Goal: Task Accomplishment & Management: Manage account settings

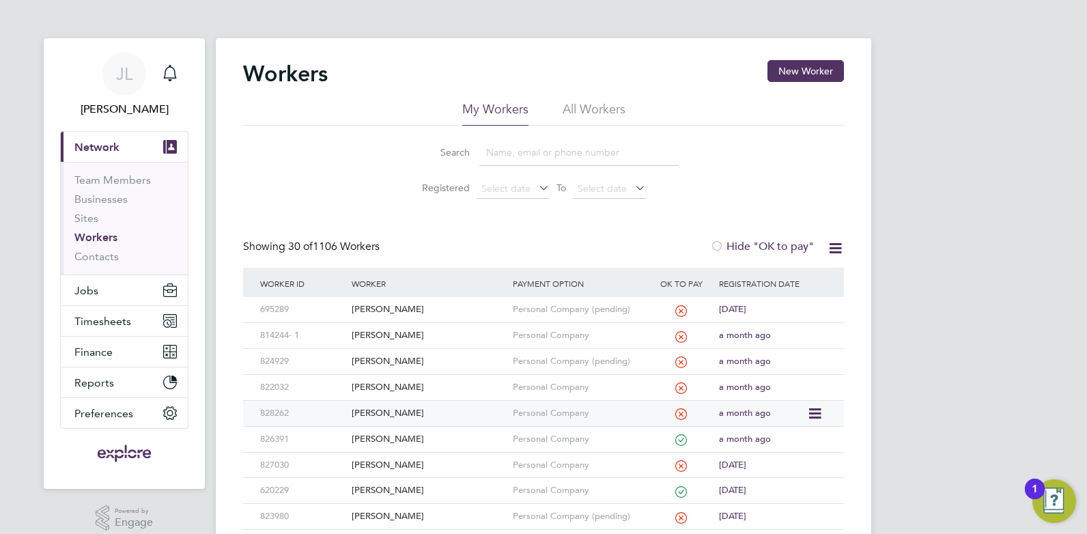
click at [437, 414] on div "[PERSON_NAME]" at bounding box center [428, 413] width 160 height 25
click at [548, 156] on input at bounding box center [578, 152] width 199 height 27
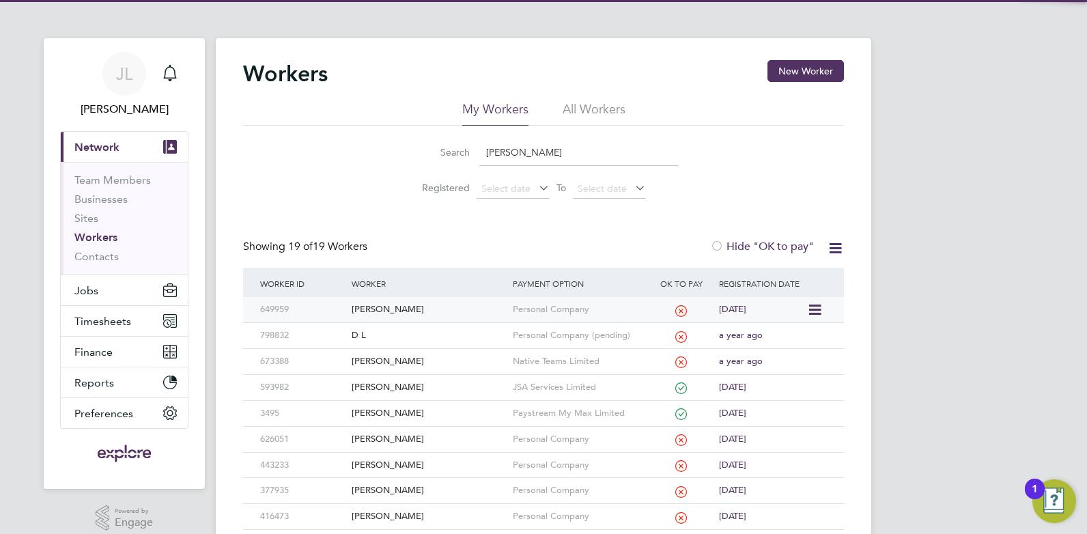
click at [420, 302] on div "[PERSON_NAME]" at bounding box center [428, 309] width 160 height 25
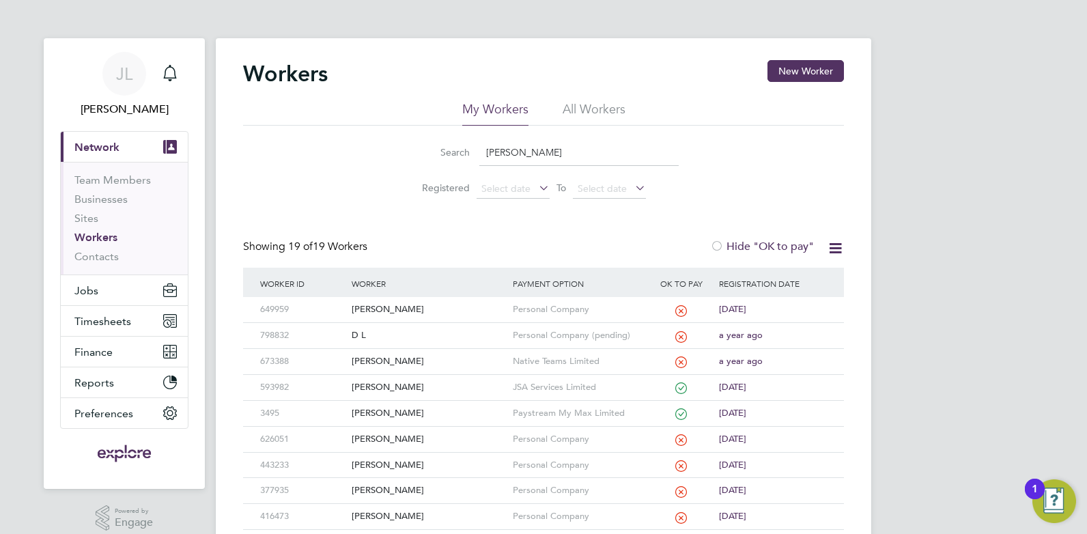
drag, startPoint x: 524, startPoint y: 156, endPoint x: 455, endPoint y: 151, distance: 69.8
click at [455, 151] on div "Search daniel" at bounding box center [543, 152] width 270 height 27
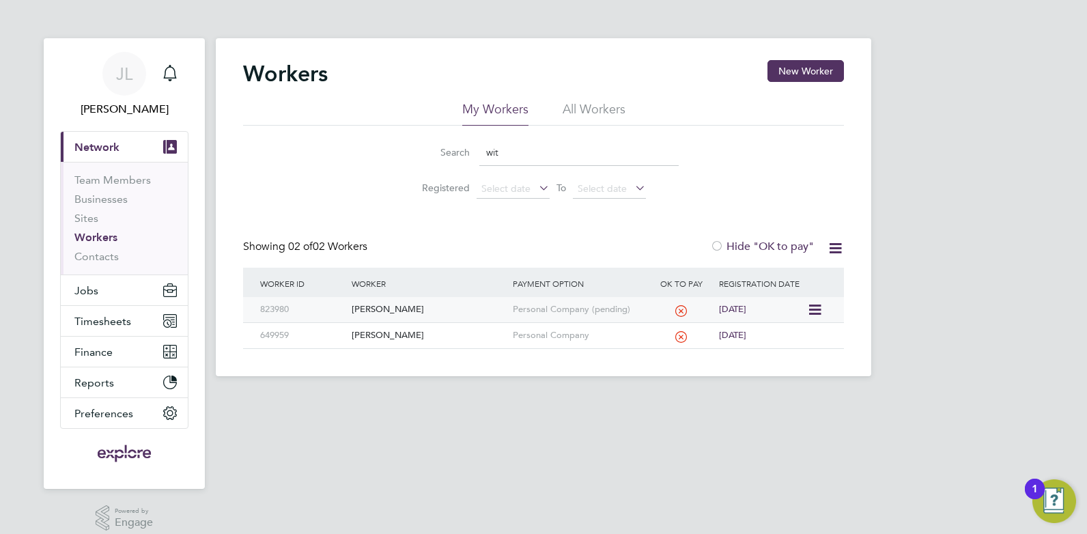
type input "wit"
click at [458, 307] on div "[PERSON_NAME]" at bounding box center [428, 309] width 160 height 25
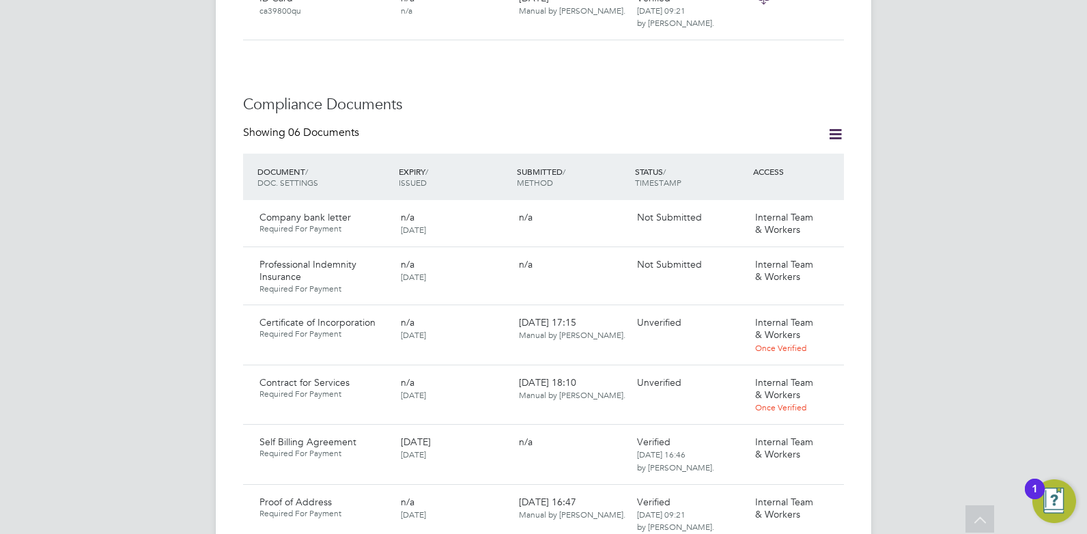
scroll to position [751, 0]
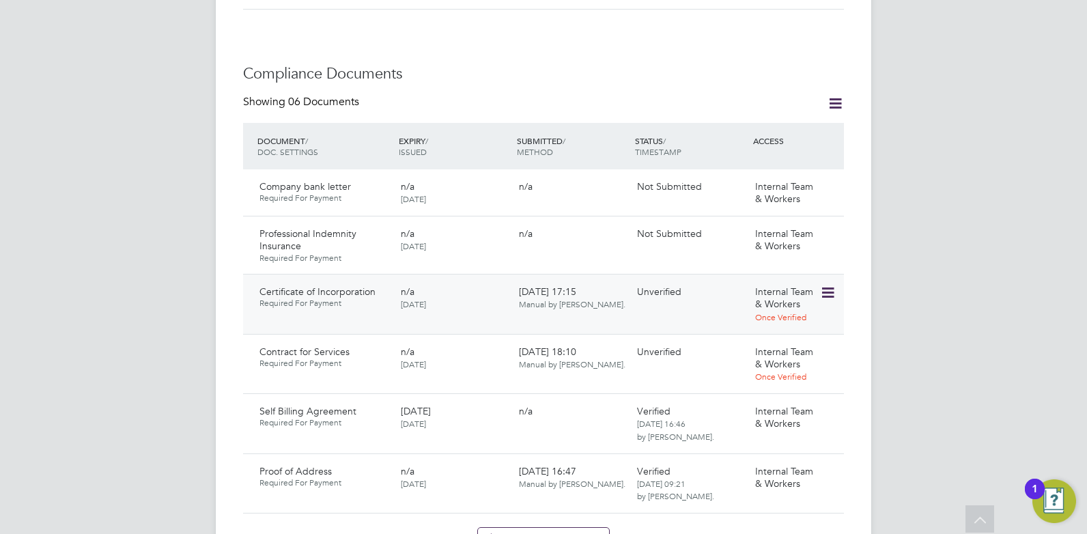
click at [426, 298] on span "[DATE]" at bounding box center [413, 303] width 25 height 11
drag, startPoint x: 463, startPoint y: 362, endPoint x: 347, endPoint y: 326, distance: 121.1
click at [347, 334] on div "Contract for Services Required For Payment n/a 22 Jul 2025 26 Aug 2025, 18:10 M…" at bounding box center [543, 364] width 601 height 60
drag, startPoint x: 347, startPoint y: 326, endPoint x: 173, endPoint y: 218, distance: 204.4
click at [173, 218] on div "JL Juan Londono Notifications Applications: Current page: Network Team Members …" at bounding box center [543, 190] width 1087 height 1883
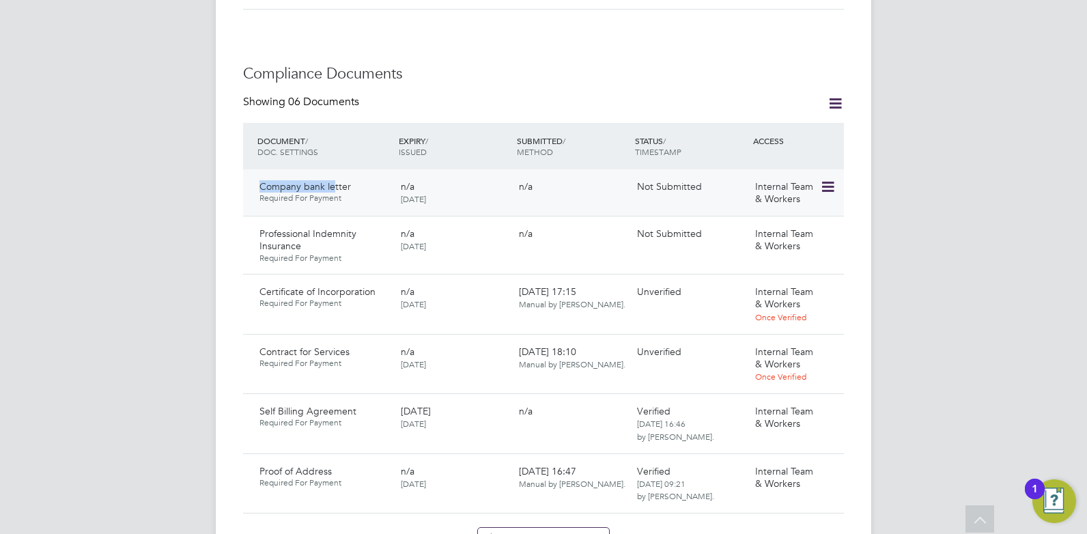
drag, startPoint x: 251, startPoint y: 173, endPoint x: 334, endPoint y: 177, distance: 84.1
click at [334, 177] on div "Company bank letter Required For Payment n/a 22 Jul 2025 n/a Not Submitted Inte…" at bounding box center [543, 192] width 601 height 46
drag, startPoint x: 334, startPoint y: 177, endPoint x: 324, endPoint y: 226, distance: 49.7
click at [324, 226] on div "Professional Indemnity Insurance Required For Payment n/a 22 Jul 2025 n/a Not S…" at bounding box center [543, 245] width 601 height 58
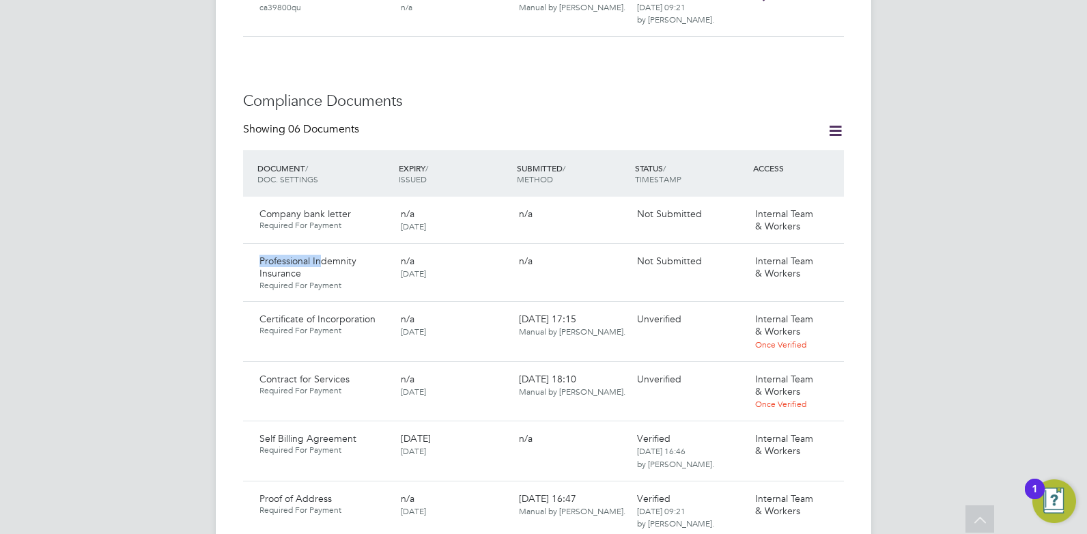
scroll to position [478, 0]
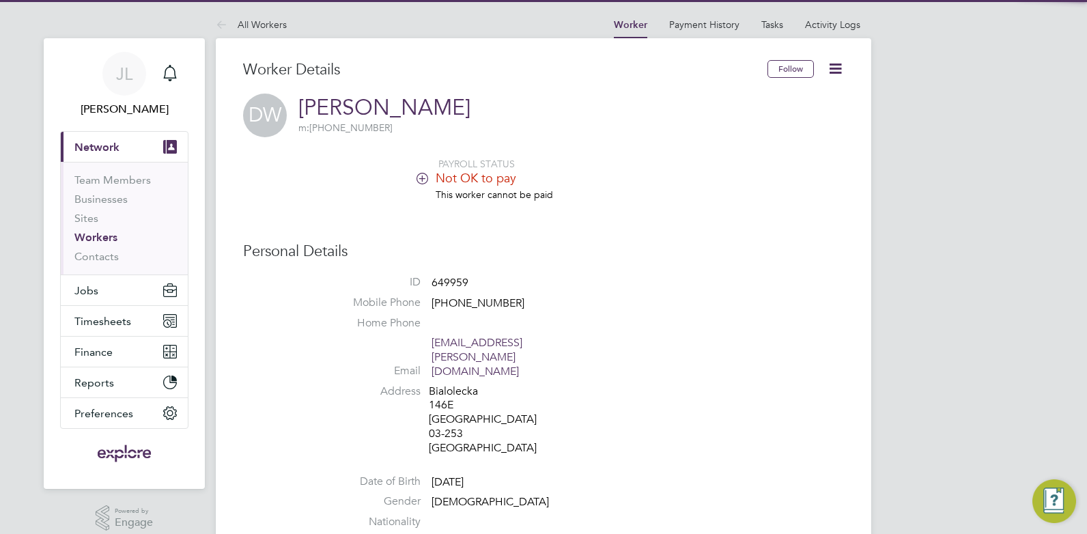
click at [424, 183] on icon at bounding box center [422, 178] width 10 height 10
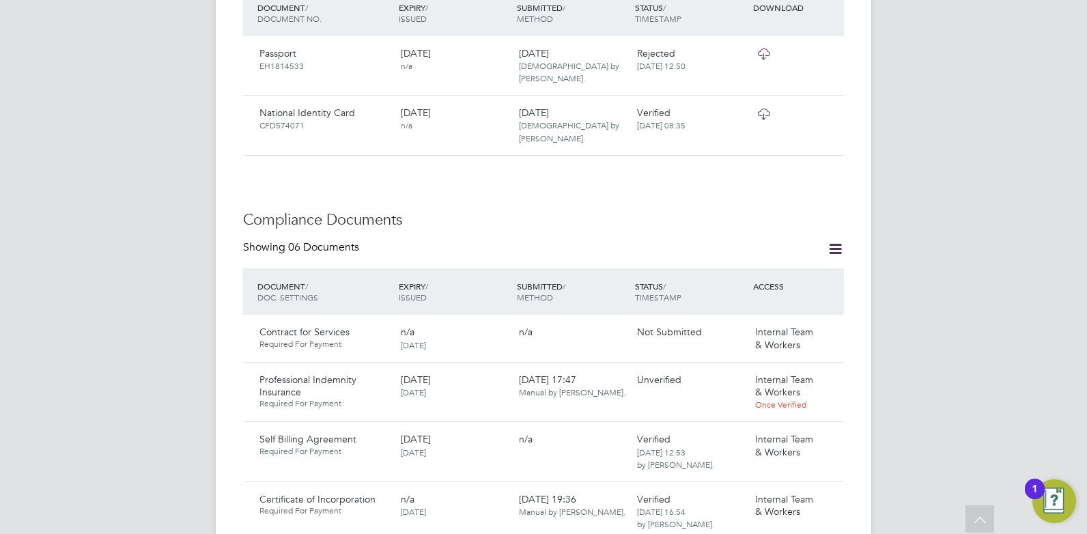
scroll to position [956, 0]
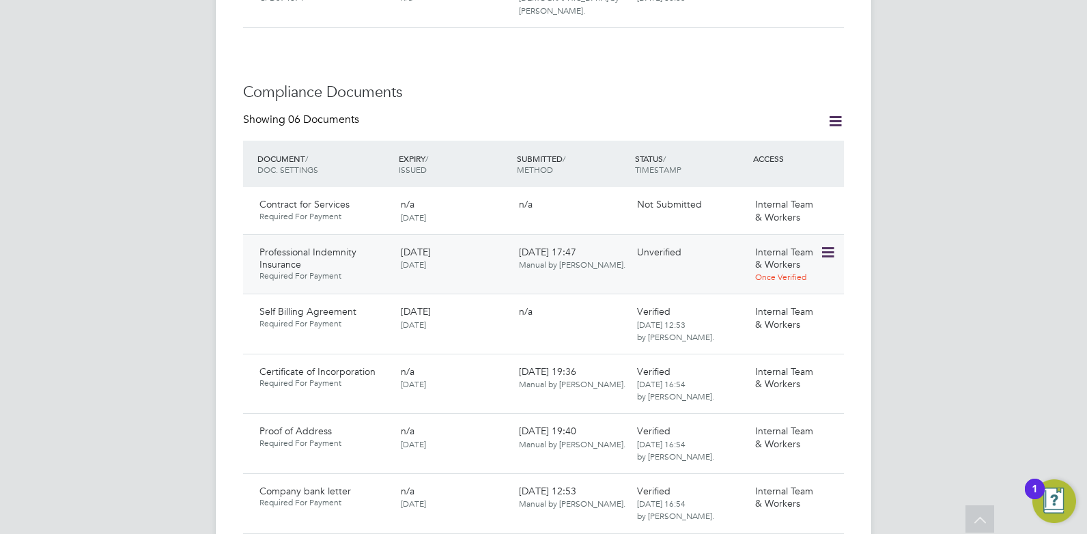
click at [834, 244] on icon at bounding box center [827, 252] width 14 height 16
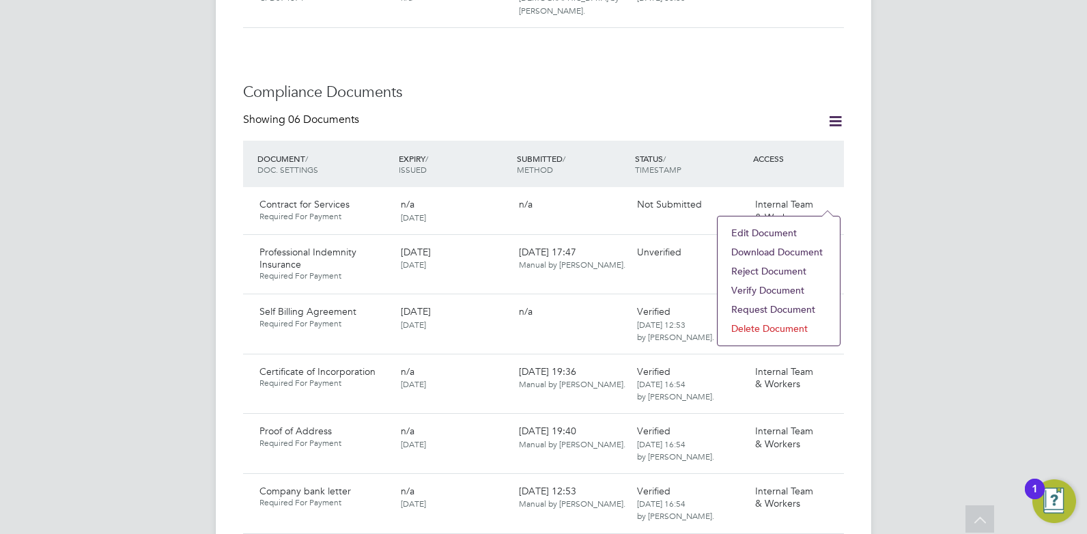
click at [791, 253] on li "Download Document" at bounding box center [778, 251] width 109 height 19
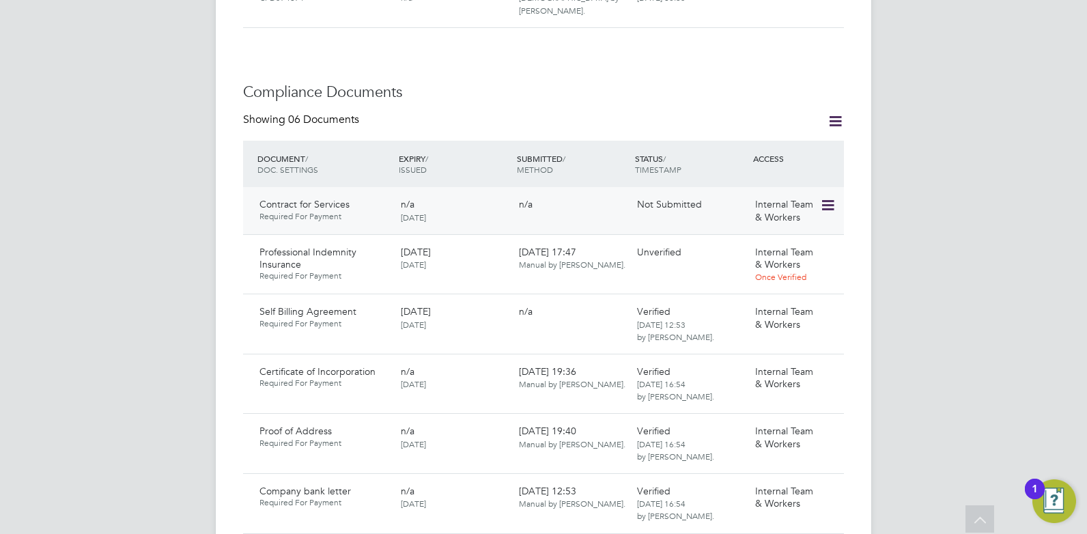
click at [828, 197] on icon at bounding box center [827, 205] width 14 height 16
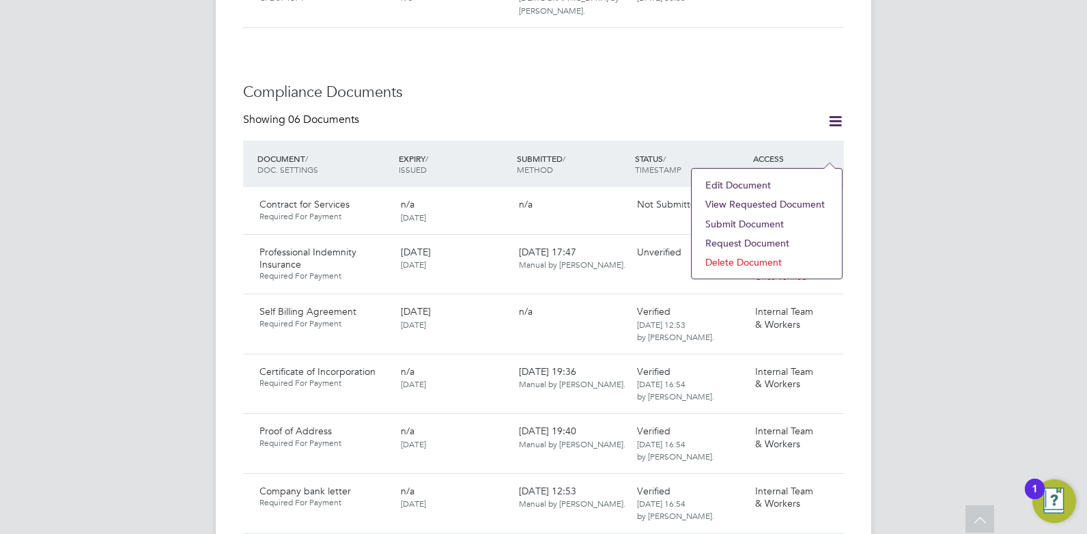
click at [768, 204] on li "View Requested Document" at bounding box center [766, 204] width 137 height 19
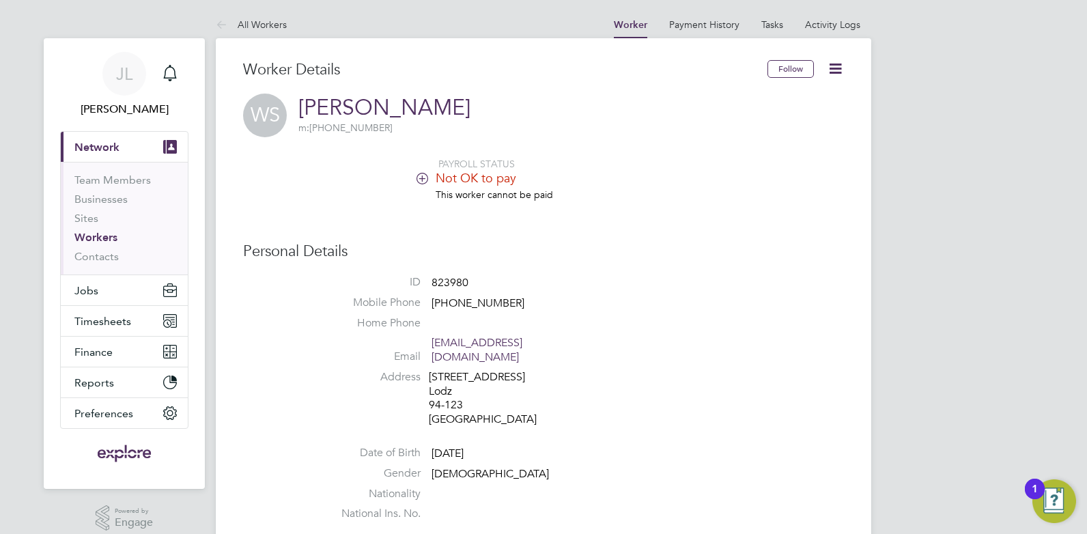
click at [425, 183] on icon at bounding box center [422, 178] width 10 height 10
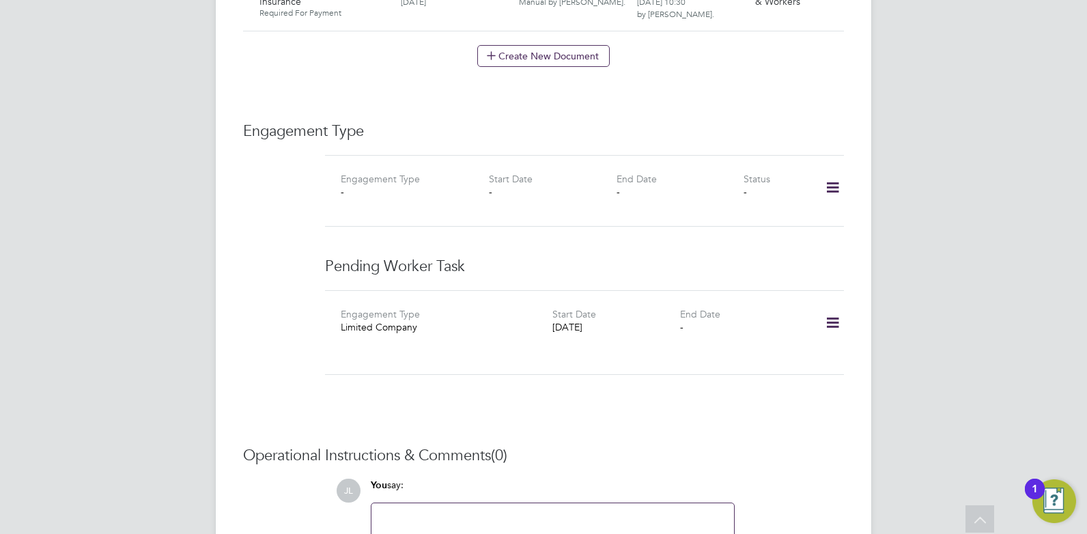
scroll to position [1434, 0]
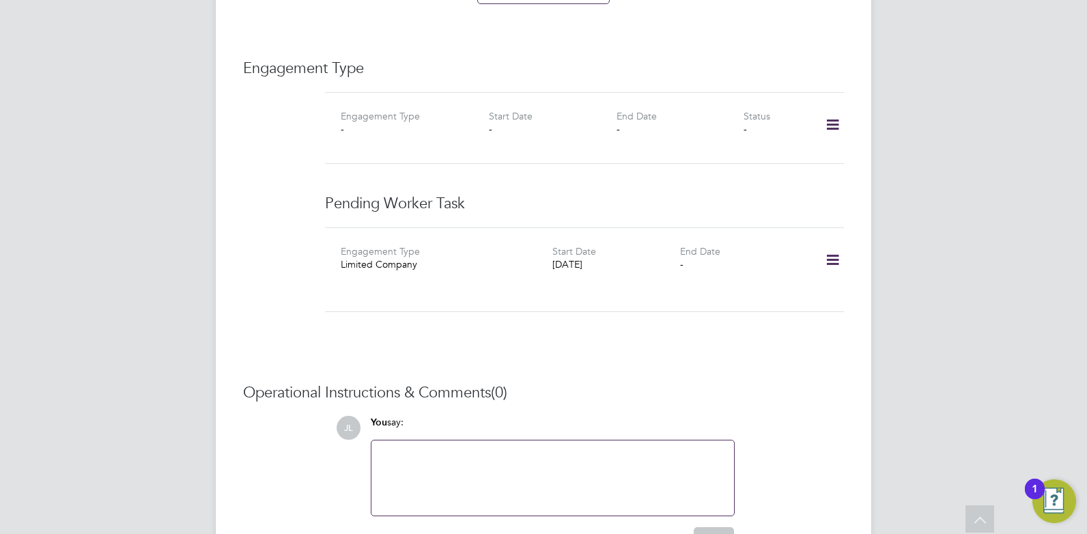
click at [835, 244] on icon at bounding box center [833, 259] width 24 height 31
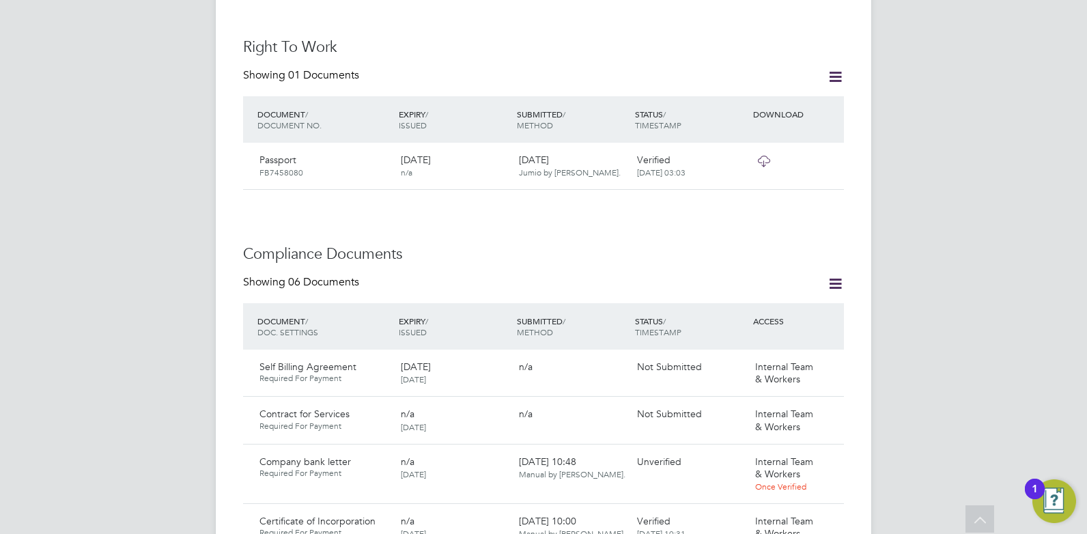
scroll to position [823, 0]
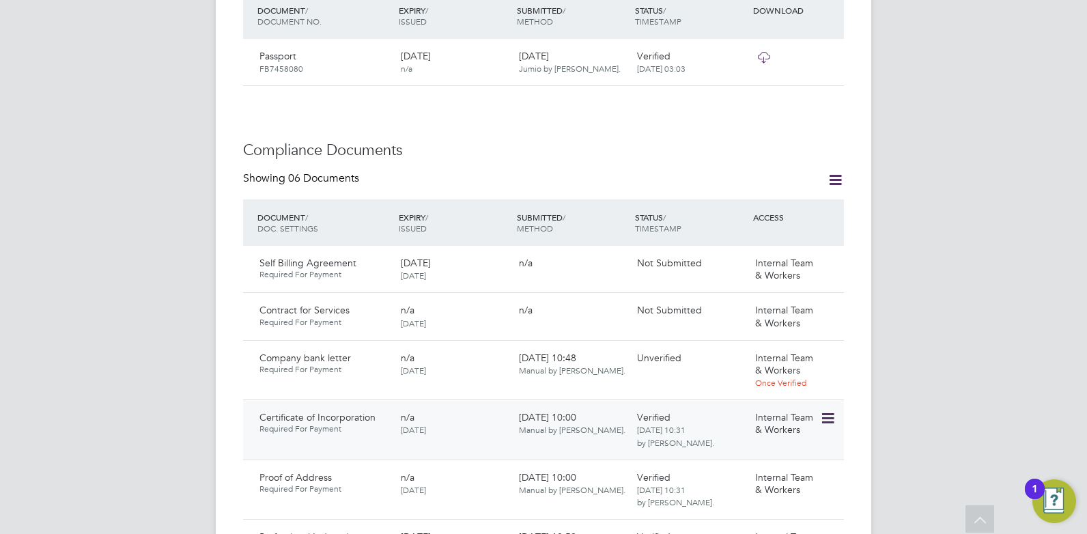
click at [826, 410] on icon at bounding box center [827, 418] width 14 height 16
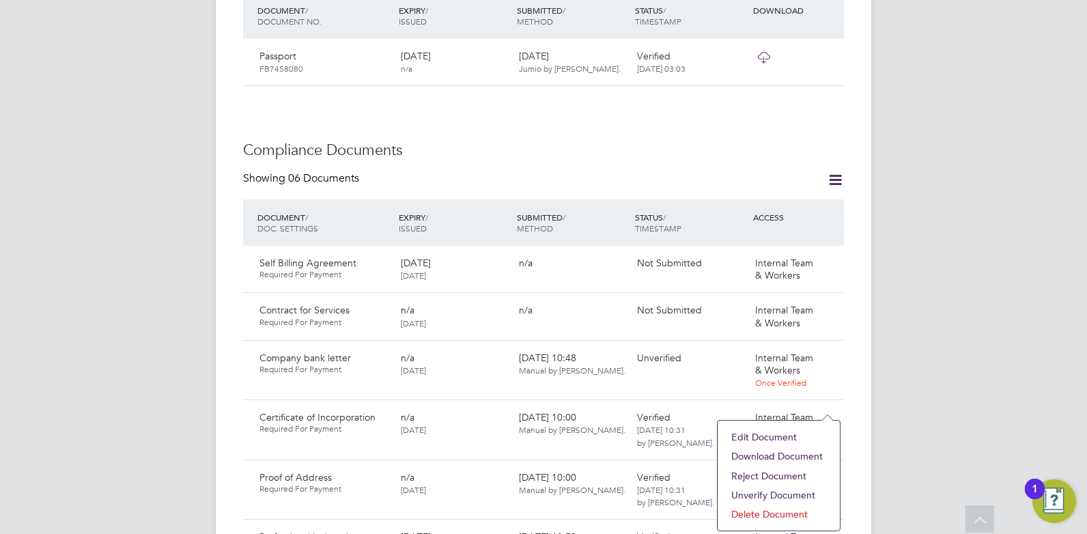
click at [799, 453] on li "Download Document" at bounding box center [778, 455] width 109 height 19
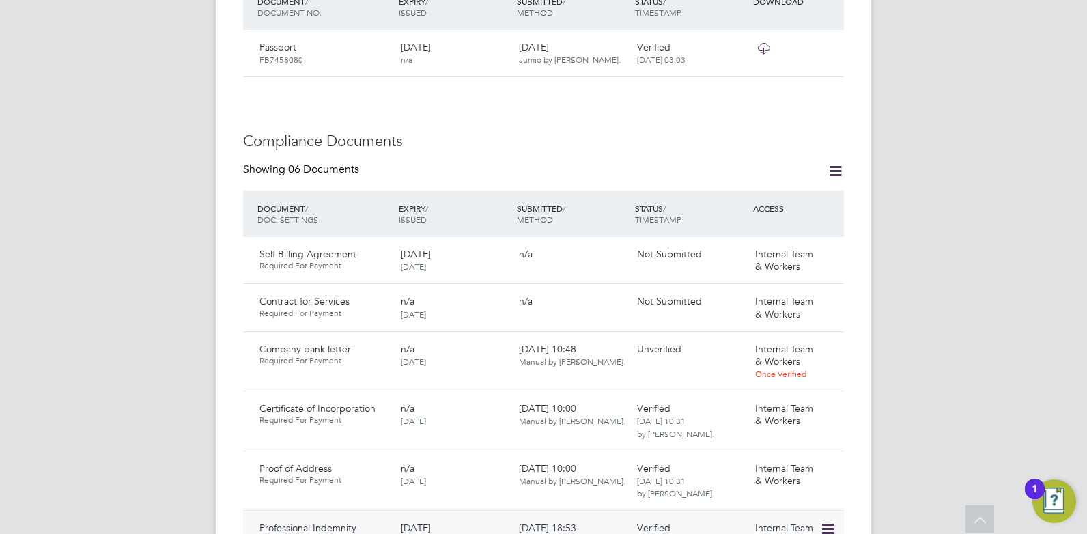
scroll to position [959, 0]
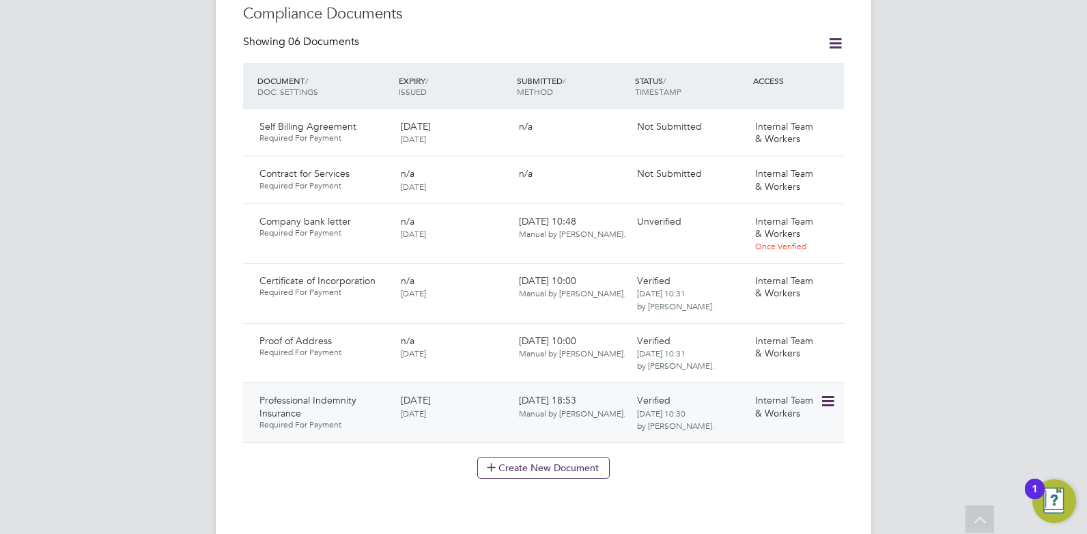
click at [827, 393] on icon at bounding box center [827, 401] width 14 height 16
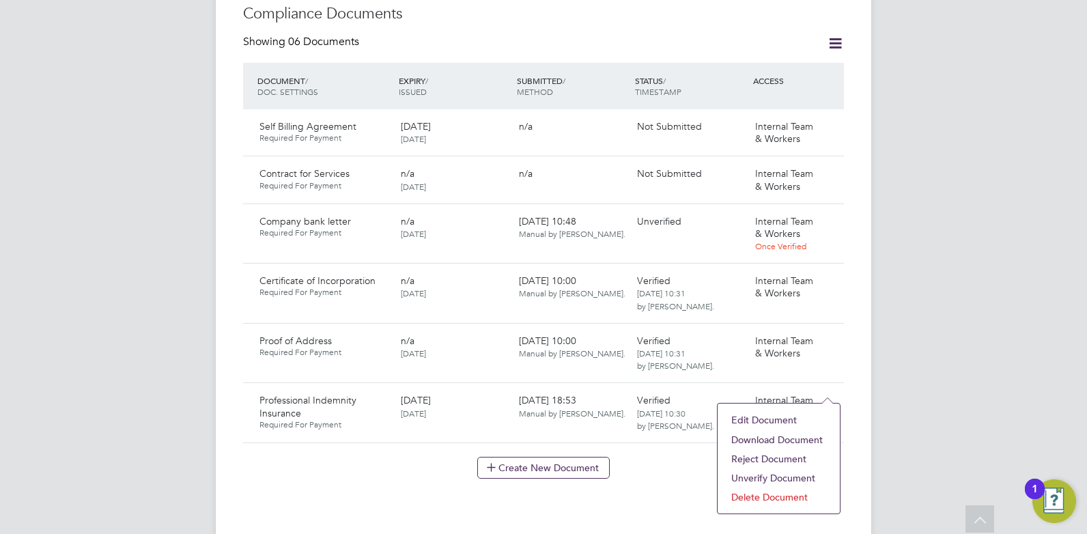
click at [783, 440] on li "Download Document" at bounding box center [778, 439] width 109 height 19
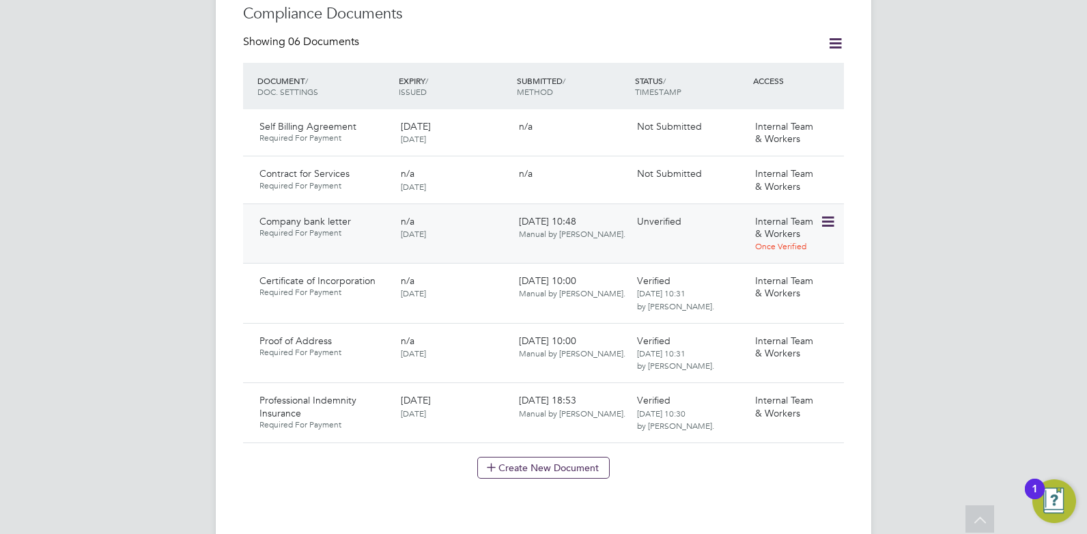
click at [833, 214] on icon at bounding box center [827, 222] width 14 height 16
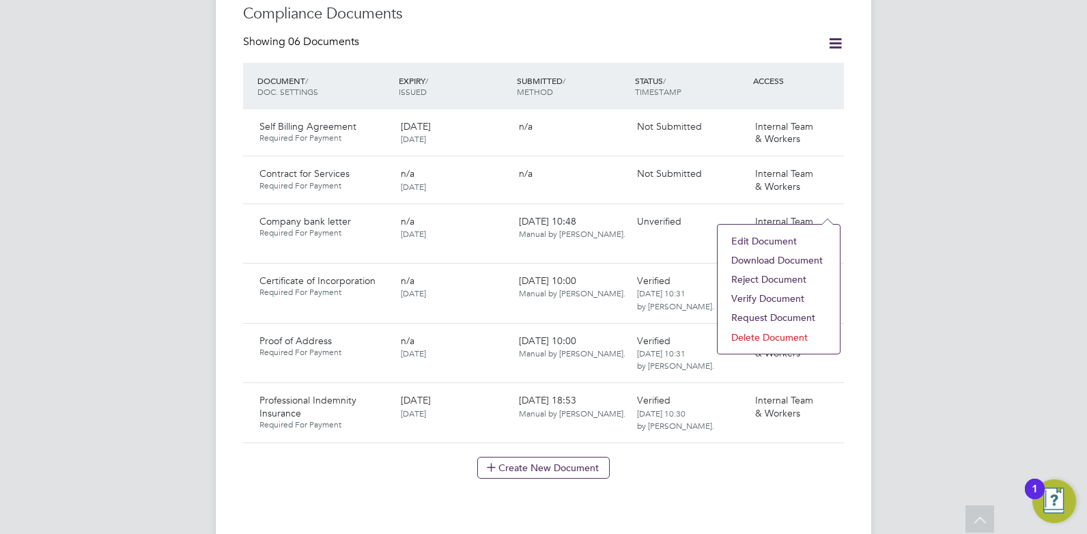
click at [797, 257] on li "Download Document" at bounding box center [778, 260] width 109 height 19
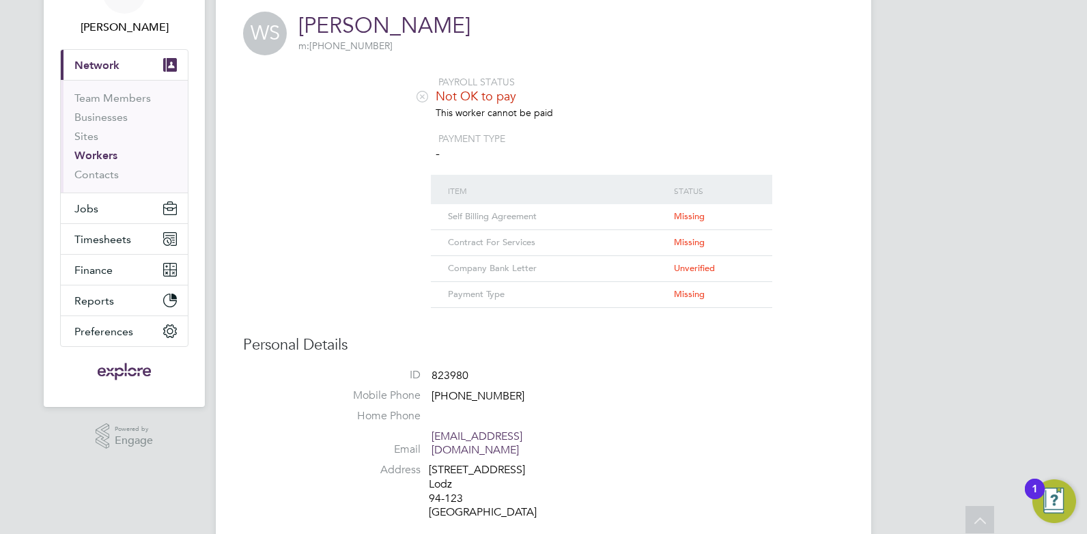
scroll to position [0, 0]
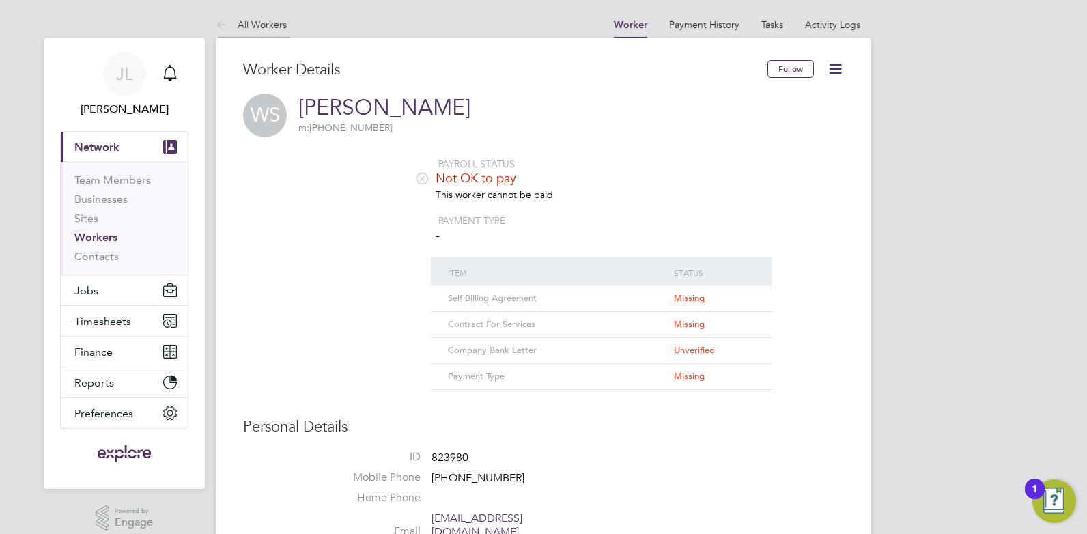
click at [252, 24] on link "All Workers" at bounding box center [251, 24] width 71 height 12
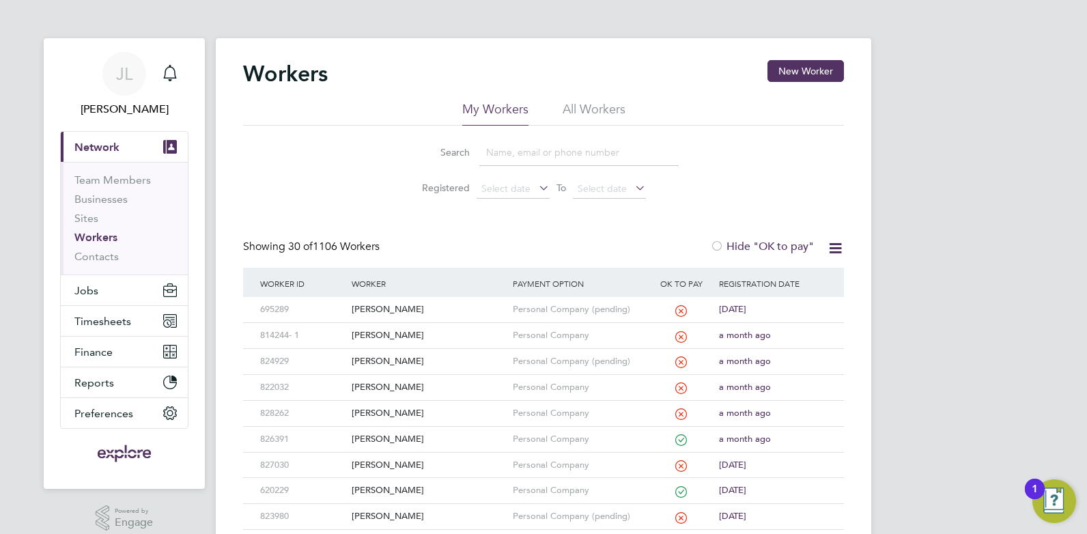
click at [508, 154] on input at bounding box center [578, 152] width 199 height 27
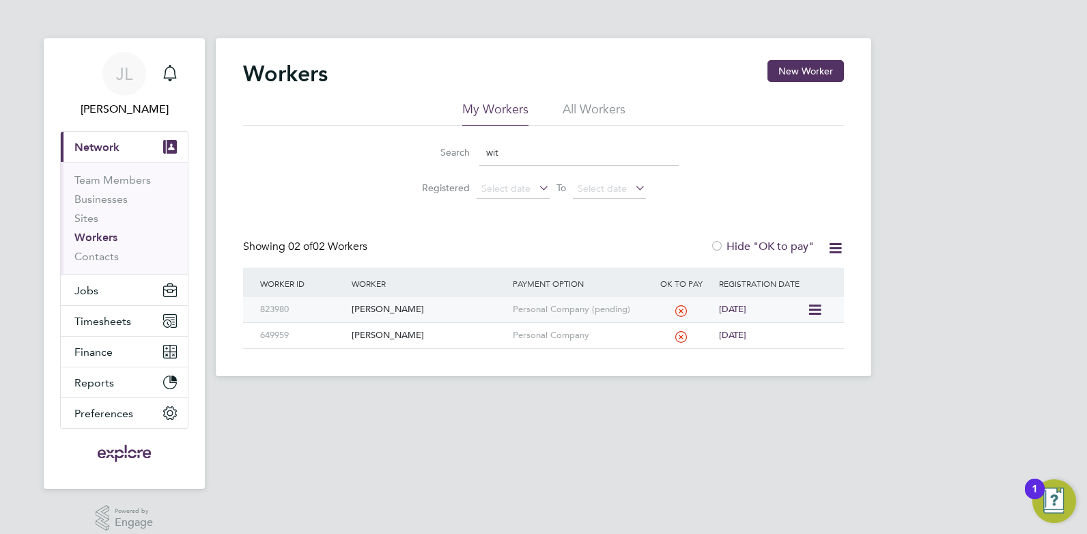
type input "wit"
click at [431, 305] on div "[PERSON_NAME]" at bounding box center [428, 309] width 160 height 25
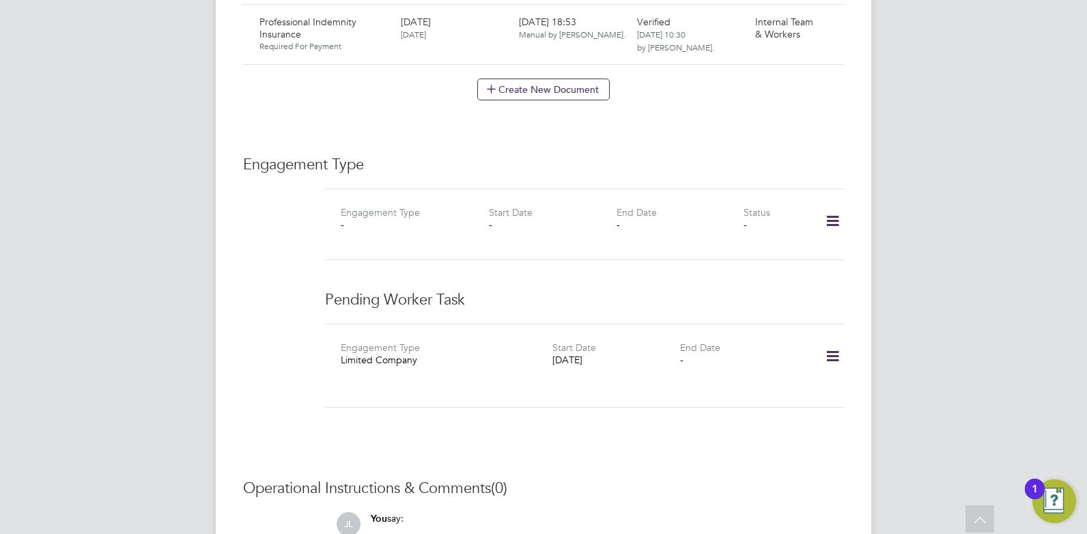
scroll to position [1229, 0]
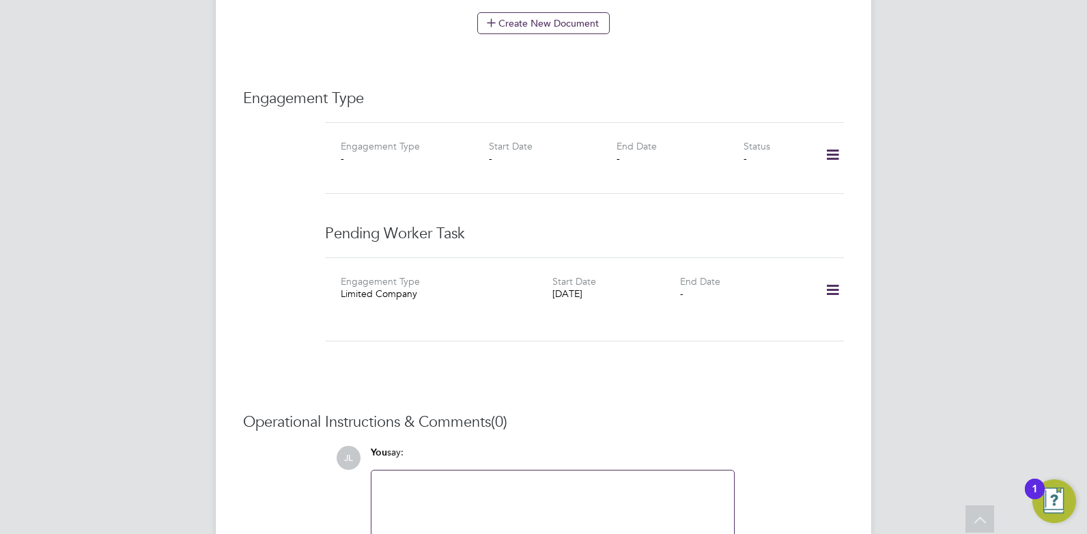
click at [838, 281] on icon at bounding box center [833, 289] width 24 height 31
click at [385, 287] on div "Limited Company" at bounding box center [447, 293] width 212 height 12
click at [450, 310] on div "Engagement Type Limited Company Start Date 26 Jun 2025 End Date -" at bounding box center [584, 299] width 530 height 51
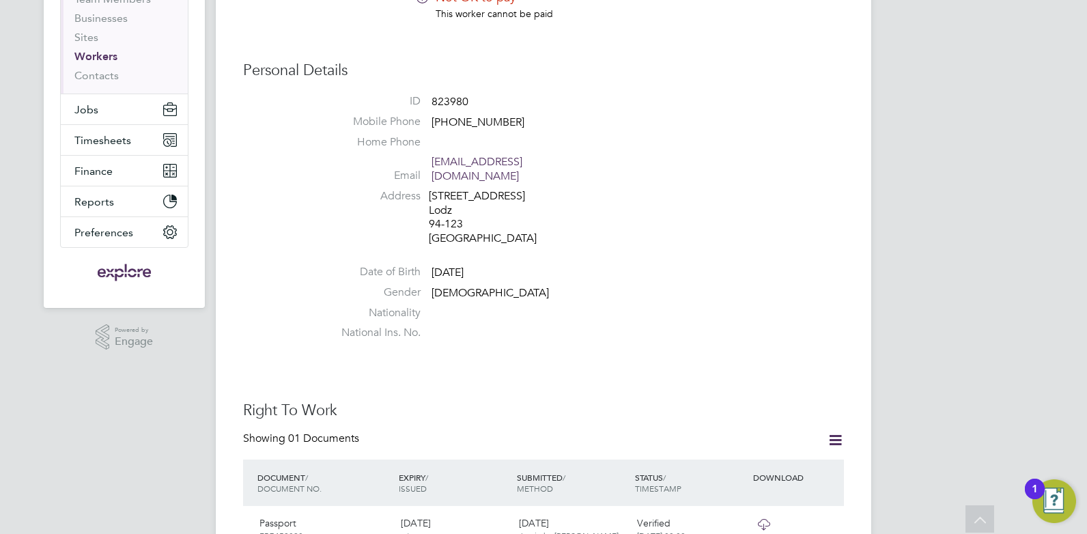
scroll to position [0, 0]
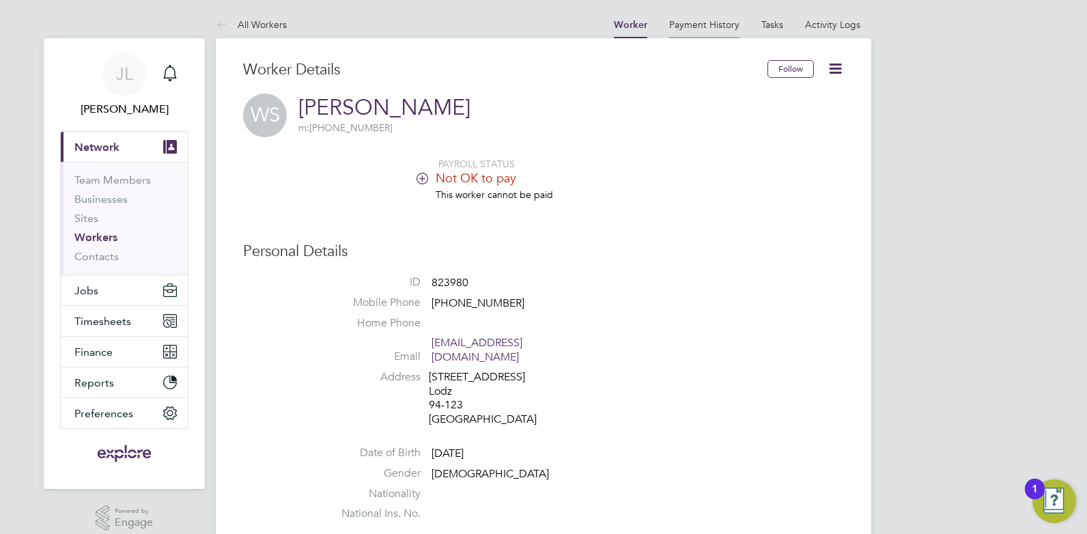
click at [722, 21] on link "Payment History" at bounding box center [704, 24] width 70 height 12
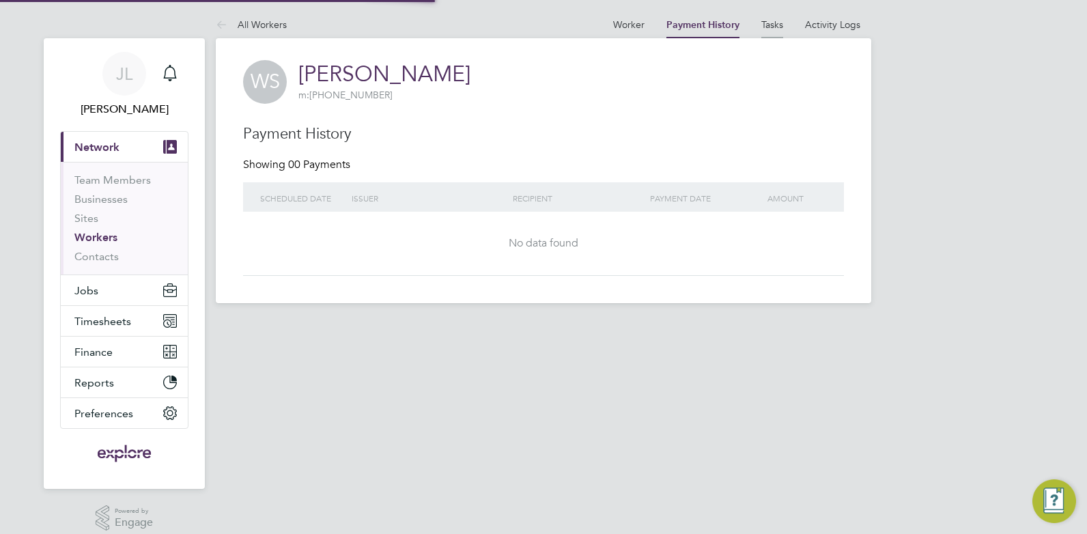
click at [773, 20] on link "Tasks" at bounding box center [772, 24] width 22 height 12
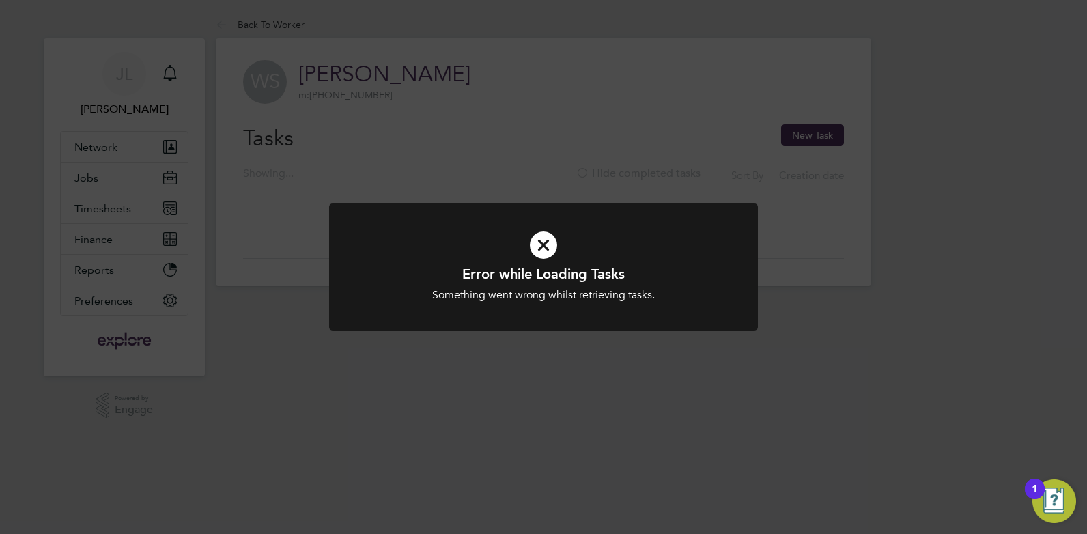
click at [539, 249] on icon at bounding box center [543, 244] width 355 height 53
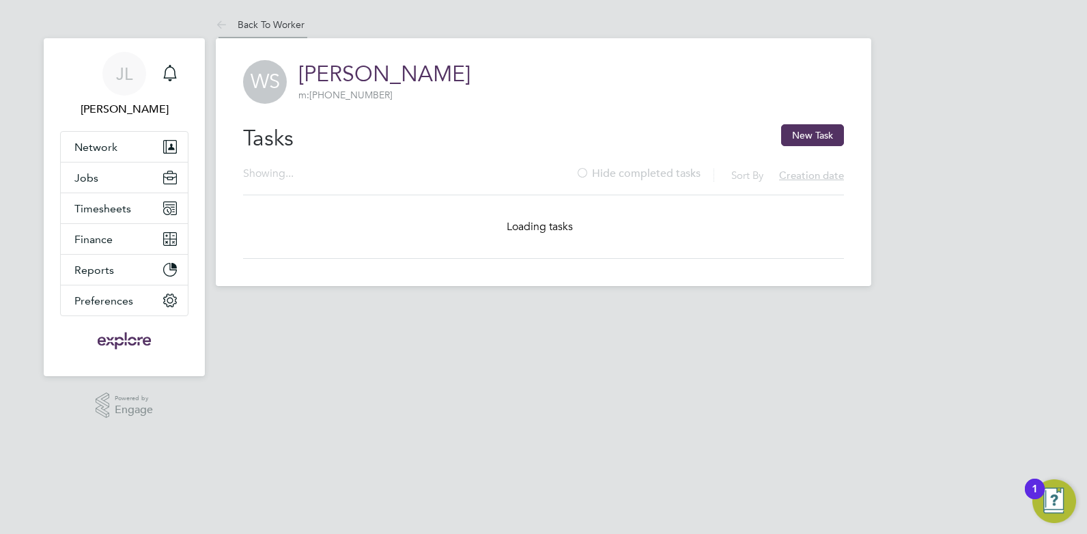
click at [290, 25] on link "Back To Worker" at bounding box center [260, 24] width 89 height 12
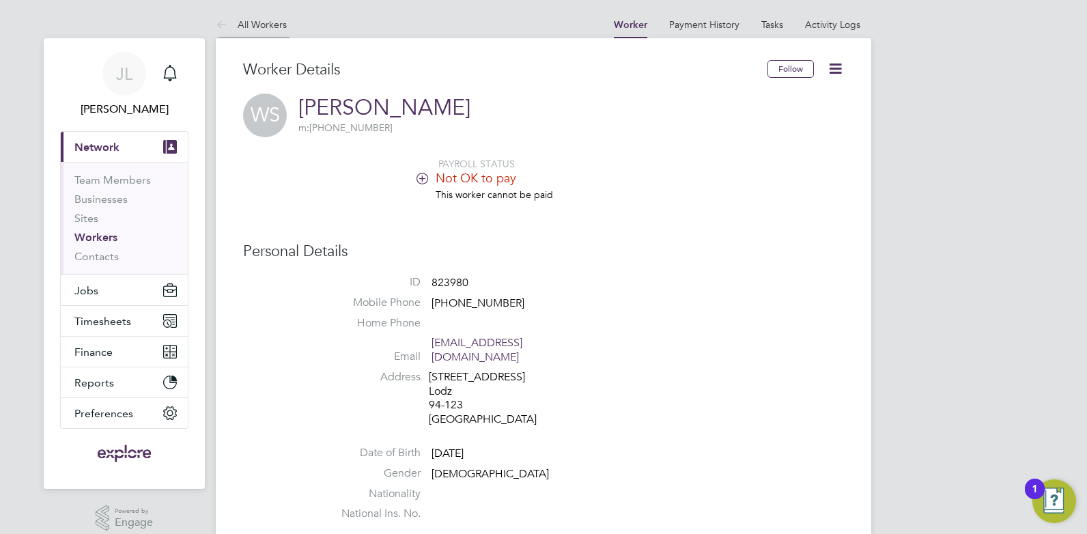
click at [254, 23] on link "All Workers" at bounding box center [251, 24] width 71 height 12
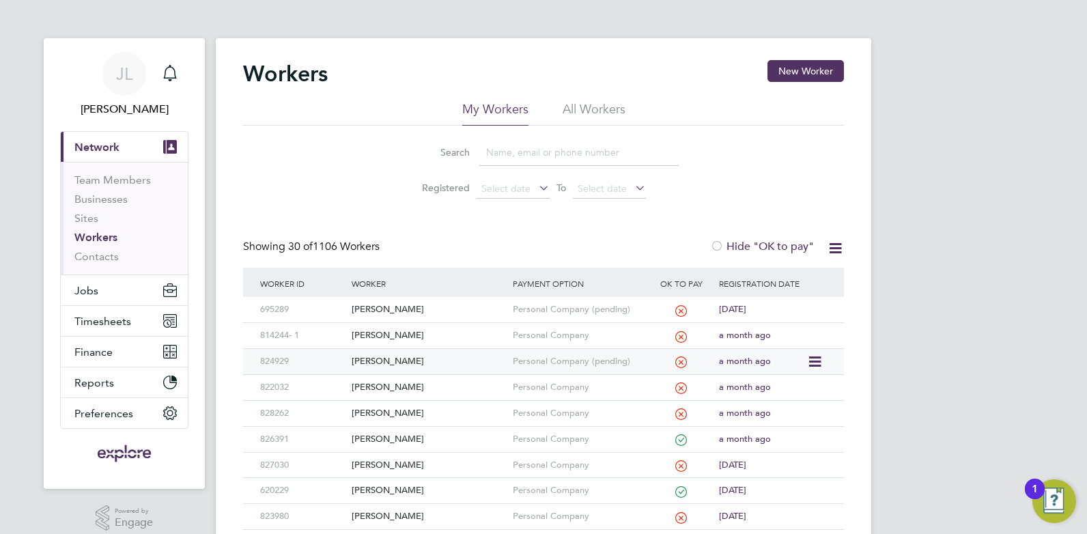
scroll to position [68, 0]
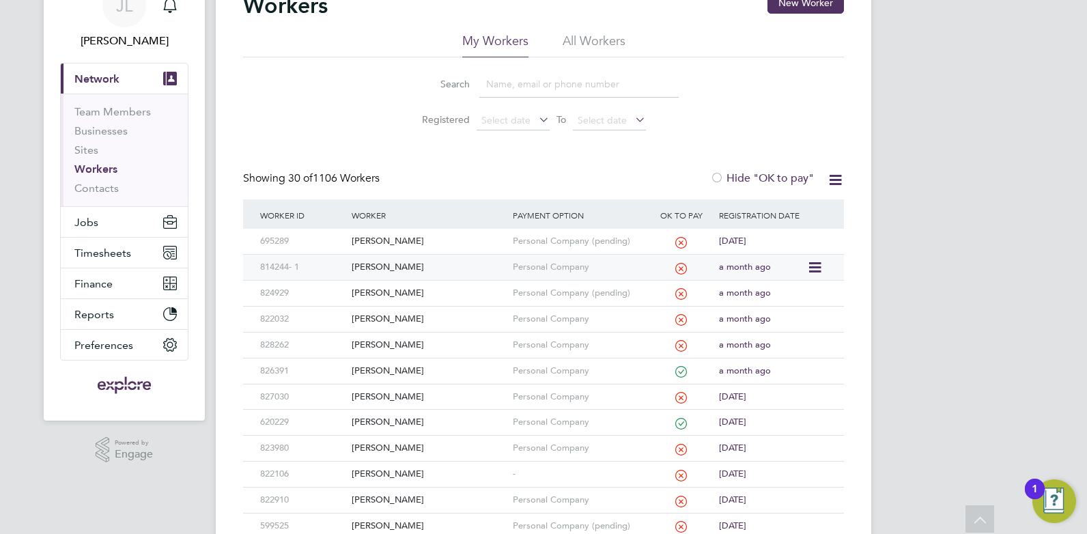
click at [470, 265] on div "[PERSON_NAME]" at bounding box center [428, 267] width 160 height 25
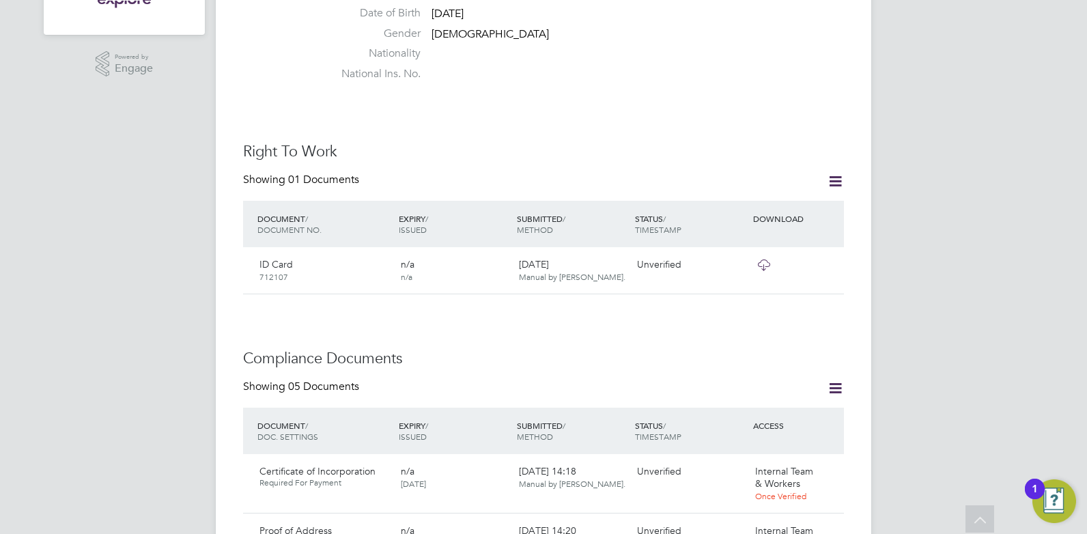
scroll to position [478, 0]
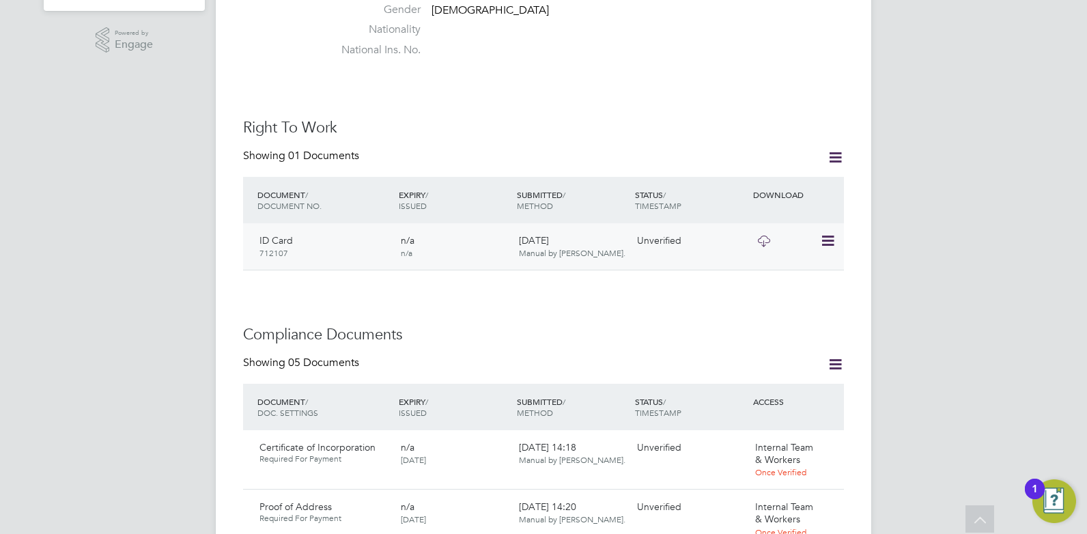
click at [761, 236] on icon at bounding box center [763, 241] width 17 height 11
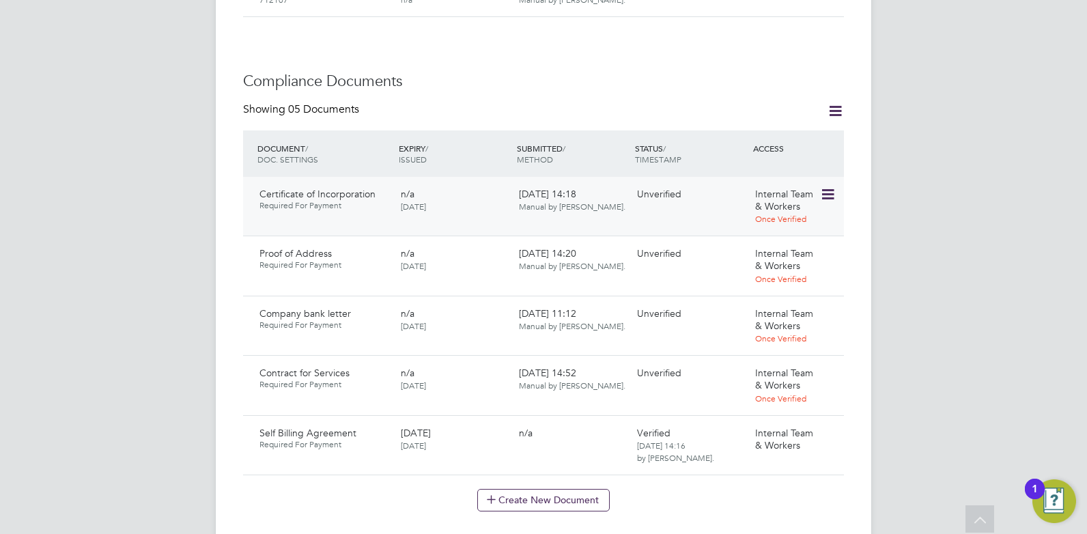
scroll to position [751, 0]
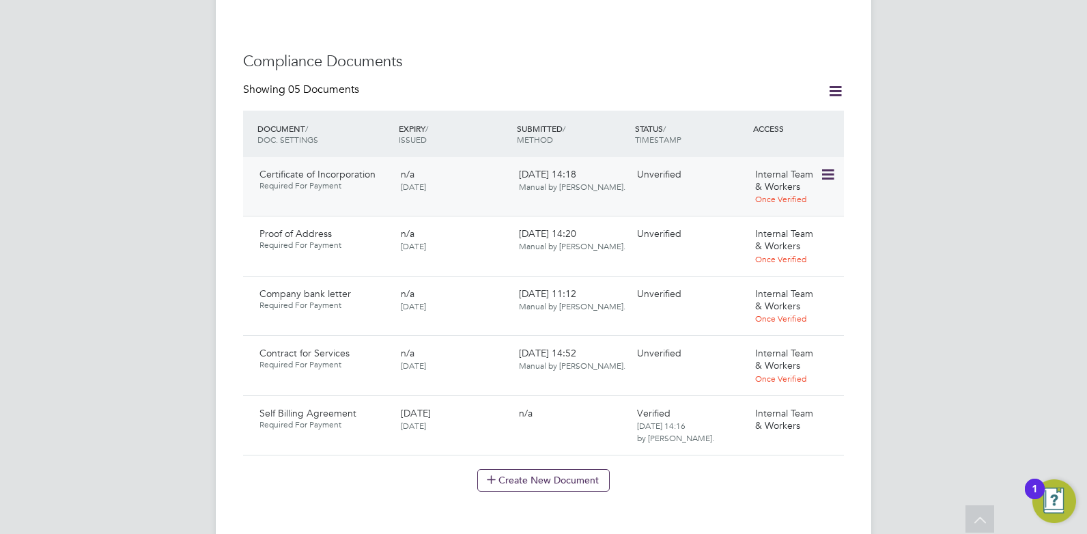
click at [828, 167] on icon at bounding box center [827, 175] width 14 height 16
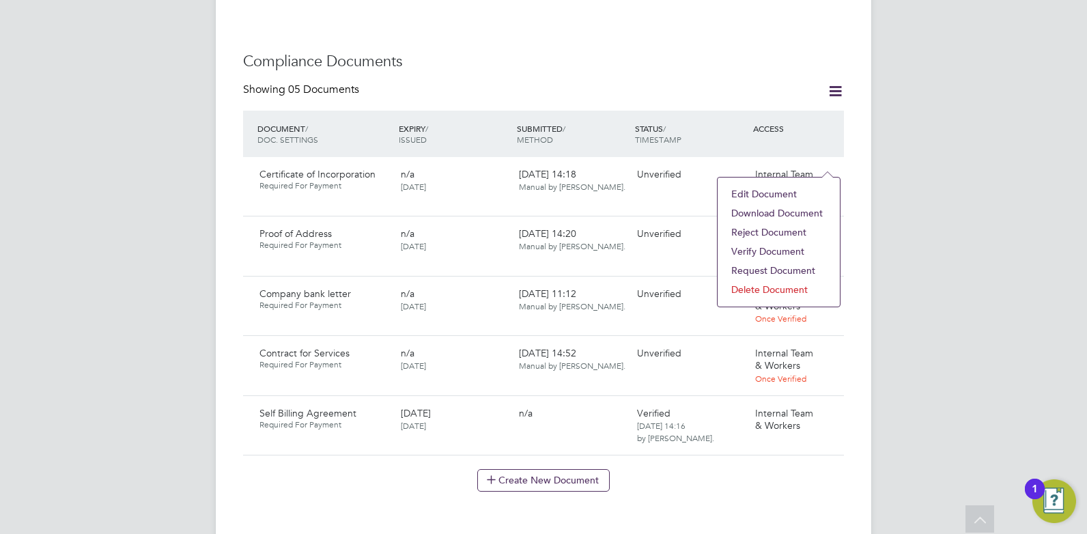
click at [799, 212] on li "Download Document" at bounding box center [778, 212] width 109 height 19
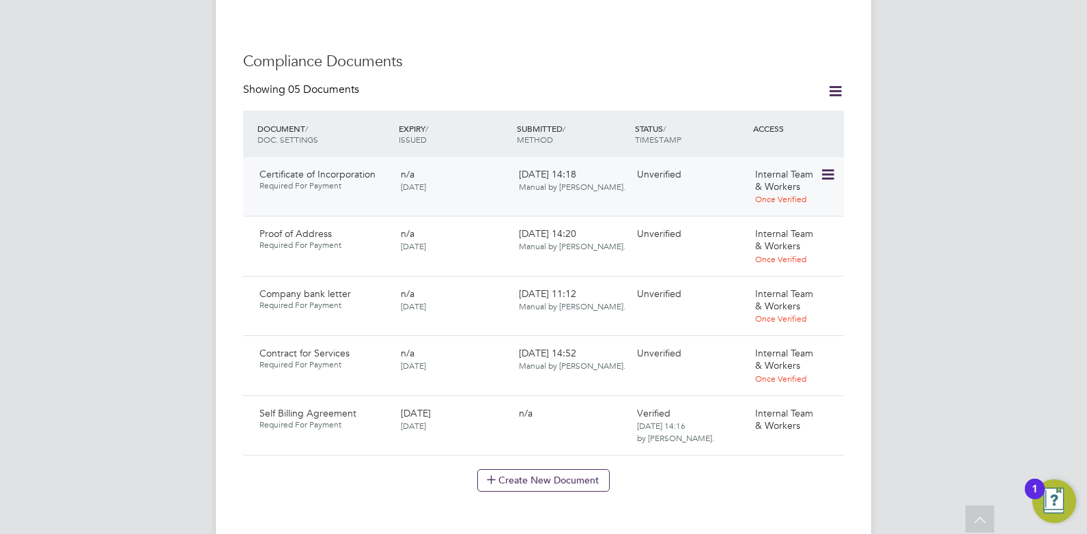
click at [826, 167] on icon at bounding box center [827, 175] width 14 height 16
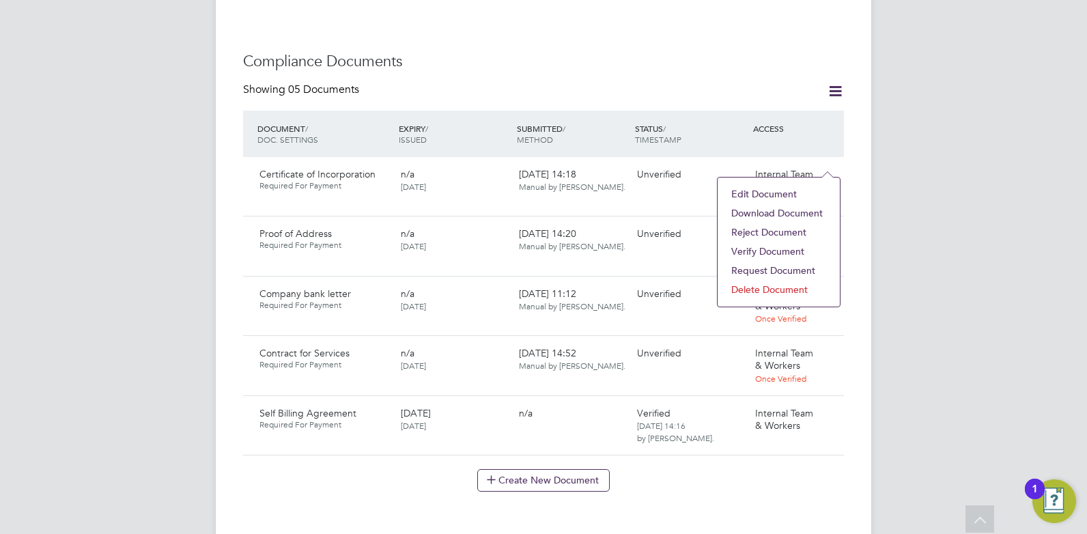
click at [769, 249] on li "Verify Document" at bounding box center [778, 251] width 109 height 19
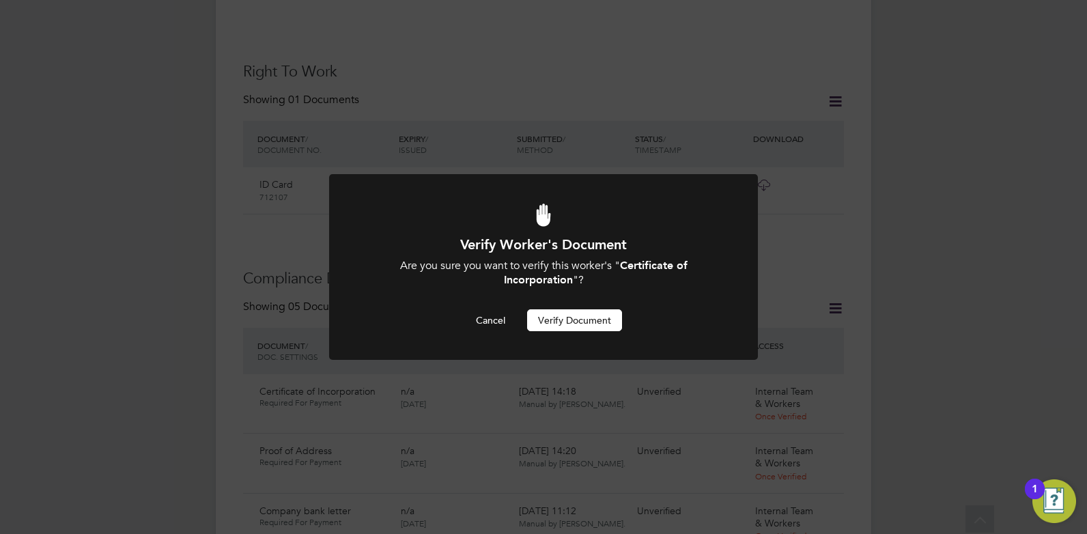
click at [576, 325] on button "Verify Document" at bounding box center [574, 320] width 95 height 22
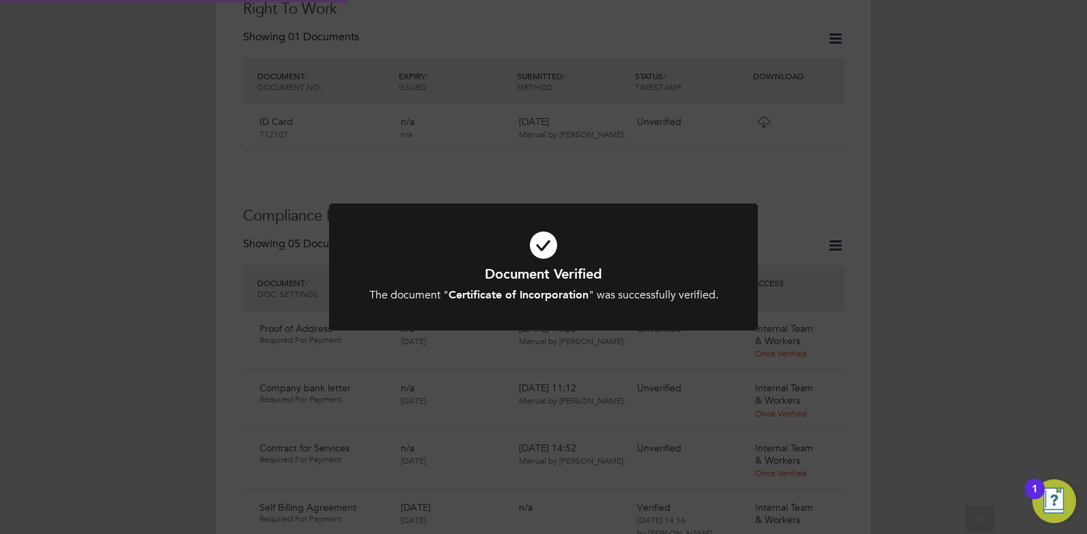
scroll to position [670, 0]
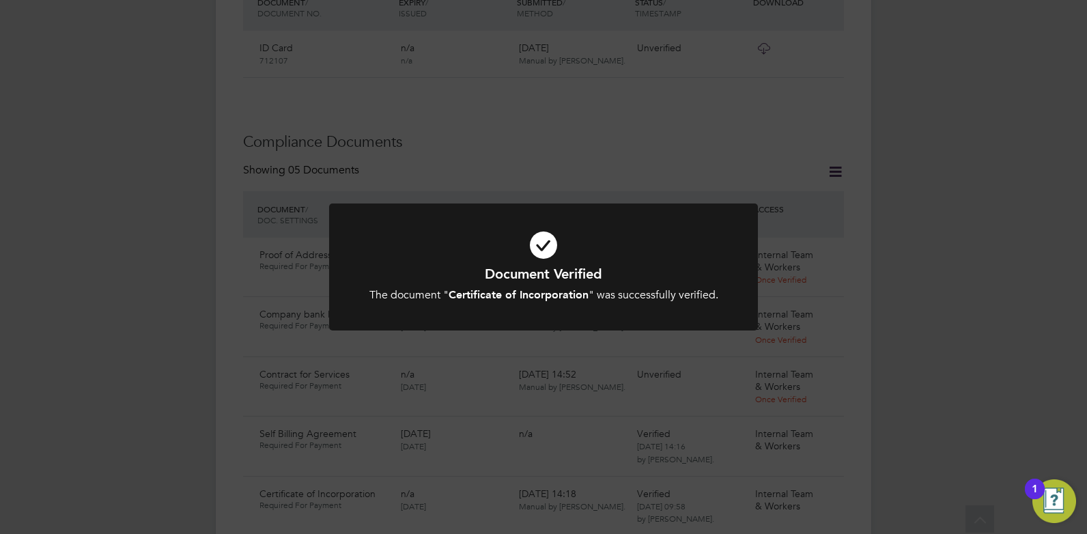
click at [821, 302] on div "Document Verified The document " Certificate of Incorporation " was successfull…" at bounding box center [543, 267] width 1087 height 534
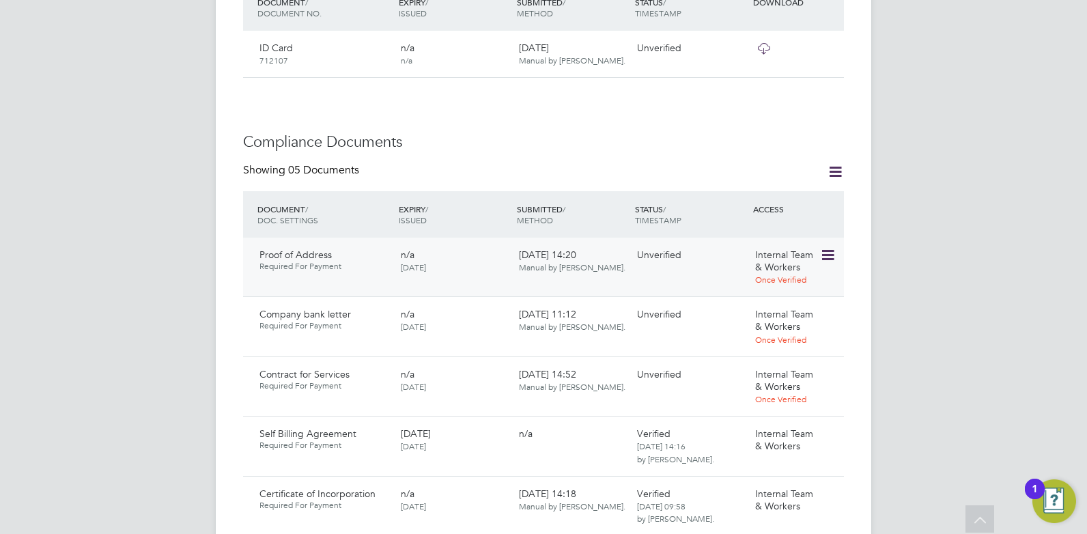
click at [826, 247] on icon at bounding box center [827, 255] width 14 height 16
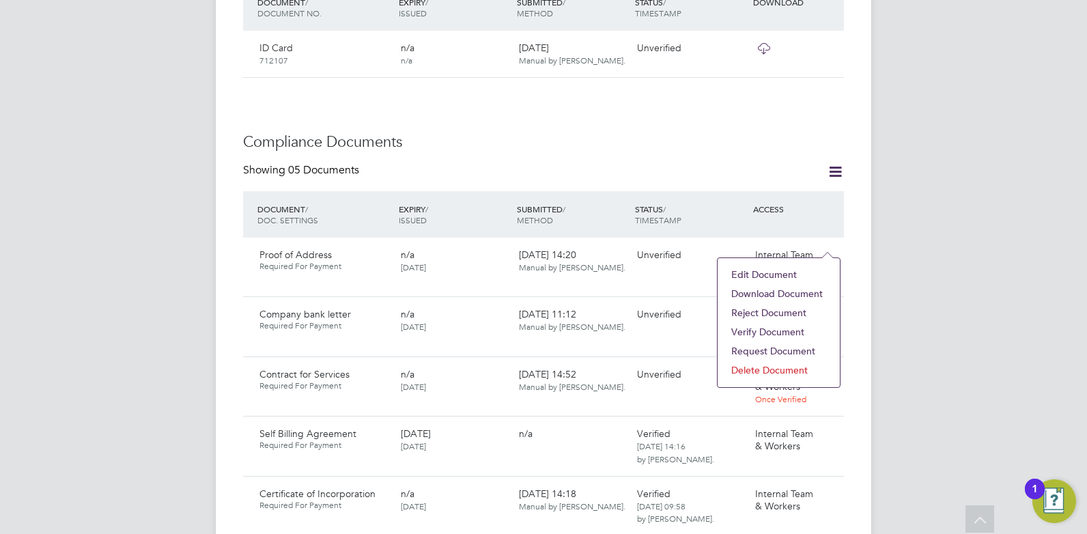
click at [797, 292] on li "Download Document" at bounding box center [778, 293] width 109 height 19
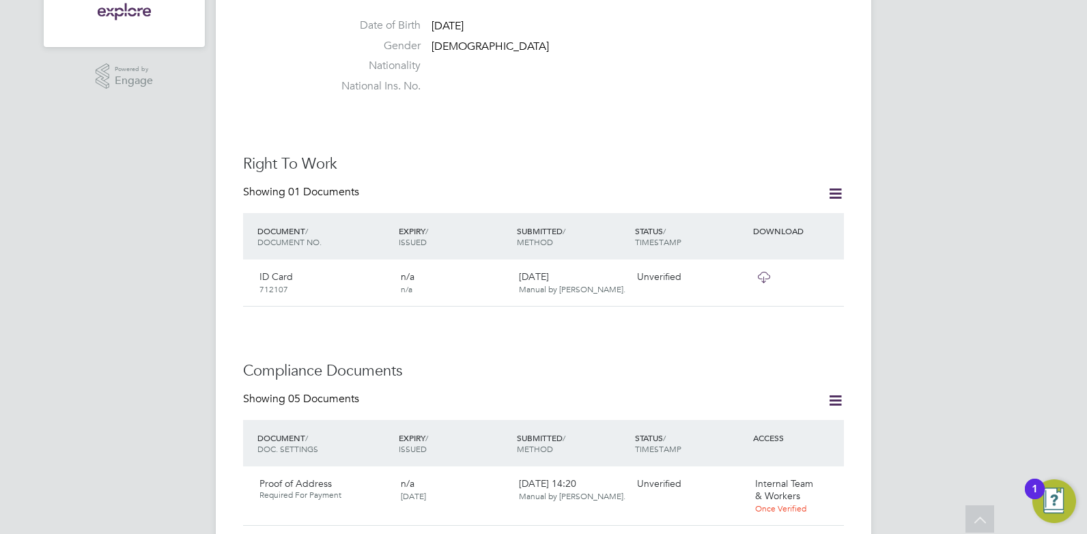
scroll to position [466, 0]
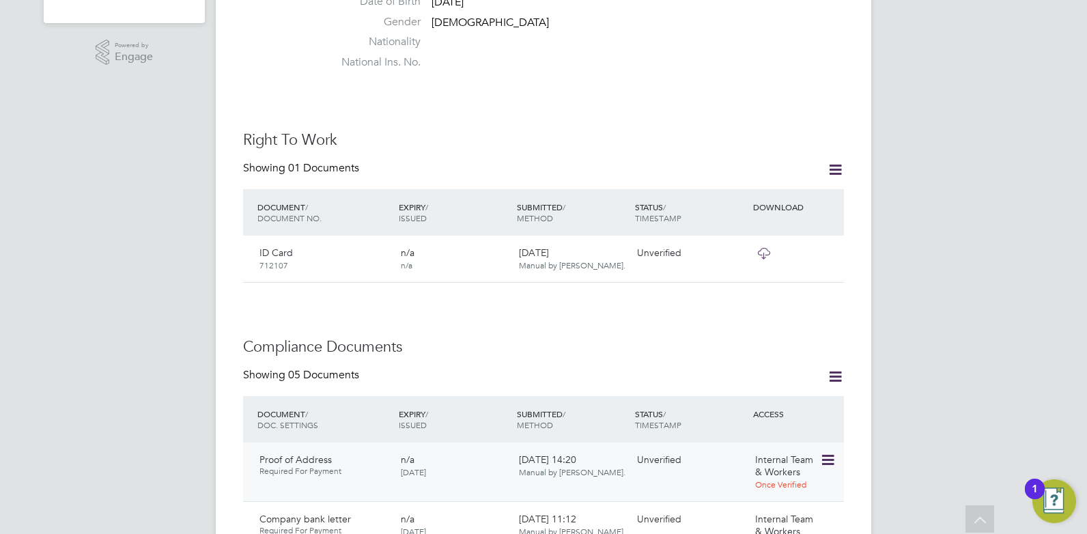
click at [829, 452] on icon at bounding box center [827, 460] width 14 height 16
click at [793, 498] on li "Download Document" at bounding box center [778, 498] width 109 height 19
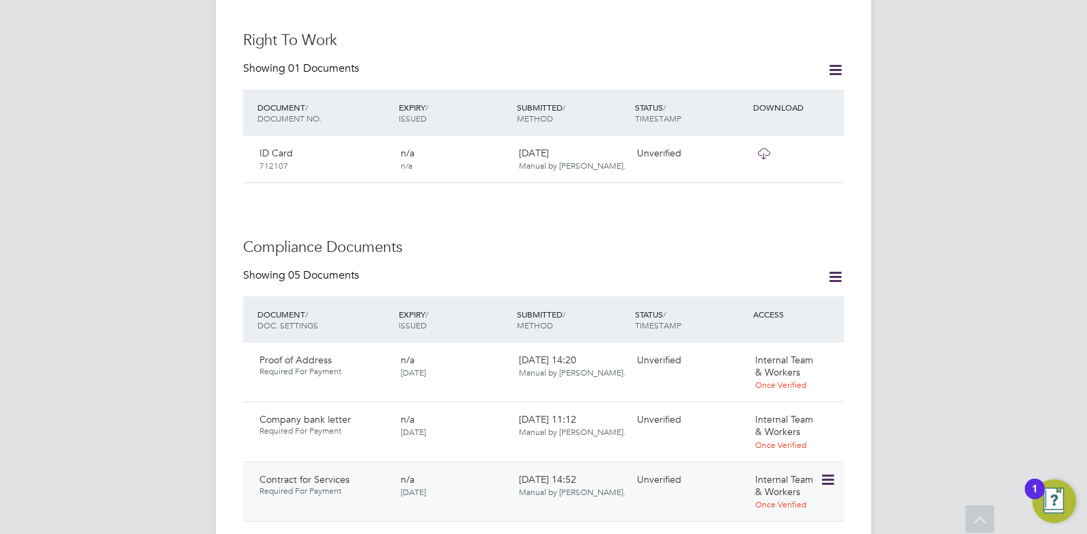
scroll to position [670, 0]
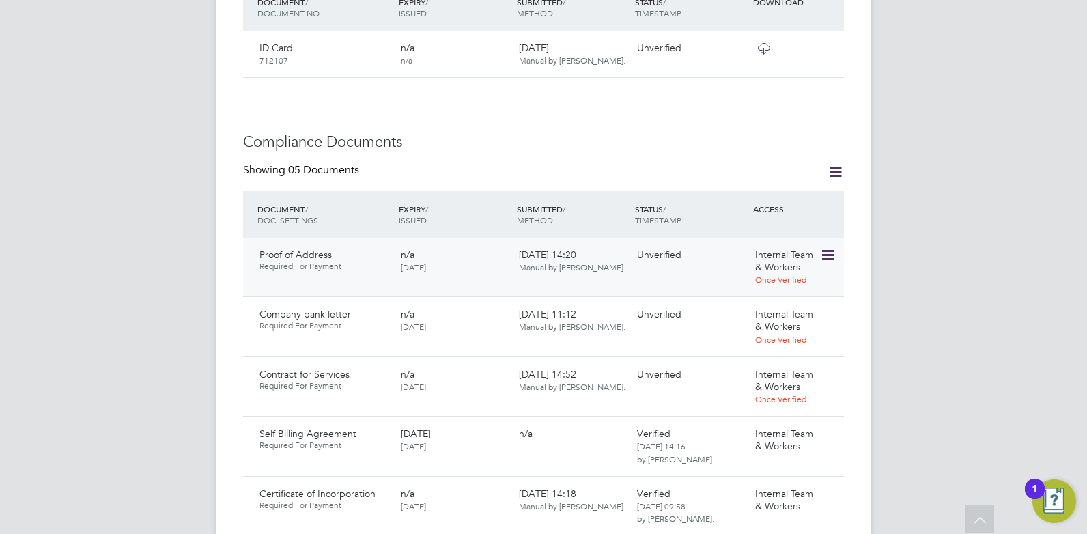
click at [827, 247] on icon at bounding box center [827, 255] width 14 height 16
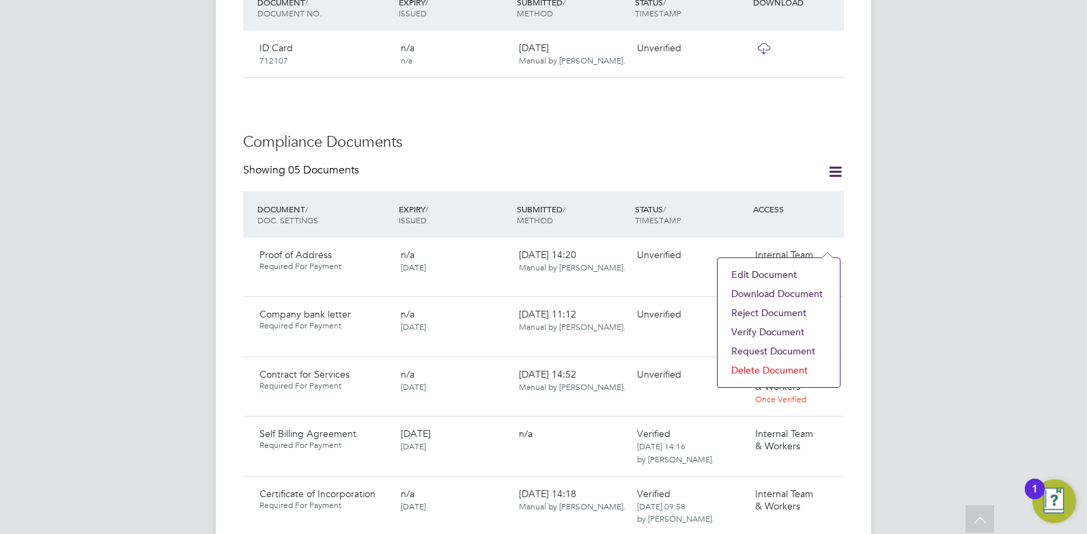
click at [770, 332] on li "Verify Document" at bounding box center [778, 331] width 109 height 19
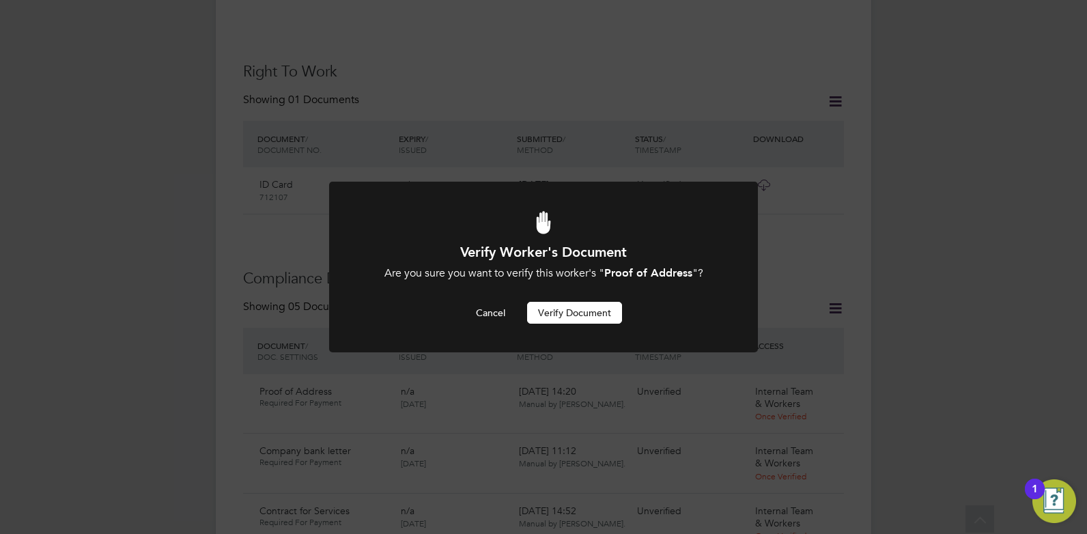
scroll to position [0, 0]
click at [572, 311] on button "Verify Document" at bounding box center [574, 313] width 95 height 22
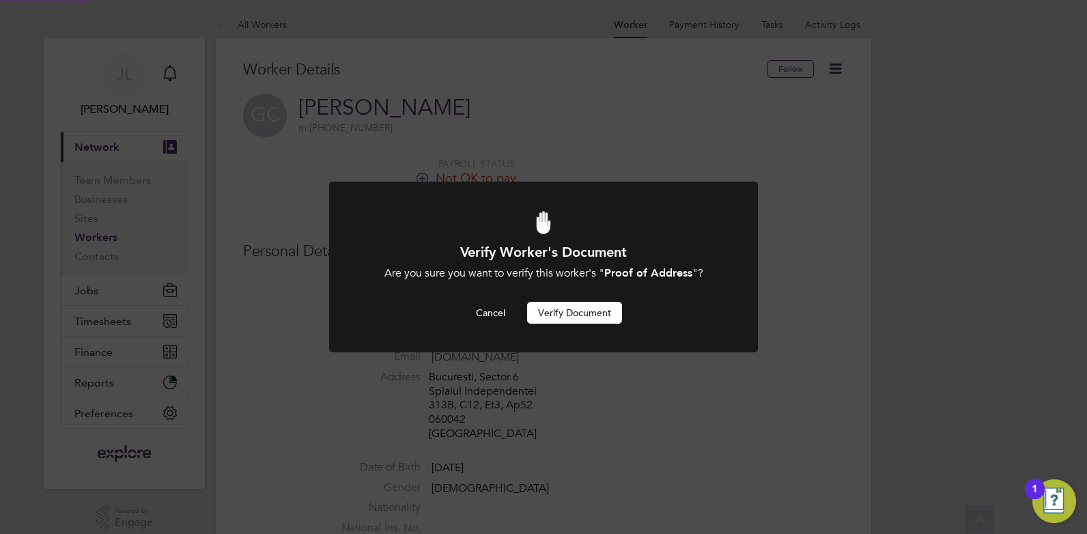
scroll to position [534, 0]
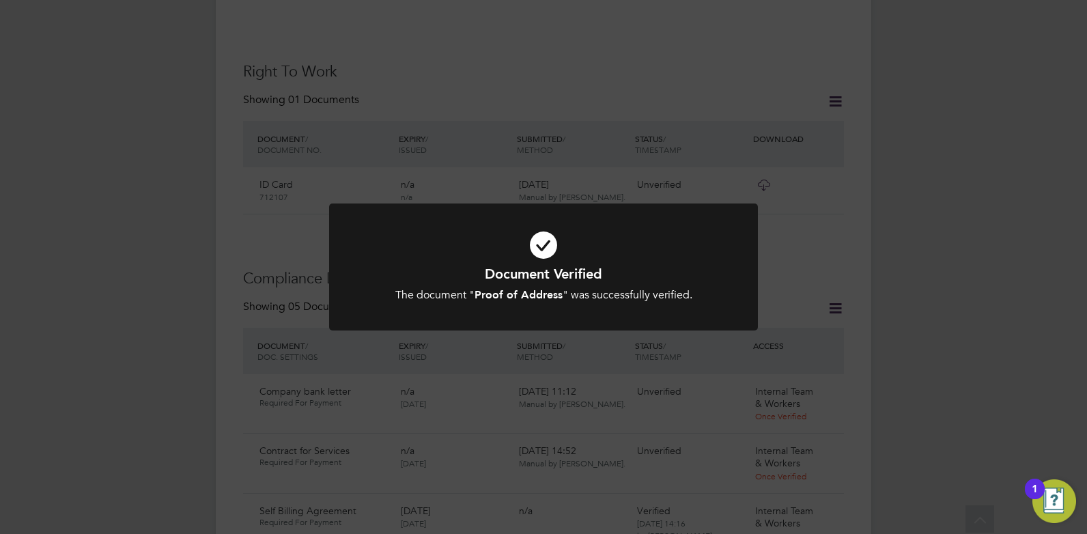
click at [762, 276] on div "Document Verified The document " Proof of Address " was successfully verified. …" at bounding box center [543, 267] width 1087 height 534
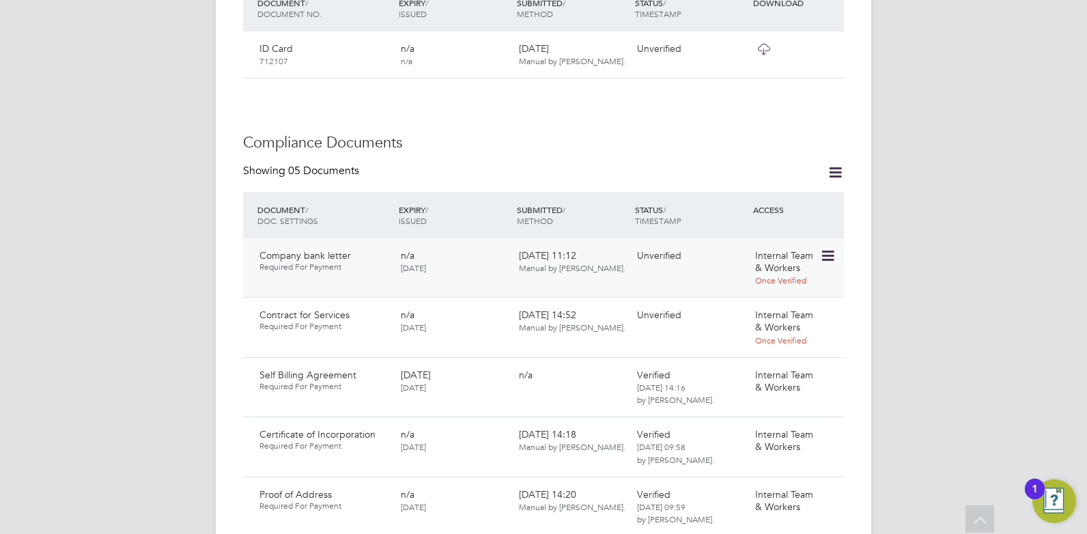
scroll to position [670, 0]
click at [834, 247] on icon at bounding box center [827, 255] width 14 height 16
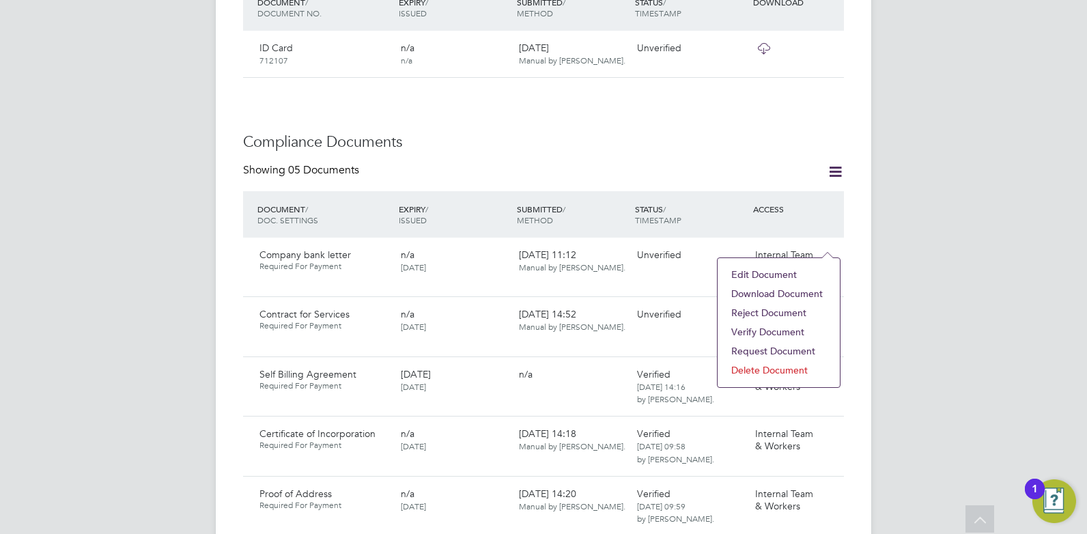
click at [793, 291] on li "Download Document" at bounding box center [778, 293] width 109 height 19
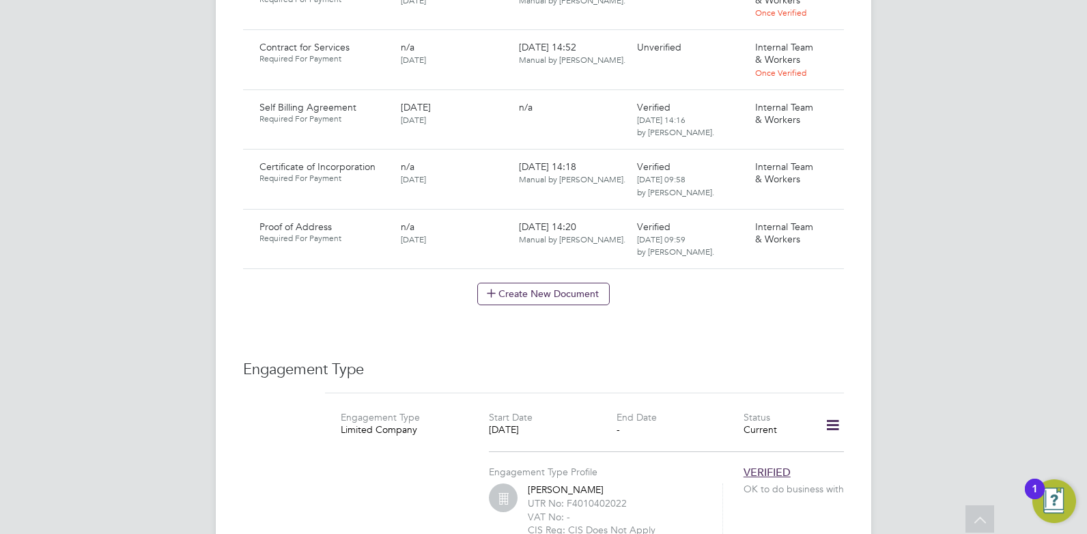
scroll to position [1012, 0]
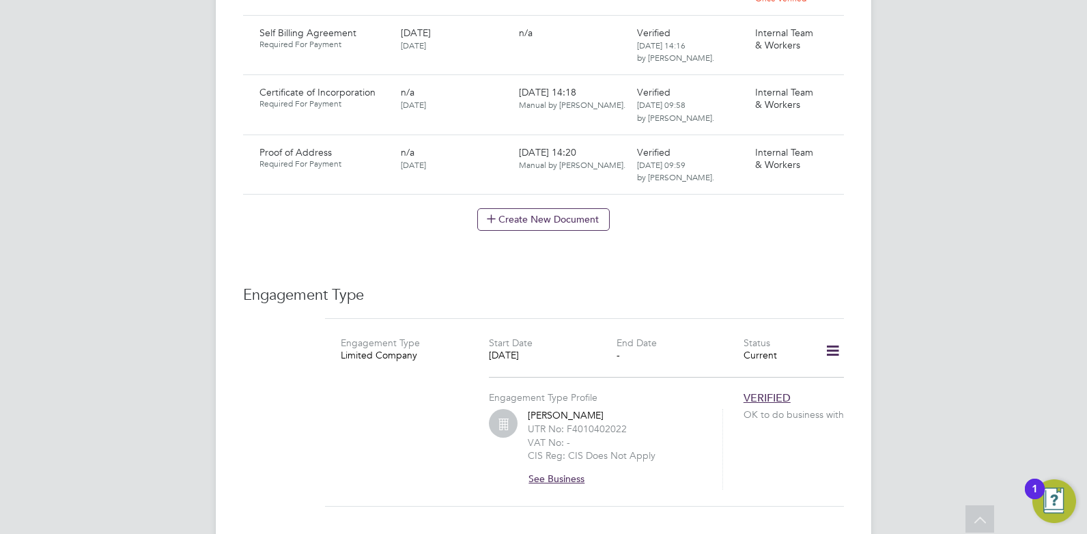
click at [570, 468] on button "See Business" at bounding box center [562, 479] width 68 height 22
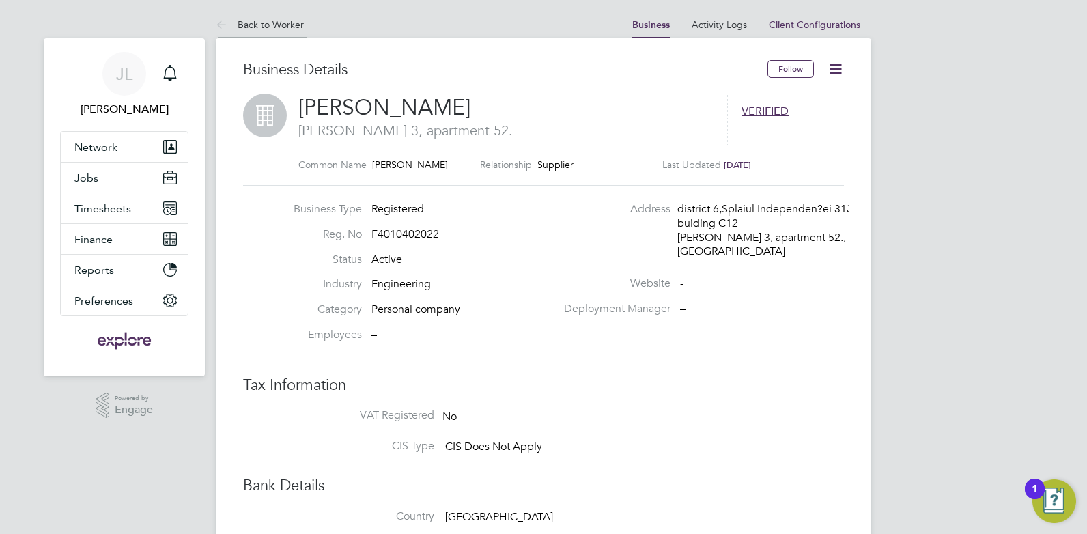
click at [273, 20] on link "Back to Worker" at bounding box center [260, 24] width 88 height 12
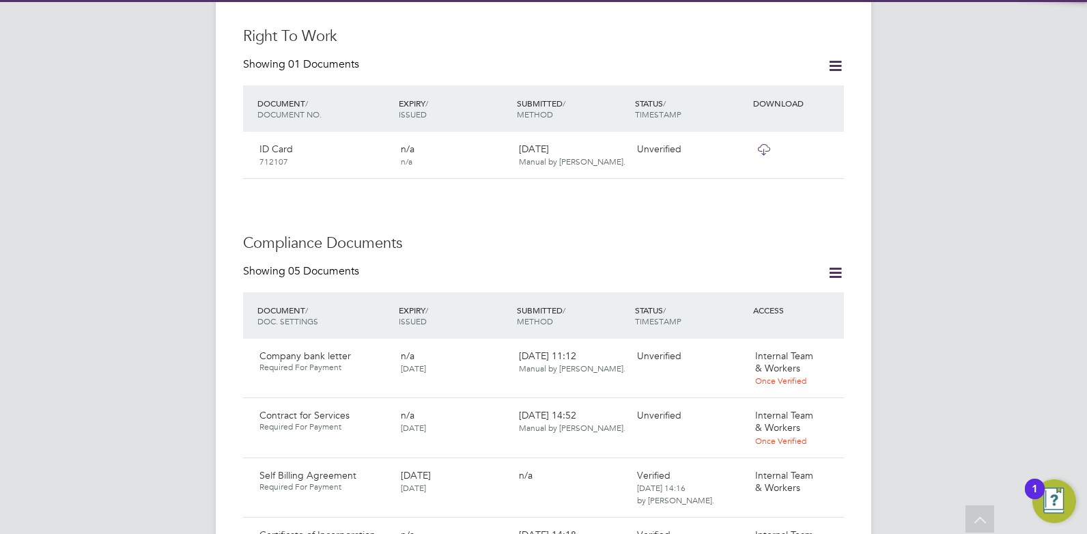
scroll to position [683, 0]
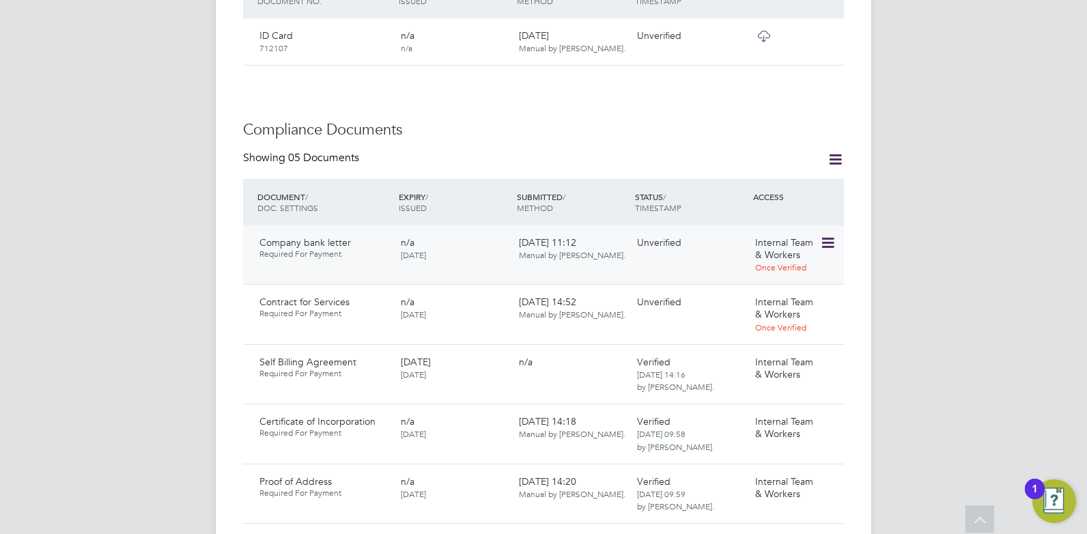
click at [827, 235] on icon at bounding box center [827, 243] width 14 height 16
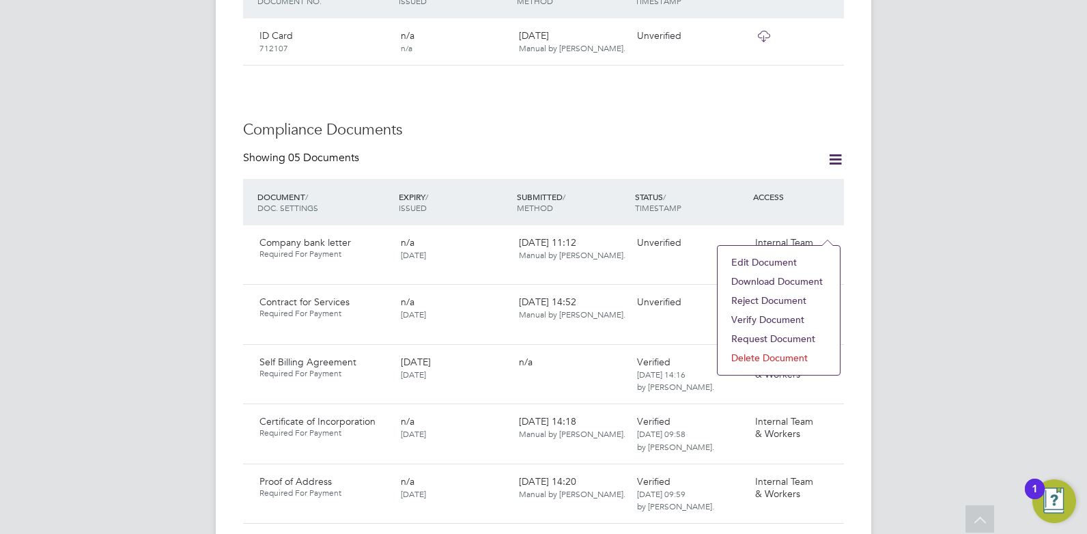
click at [775, 317] on li "Verify Document" at bounding box center [778, 319] width 109 height 19
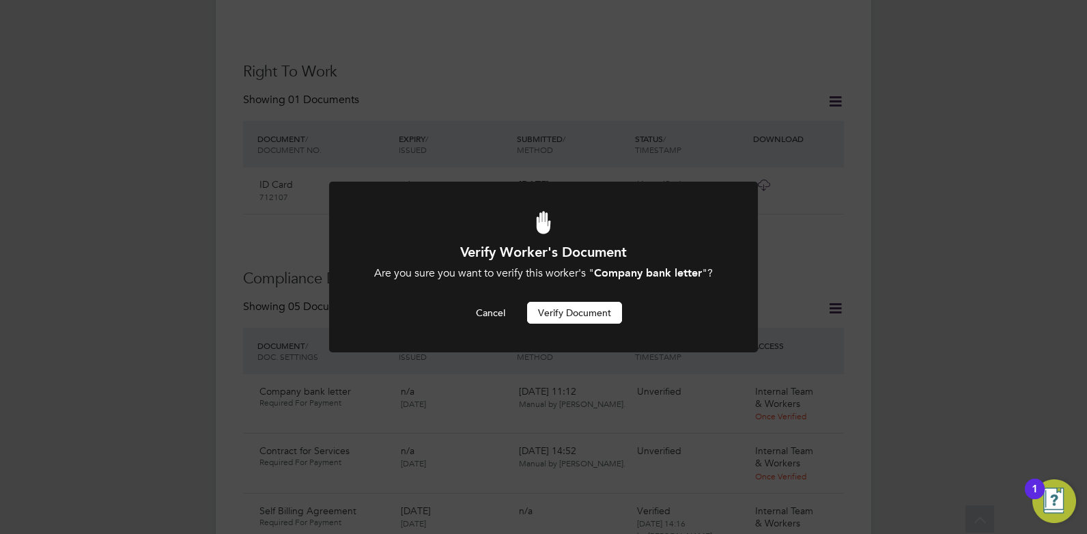
click at [540, 314] on button "Verify Document" at bounding box center [574, 313] width 95 height 22
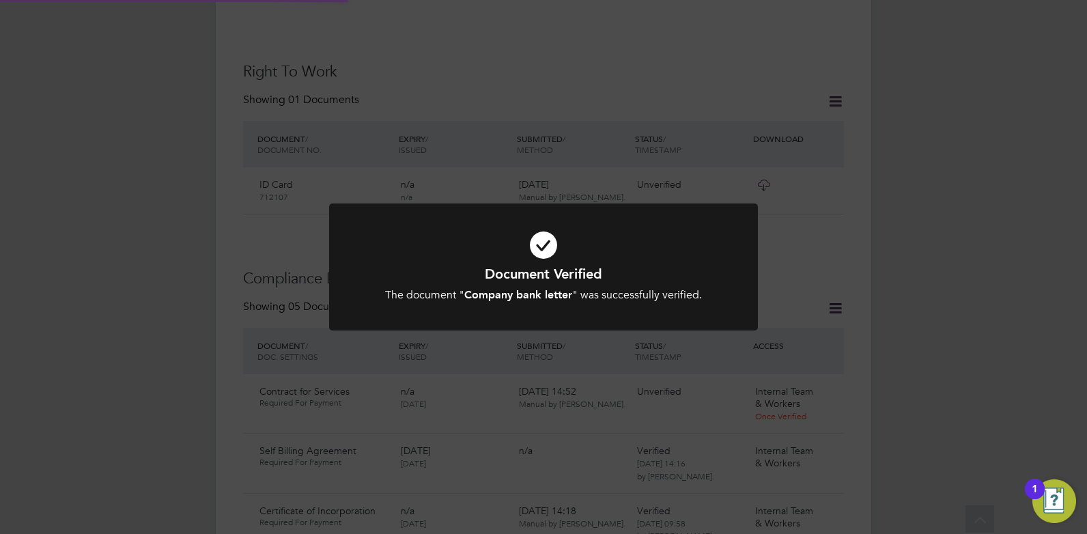
click at [653, 356] on div "Document Verified The document " Company bank letter " was successfully verifie…" at bounding box center [543, 267] width 1087 height 534
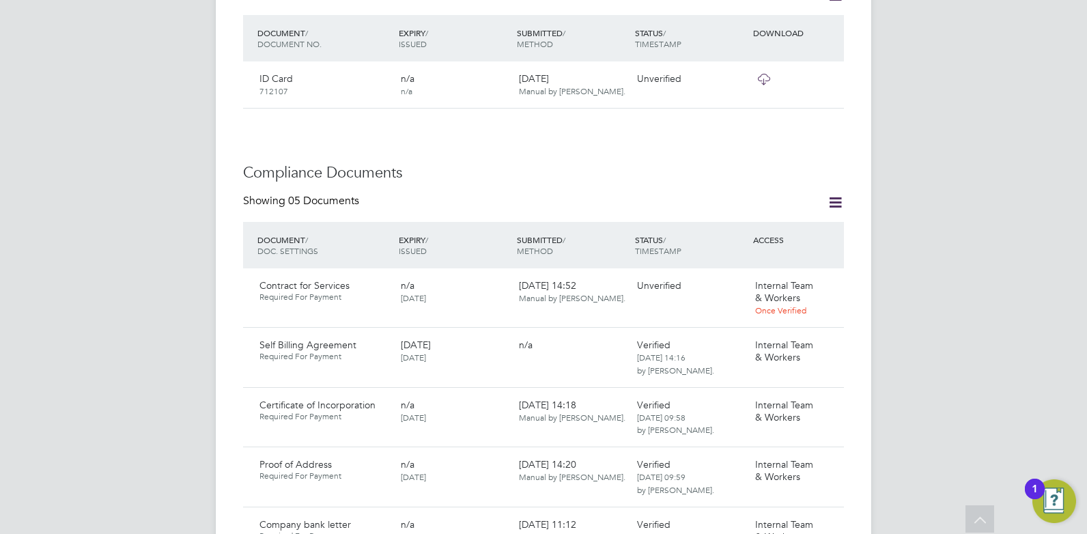
scroll to position [670, 0]
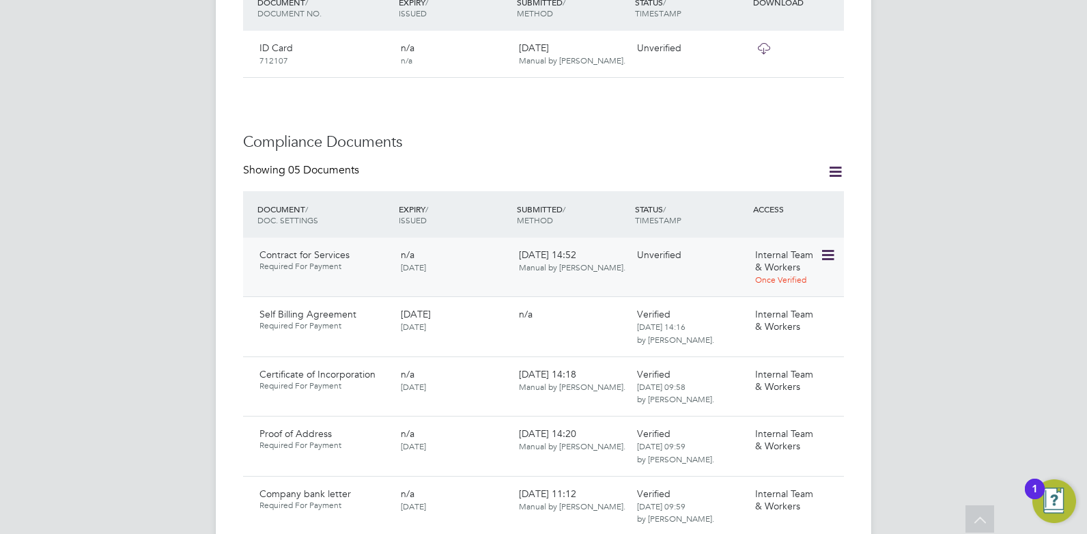
click at [834, 247] on icon at bounding box center [827, 255] width 14 height 16
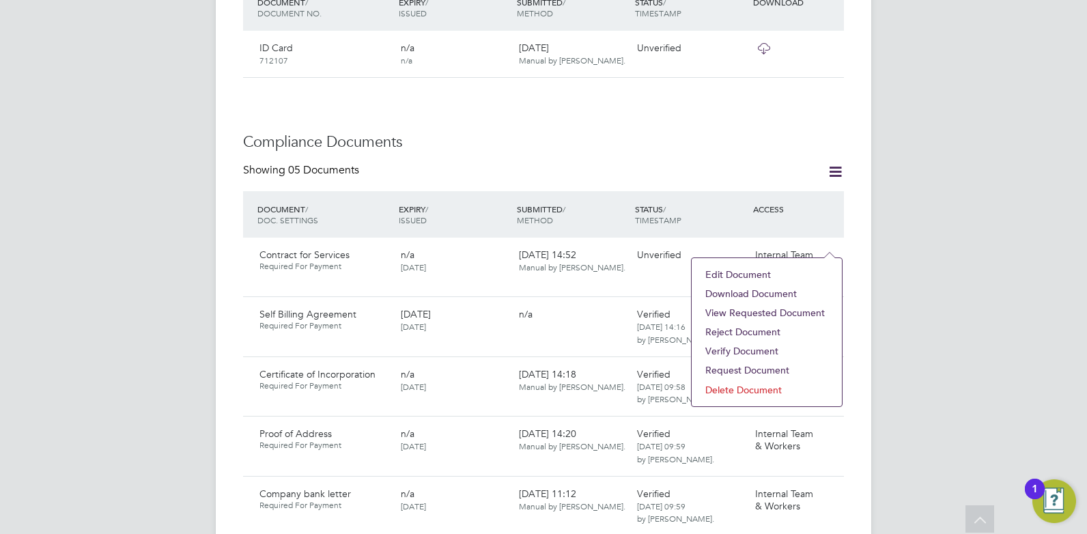
click at [771, 291] on li "Download Document" at bounding box center [766, 293] width 137 height 19
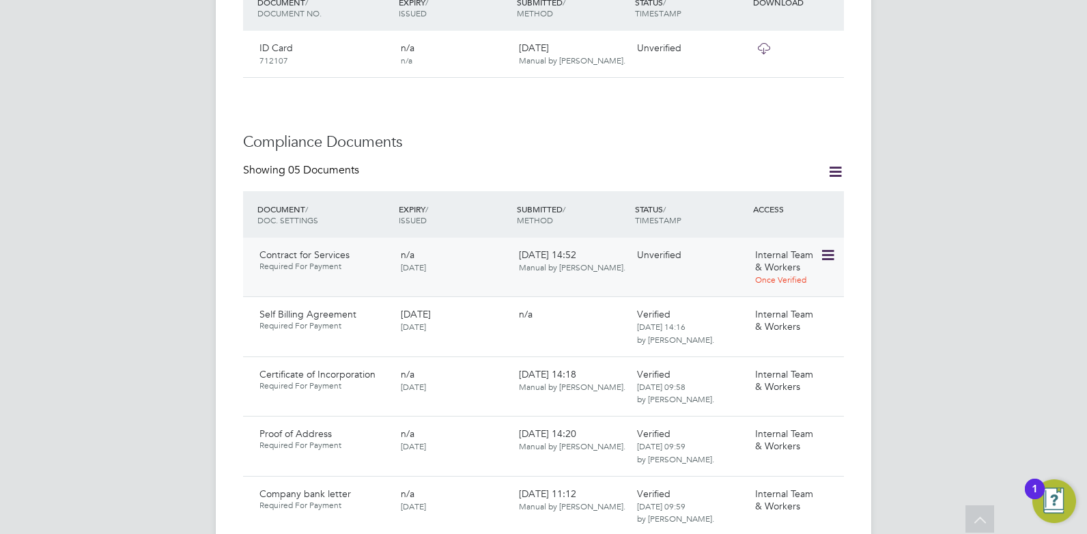
click at [824, 247] on icon at bounding box center [827, 255] width 14 height 16
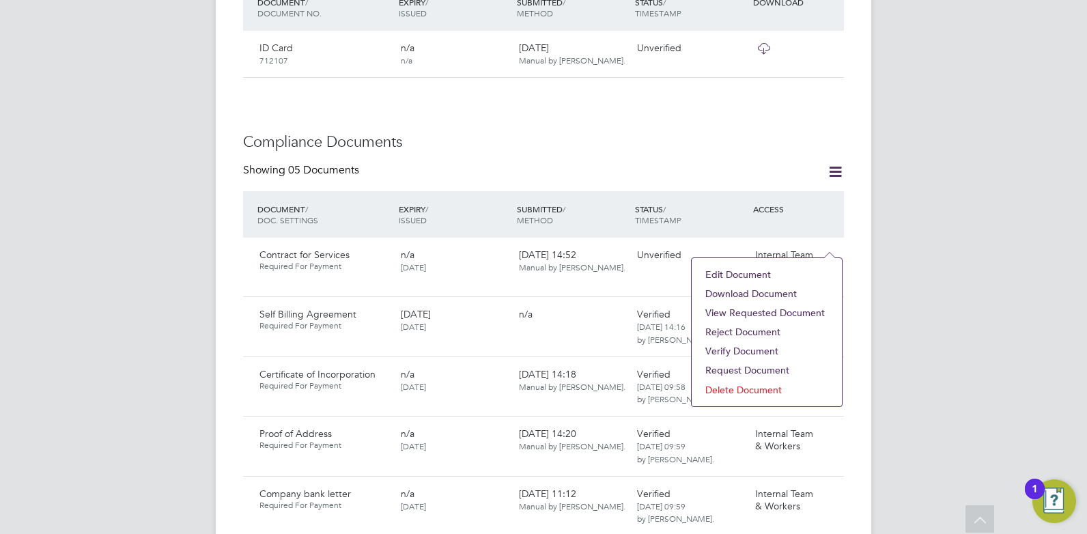
click at [734, 350] on li "Verify Document" at bounding box center [766, 350] width 137 height 19
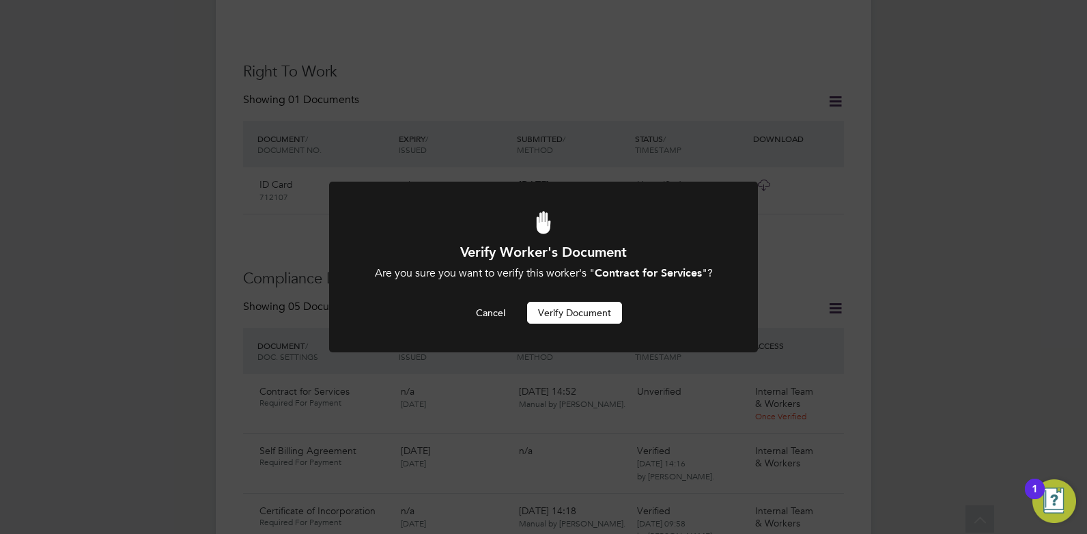
click at [563, 311] on button "Verify Document" at bounding box center [574, 313] width 95 height 22
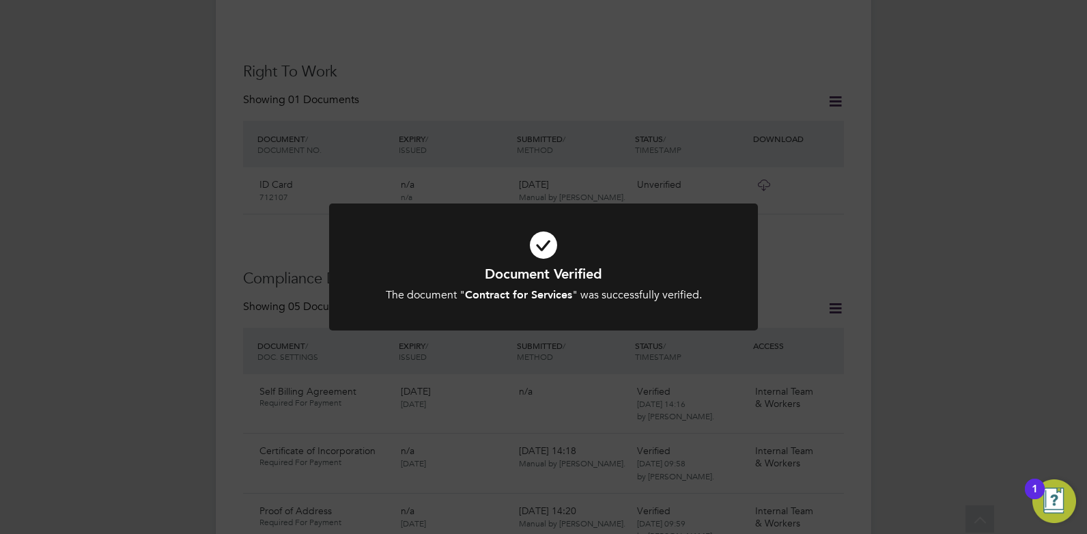
click at [601, 345] on div "Document Verified The document " Contract for Services " was successfully verif…" at bounding box center [543, 275] width 429 height 144
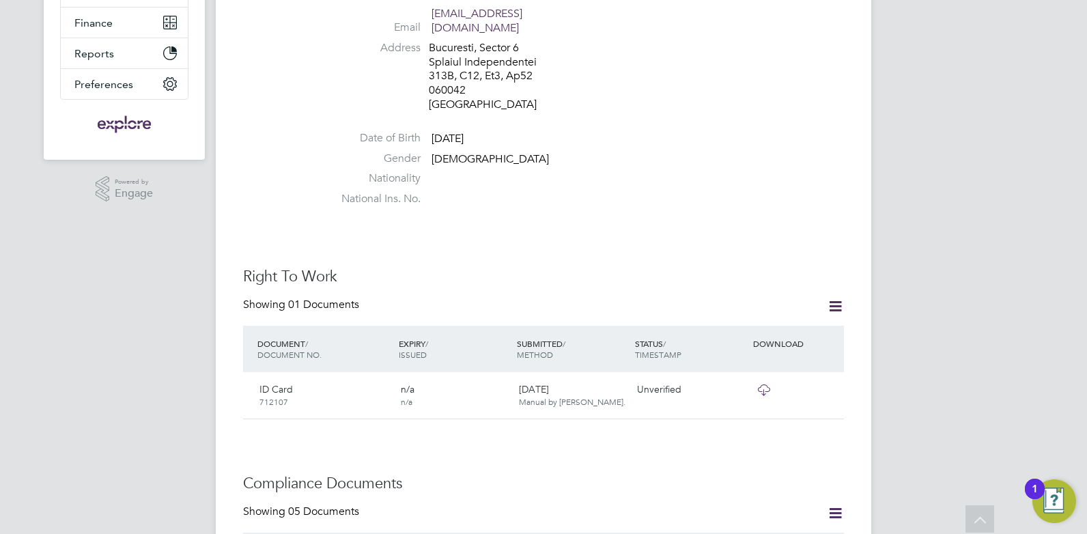
scroll to position [0, 0]
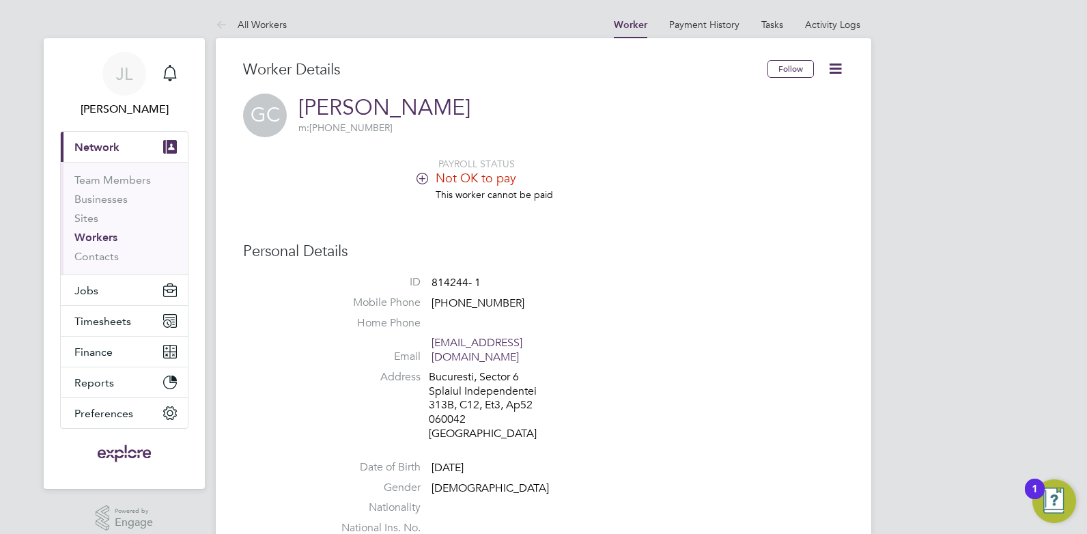
click at [427, 178] on icon at bounding box center [422, 178] width 10 height 10
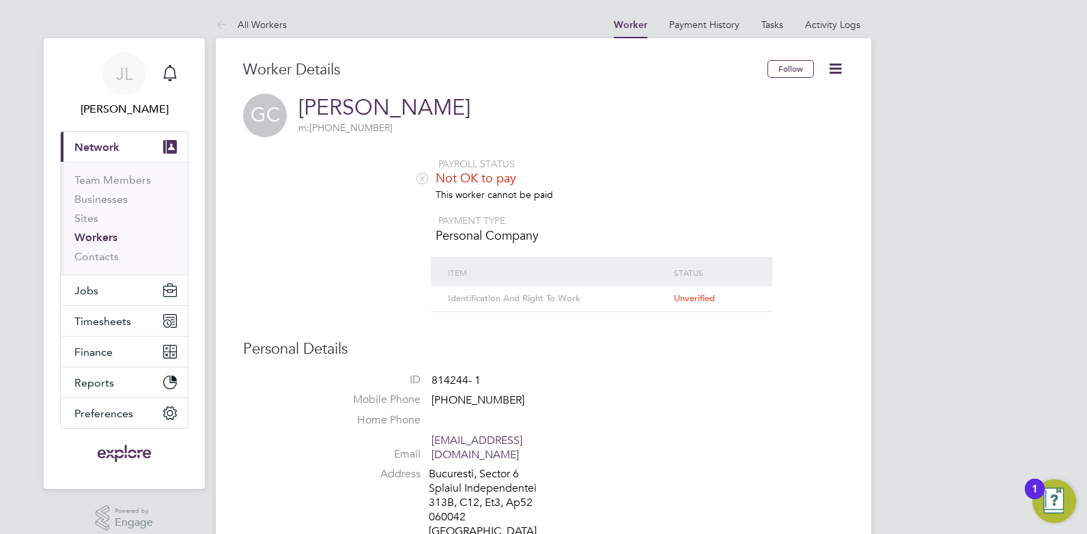
click at [425, 183] on icon at bounding box center [422, 178] width 10 height 10
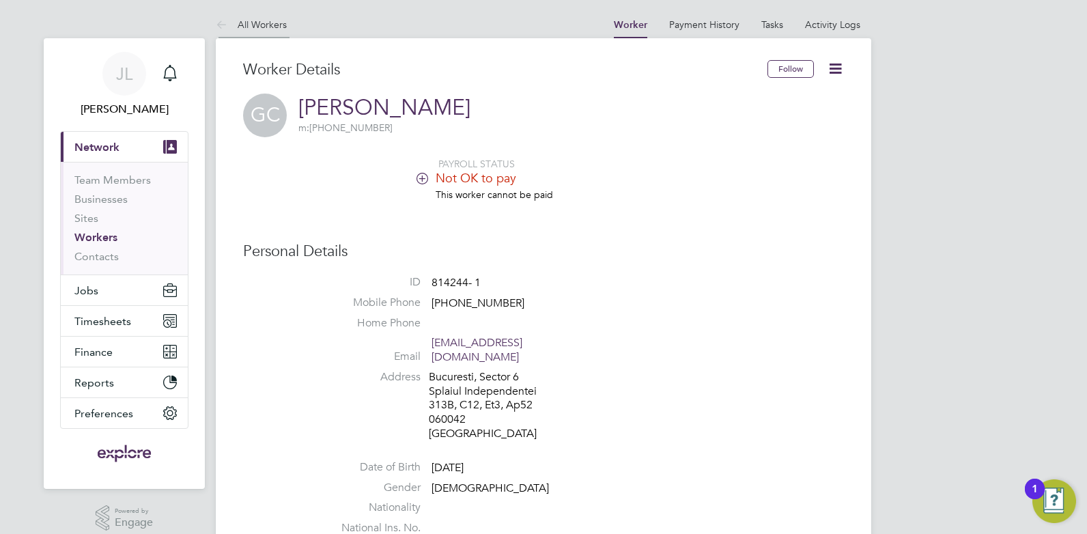
click at [268, 22] on link "All Workers" at bounding box center [251, 24] width 71 height 12
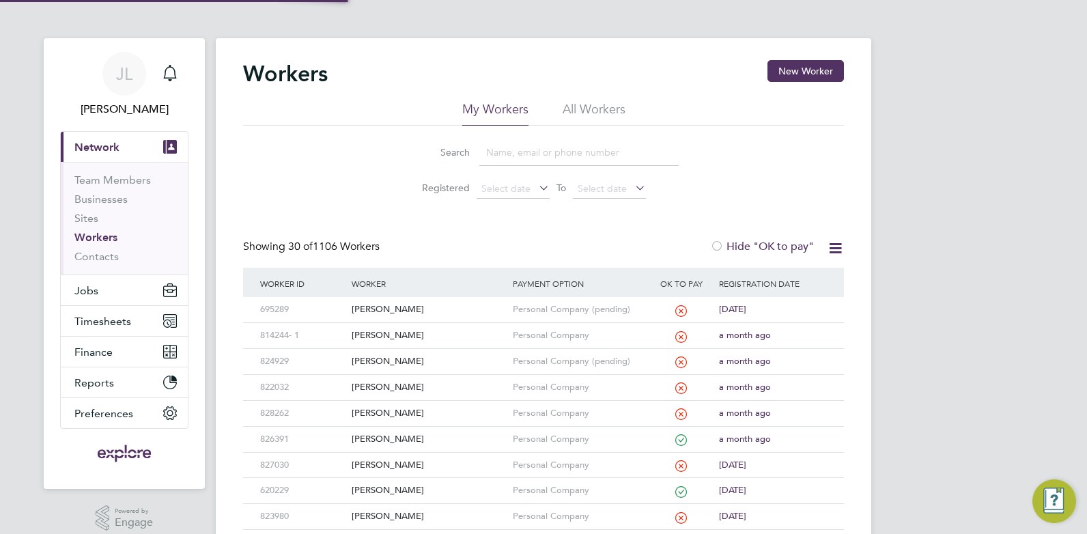
click at [502, 154] on input at bounding box center [578, 152] width 199 height 27
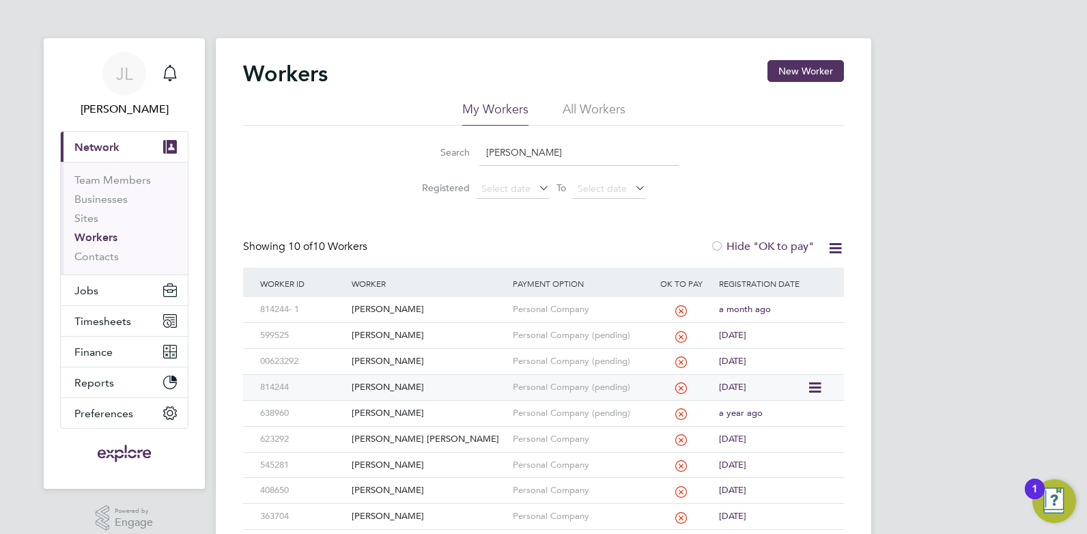
type input "georg"
click at [436, 388] on div "[PERSON_NAME]" at bounding box center [428, 387] width 160 height 25
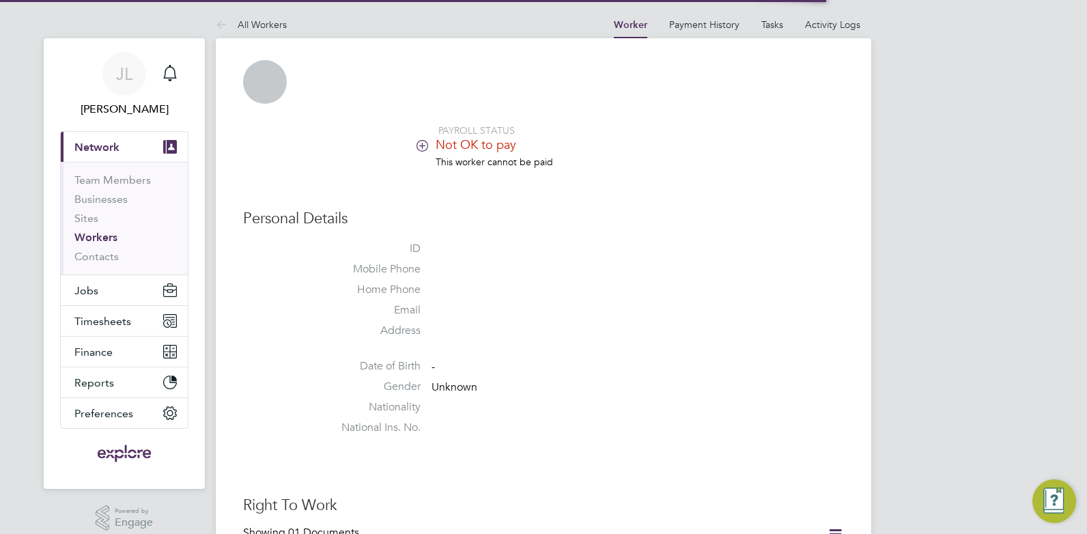
scroll to position [273, 0]
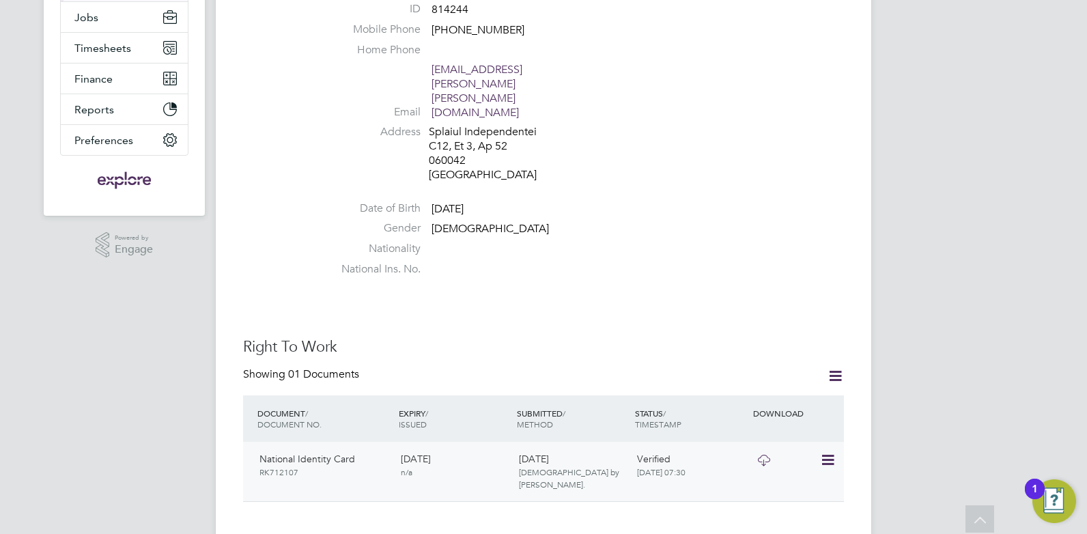
click at [764, 455] on icon at bounding box center [763, 460] width 17 height 11
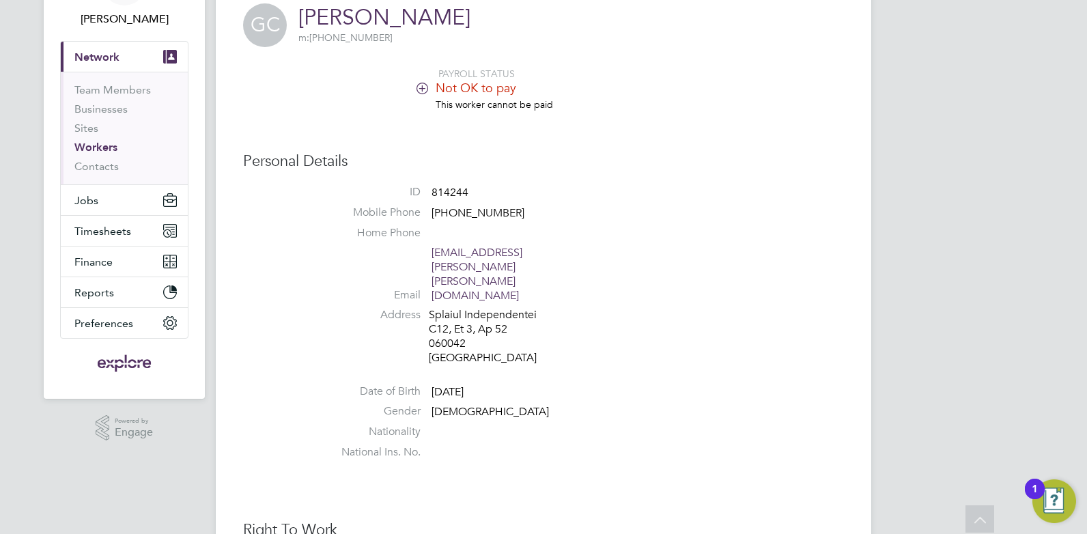
scroll to position [0, 0]
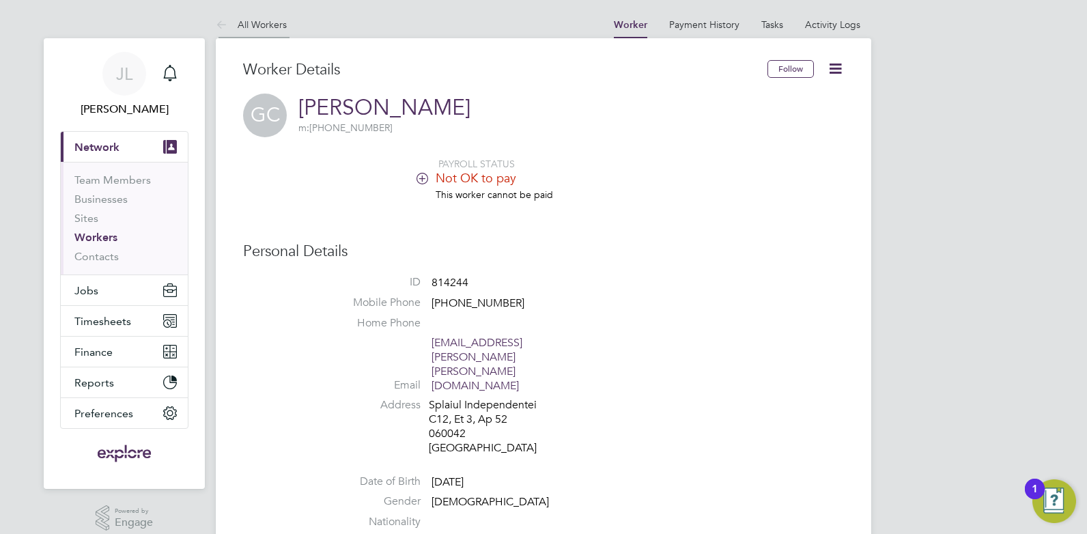
click at [270, 25] on link "All Workers" at bounding box center [251, 24] width 71 height 12
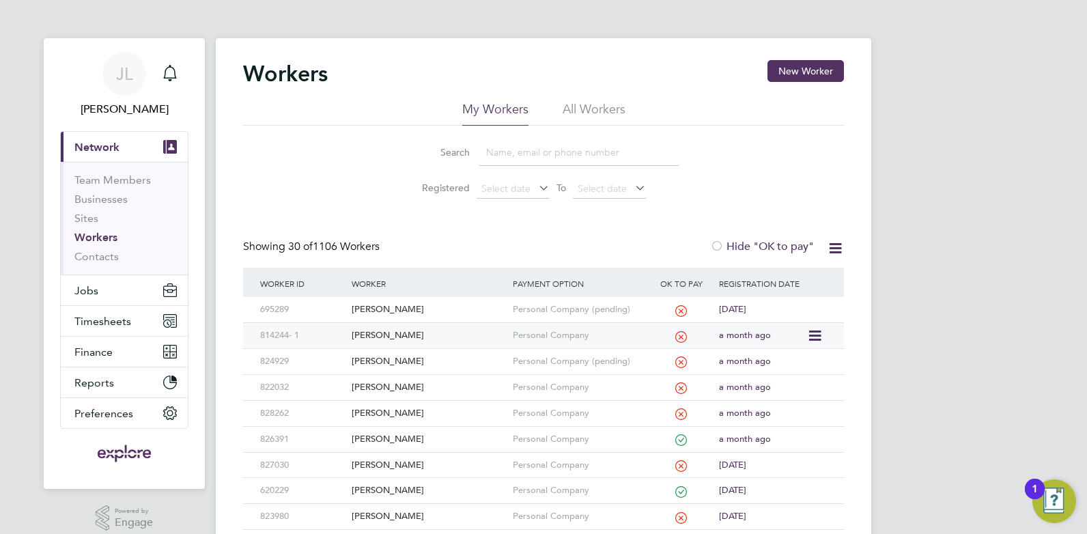
click at [388, 334] on div "[PERSON_NAME]" at bounding box center [428, 335] width 160 height 25
click at [433, 442] on div "[PERSON_NAME]" at bounding box center [428, 439] width 160 height 25
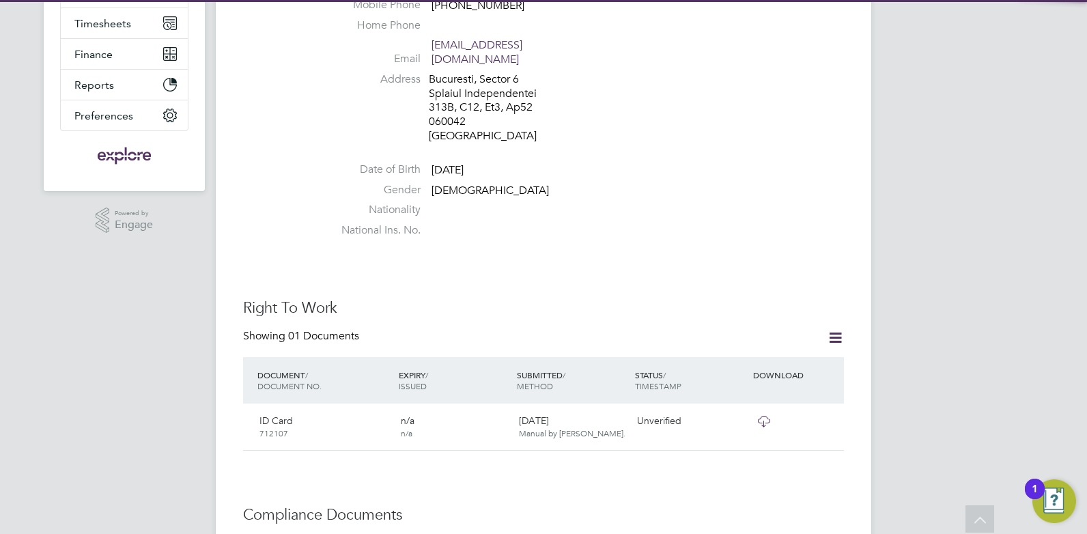
scroll to position [341, 0]
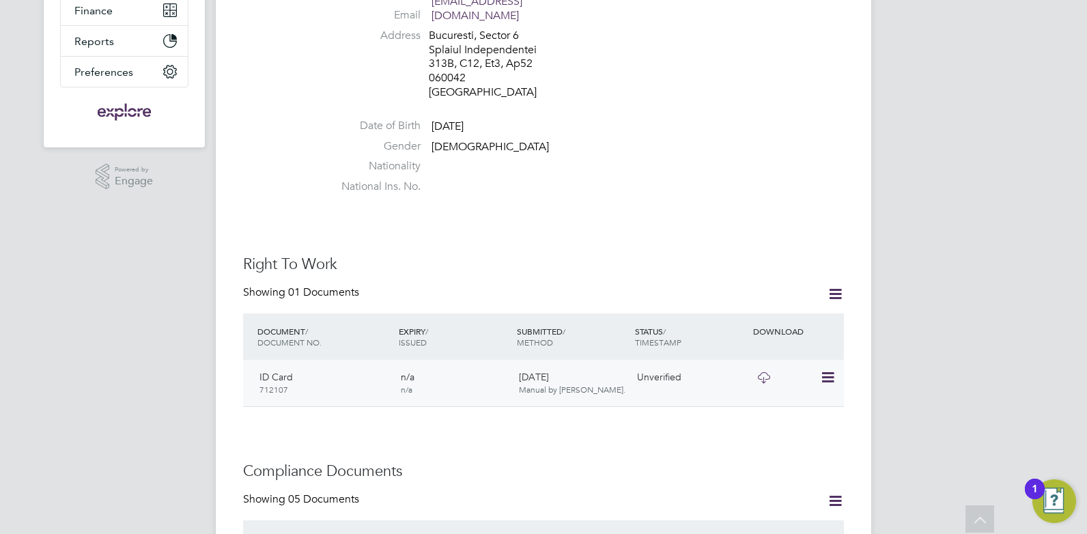
click at [760, 372] on icon at bounding box center [763, 377] width 17 height 11
click at [830, 369] on icon at bounding box center [827, 377] width 14 height 16
click at [795, 416] on li "Reject Document" at bounding box center [783, 415] width 100 height 19
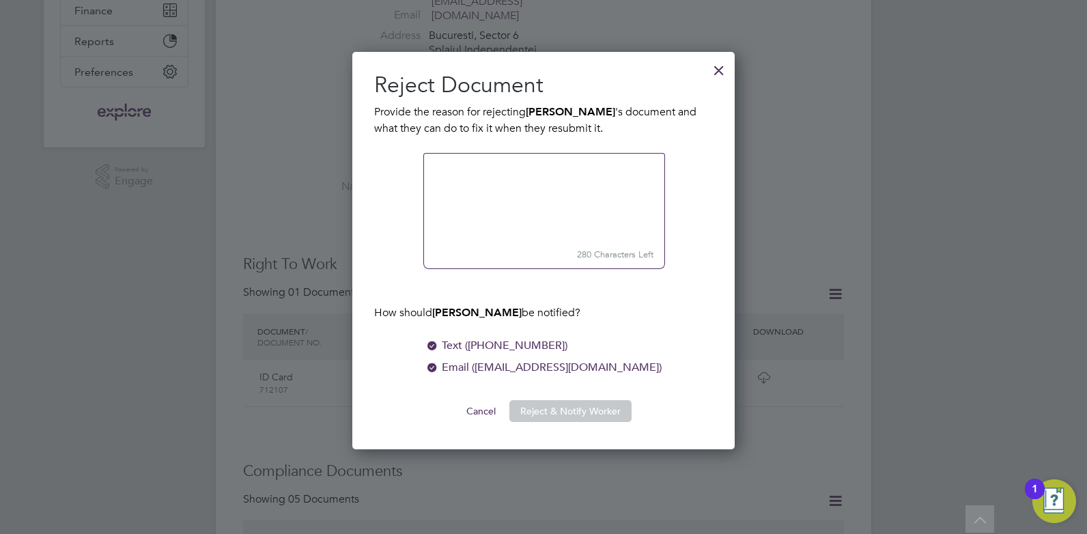
scroll to position [398, 383]
type textarea "Please upload your ID card"
click at [565, 405] on button "Reject & Notify Worker" at bounding box center [570, 411] width 122 height 22
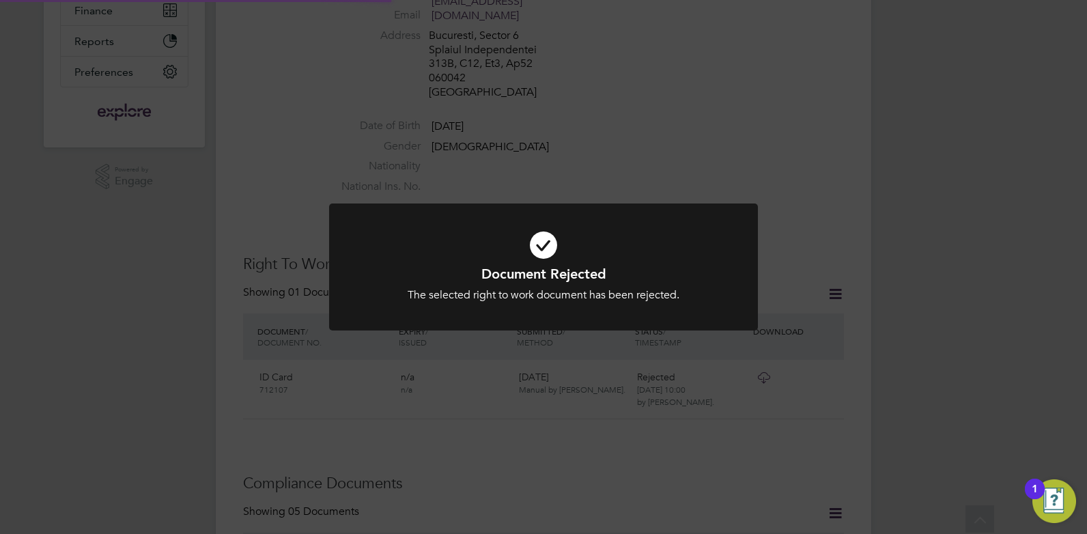
click at [787, 183] on div "Document Rejected The selected right to work document has been rejected. Cancel…" at bounding box center [543, 267] width 1087 height 534
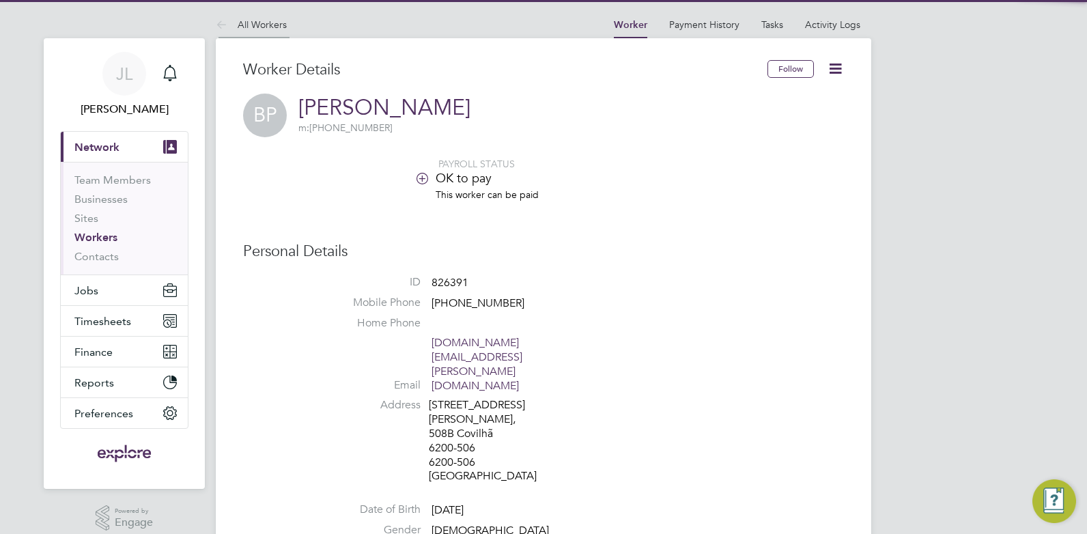
click at [259, 27] on link "All Workers" at bounding box center [251, 24] width 71 height 12
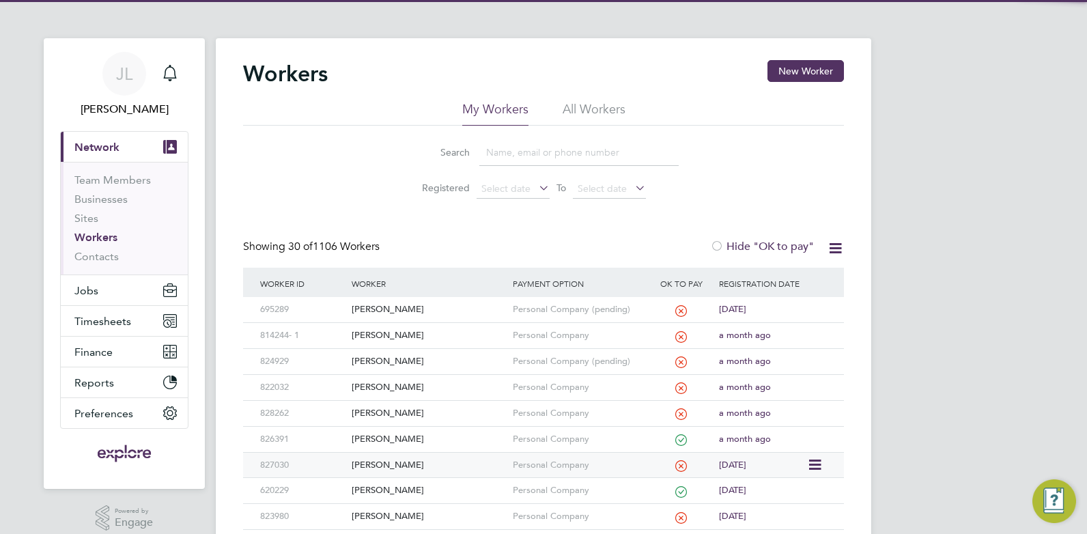
scroll to position [68, 0]
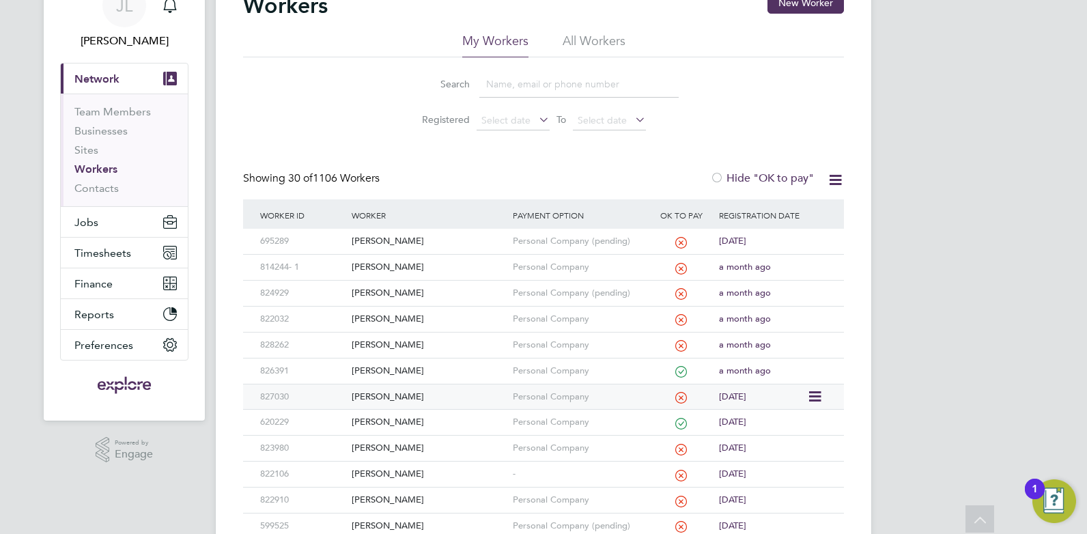
click at [433, 395] on div "[PERSON_NAME]" at bounding box center [428, 396] width 160 height 25
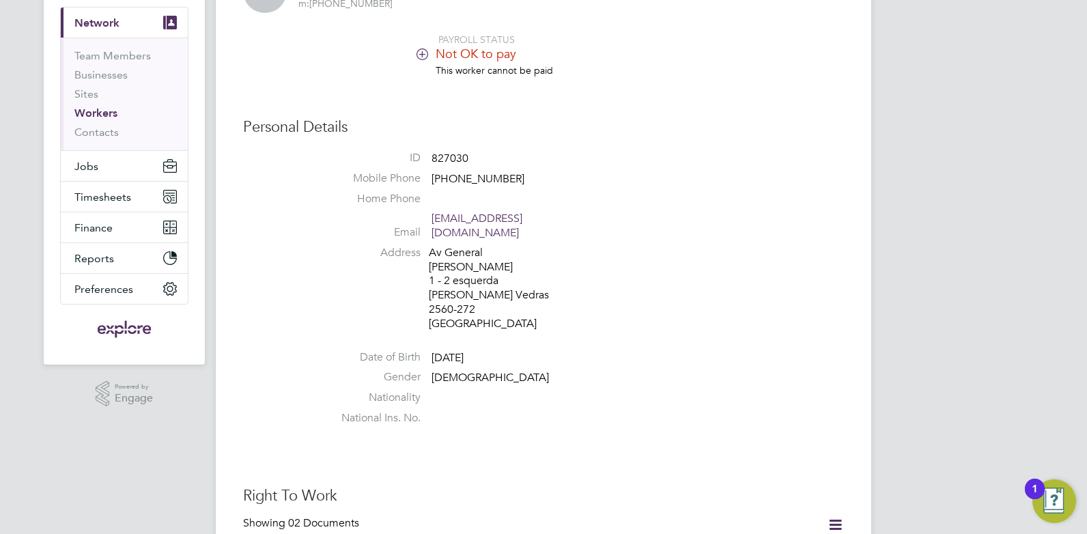
scroll to position [137, 0]
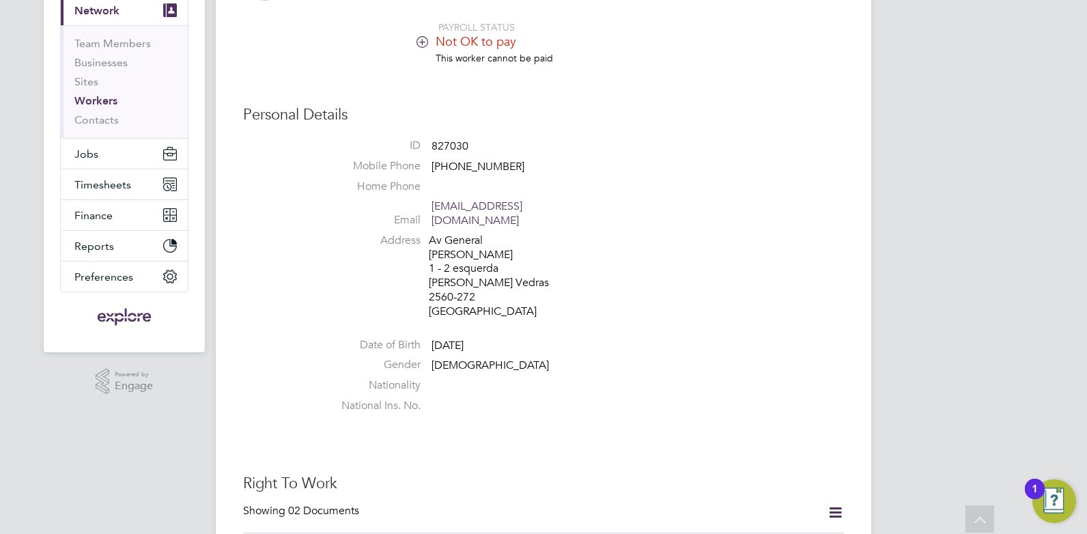
click at [424, 42] on icon at bounding box center [422, 41] width 10 height 10
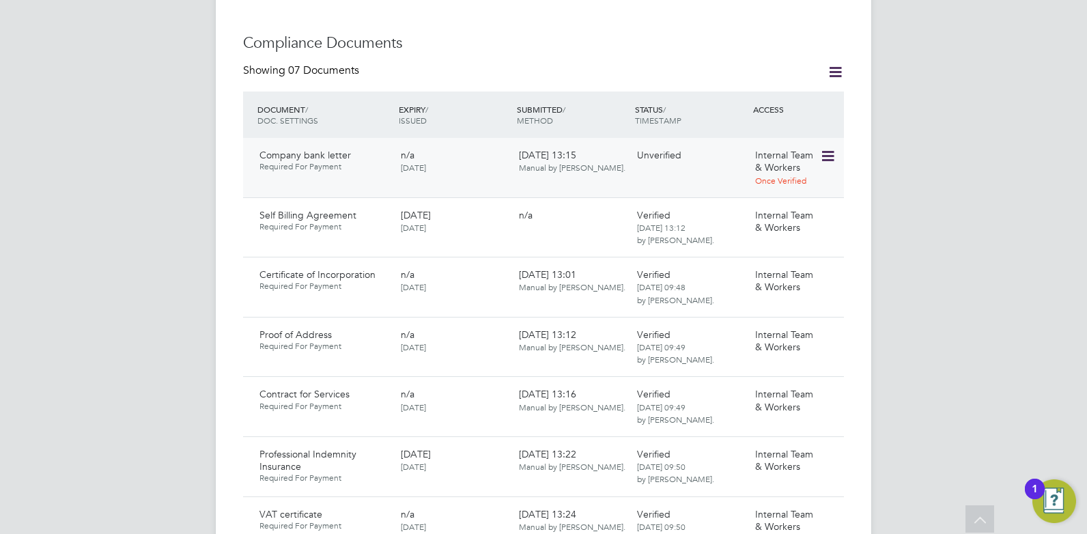
scroll to position [956, 0]
click at [826, 162] on icon at bounding box center [827, 155] width 14 height 16
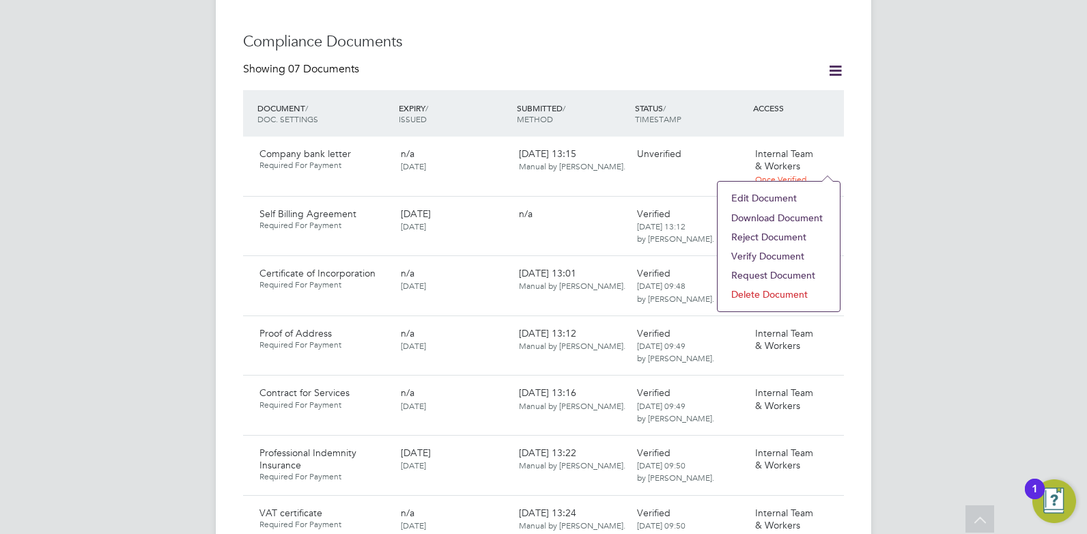
click at [769, 216] on li "Download Document" at bounding box center [778, 217] width 109 height 19
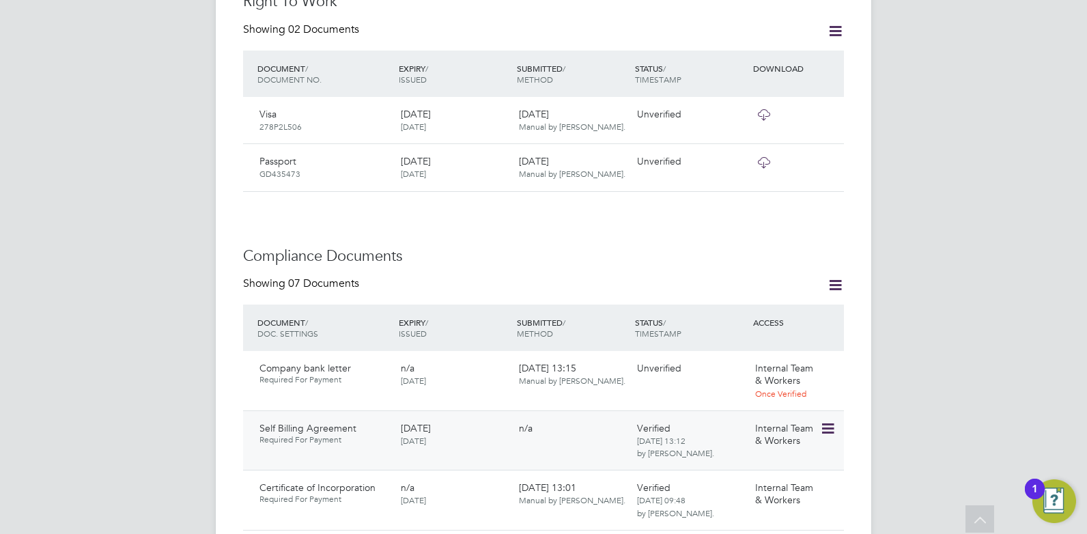
scroll to position [614, 0]
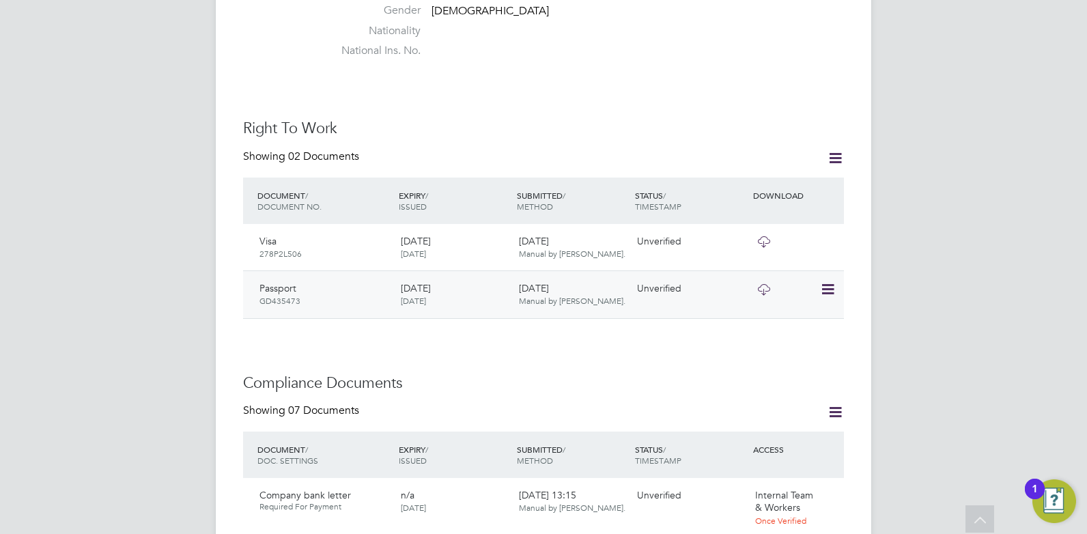
click at [763, 287] on icon at bounding box center [763, 289] width 17 height 11
click at [766, 236] on icon at bounding box center [763, 241] width 17 height 11
click at [831, 233] on icon at bounding box center [827, 241] width 14 height 16
click at [777, 261] on li "Verify Document" at bounding box center [783, 260] width 100 height 19
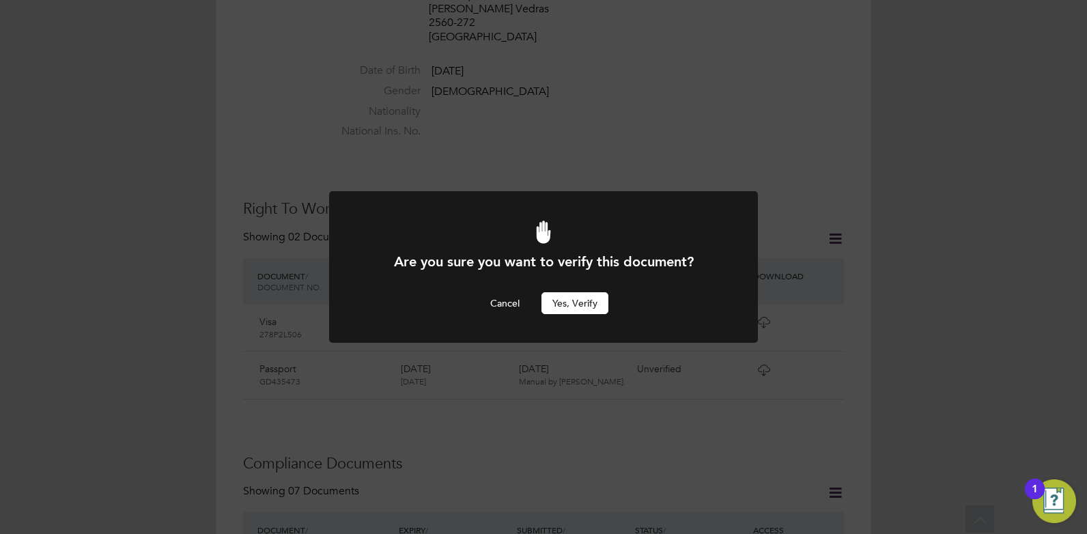
scroll to position [0, 0]
click at [588, 299] on button "Yes, verify" at bounding box center [574, 303] width 67 height 22
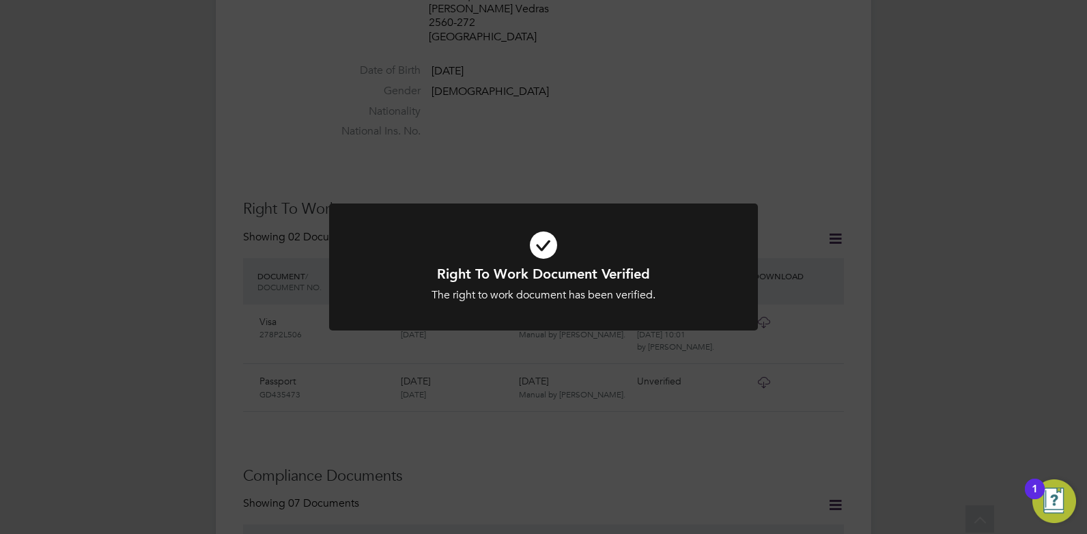
click at [790, 359] on div "Right To Work Document Verified The right to work document has been verified. C…" at bounding box center [543, 267] width 1087 height 534
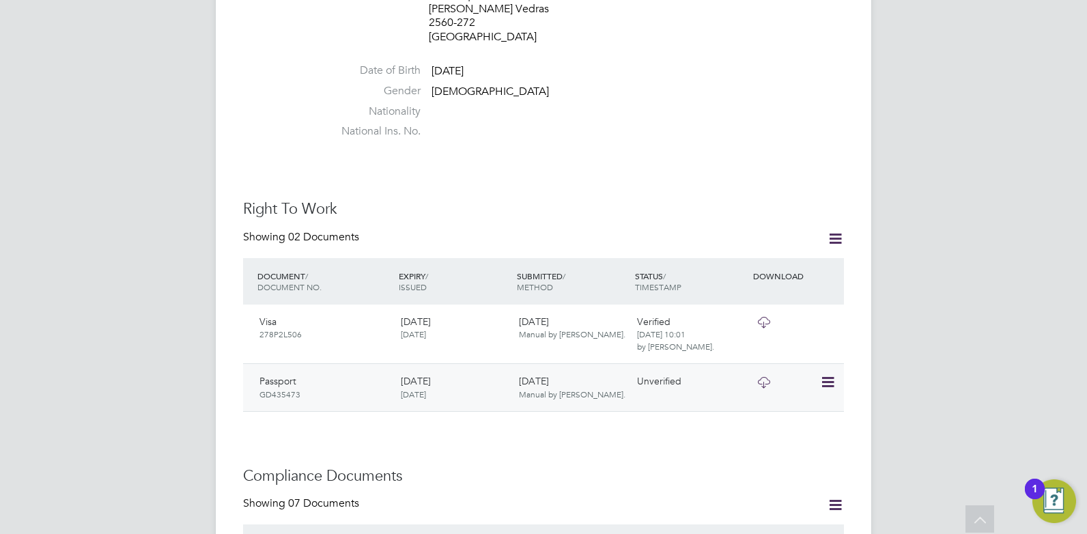
click at [825, 374] on icon at bounding box center [827, 382] width 14 height 16
click at [791, 400] on li "Verify Document" at bounding box center [783, 400] width 100 height 19
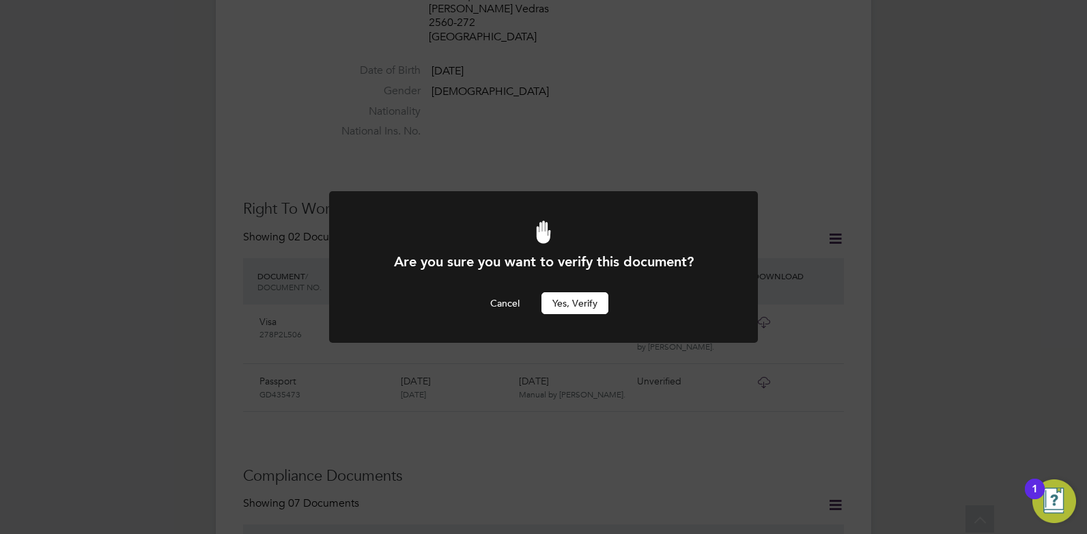
click at [585, 298] on button "Yes, verify" at bounding box center [574, 303] width 67 height 22
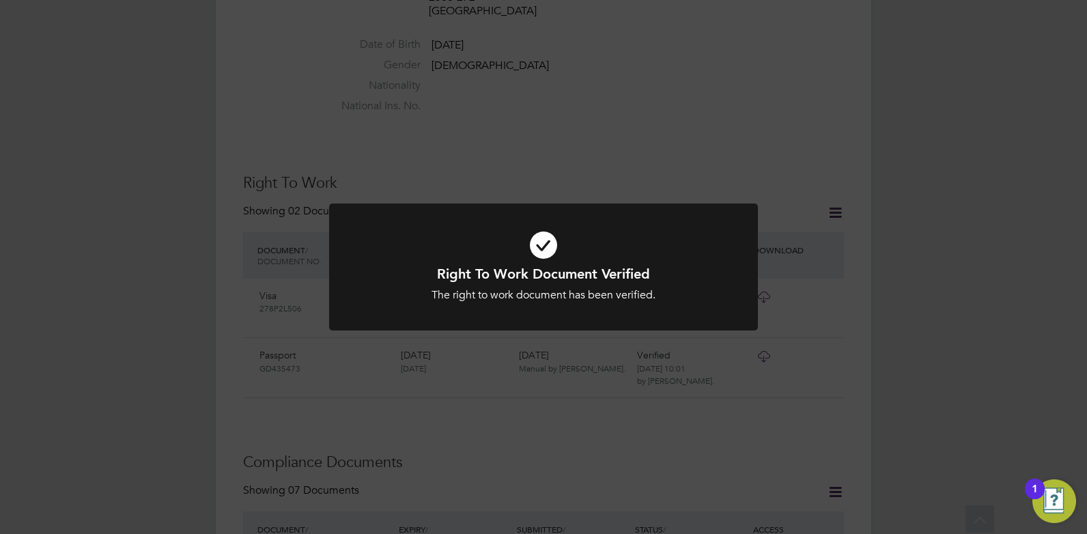
click at [608, 436] on div "Right To Work Document Verified The right to work document has been verified. C…" at bounding box center [543, 267] width 1087 height 534
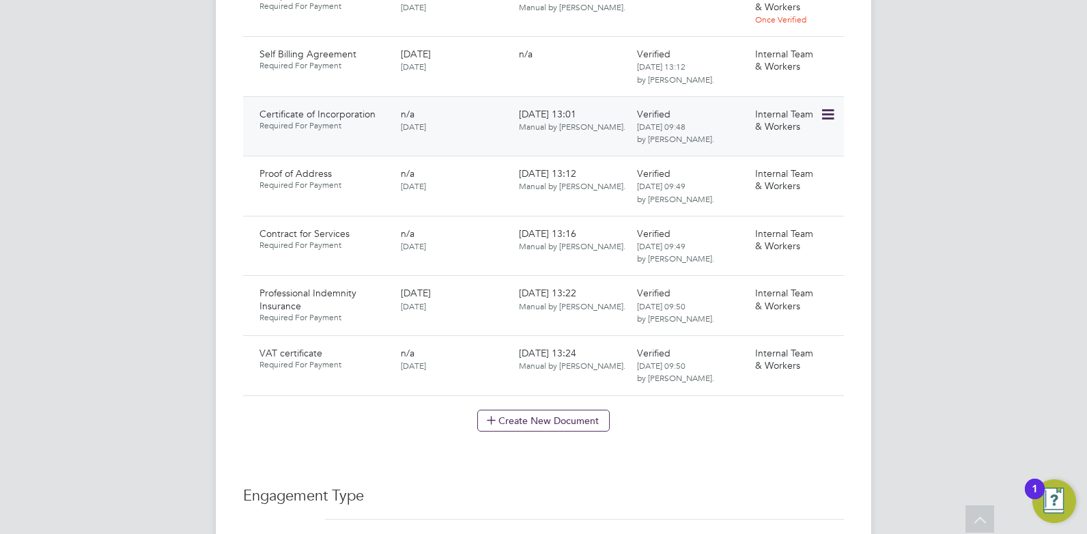
scroll to position [1012, 0]
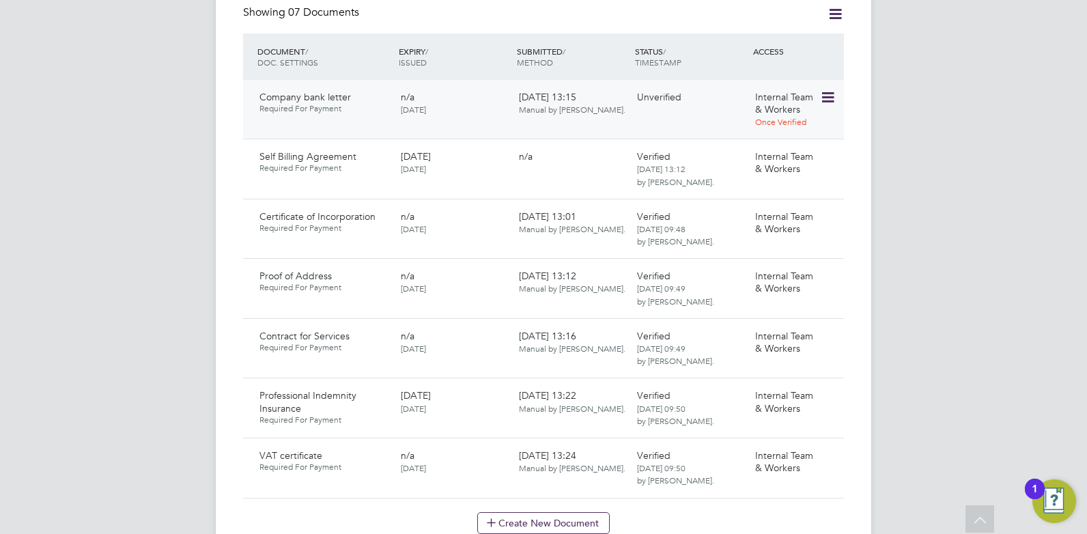
click at [832, 89] on icon at bounding box center [827, 97] width 14 height 16
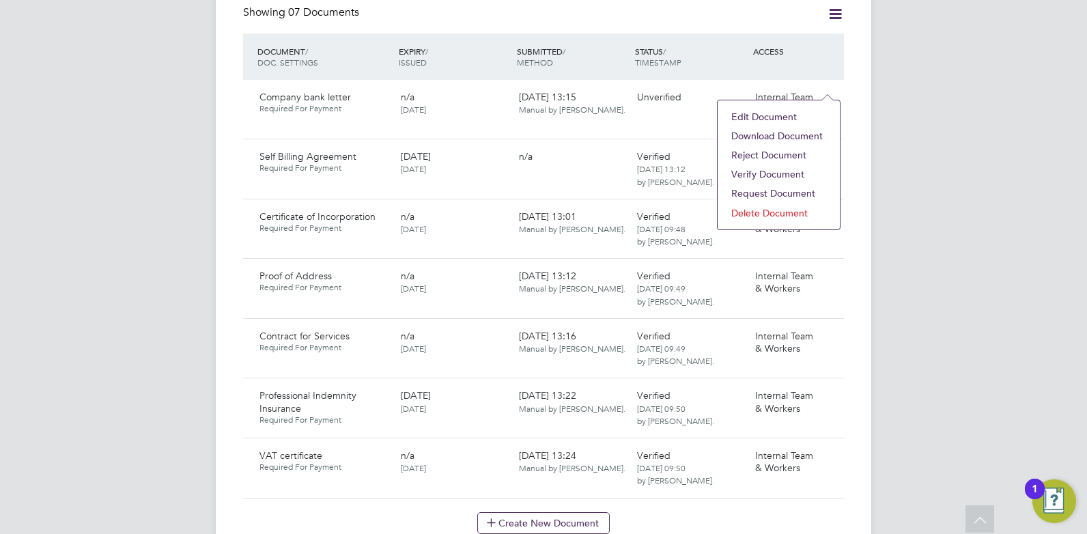
click at [791, 135] on li "Download Document" at bounding box center [778, 135] width 109 height 19
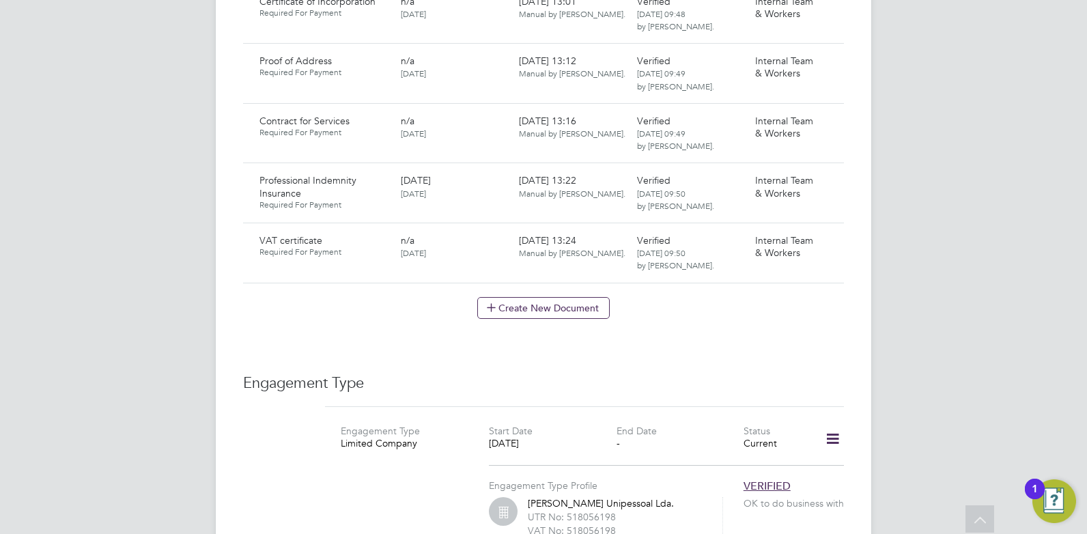
scroll to position [1285, 0]
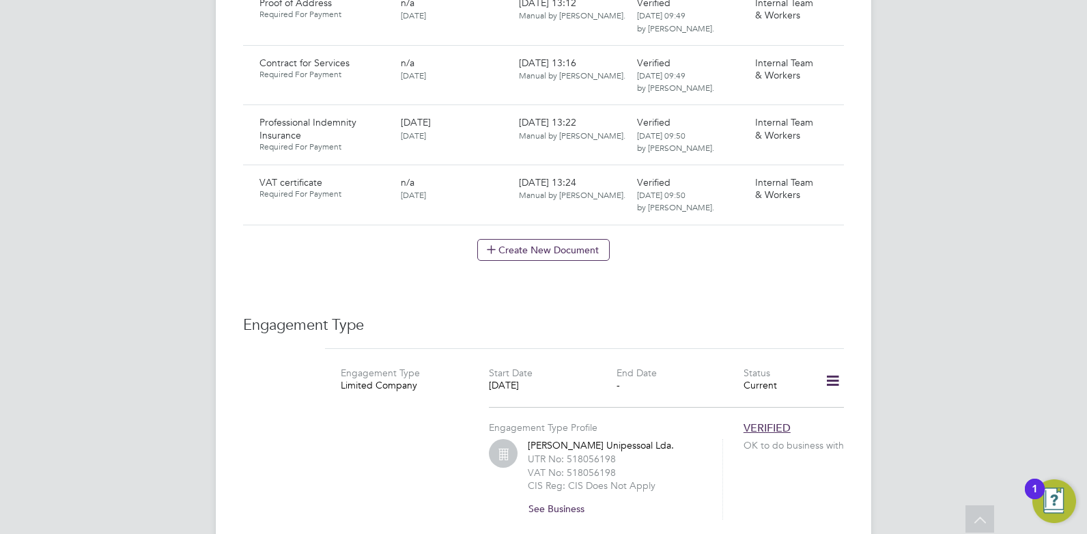
click at [557, 498] on button "See Business" at bounding box center [562, 509] width 68 height 22
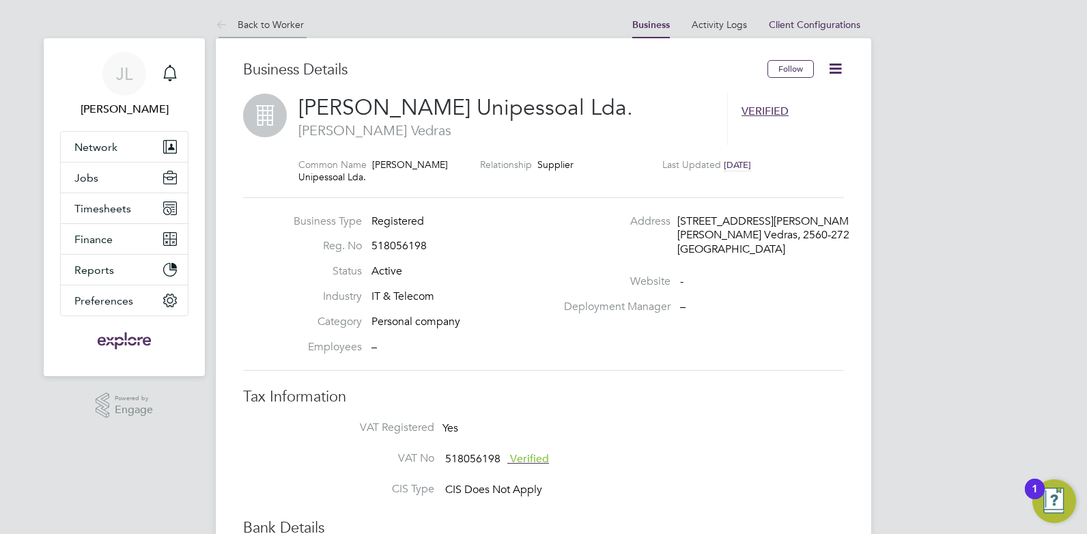
click at [267, 23] on link "Back to Worker" at bounding box center [260, 24] width 88 height 12
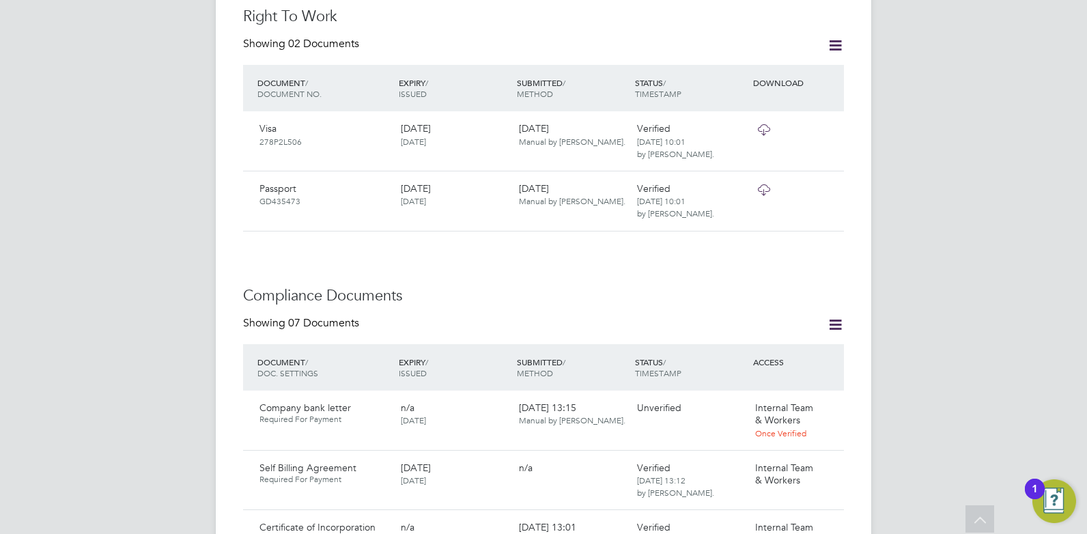
scroll to position [819, 0]
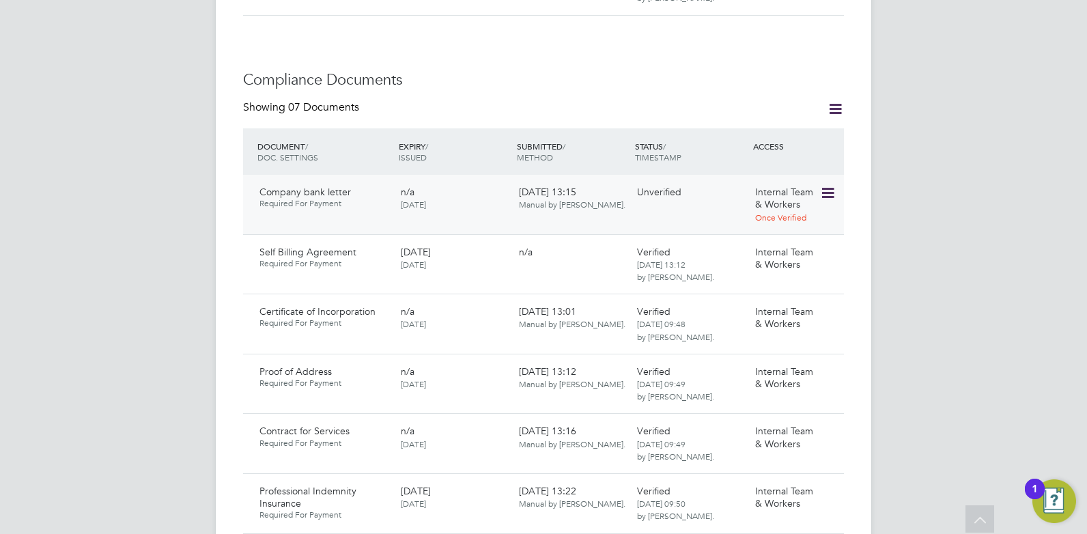
click at [830, 185] on icon at bounding box center [827, 193] width 14 height 16
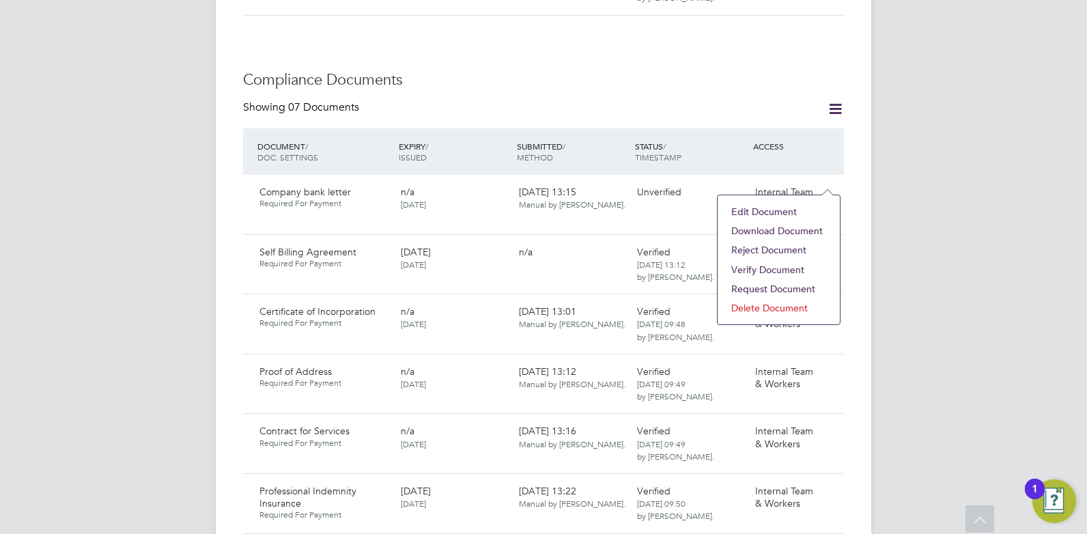
click at [768, 268] on li "Verify Document" at bounding box center [778, 269] width 109 height 19
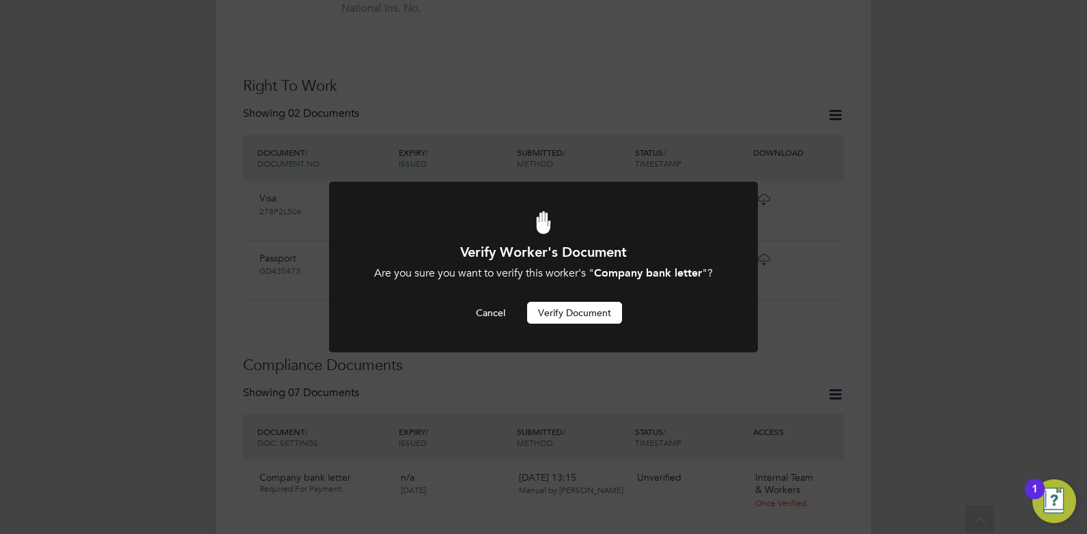
click at [560, 319] on button "Verify Document" at bounding box center [574, 313] width 95 height 22
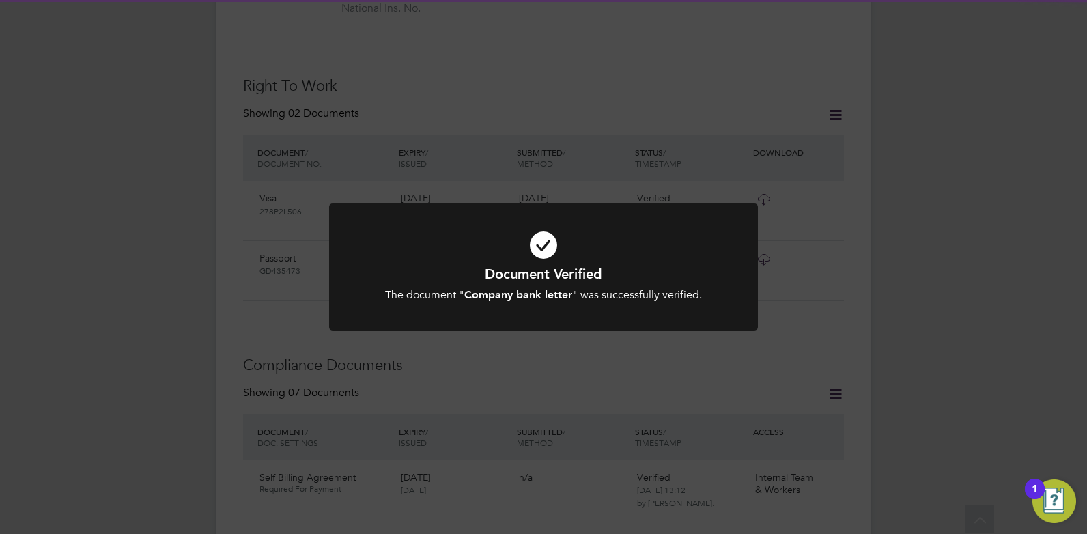
click at [605, 351] on div "Document Verified The document " Company bank letter " was successfully verifie…" at bounding box center [543, 267] width 1087 height 534
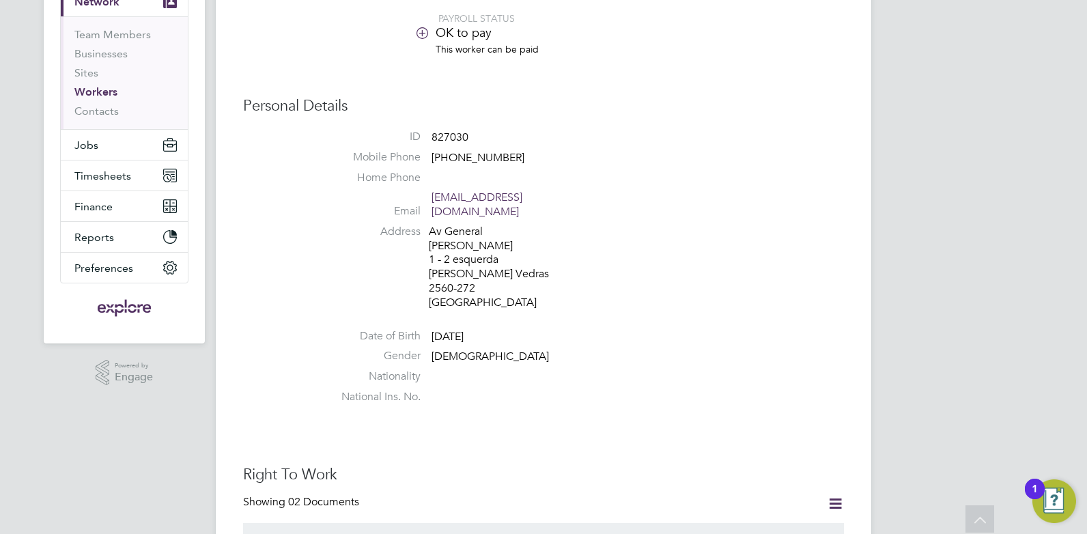
scroll to position [0, 0]
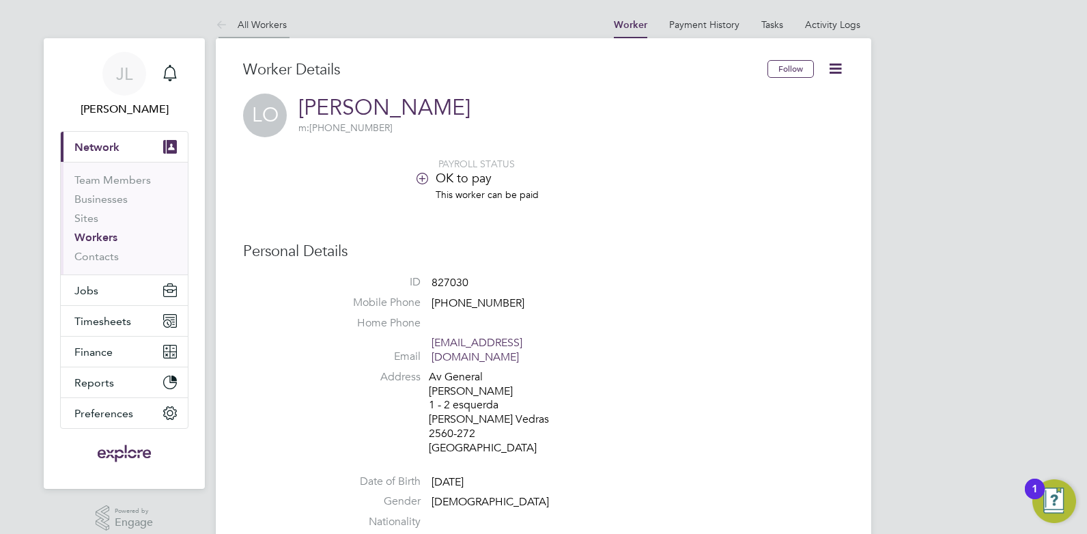
click at [261, 12] on li "All Workers" at bounding box center [251, 24] width 71 height 27
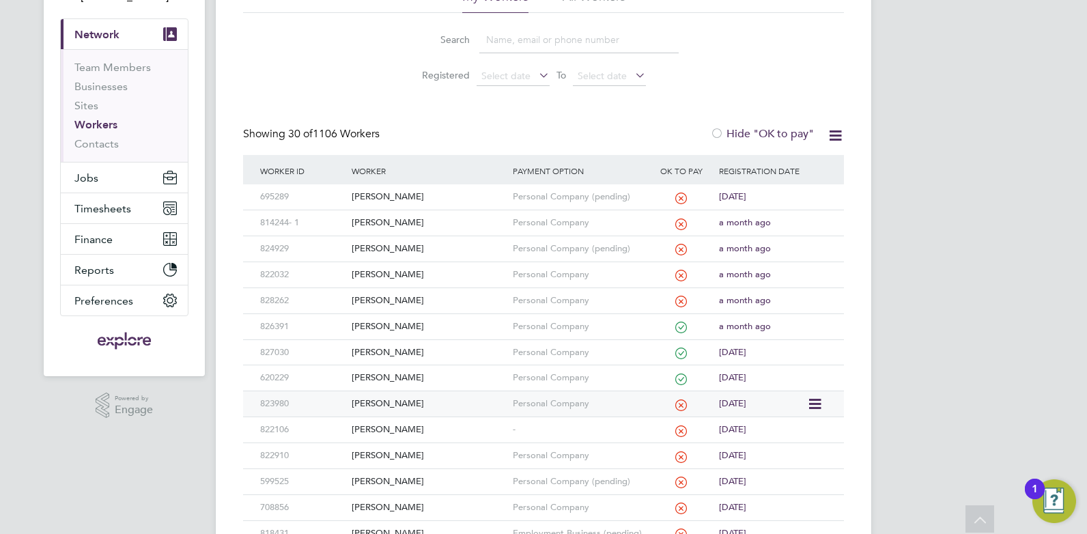
scroll to position [137, 0]
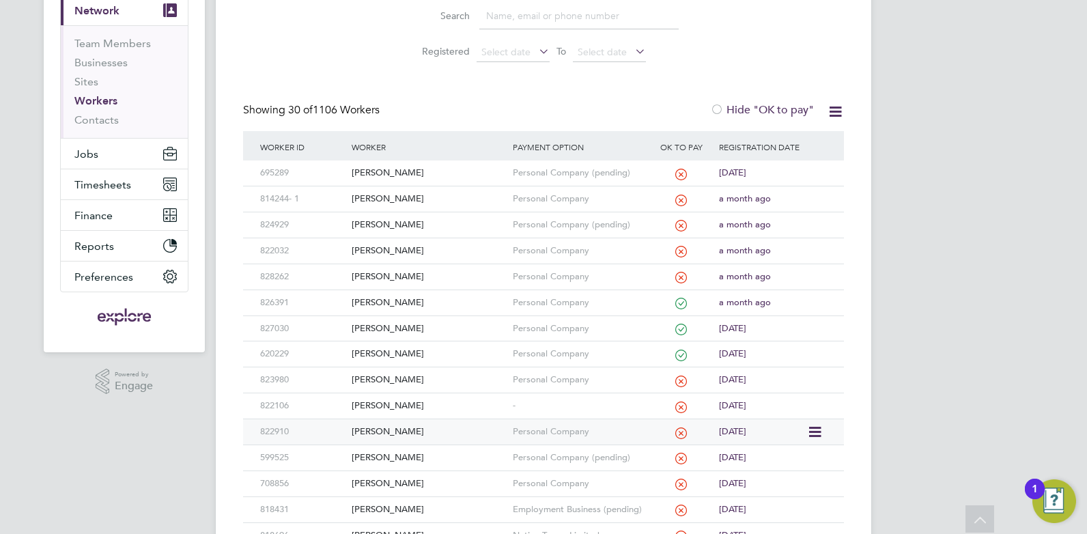
click at [438, 428] on div "Eduardo Santos" at bounding box center [428, 431] width 160 height 25
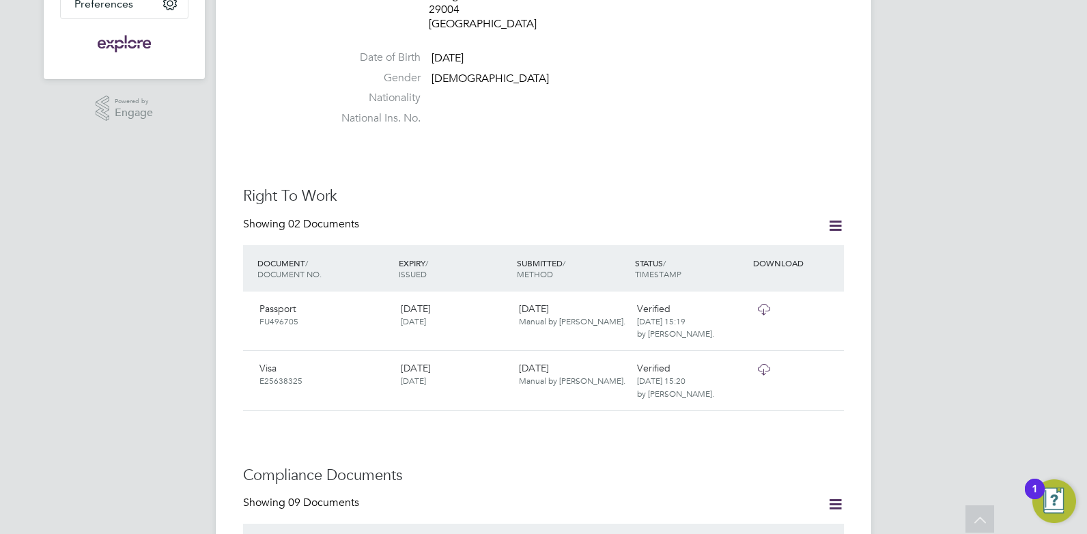
scroll to position [683, 0]
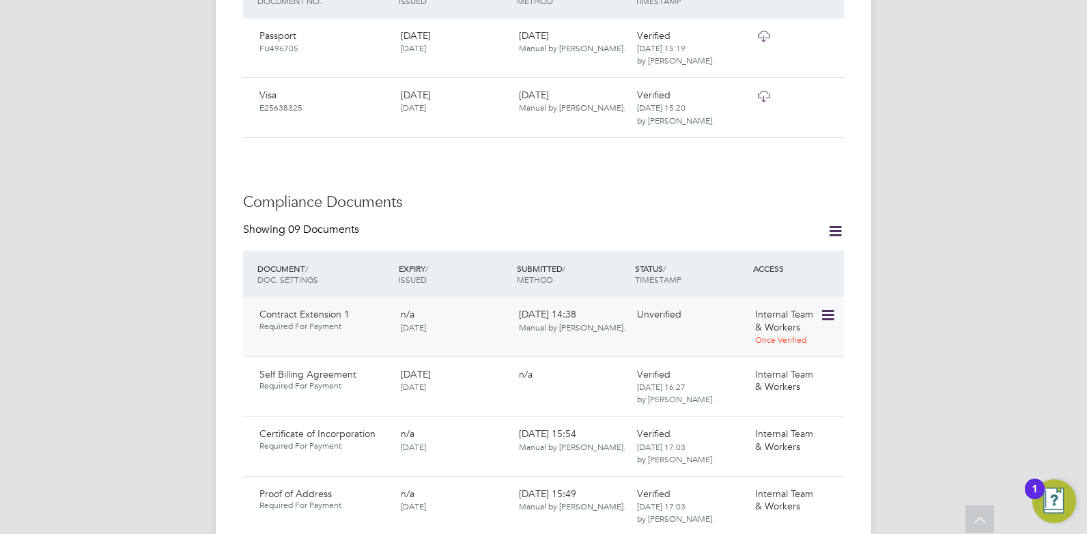
click at [830, 307] on icon at bounding box center [827, 315] width 14 height 16
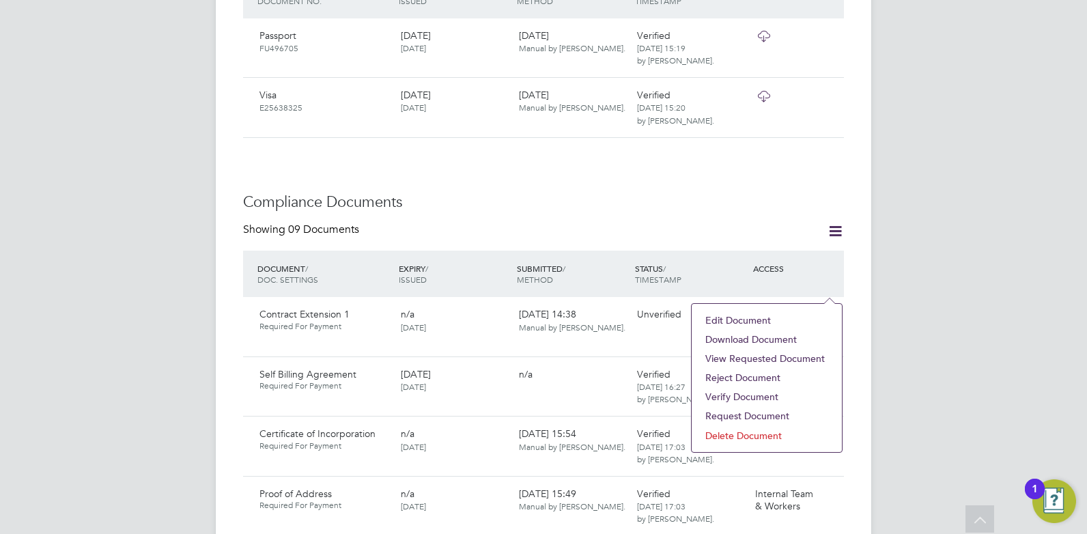
click at [769, 336] on li "Download Document" at bounding box center [766, 339] width 137 height 19
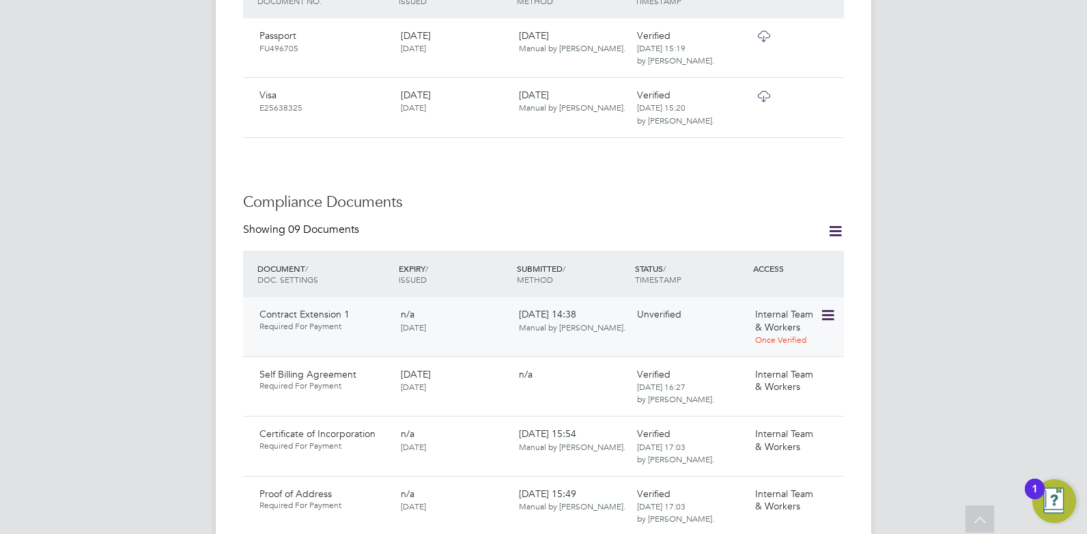
click at [831, 307] on icon at bounding box center [827, 315] width 14 height 16
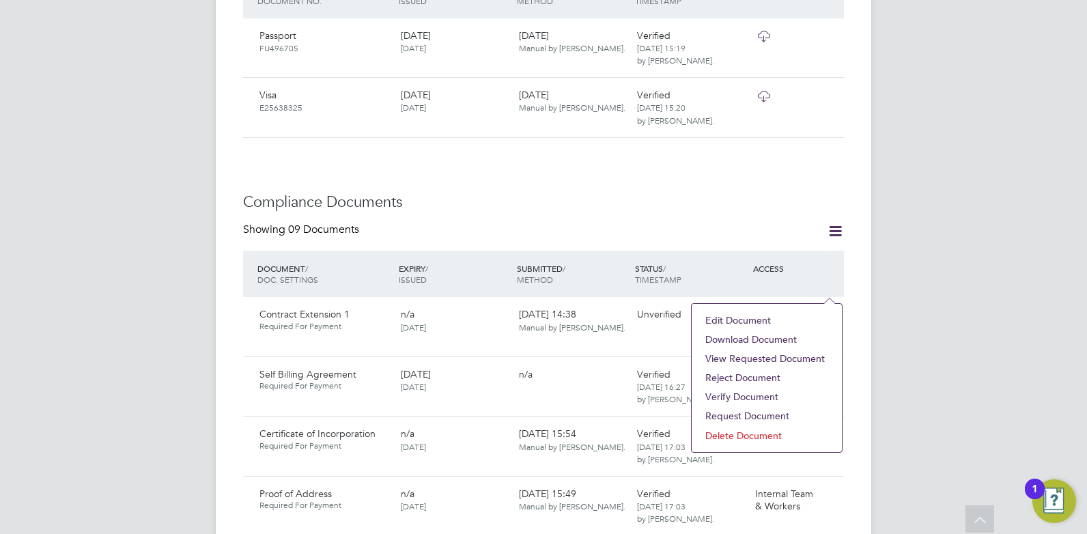
click at [736, 396] on li "Verify Document" at bounding box center [766, 396] width 137 height 19
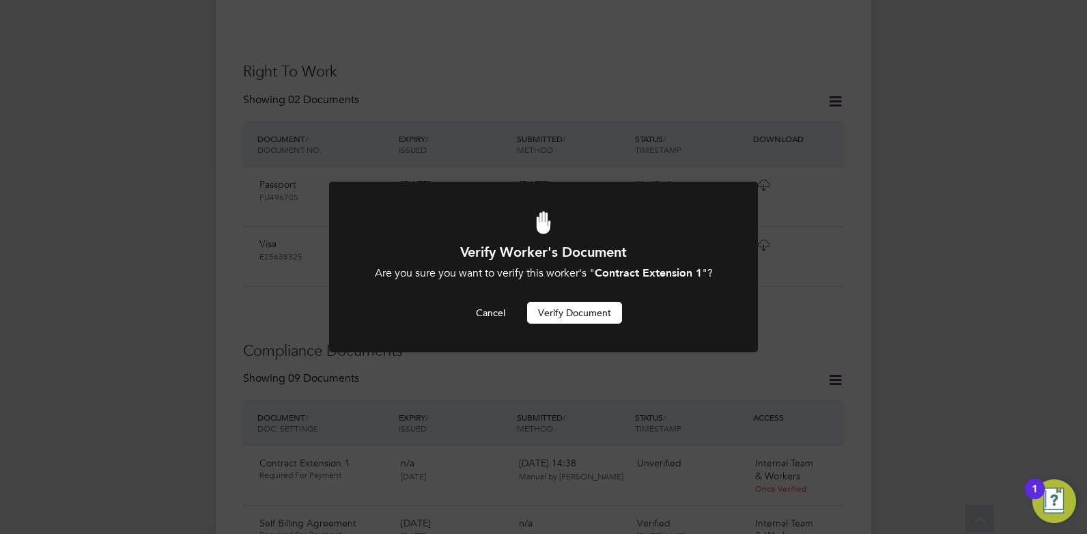
scroll to position [0, 0]
click at [592, 313] on button "Verify Document" at bounding box center [574, 313] width 95 height 22
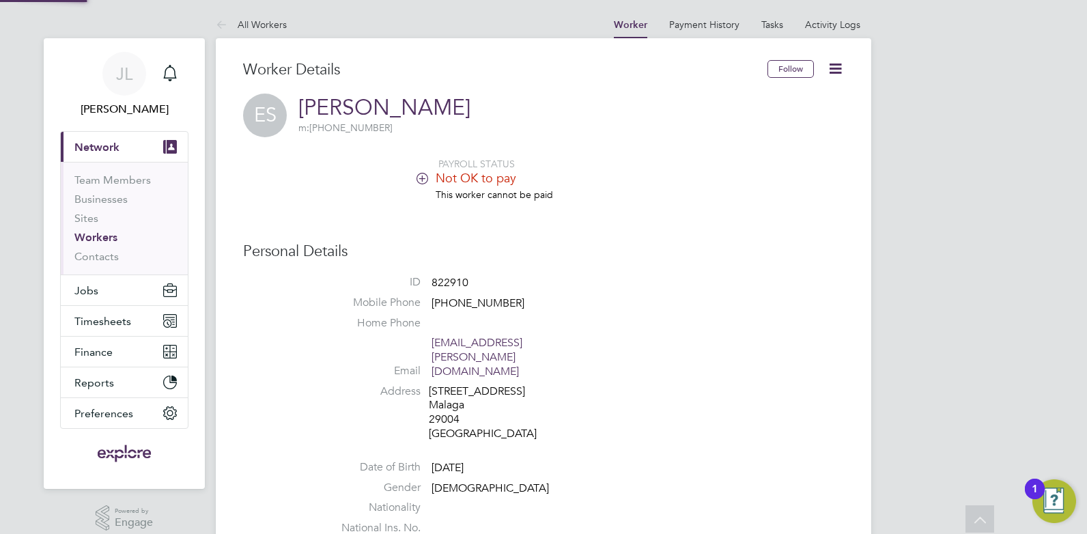
scroll to position [534, 0]
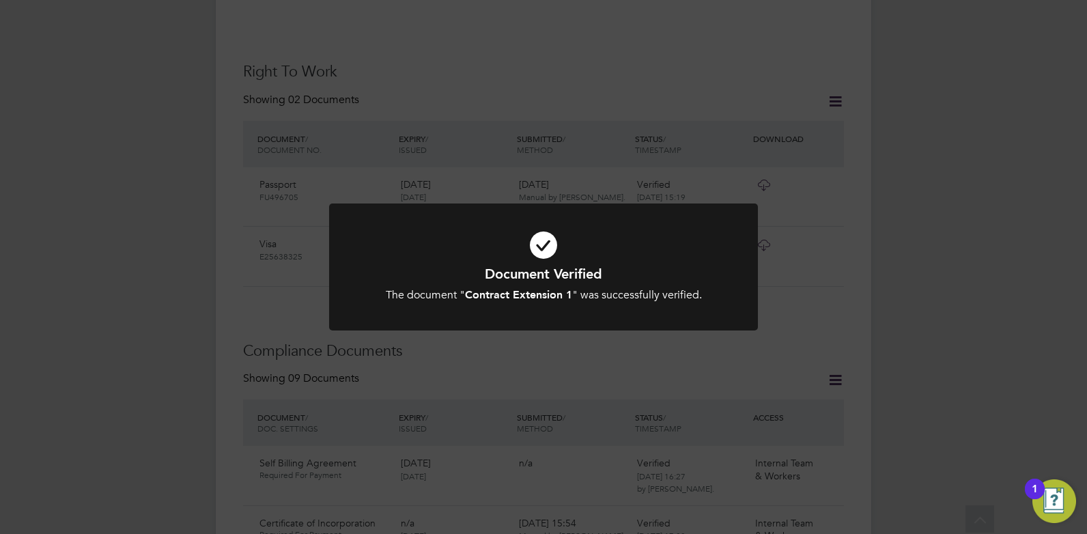
click at [580, 327] on div at bounding box center [543, 267] width 429 height 128
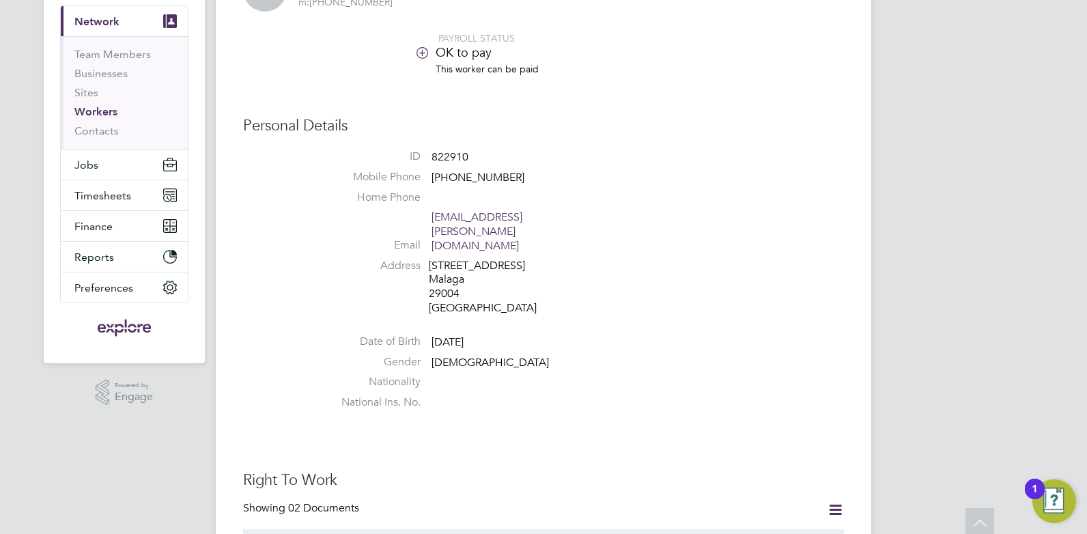
scroll to position [0, 0]
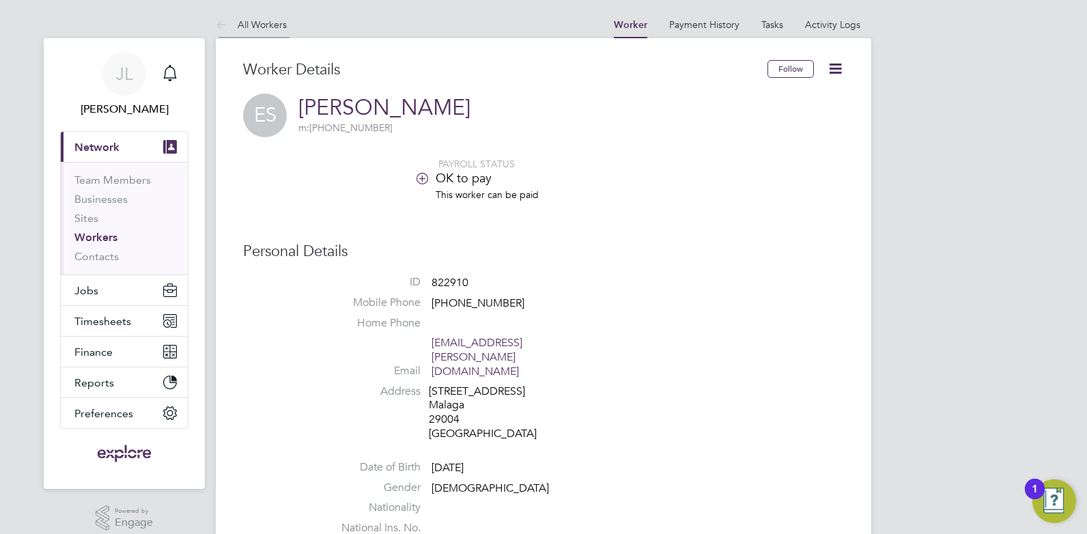
click at [264, 22] on link "All Workers" at bounding box center [251, 24] width 71 height 12
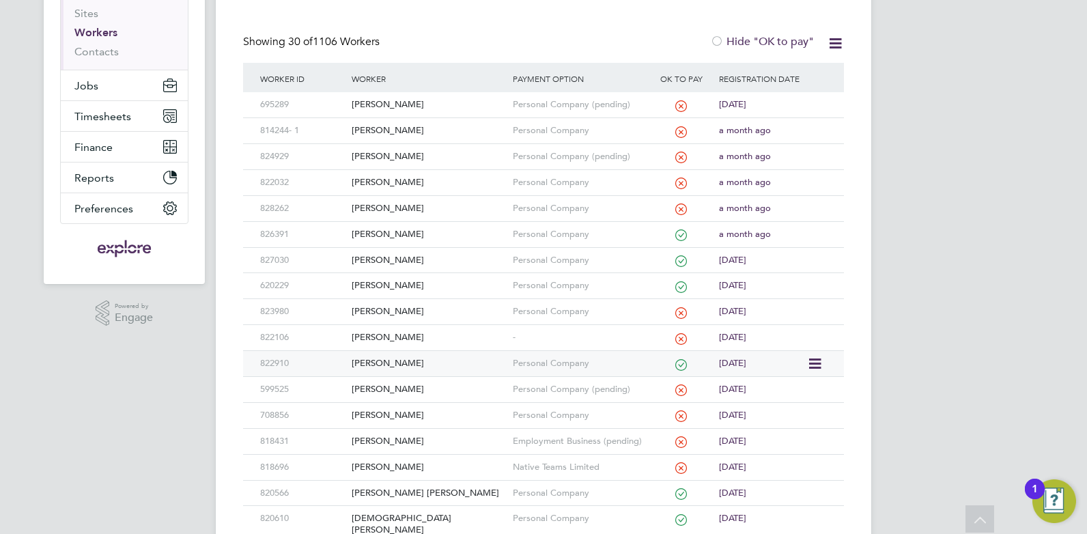
scroll to position [273, 0]
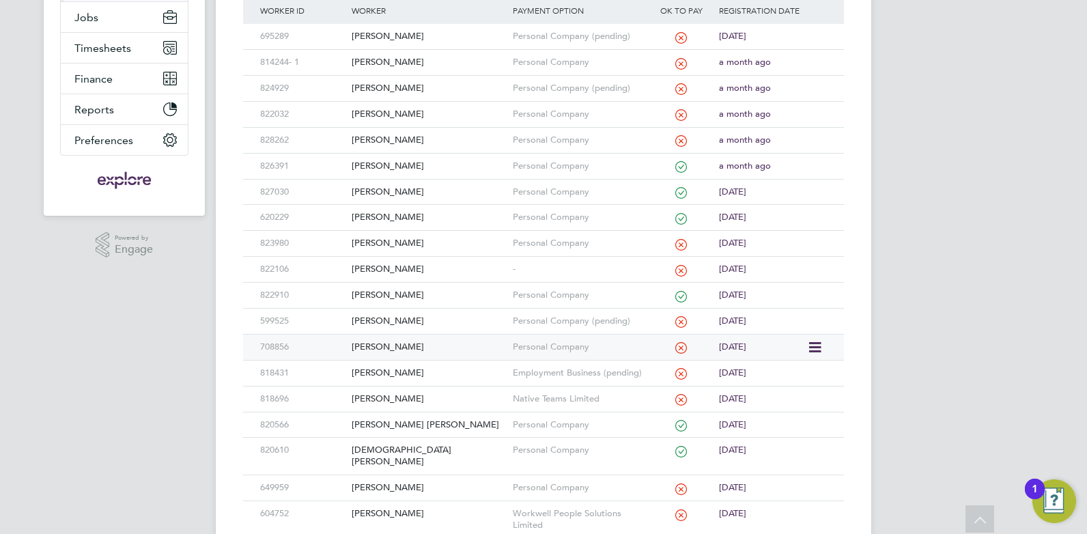
click at [438, 341] on div "[PERSON_NAME]" at bounding box center [428, 346] width 160 height 25
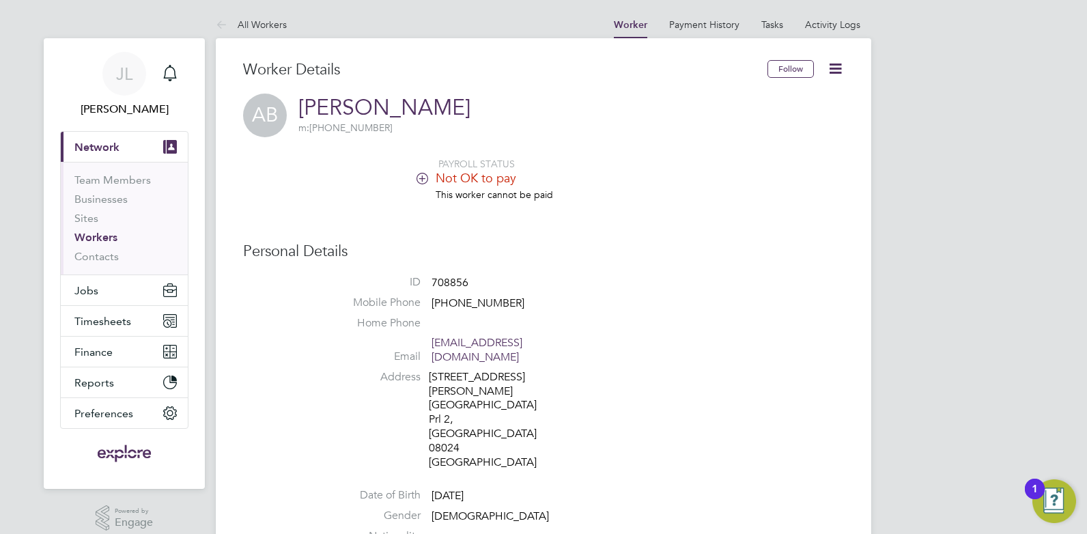
click at [419, 167] on li "PAYROLL STATUS" at bounding box center [584, 164] width 519 height 12
click at [427, 180] on icon at bounding box center [422, 178] width 10 height 10
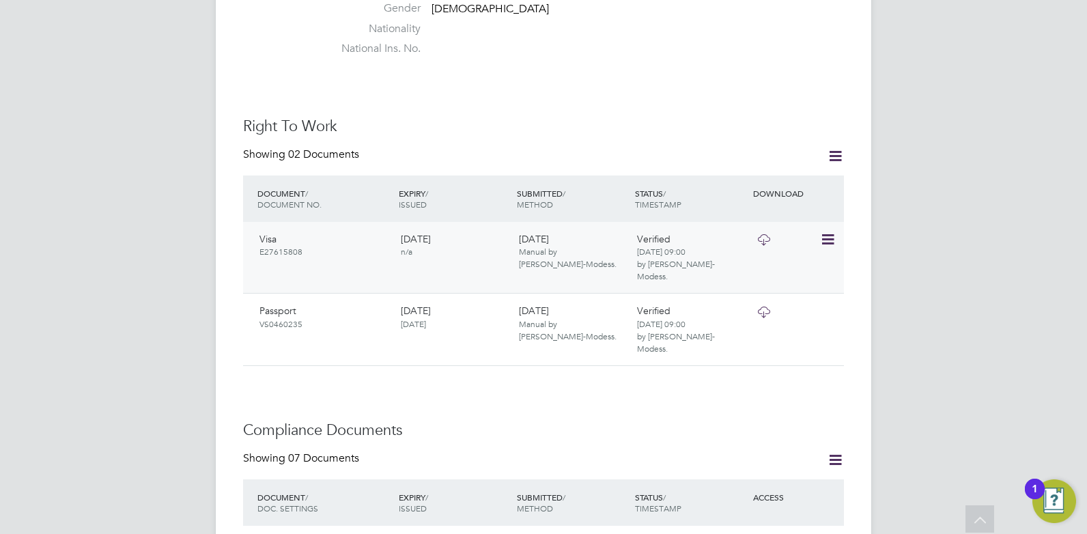
scroll to position [751, 0]
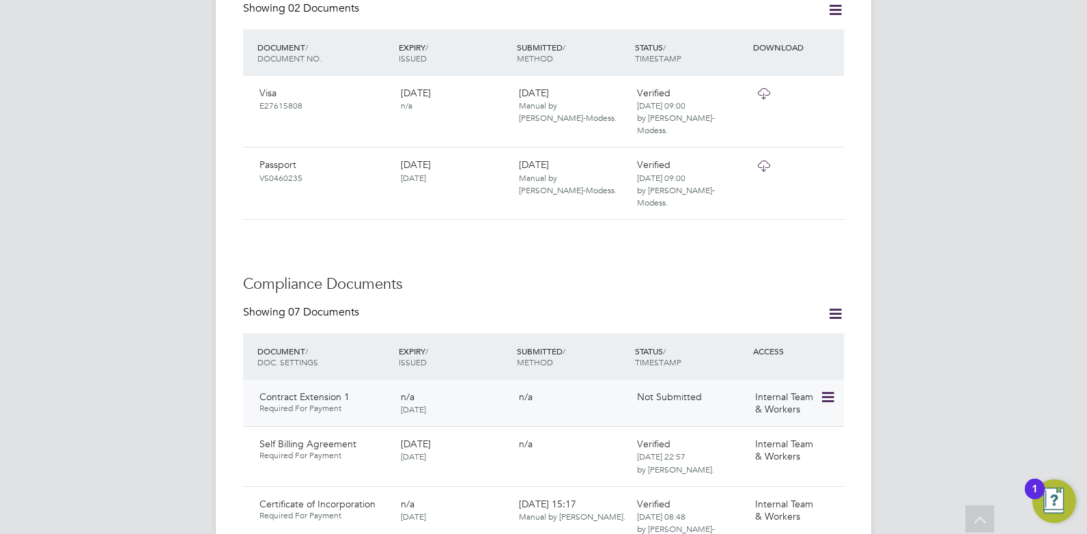
click at [825, 389] on icon at bounding box center [827, 397] width 14 height 16
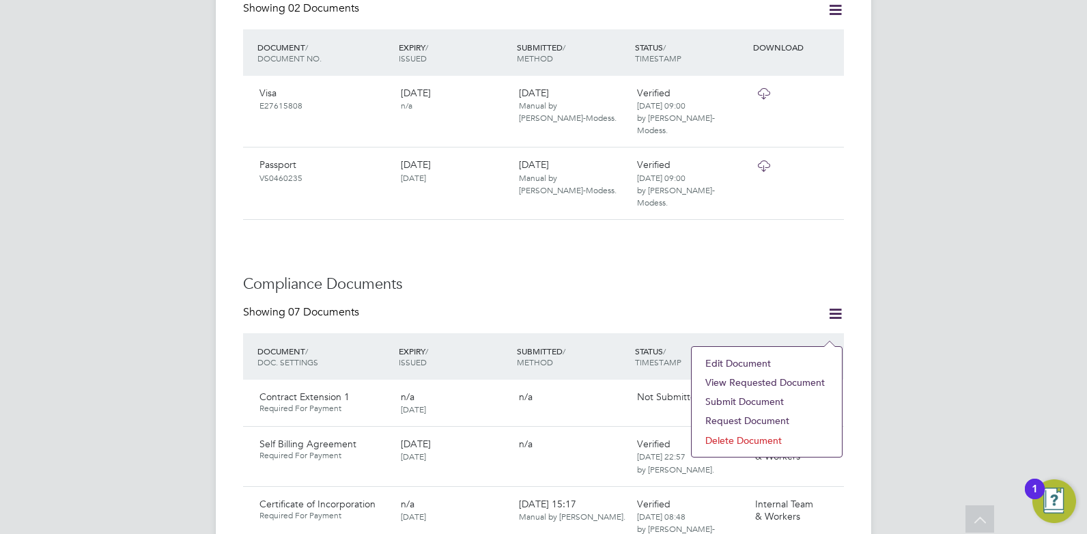
click at [782, 382] on li "View Requested Document" at bounding box center [766, 382] width 137 height 19
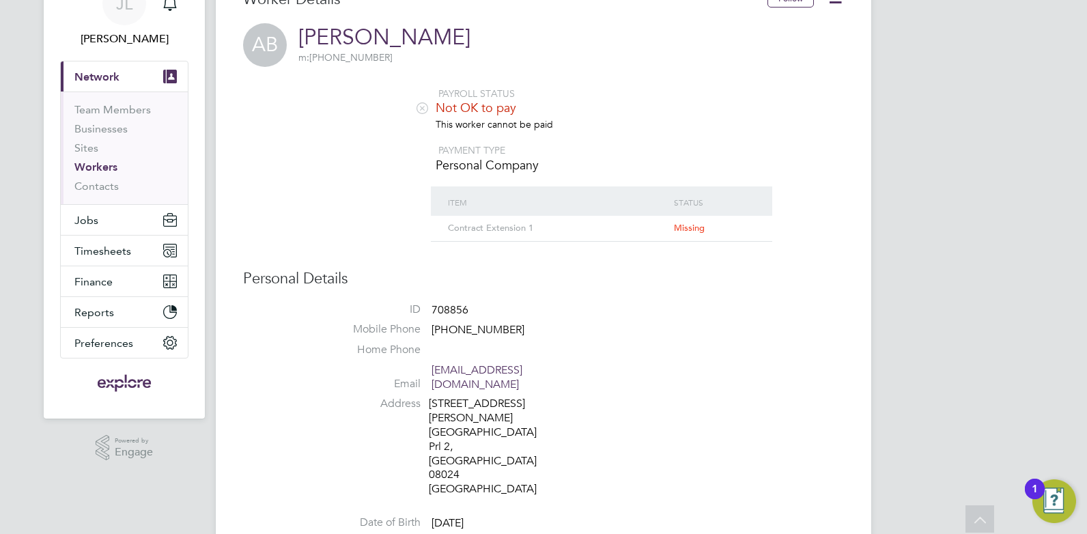
scroll to position [0, 0]
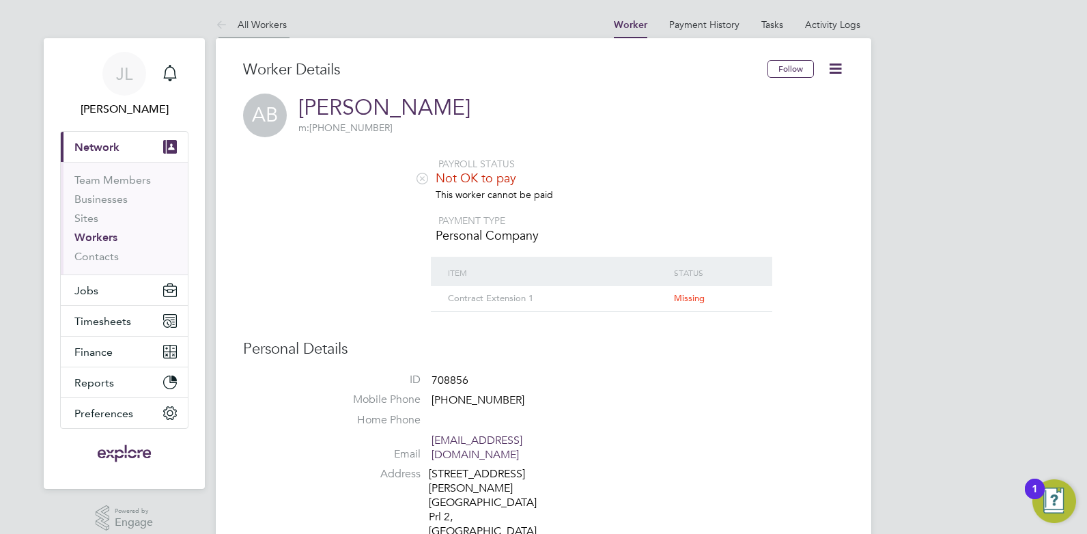
click at [272, 29] on link "All Workers" at bounding box center [251, 24] width 71 height 12
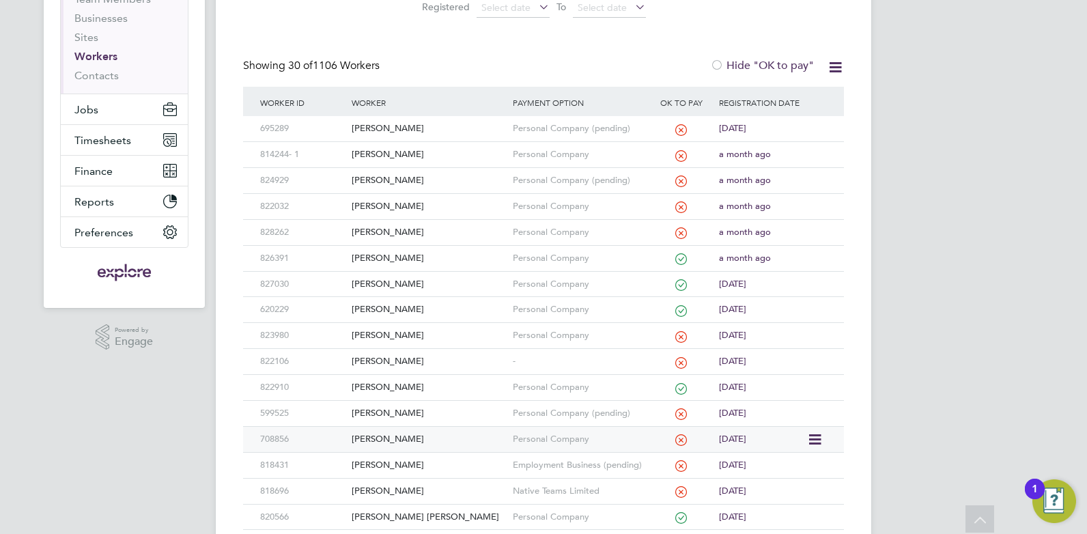
scroll to position [205, 0]
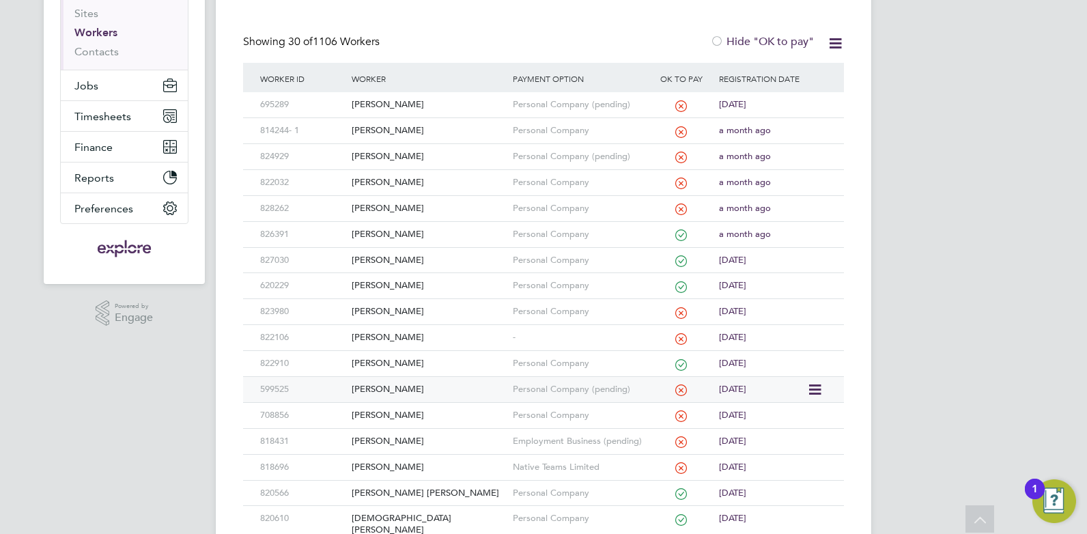
click at [424, 386] on div "[PERSON_NAME]" at bounding box center [428, 389] width 160 height 25
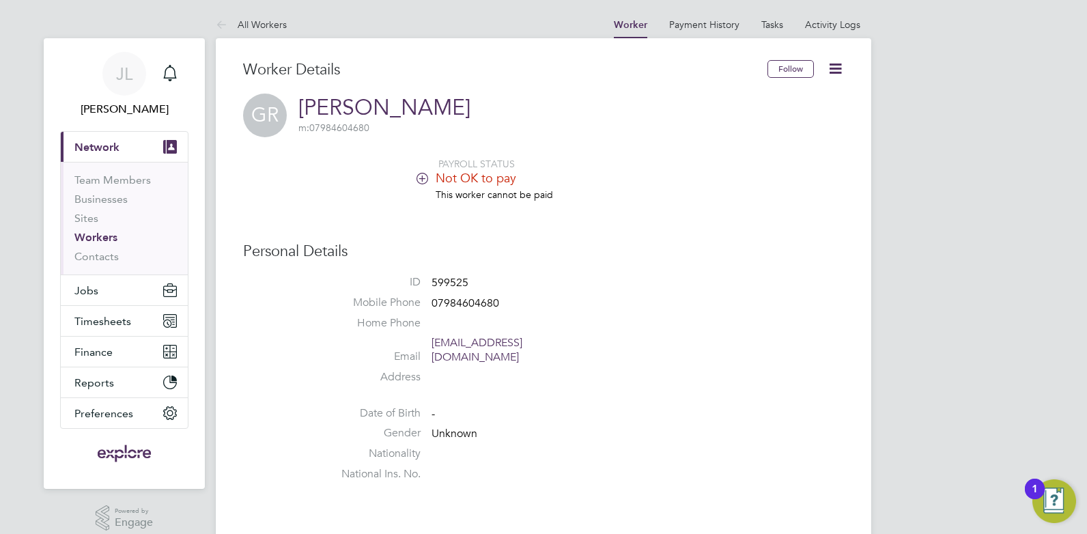
click at [417, 177] on icon at bounding box center [422, 178] width 10 height 10
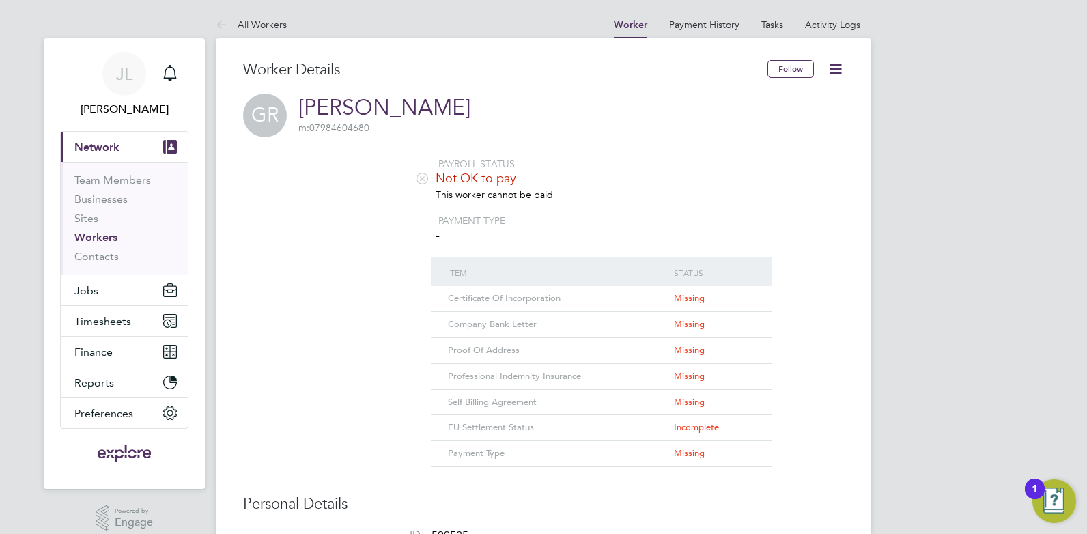
click at [427, 177] on icon at bounding box center [422, 178] width 10 height 10
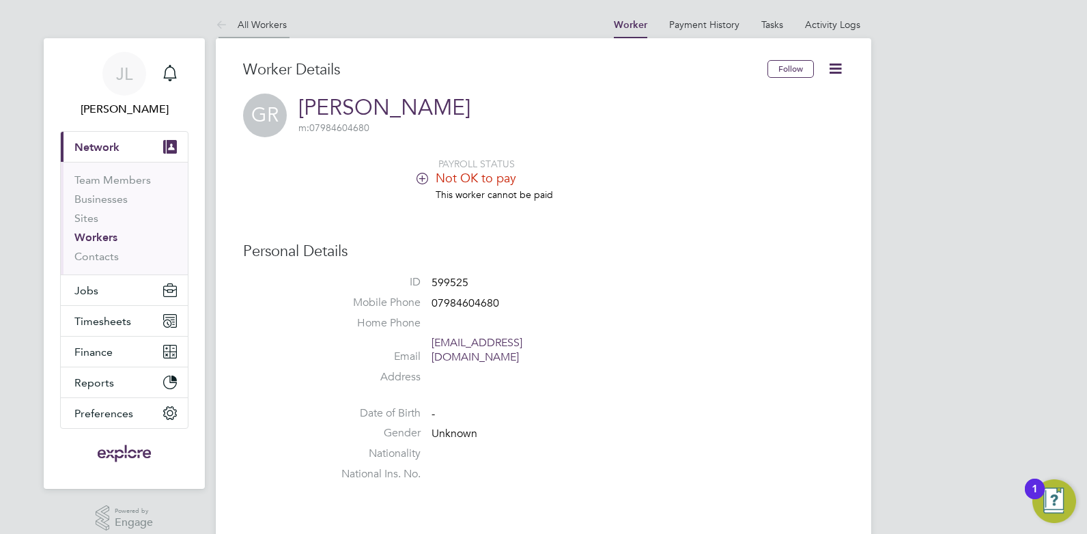
click at [261, 18] on link "All Workers" at bounding box center [251, 24] width 71 height 12
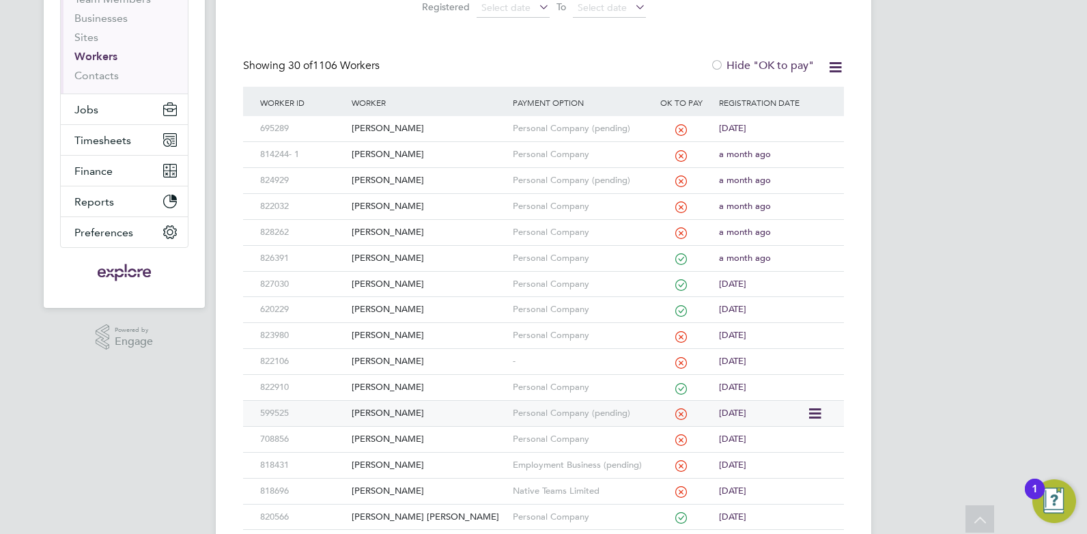
scroll to position [205, 0]
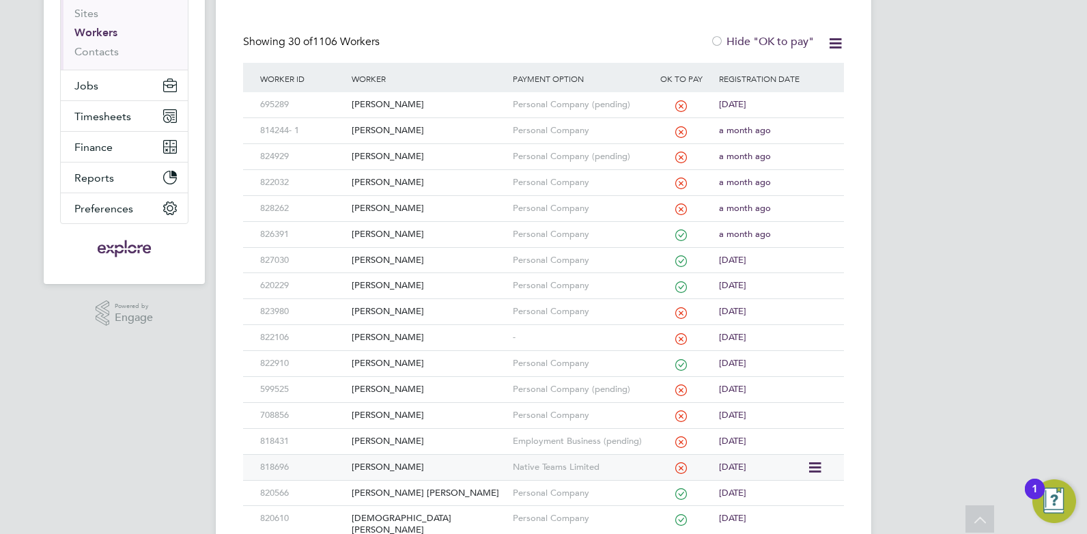
click at [446, 469] on div "[PERSON_NAME]" at bounding box center [428, 467] width 160 height 25
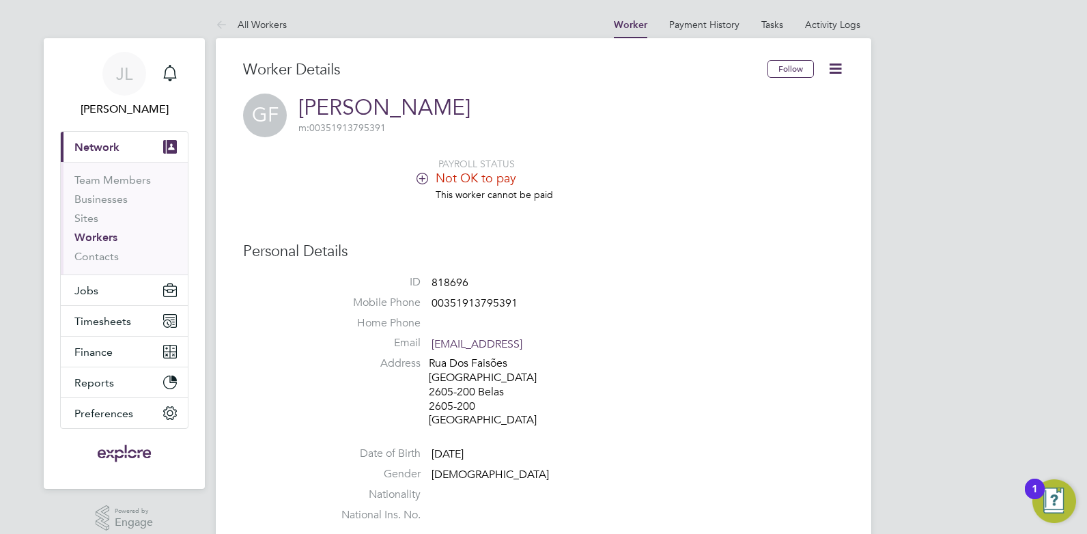
click at [423, 175] on icon at bounding box center [422, 178] width 10 height 10
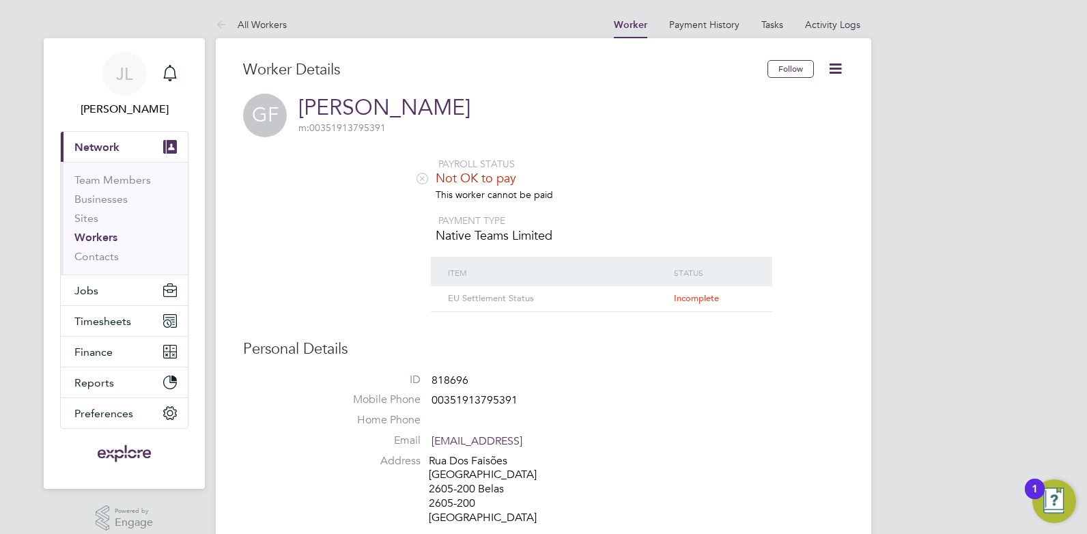
click at [242, 25] on link "All Workers" at bounding box center [251, 24] width 71 height 12
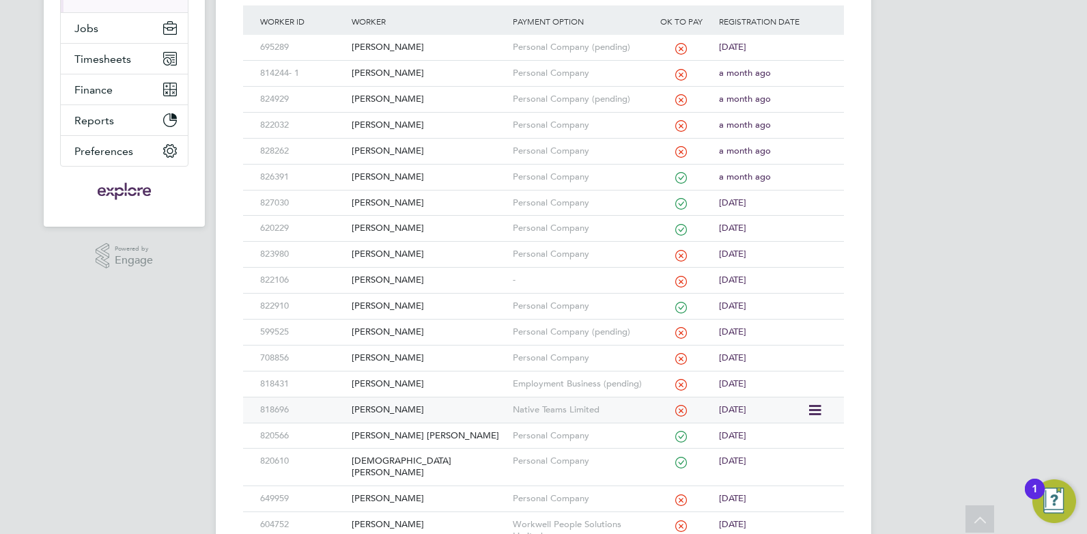
scroll to position [341, 0]
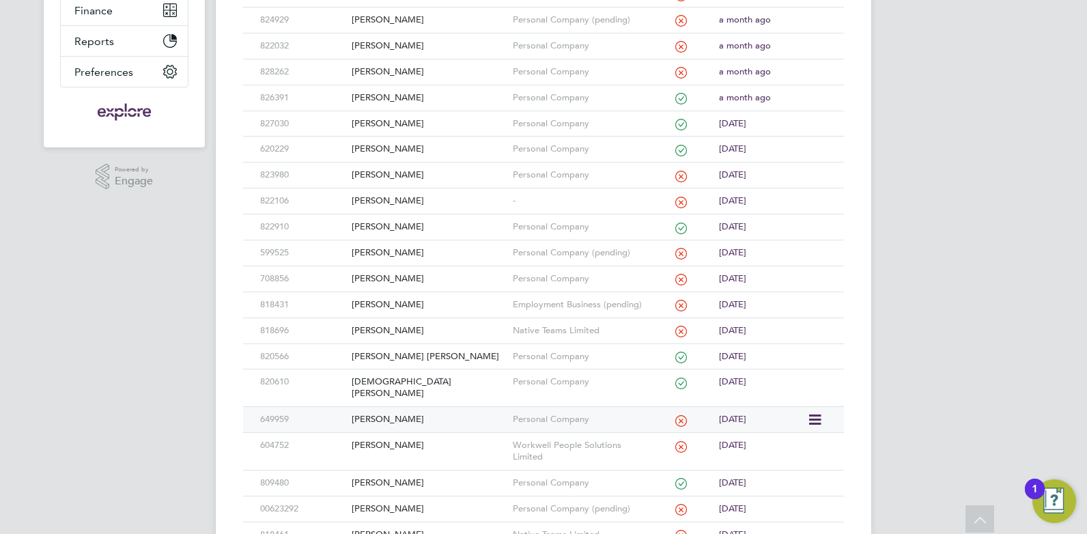
click at [409, 408] on div "[PERSON_NAME]" at bounding box center [428, 419] width 160 height 25
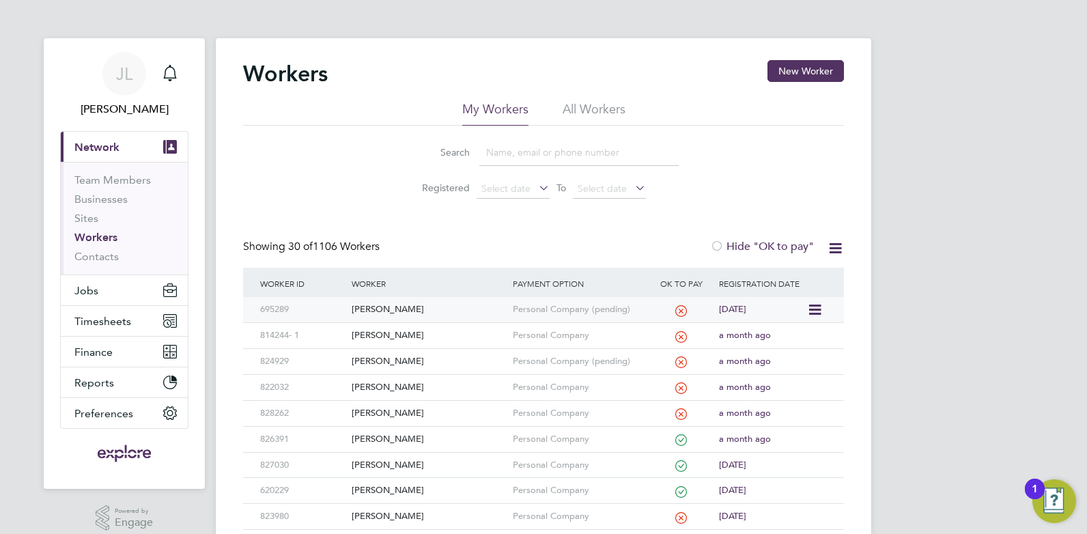
click at [401, 309] on div "[PERSON_NAME]" at bounding box center [428, 309] width 160 height 25
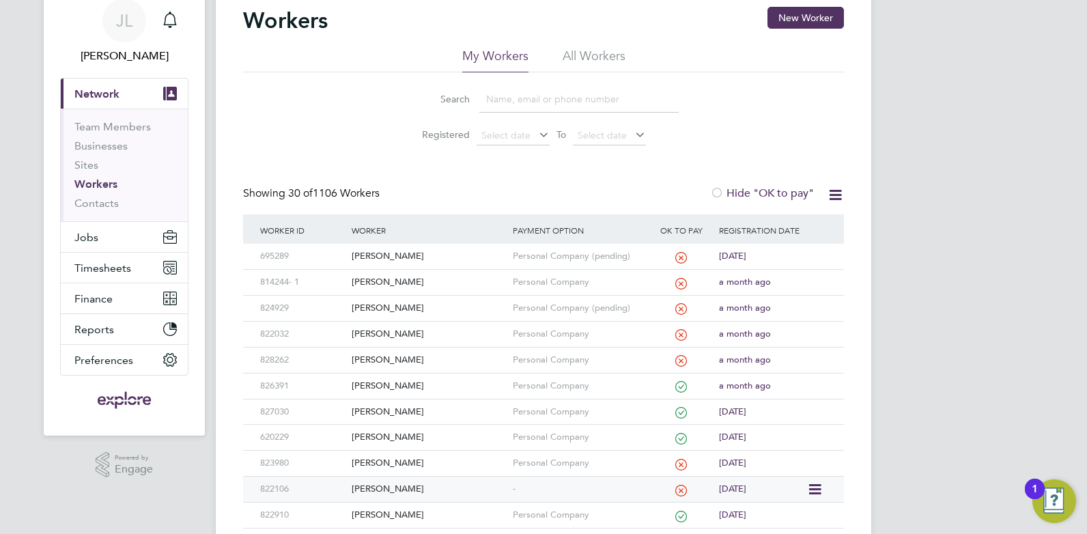
scroll to position [68, 0]
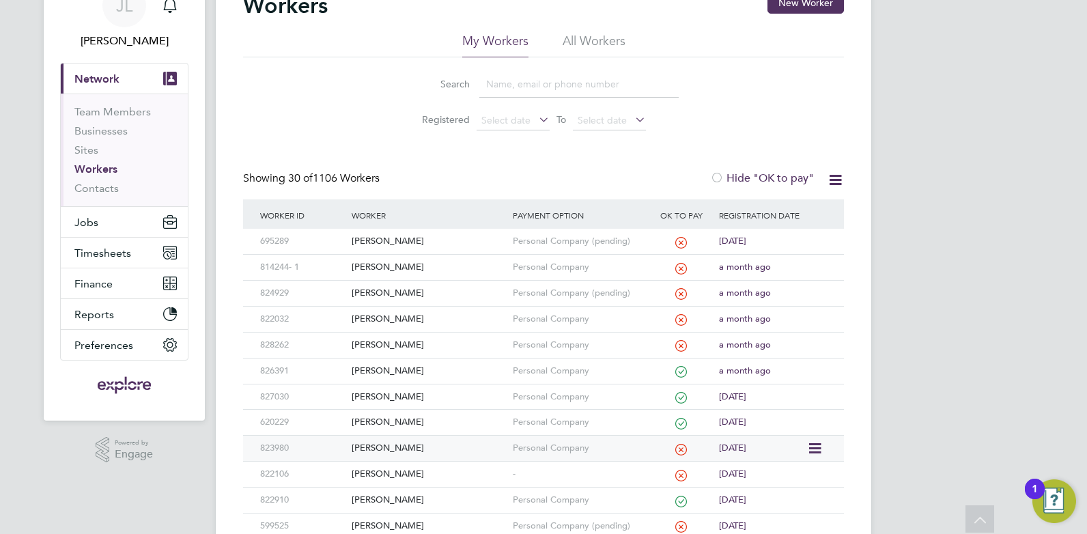
click at [397, 451] on div "[PERSON_NAME]" at bounding box center [428, 448] width 160 height 25
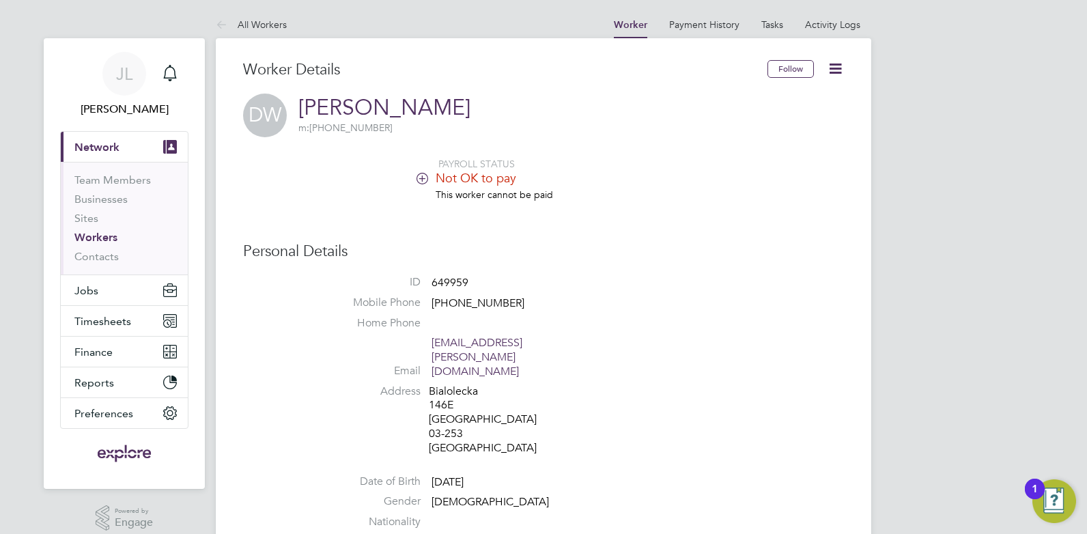
click at [417, 177] on icon at bounding box center [422, 178] width 10 height 10
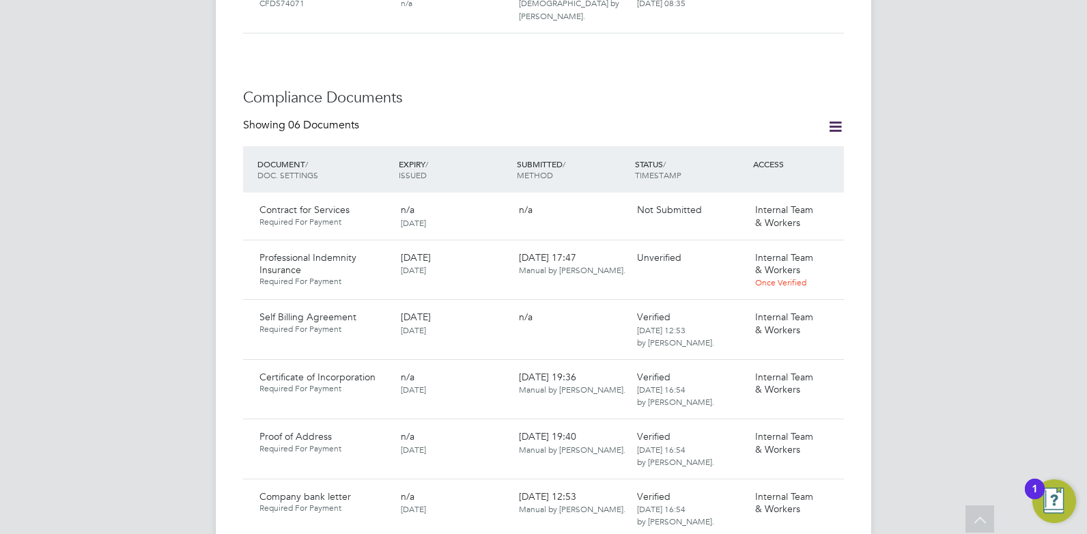
scroll to position [956, 0]
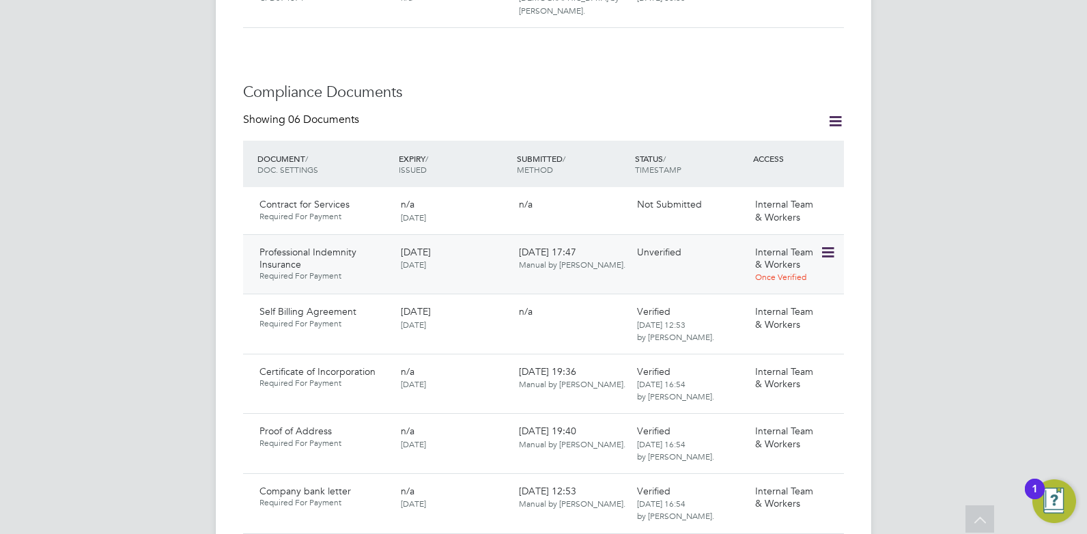
click at [834, 244] on icon at bounding box center [827, 252] width 14 height 16
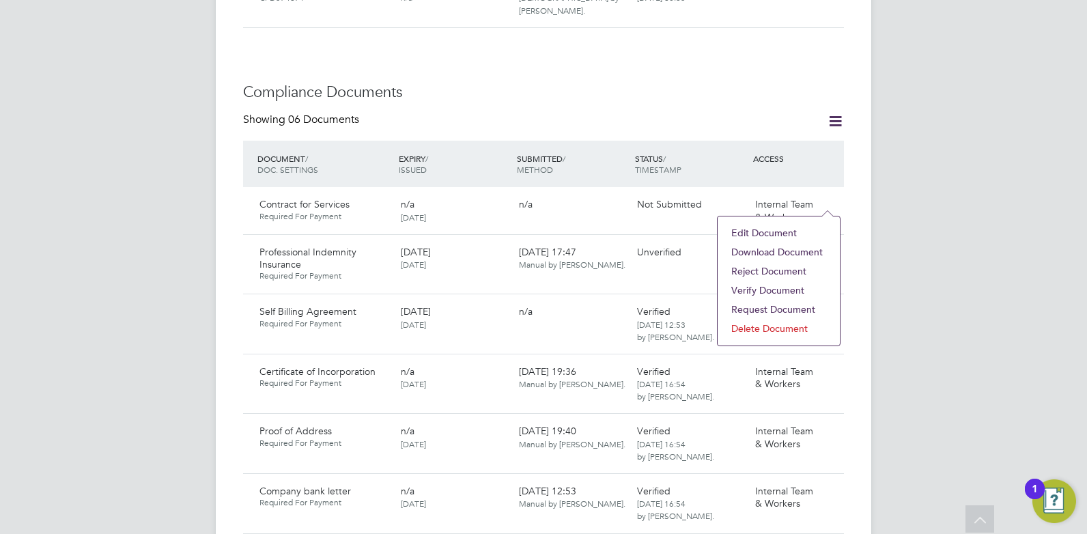
click at [781, 251] on li "Download Document" at bounding box center [778, 251] width 109 height 19
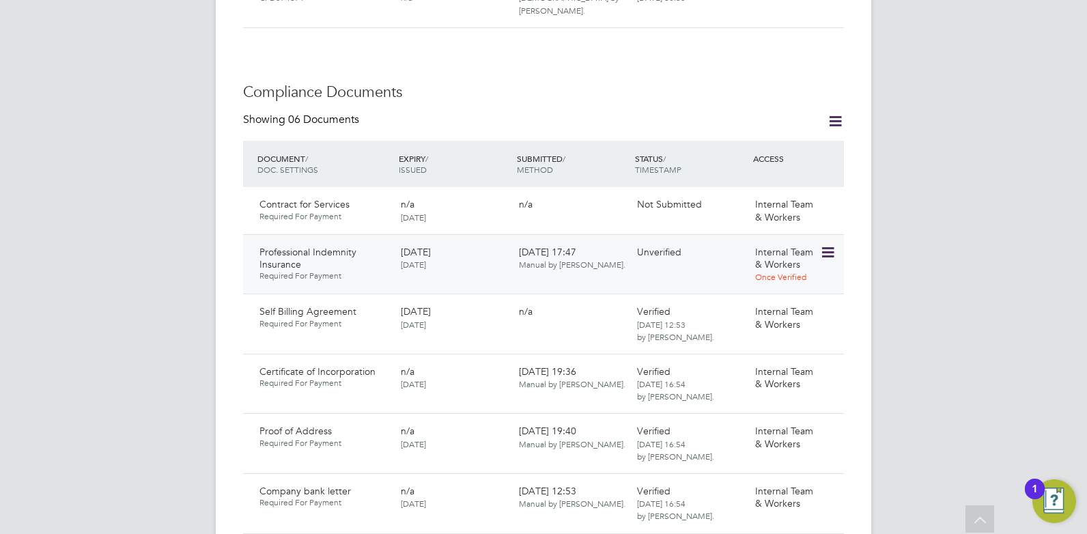
click at [831, 244] on icon at bounding box center [827, 252] width 14 height 16
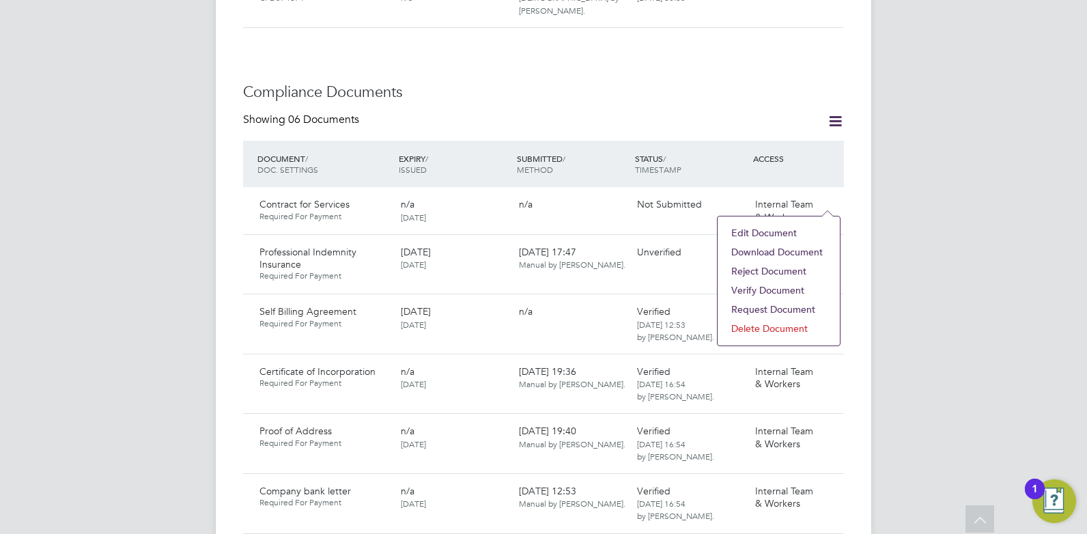
click at [771, 290] on li "Verify Document" at bounding box center [778, 290] width 109 height 19
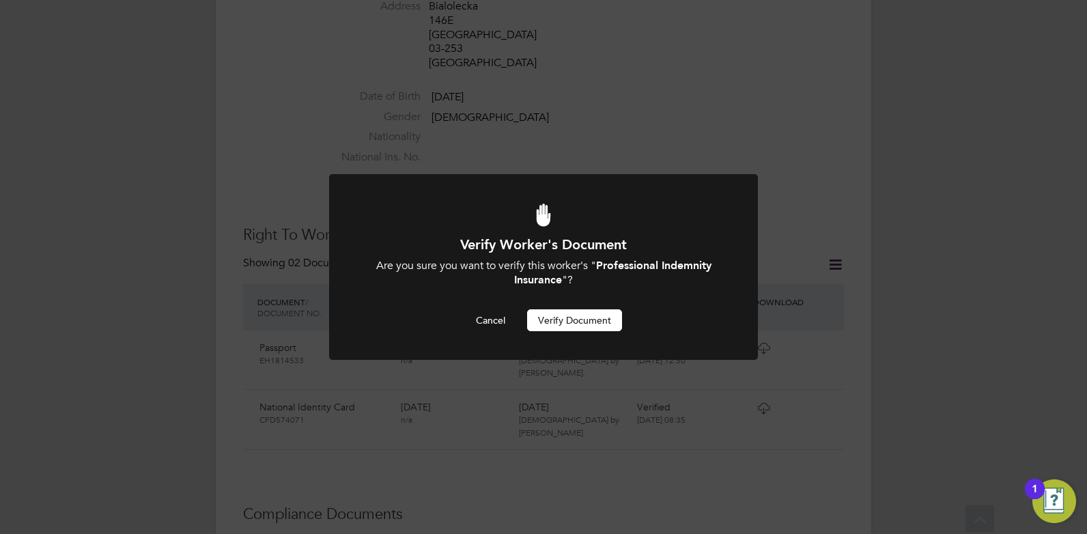
scroll to position [0, 0]
click at [599, 322] on button "Verify Document" at bounding box center [574, 320] width 95 height 22
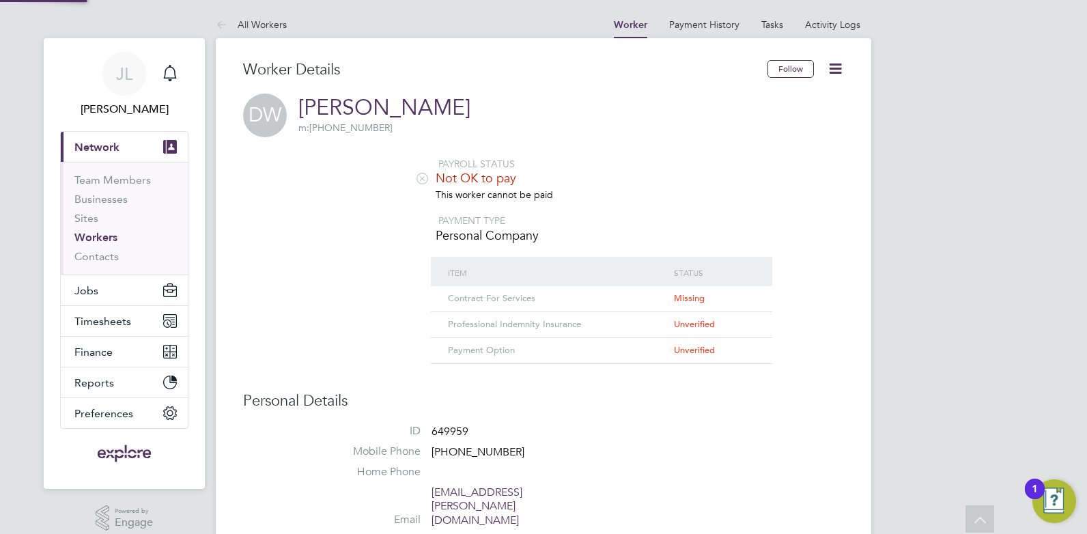
scroll to position [534, 0]
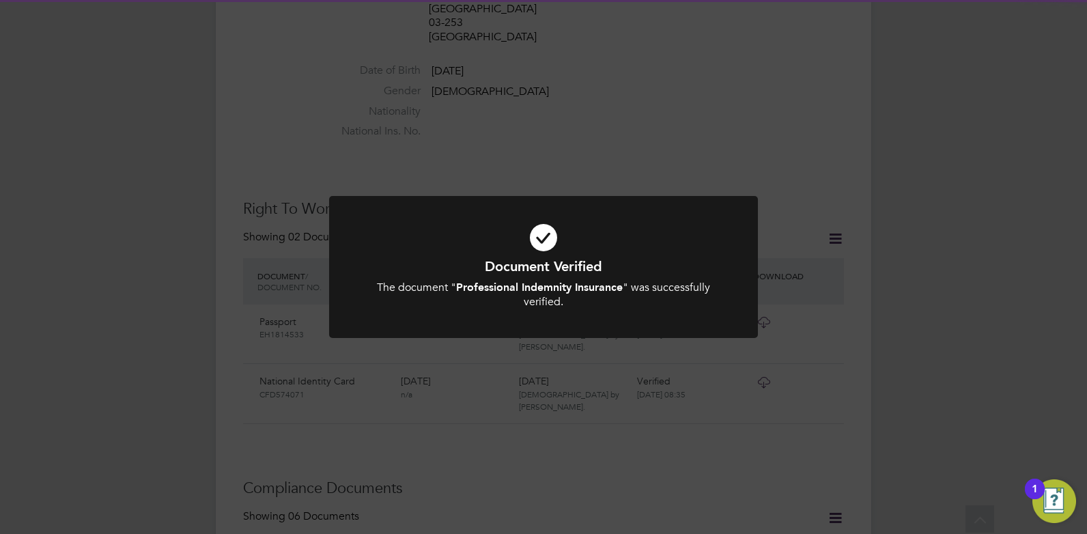
click at [559, 418] on div "Document Verified The document " Professional Indemnity Insurance " was success…" at bounding box center [543, 267] width 1087 height 534
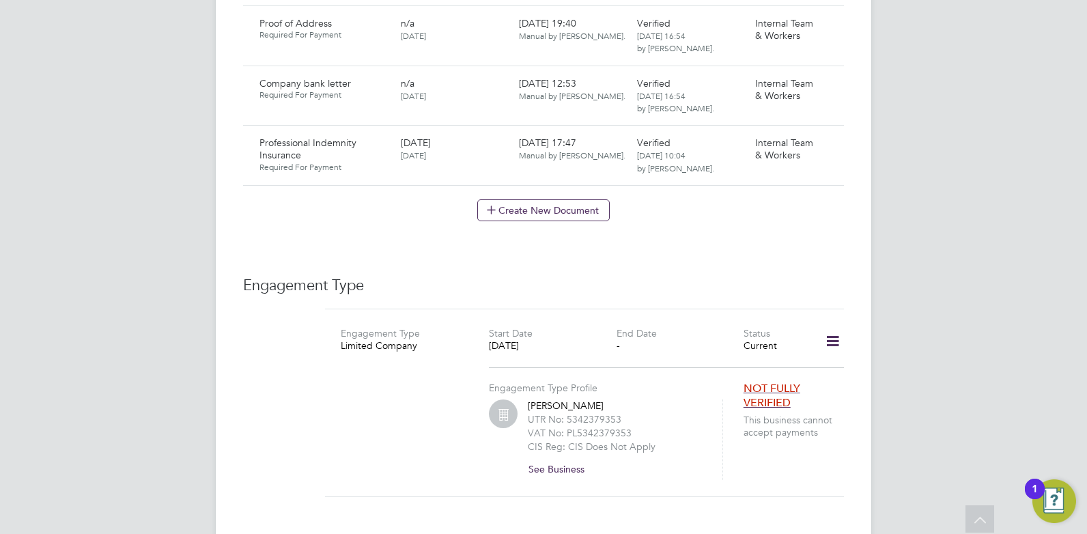
scroll to position [1353, 0]
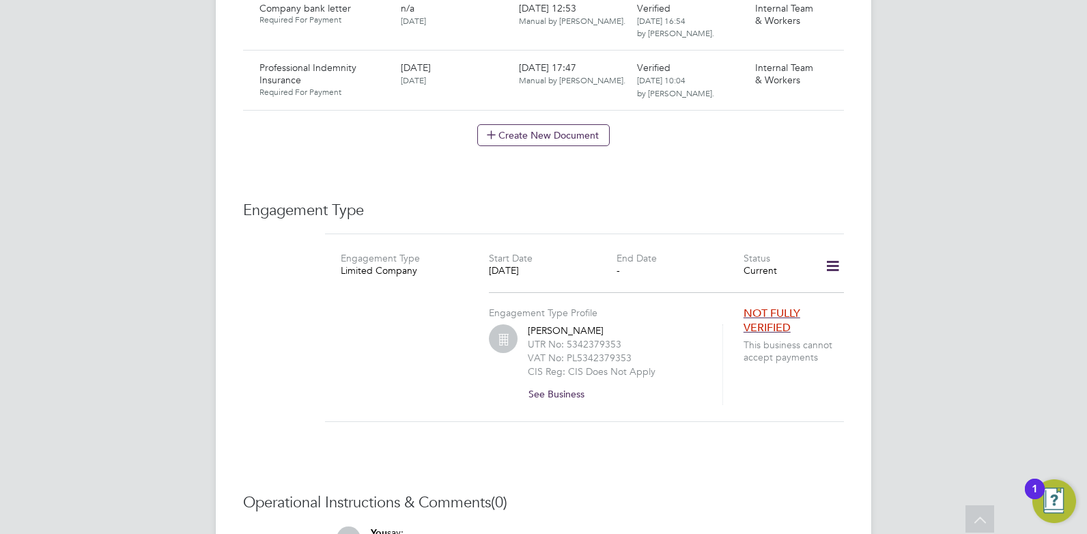
click at [562, 383] on button "See Business" at bounding box center [562, 394] width 68 height 22
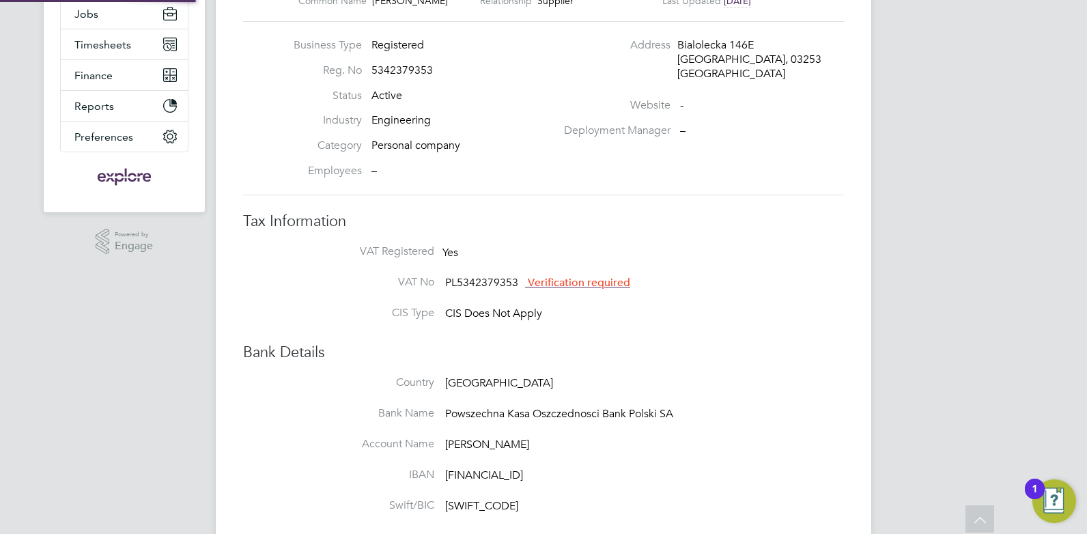
scroll to position [160, 0]
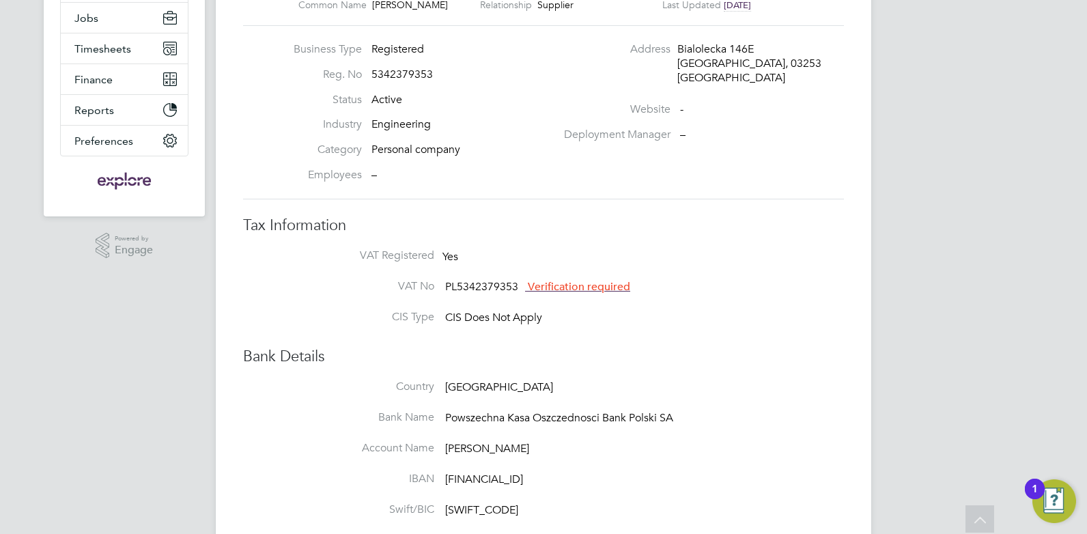
click at [582, 286] on span "Verification required" at bounding box center [579, 287] width 102 height 14
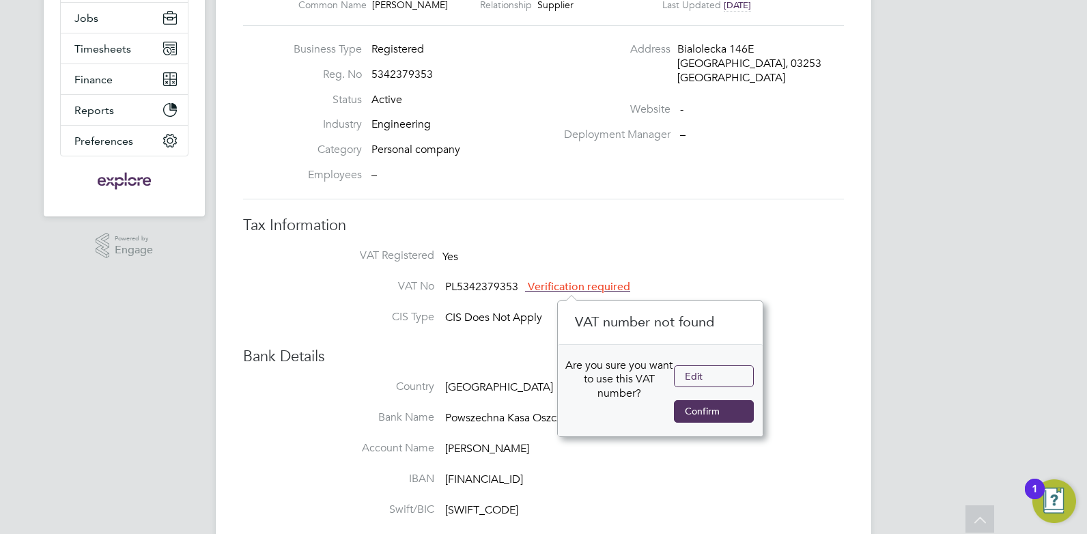
scroll to position [14, 104]
click at [471, 354] on h3 "Bank Details" at bounding box center [543, 357] width 601 height 20
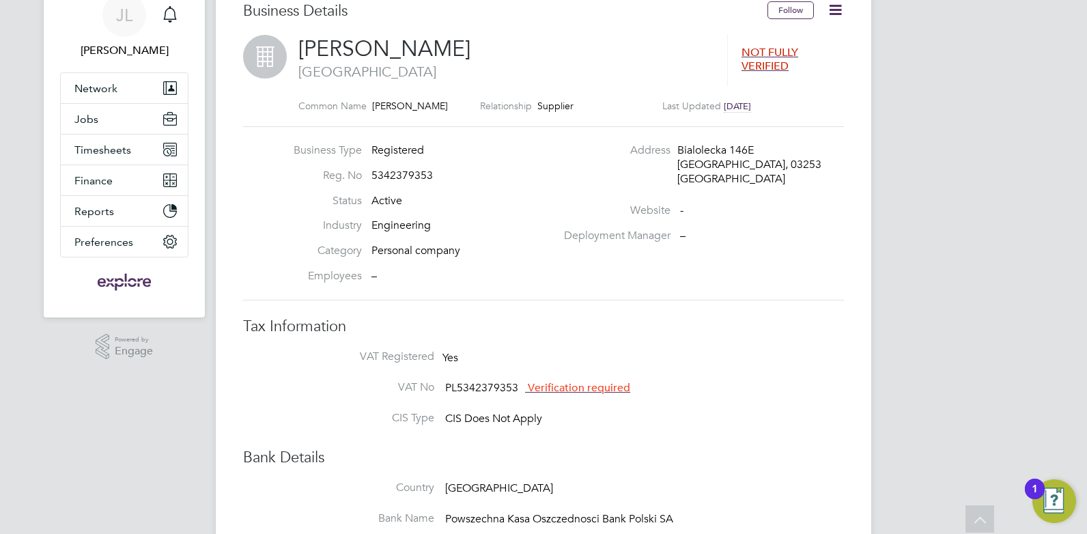
scroll to position [23, 0]
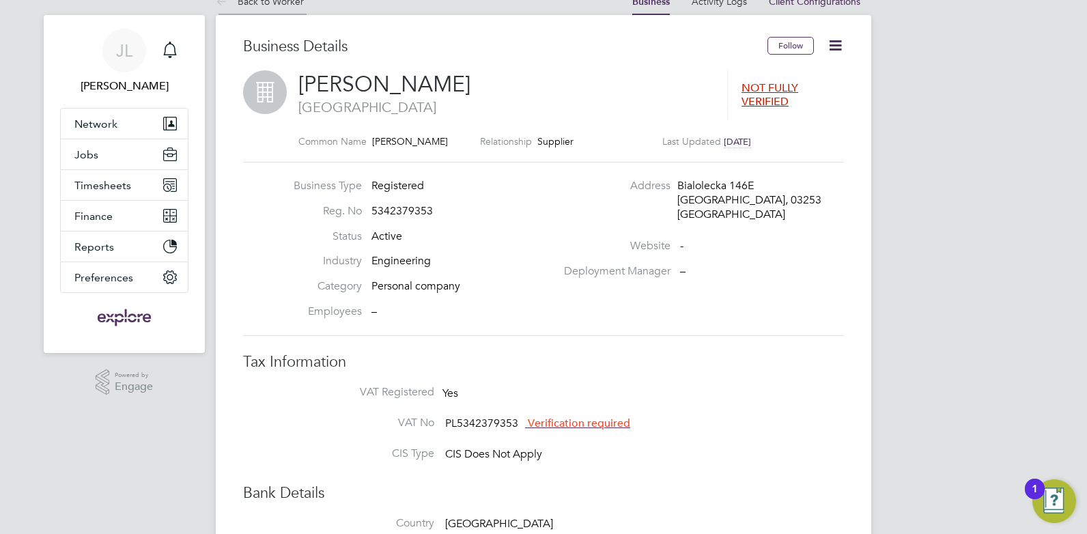
click at [269, 5] on link "Back to Worker" at bounding box center [260, 1] width 88 height 12
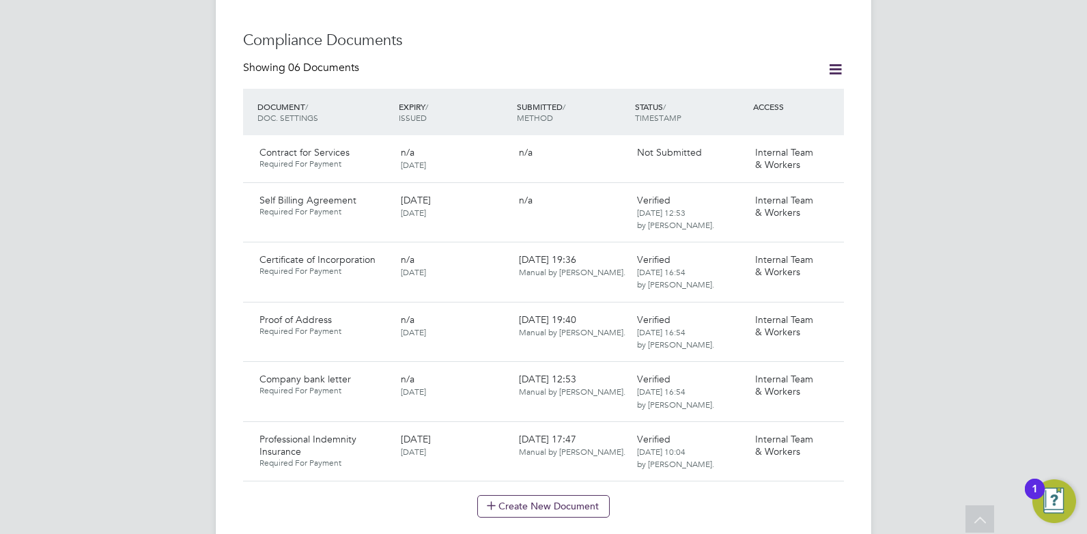
scroll to position [1092, 0]
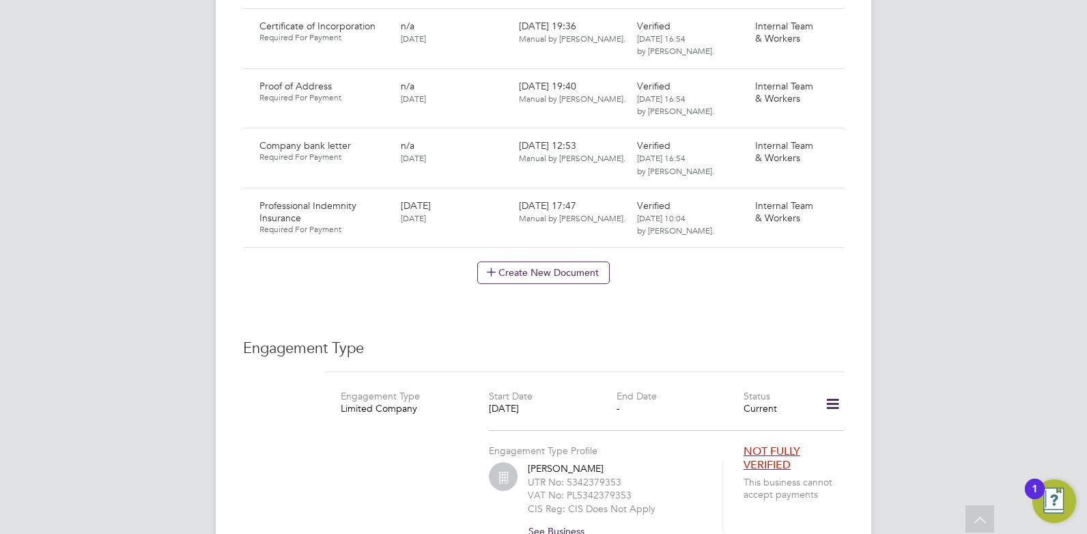
click at [569, 520] on button "See Business" at bounding box center [562, 531] width 68 height 22
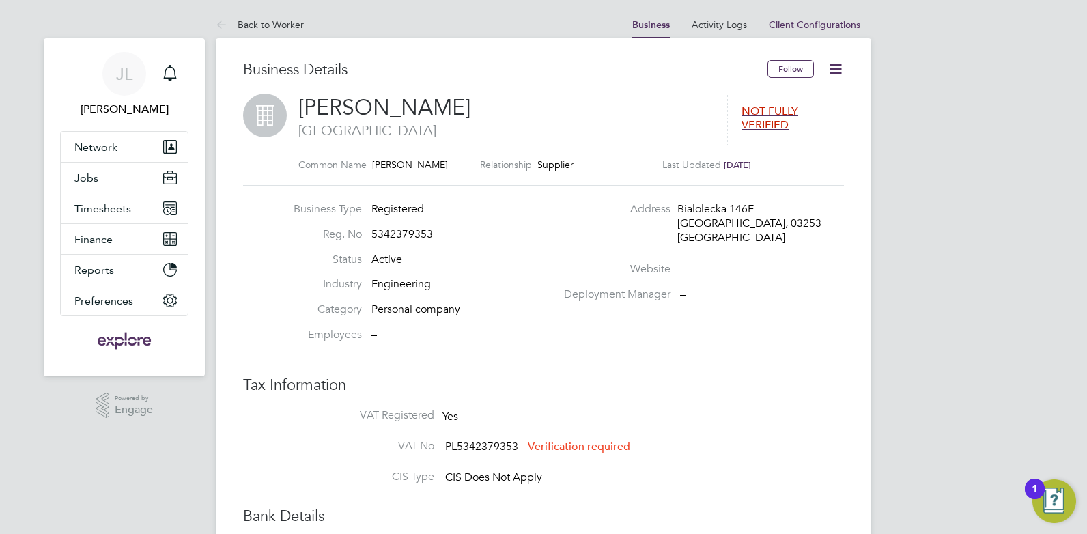
click at [573, 444] on span "Verification required" at bounding box center [579, 447] width 102 height 14
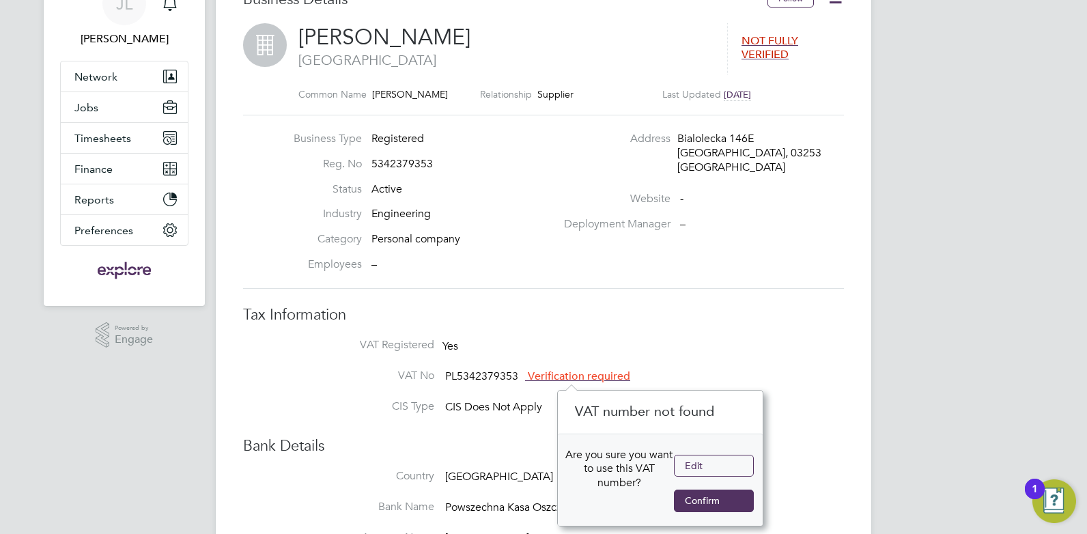
scroll to position [137, 0]
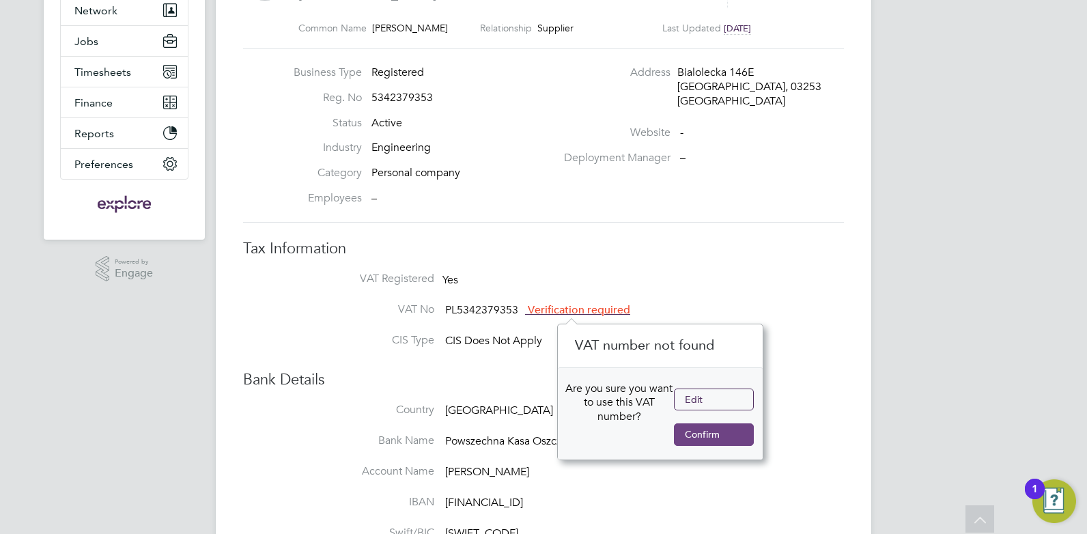
click at [715, 437] on button "Confirm" at bounding box center [714, 434] width 80 height 22
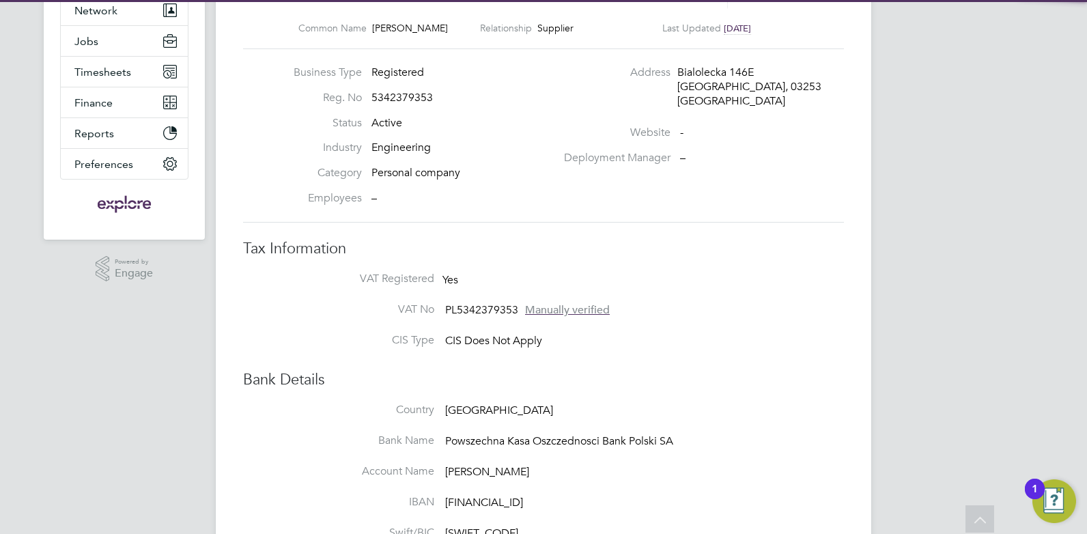
click at [571, 372] on h3 "Bank Details" at bounding box center [543, 380] width 601 height 20
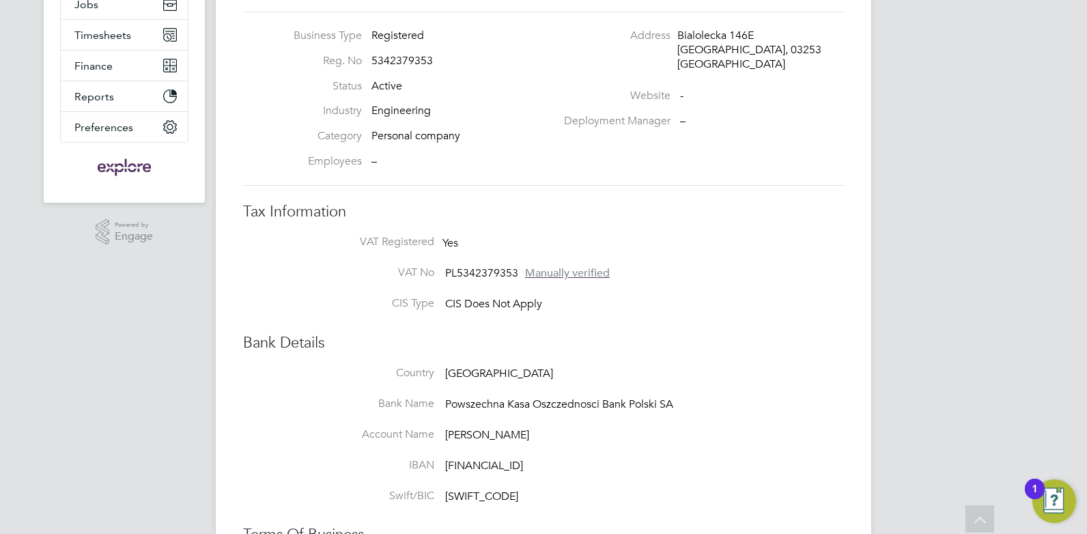
scroll to position [0, 0]
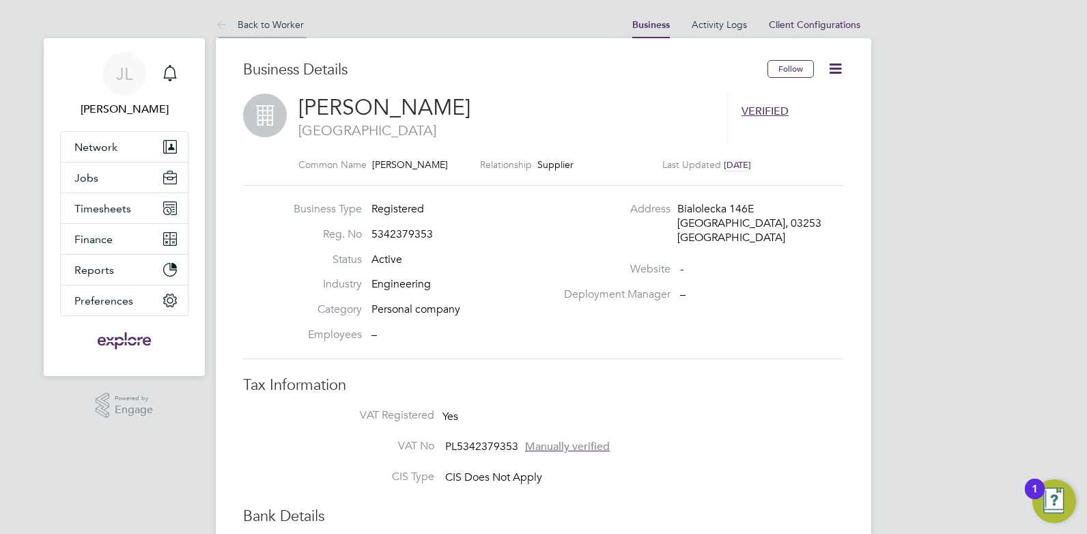
click at [283, 23] on link "Back to Worker" at bounding box center [260, 24] width 88 height 12
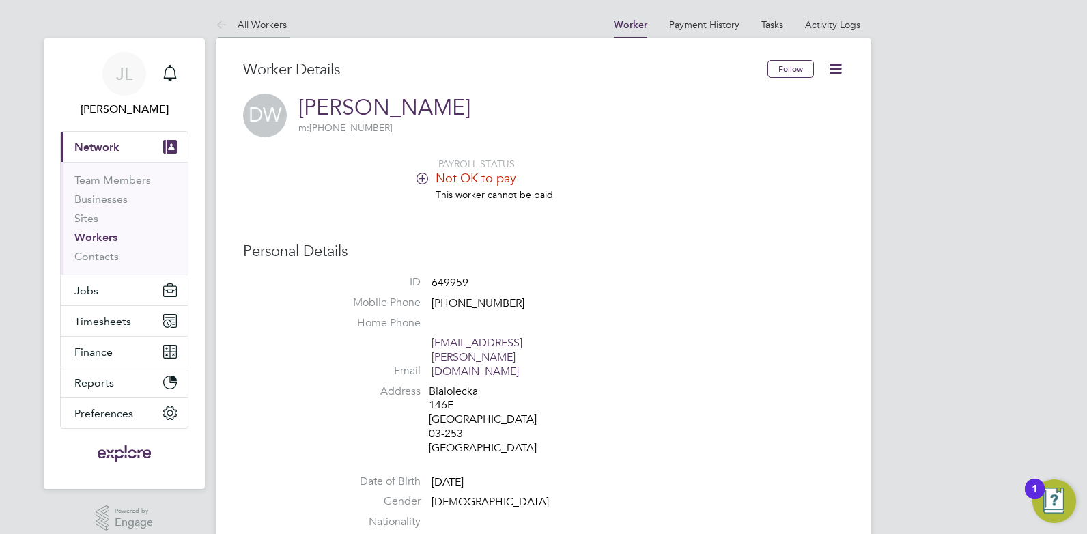
click at [253, 31] on li "All Workers" at bounding box center [251, 24] width 71 height 27
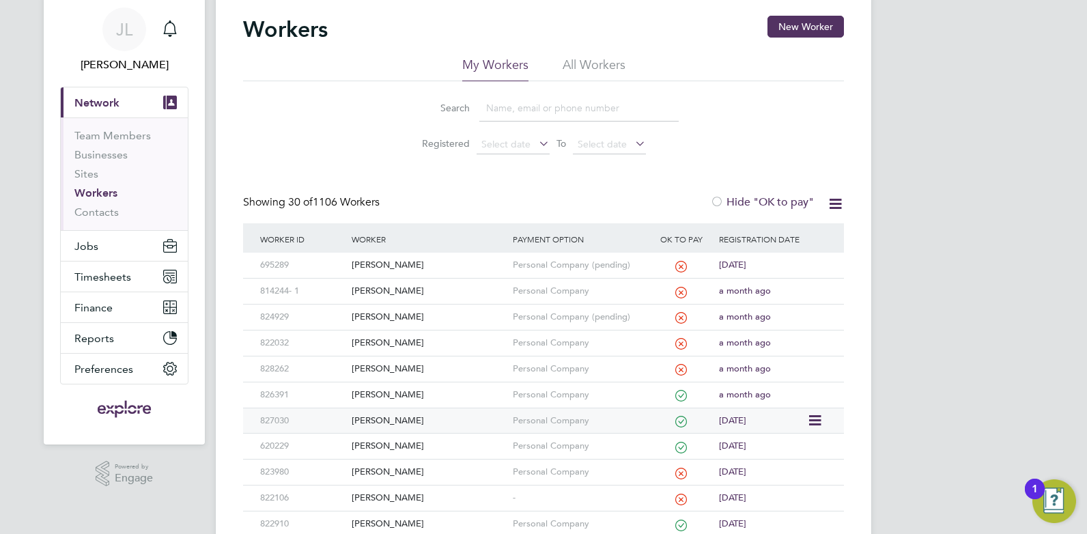
scroll to position [68, 0]
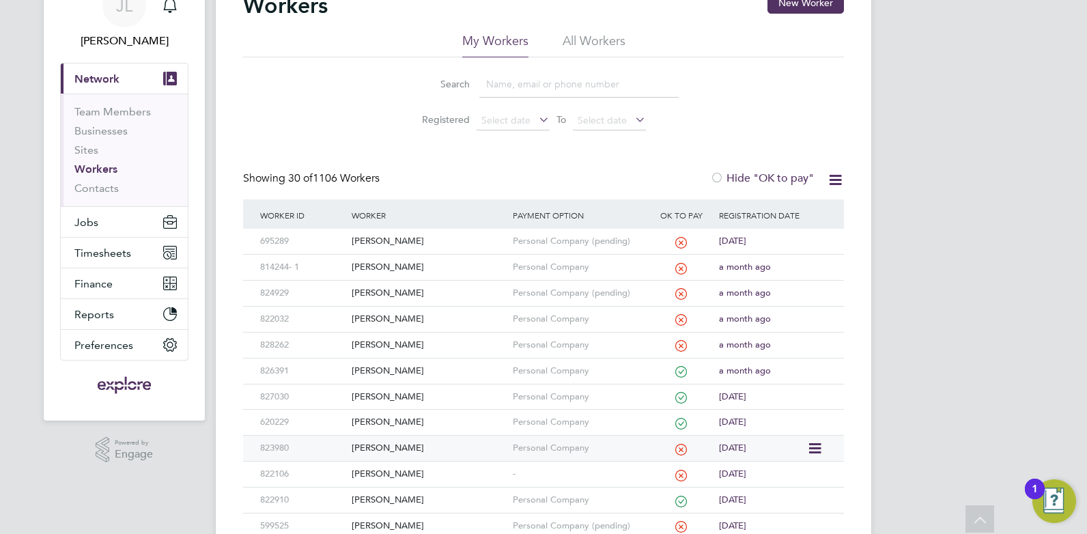
click at [413, 451] on div "Witold Szejgis" at bounding box center [428, 448] width 160 height 25
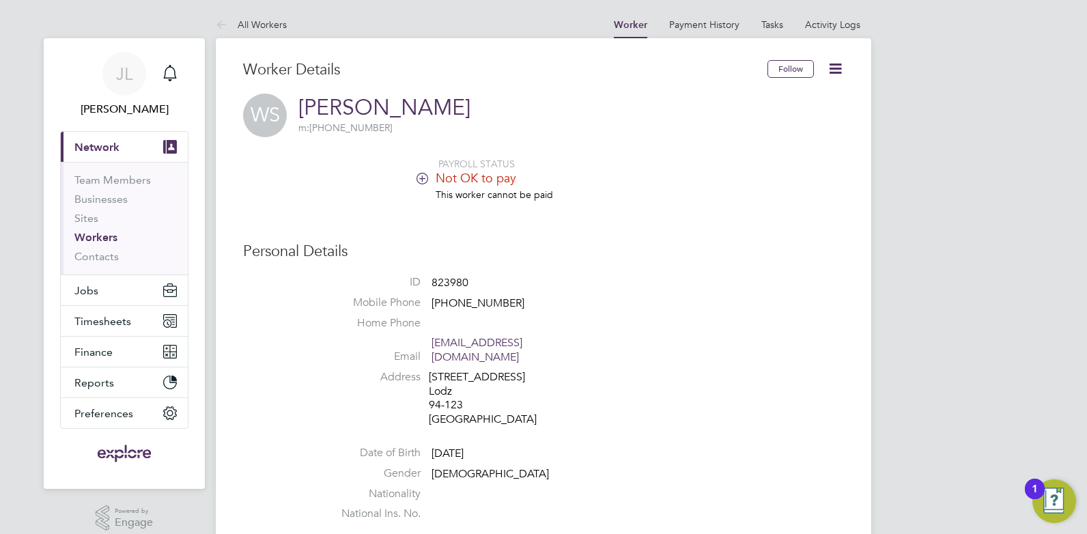
click at [425, 175] on icon at bounding box center [422, 178] width 10 height 10
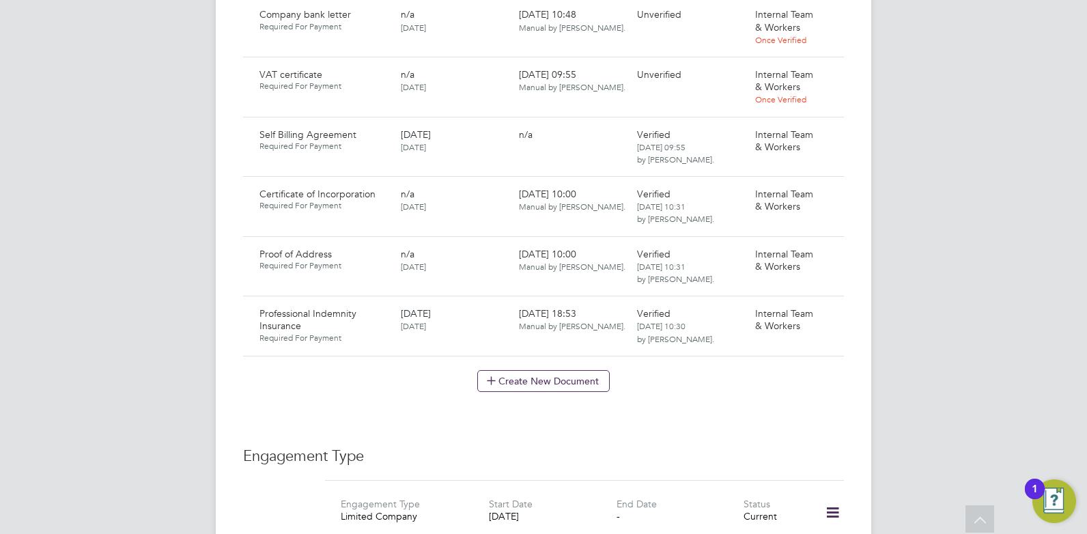
scroll to position [887, 0]
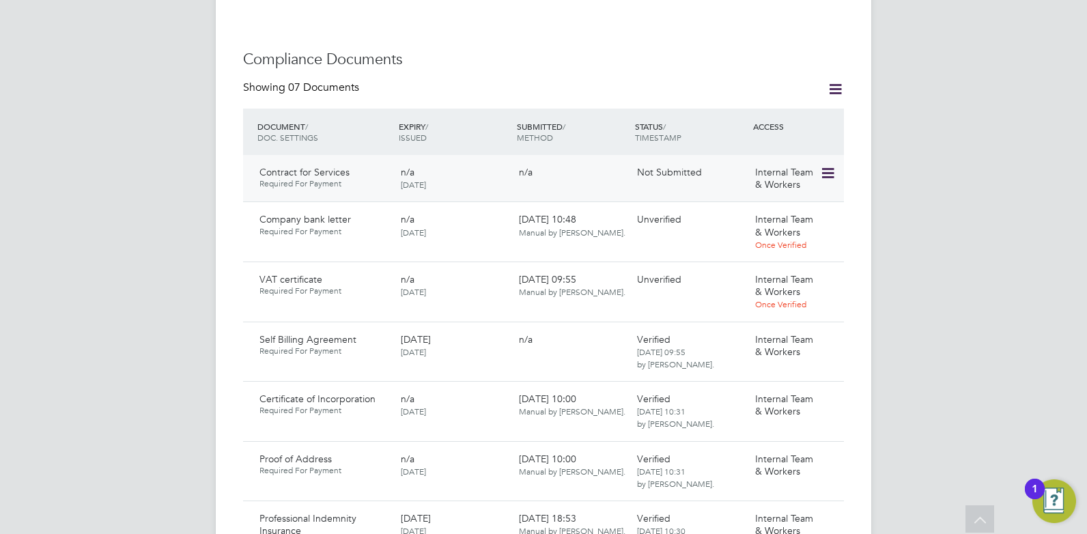
click at [830, 165] on icon at bounding box center [827, 173] width 14 height 16
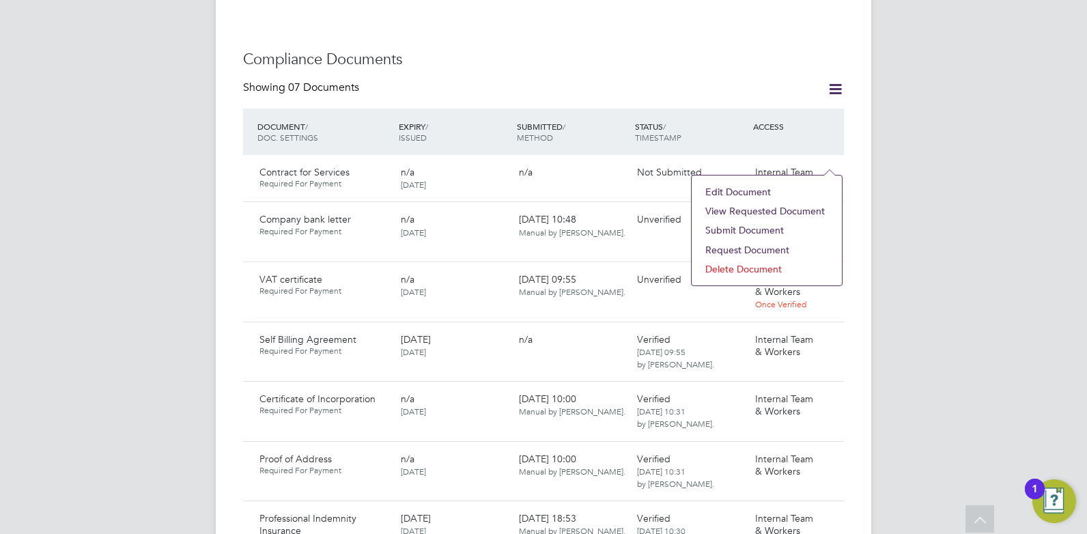
click at [883, 164] on div "JL Juan Londono Notifications Applications: Current page: Network Team Members …" at bounding box center [543, 146] width 1087 height 2067
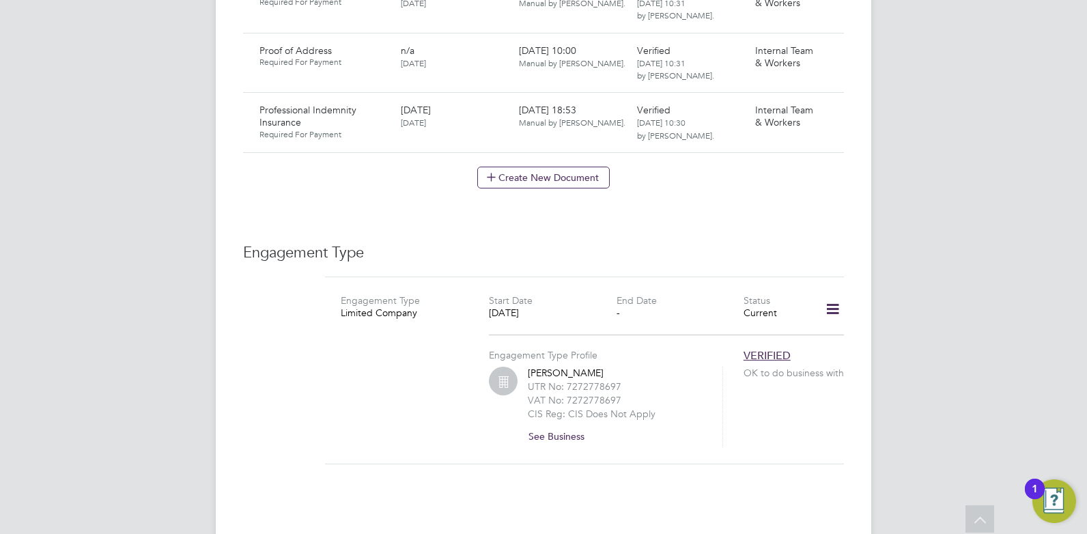
scroll to position [1297, 0]
drag, startPoint x: 566, startPoint y: 382, endPoint x: 621, endPoint y: 383, distance: 55.3
click at [621, 391] on div "VAT No: 7272778697" at bounding box center [616, 398] width 177 height 14
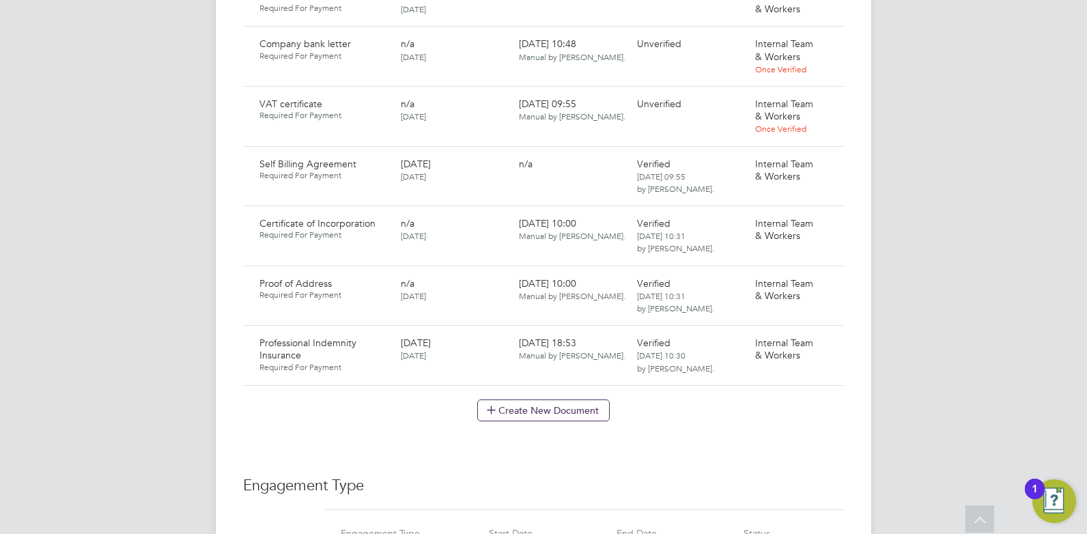
scroll to position [956, 0]
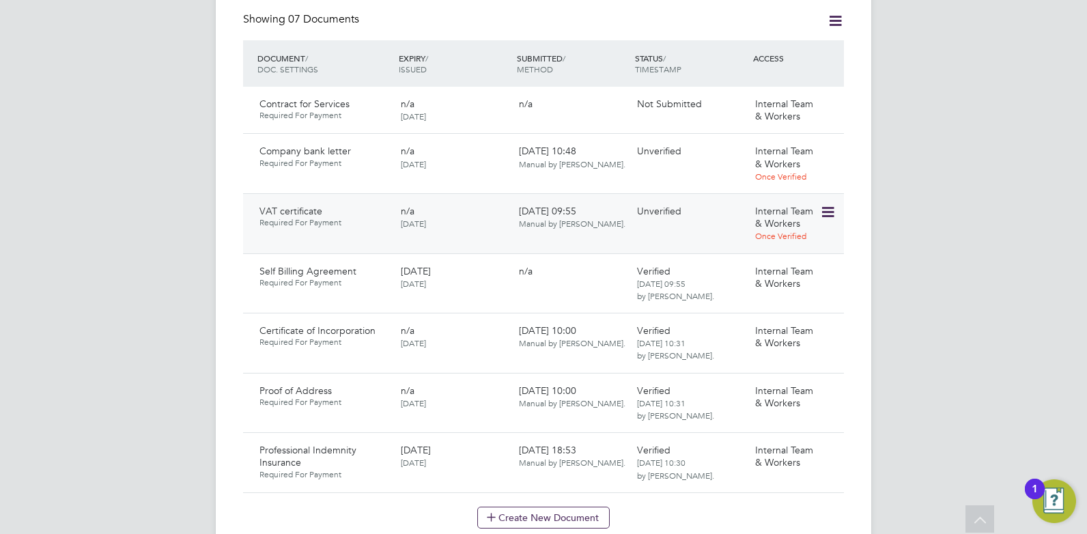
click at [825, 204] on icon at bounding box center [827, 212] width 14 height 16
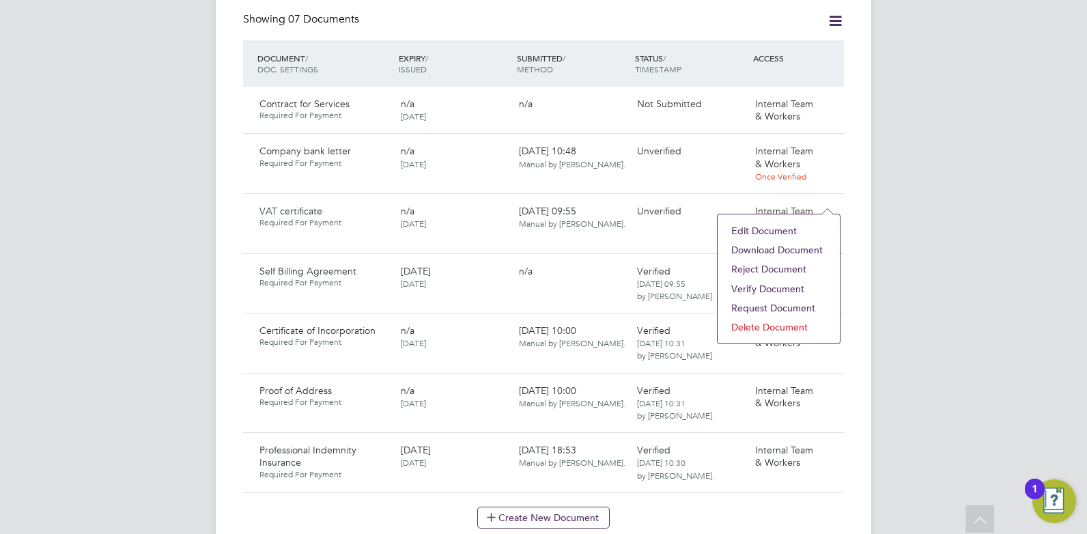
click at [785, 248] on li "Download Document" at bounding box center [778, 249] width 109 height 19
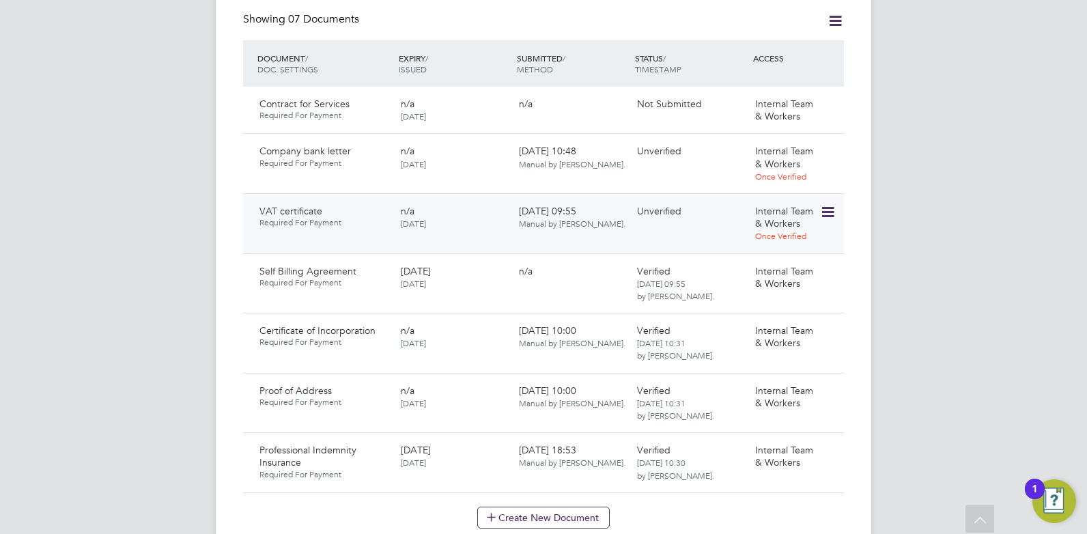
click at [825, 204] on icon at bounding box center [827, 212] width 14 height 16
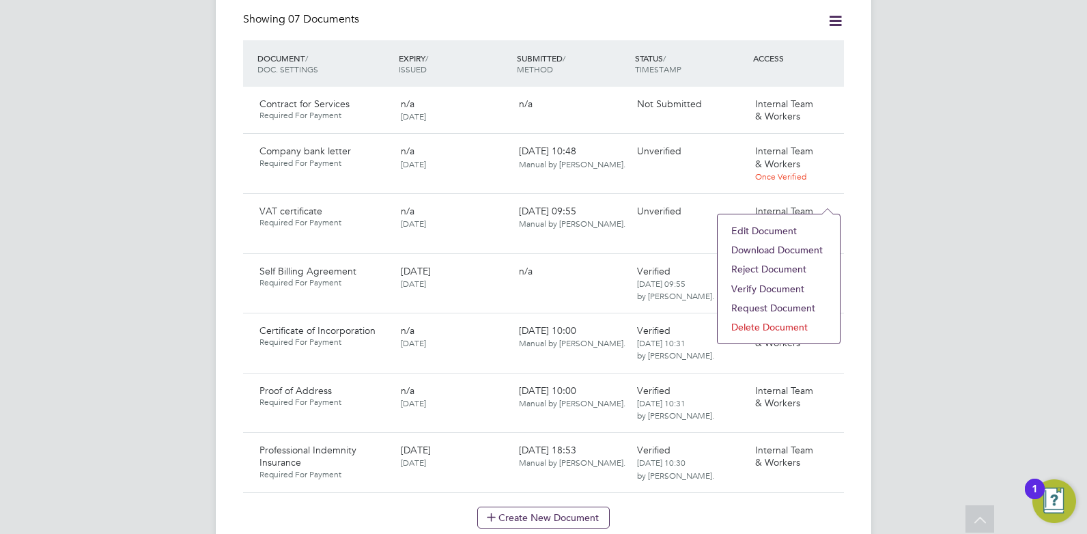
click at [791, 289] on li "Verify Document" at bounding box center [778, 288] width 109 height 19
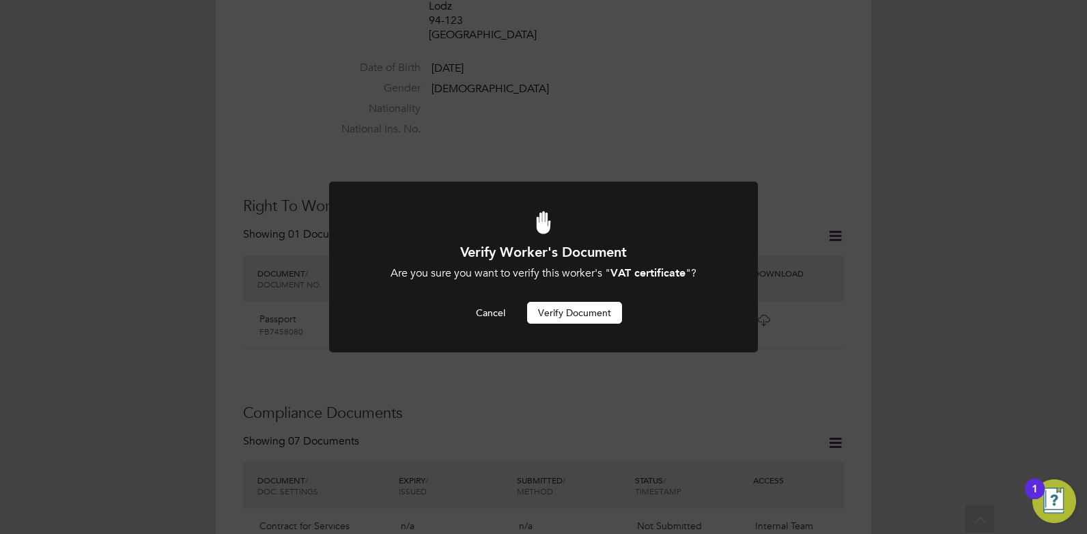
click at [606, 313] on button "Verify Document" at bounding box center [574, 313] width 95 height 22
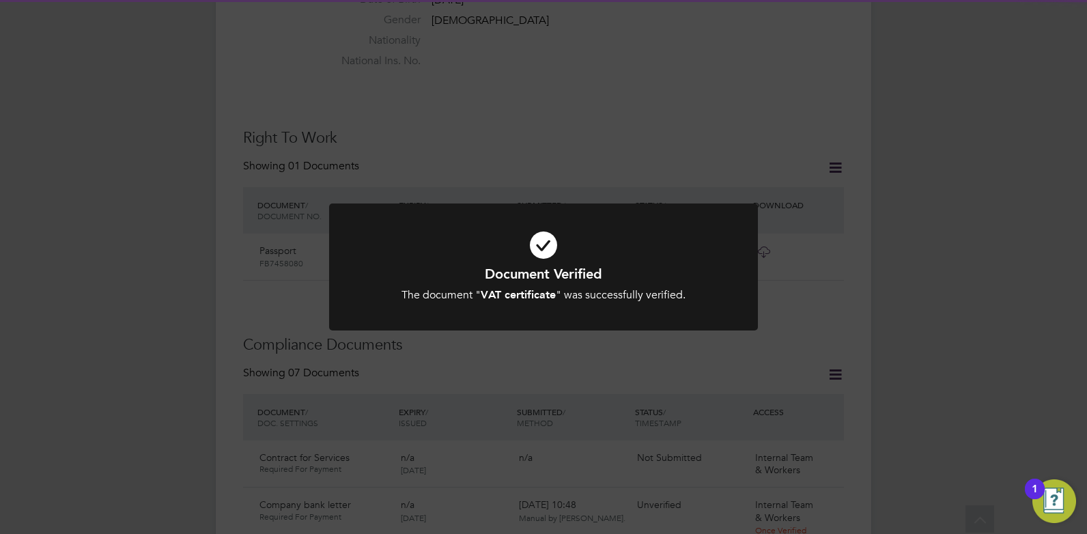
click at [603, 349] on div "Document Verified The document " VAT certificate " was successfully verified. C…" at bounding box center [543, 267] width 1087 height 534
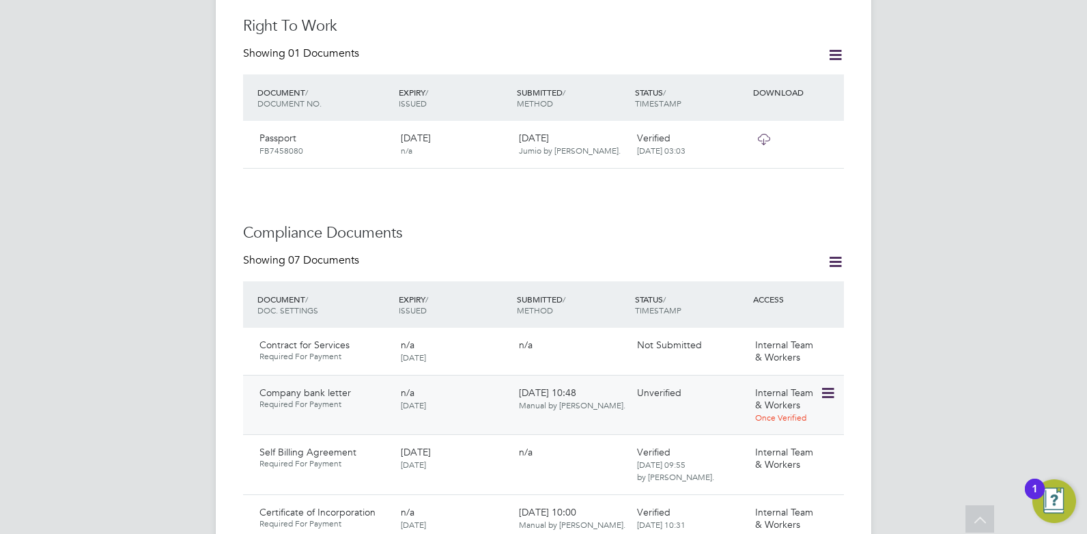
scroll to position [713, 0]
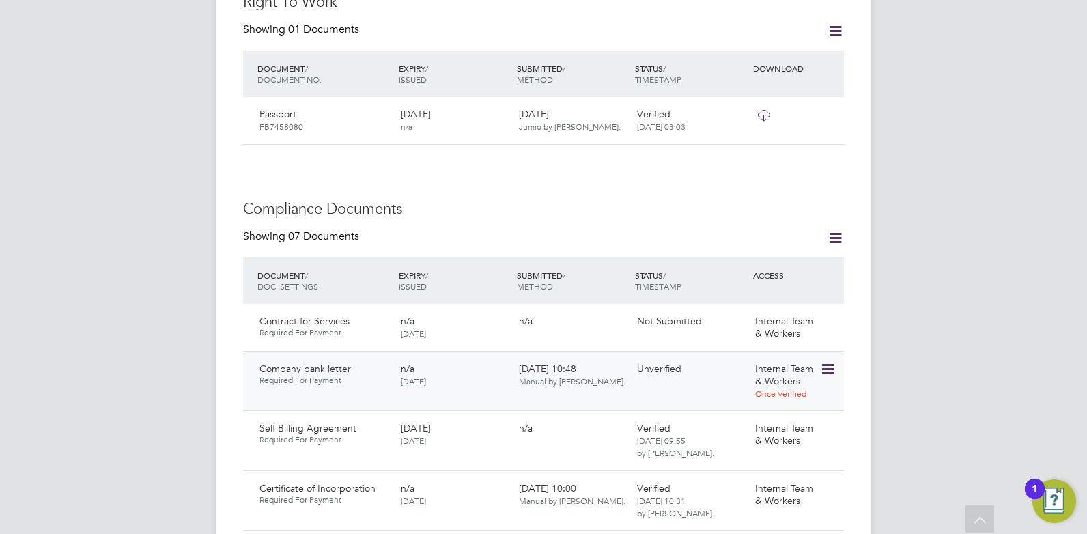
click at [826, 361] on icon at bounding box center [827, 369] width 14 height 16
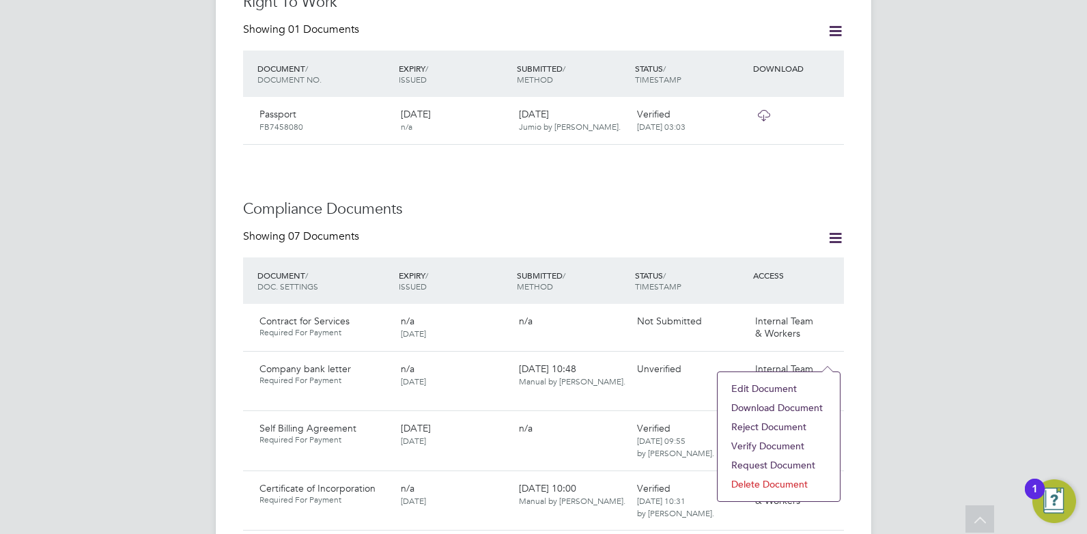
click at [797, 410] on li "Download Document" at bounding box center [778, 407] width 109 height 19
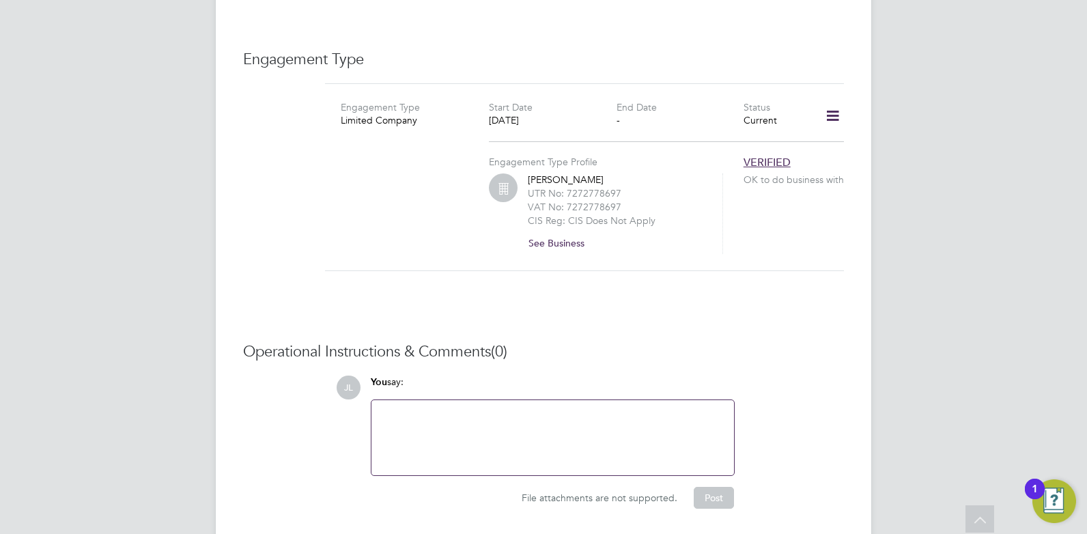
scroll to position [1464, 0]
click at [560, 231] on button "See Business" at bounding box center [562, 242] width 68 height 22
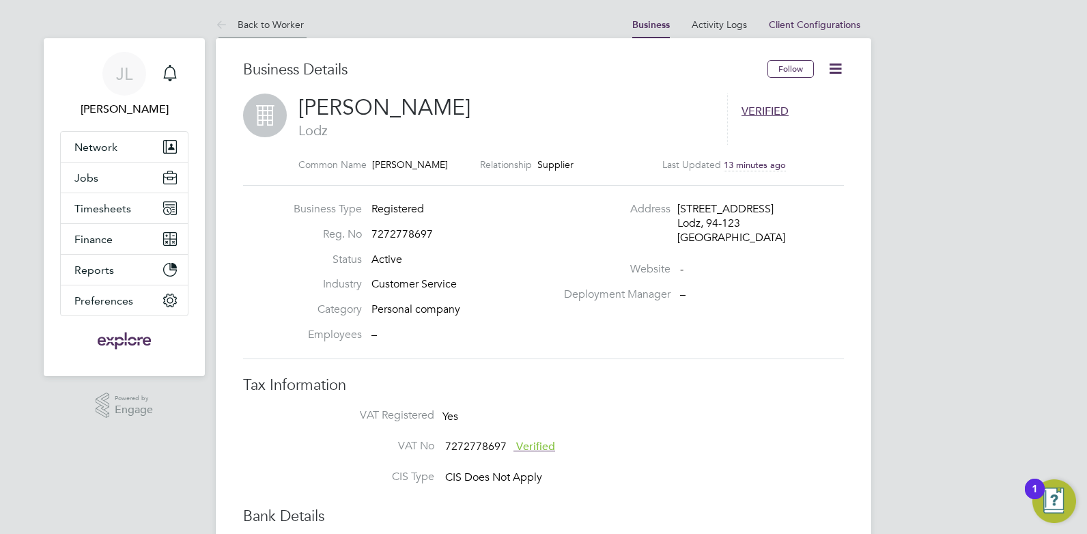
click at [269, 27] on link "Back to Worker" at bounding box center [260, 24] width 88 height 12
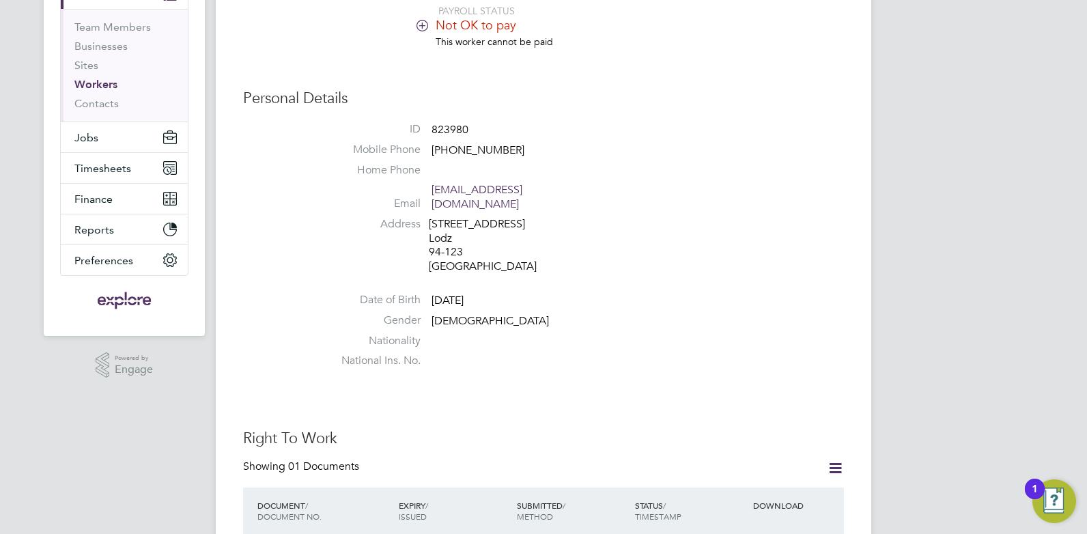
scroll to position [546, 0]
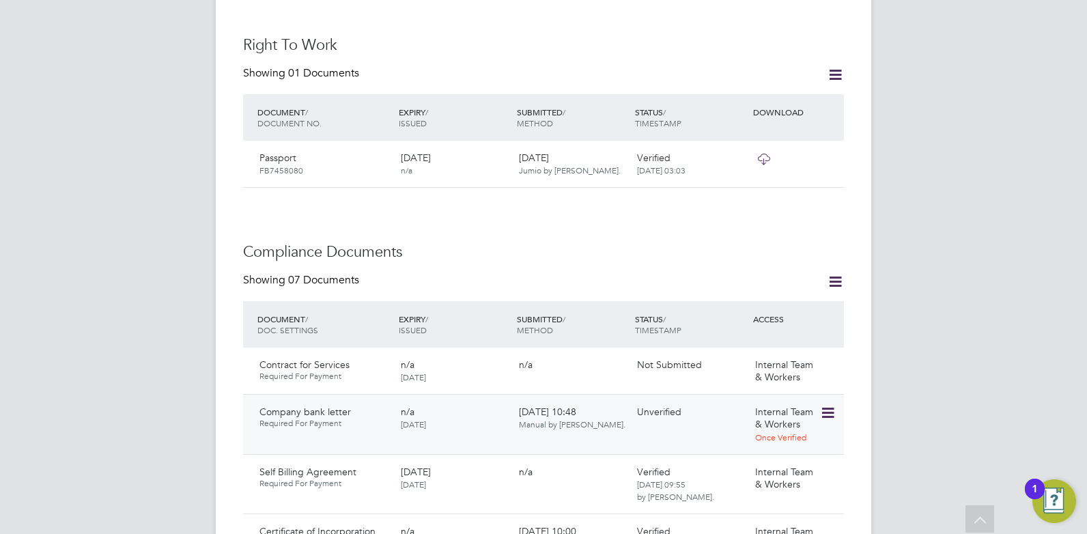
click at [827, 405] on icon at bounding box center [827, 413] width 14 height 16
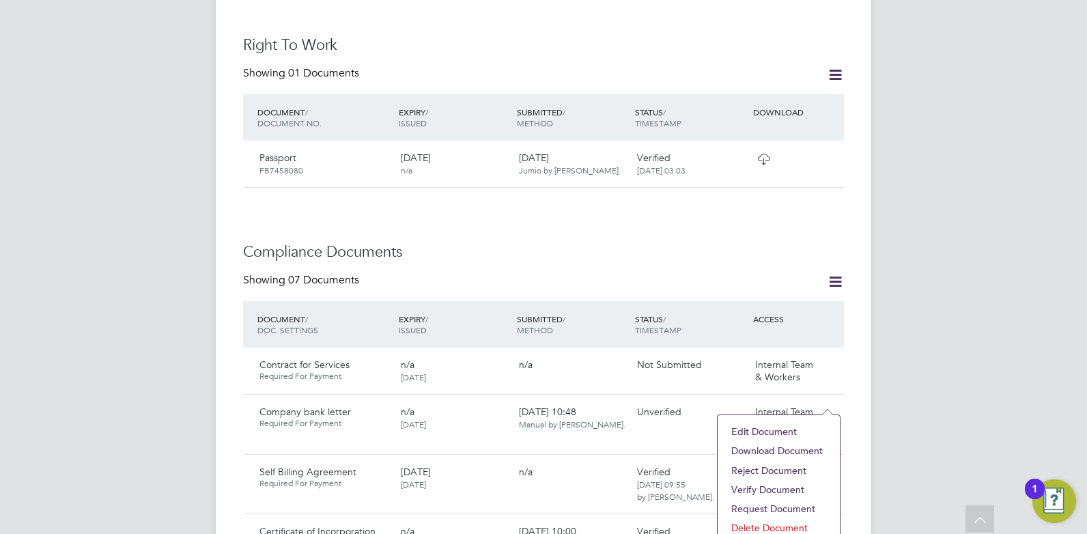
click at [774, 491] on li "Verify Document" at bounding box center [778, 489] width 109 height 19
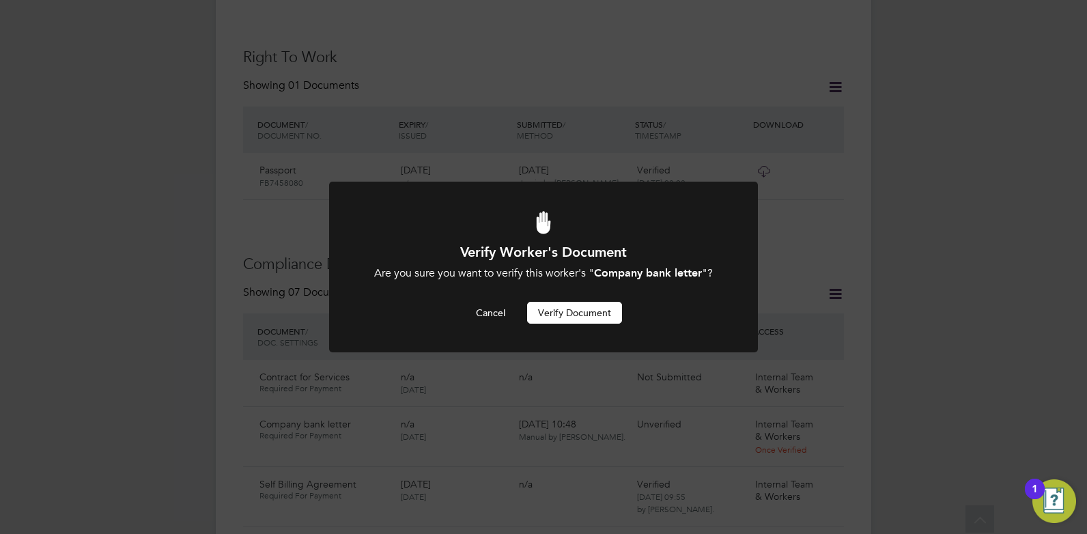
scroll to position [0, 0]
click at [590, 314] on button "Verify Document" at bounding box center [574, 313] width 95 height 22
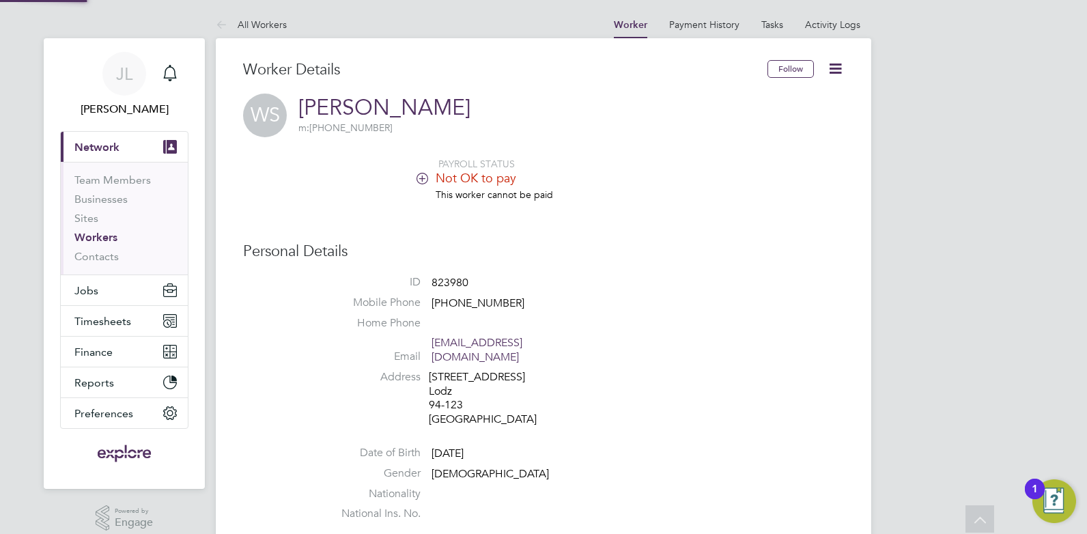
scroll to position [534, 0]
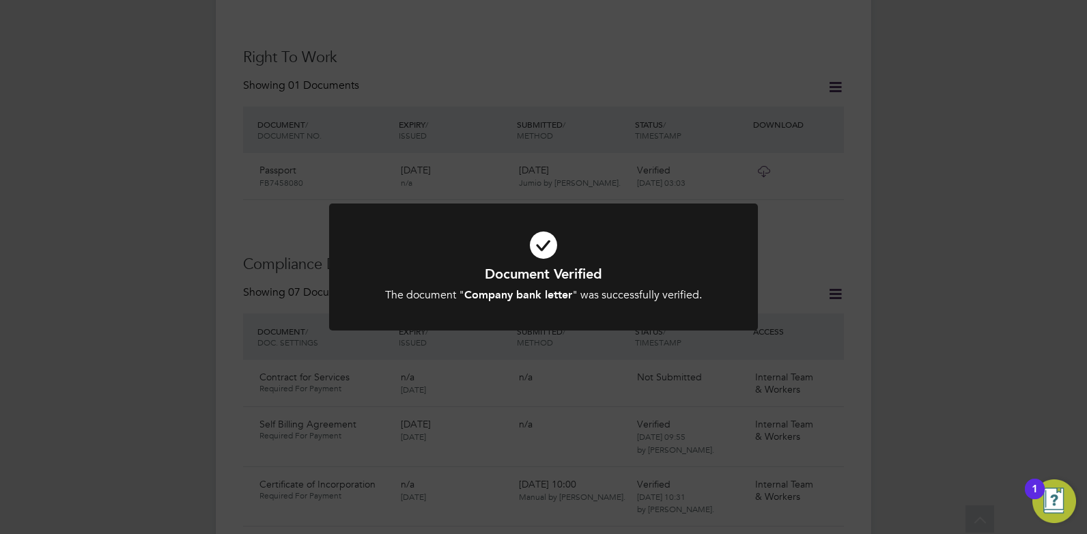
click at [571, 392] on div "Document Verified The document " Company bank letter " was successfully verifie…" at bounding box center [543, 267] width 1087 height 534
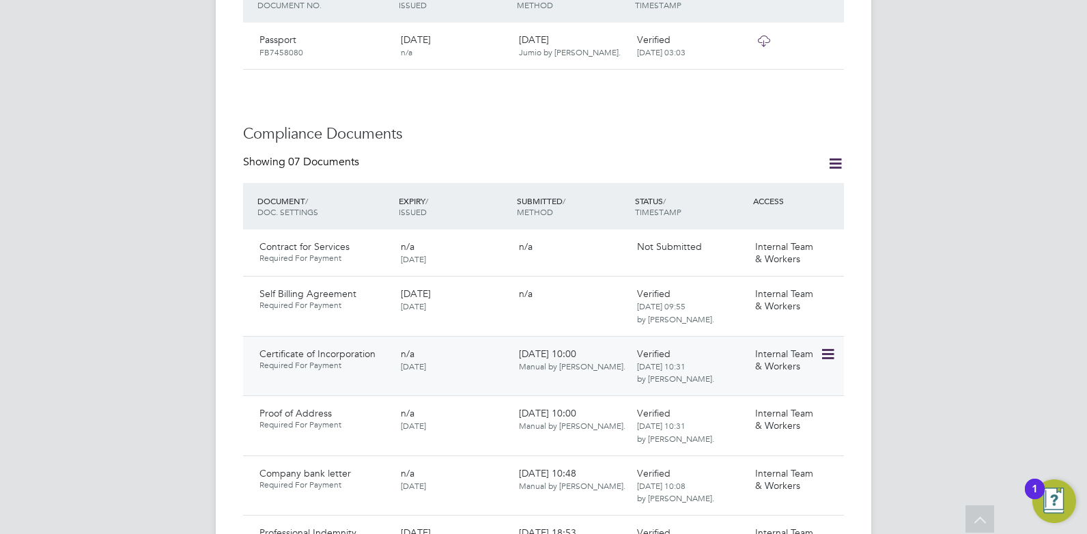
scroll to position [751, 0]
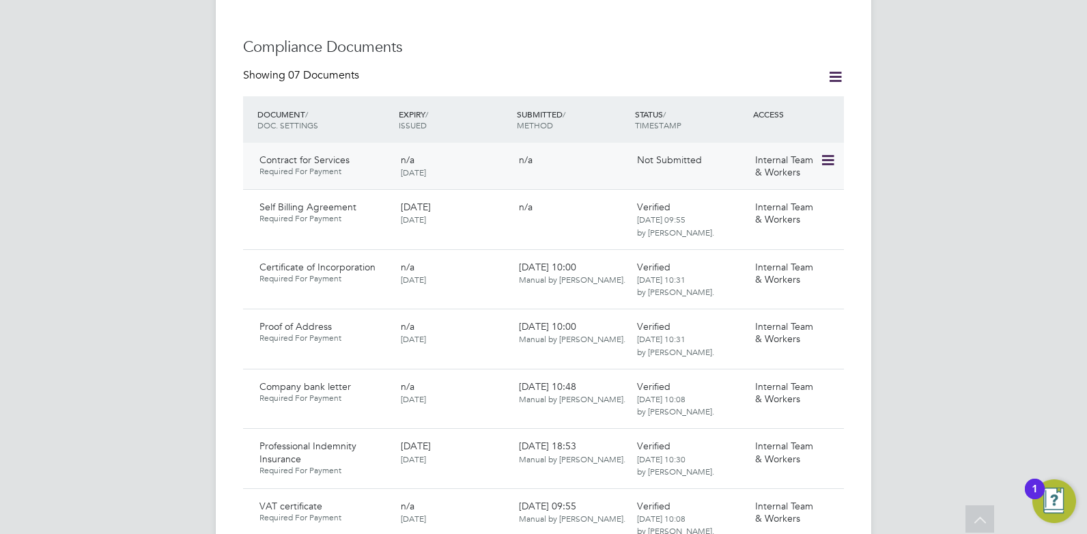
click at [826, 152] on icon at bounding box center [827, 160] width 14 height 16
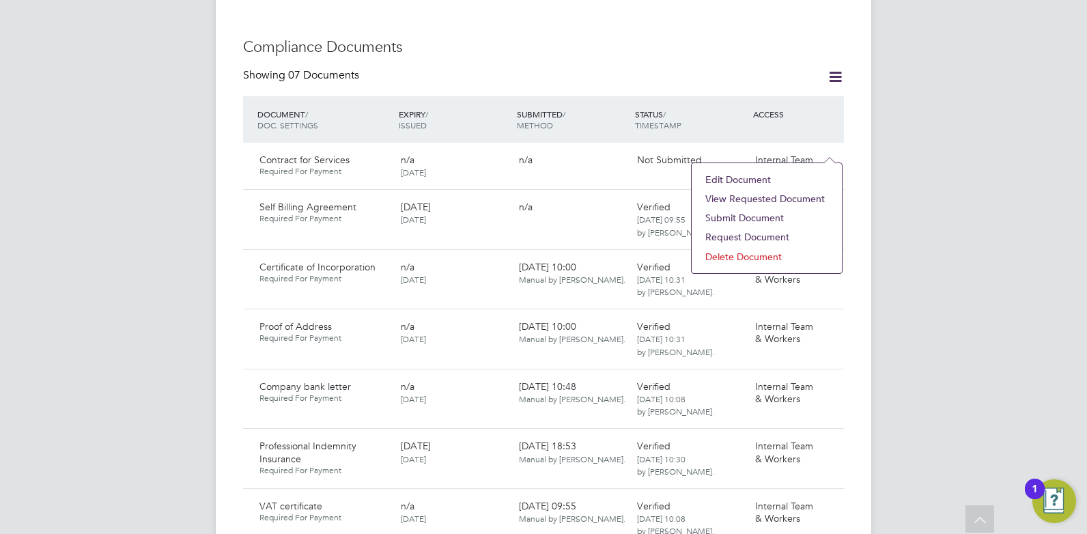
click at [743, 199] on li "View Requested Document" at bounding box center [766, 198] width 137 height 19
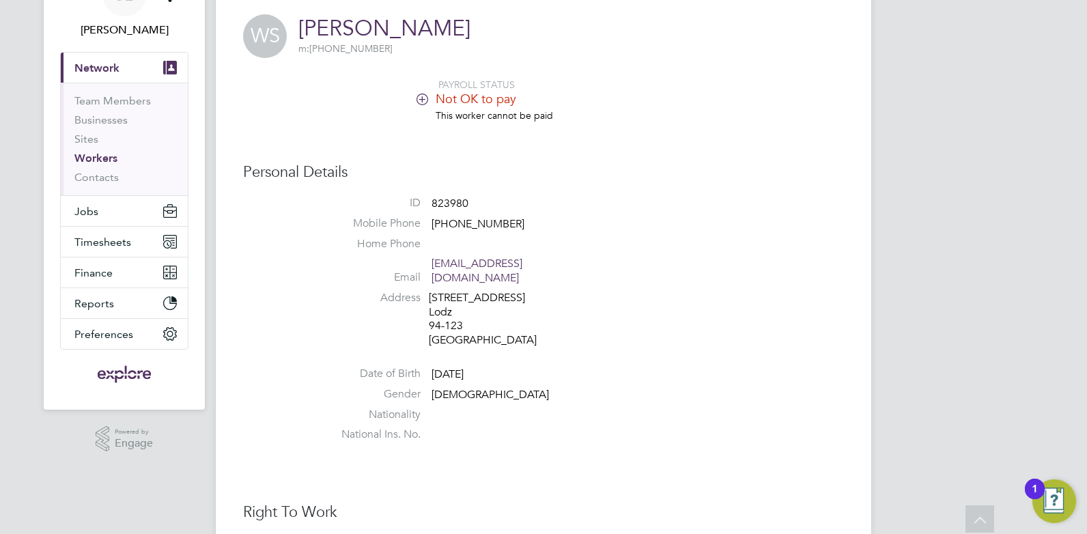
scroll to position [0, 0]
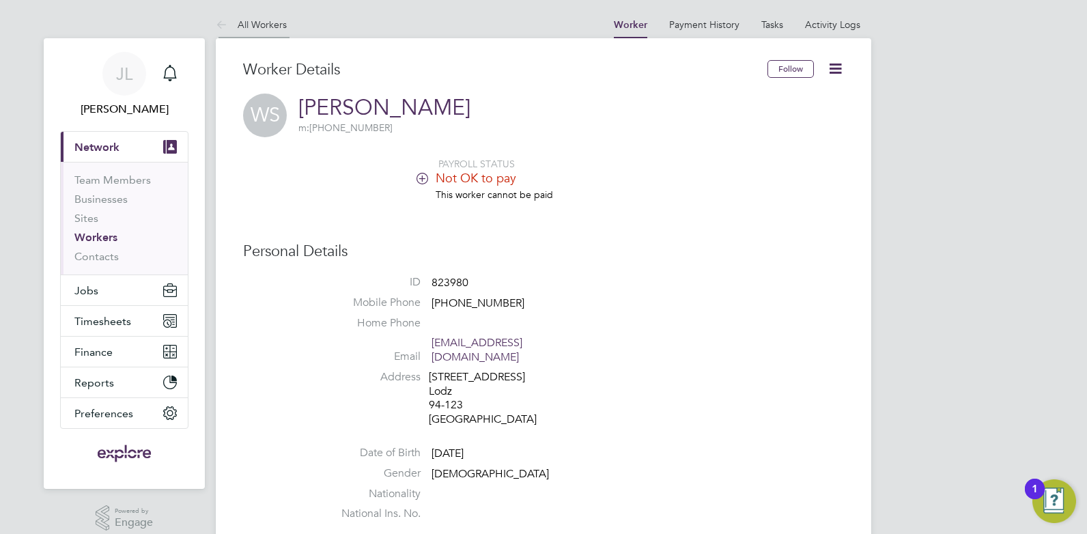
click at [273, 27] on link "All Workers" at bounding box center [251, 24] width 71 height 12
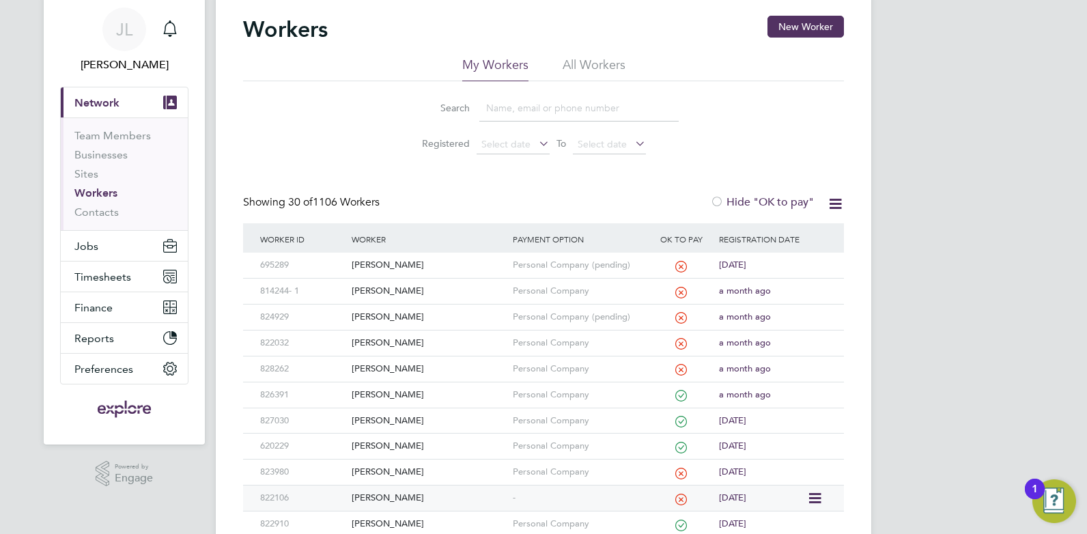
scroll to position [68, 0]
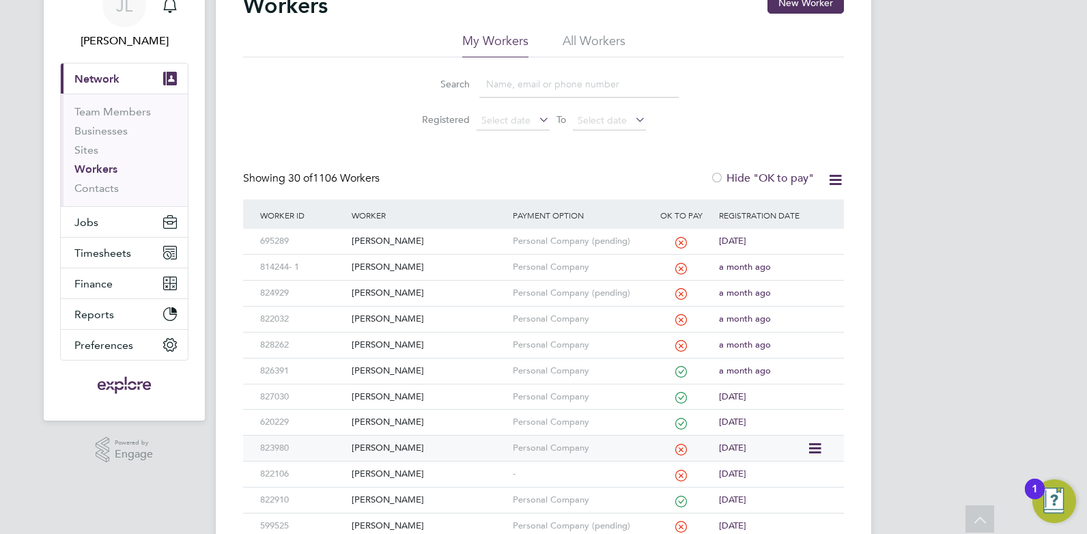
click at [427, 444] on div "Witold Szejgis" at bounding box center [428, 448] width 160 height 25
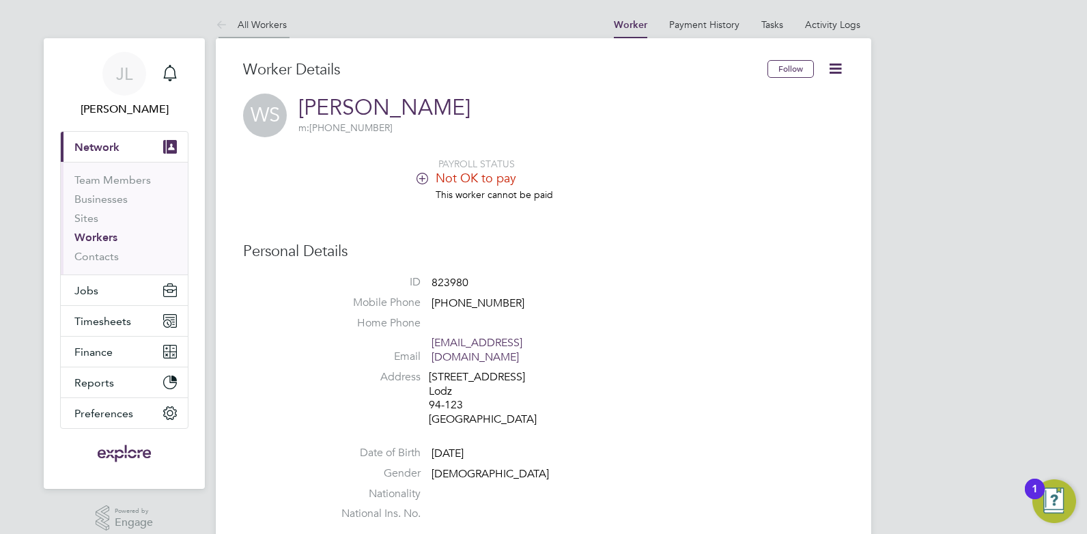
click at [274, 24] on link "All Workers" at bounding box center [251, 24] width 71 height 12
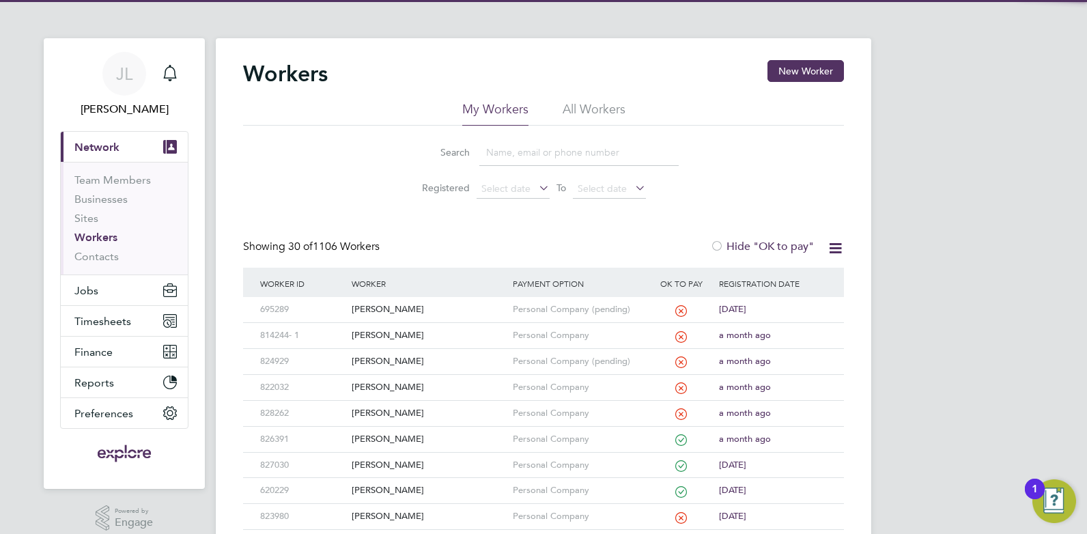
click at [515, 152] on input at bounding box center [578, 152] width 199 height 27
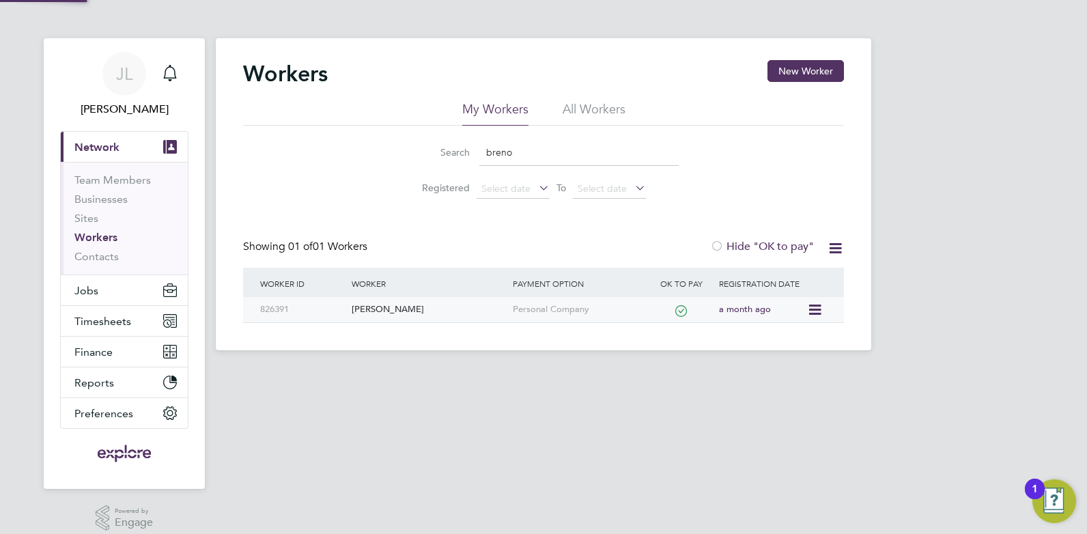
type input "breno"
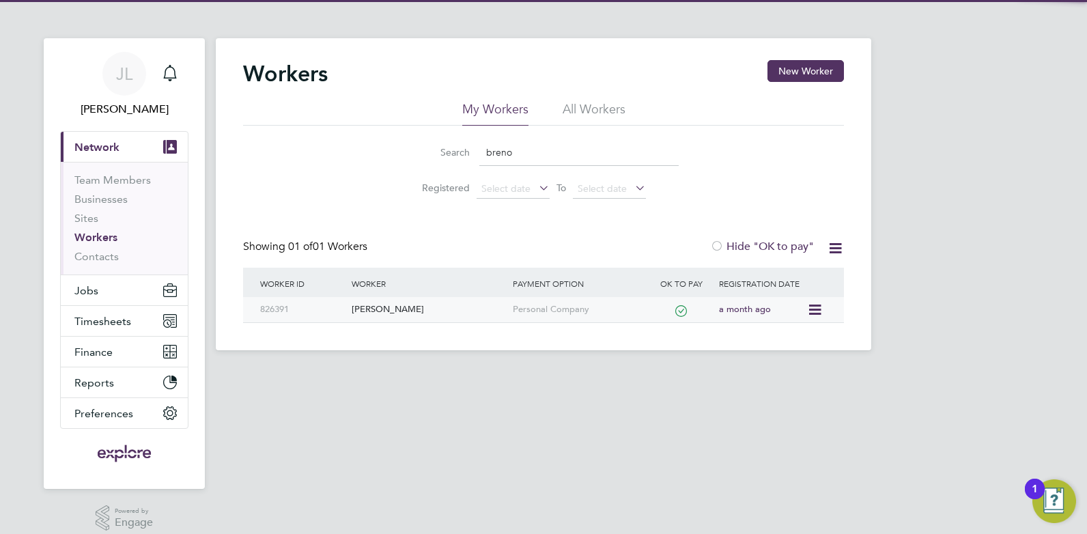
click at [416, 313] on div "[PERSON_NAME]" at bounding box center [428, 309] width 160 height 25
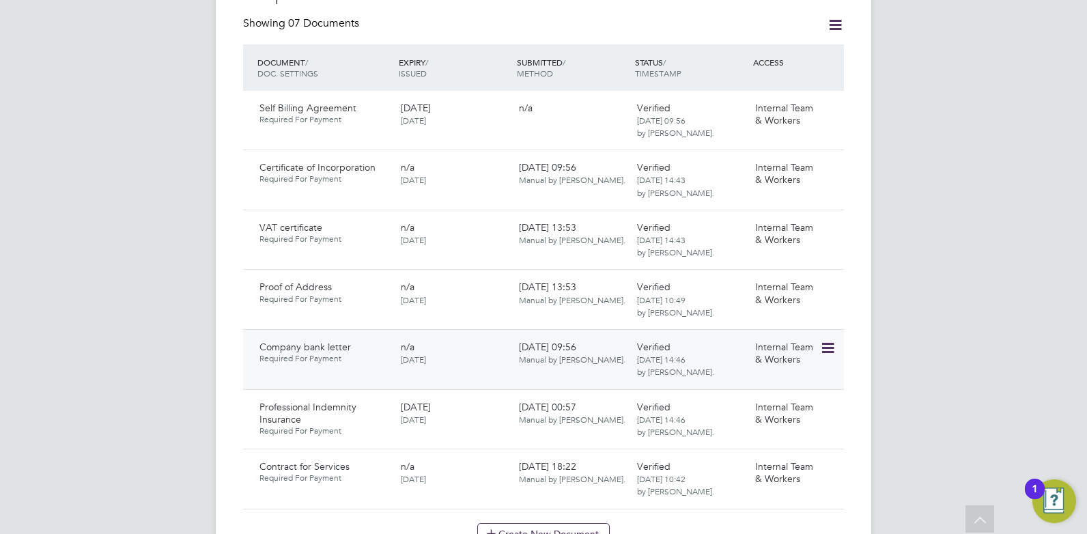
scroll to position [956, 0]
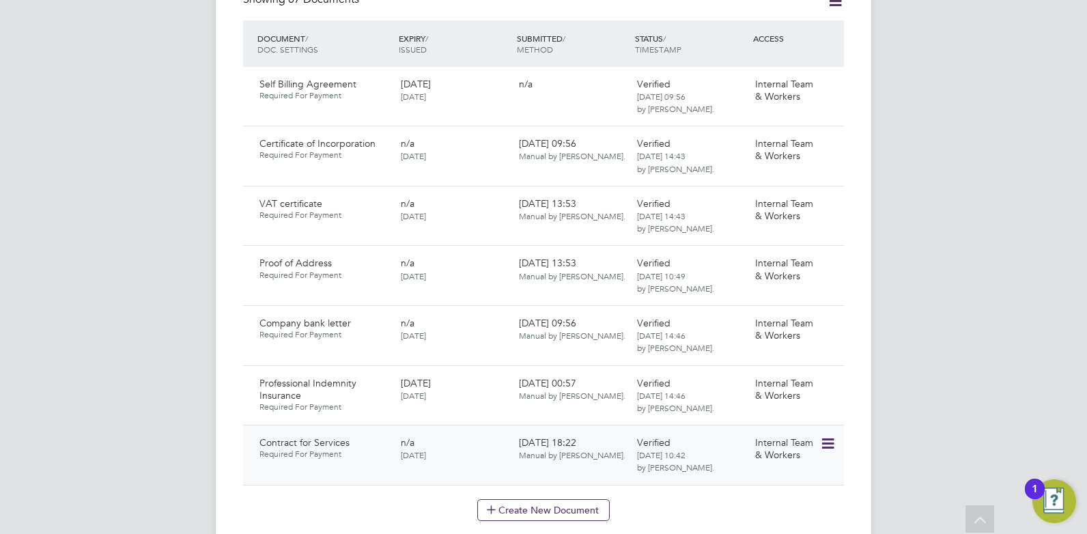
click at [824, 436] on icon at bounding box center [827, 444] width 14 height 16
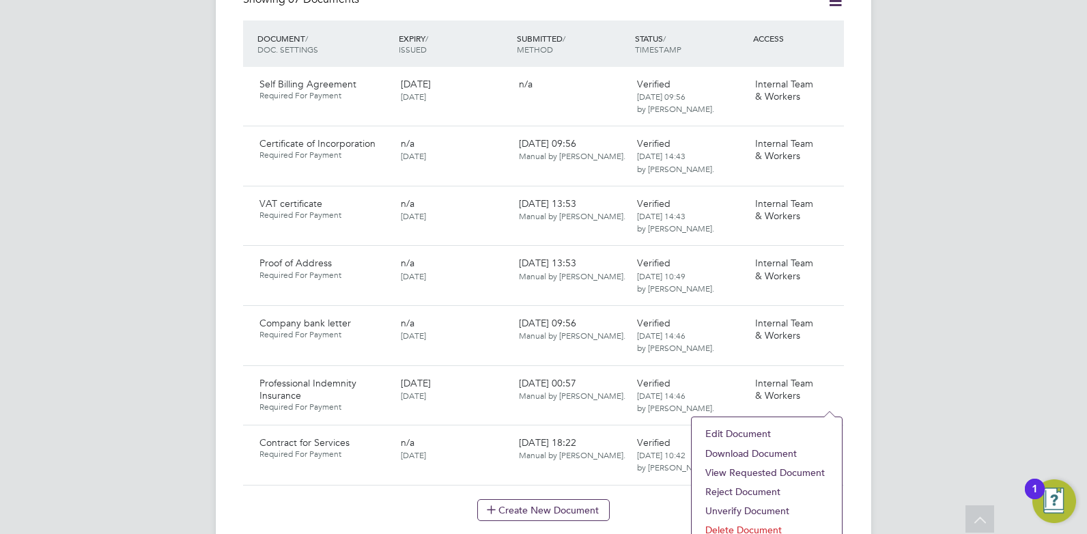
click at [752, 453] on li "Download Document" at bounding box center [766, 453] width 137 height 19
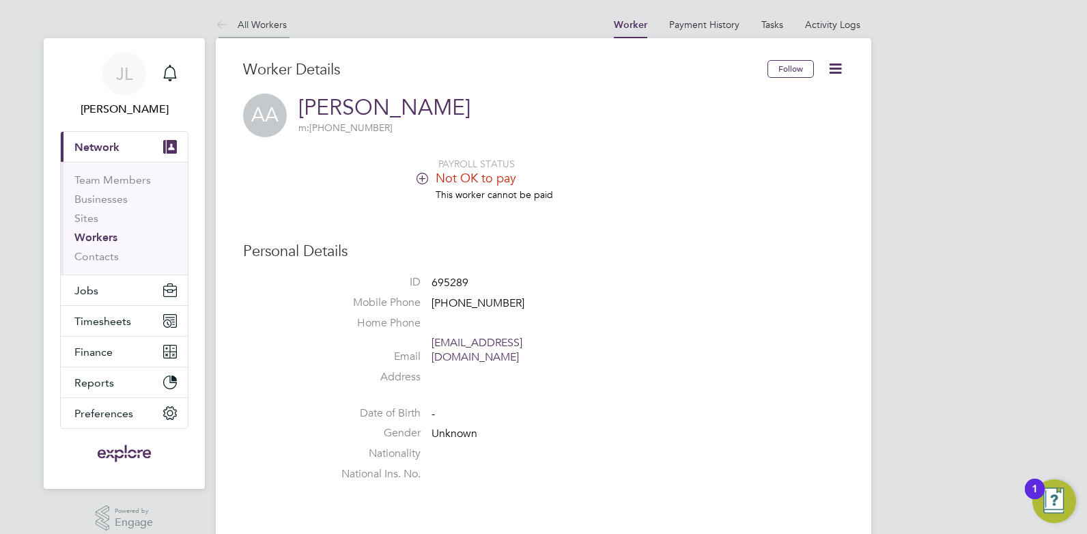
click at [255, 24] on link "All Workers" at bounding box center [251, 24] width 71 height 12
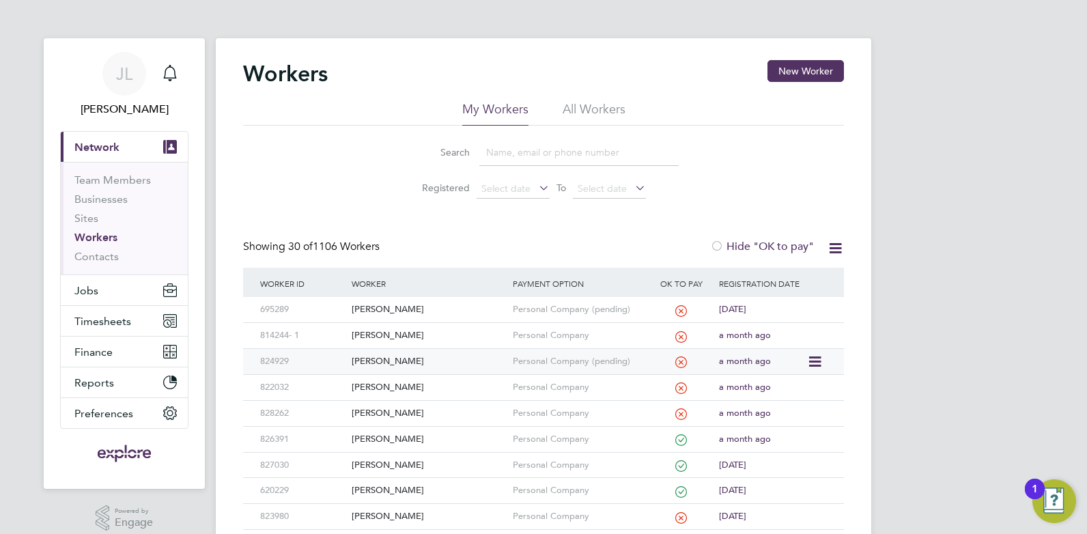
click at [451, 361] on div "[PERSON_NAME]" at bounding box center [428, 361] width 160 height 25
click at [405, 440] on div "[PERSON_NAME]" at bounding box center [428, 439] width 160 height 25
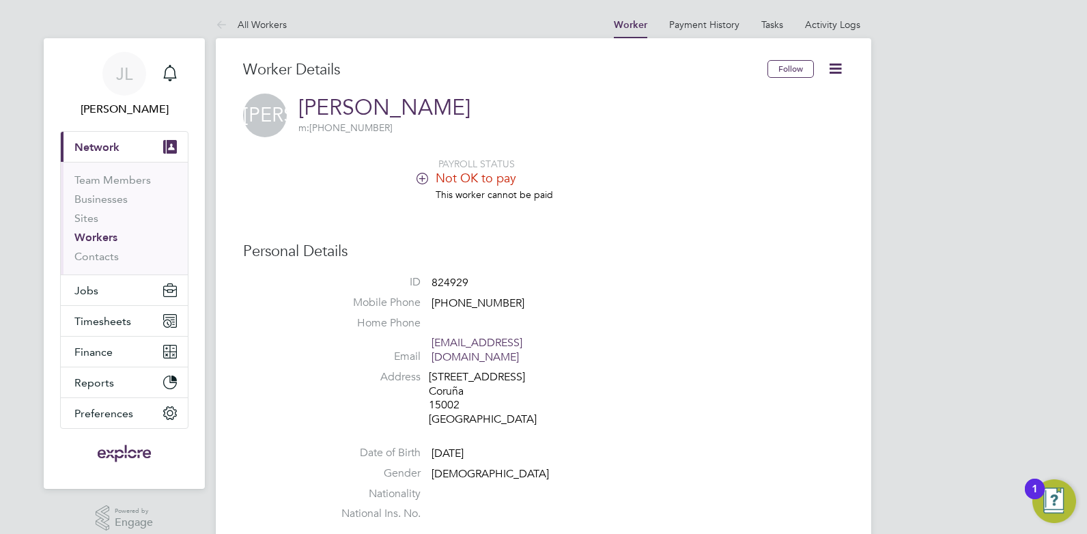
click at [244, 18] on li "All Workers" at bounding box center [251, 24] width 71 height 27
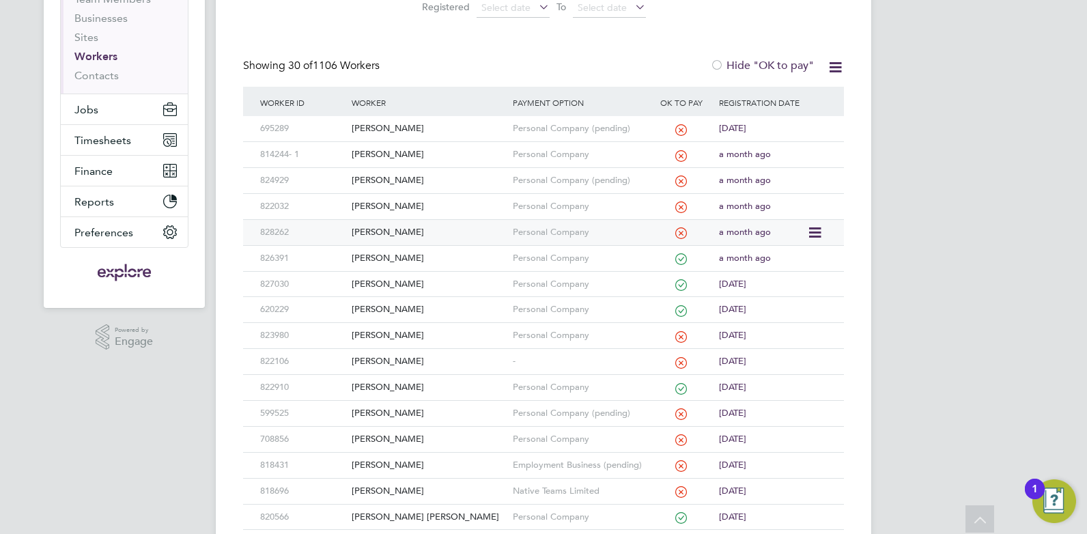
scroll to position [205, 0]
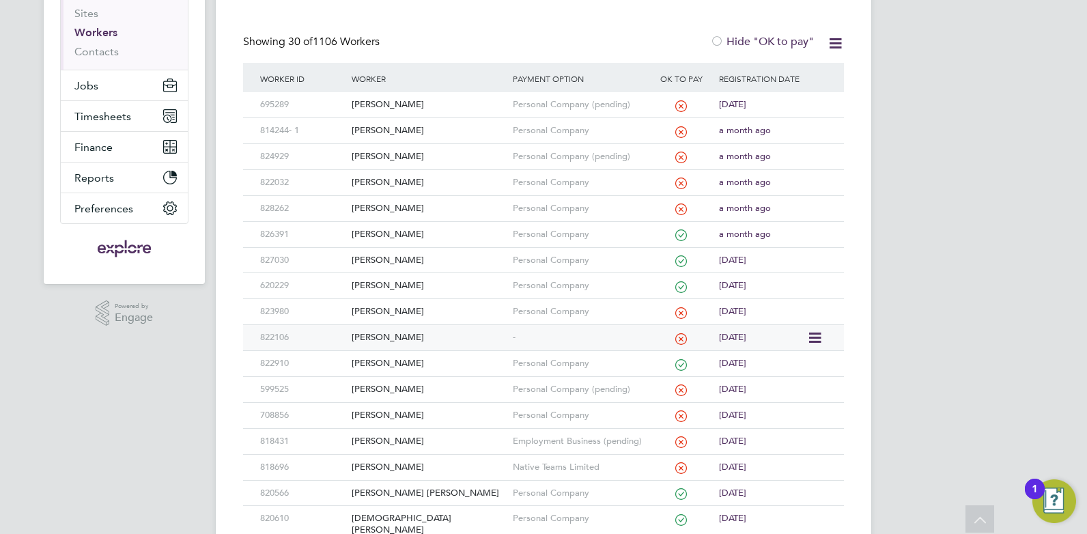
click at [458, 337] on div "[PERSON_NAME]" at bounding box center [428, 337] width 160 height 25
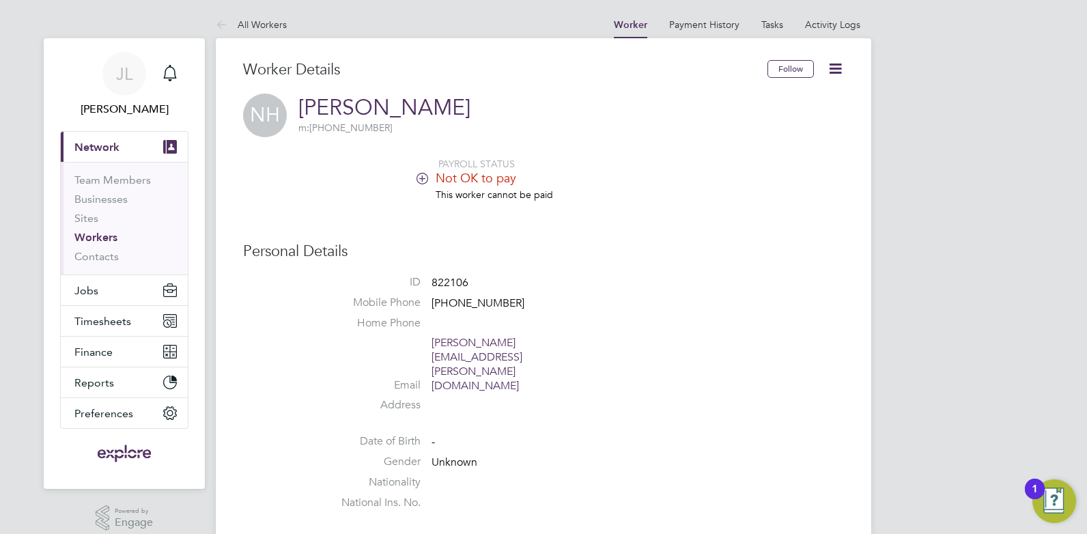
click at [842, 68] on icon at bounding box center [835, 68] width 17 height 17
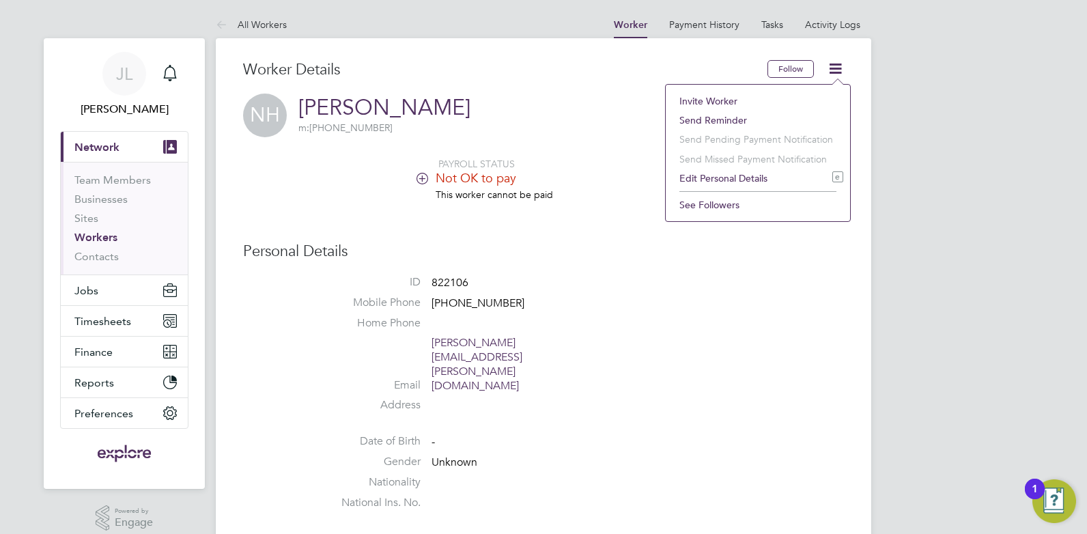
click at [459, 117] on div "NH Nicholas Hopf m: +351 938 053 386" at bounding box center [543, 116] width 601 height 44
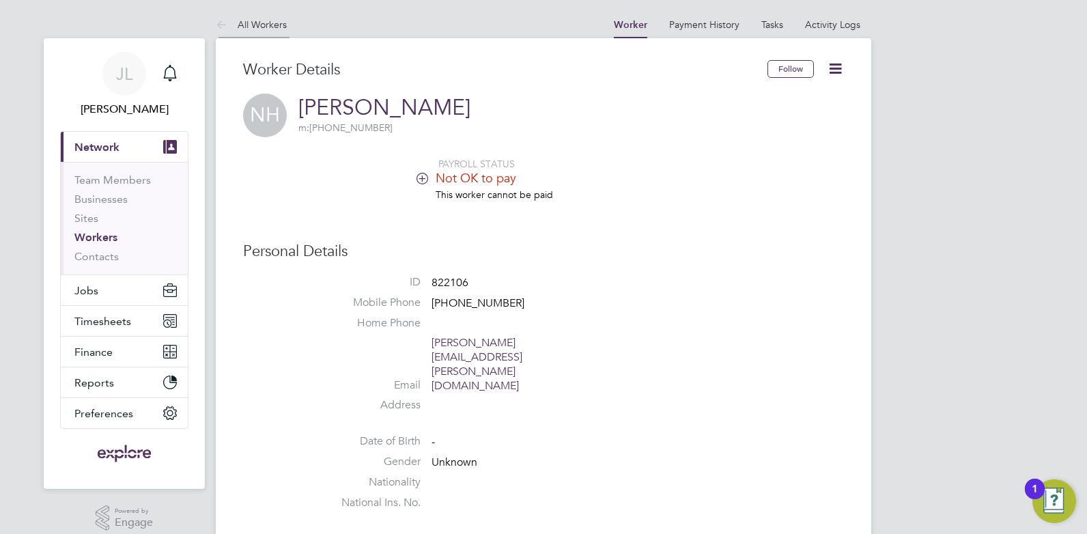
click at [251, 18] on link "All Workers" at bounding box center [251, 24] width 71 height 12
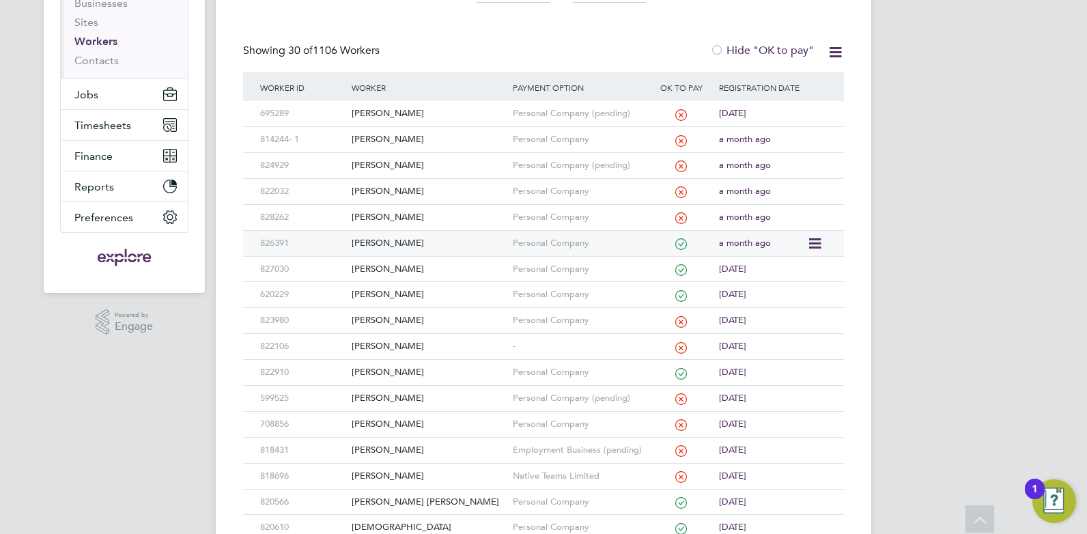
scroll to position [205, 0]
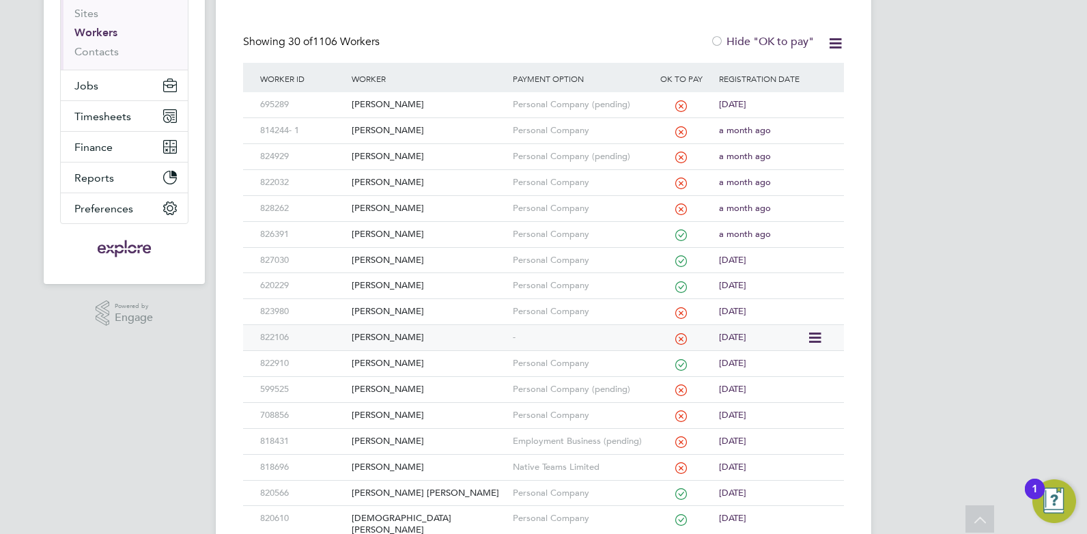
click at [820, 336] on icon at bounding box center [814, 338] width 14 height 16
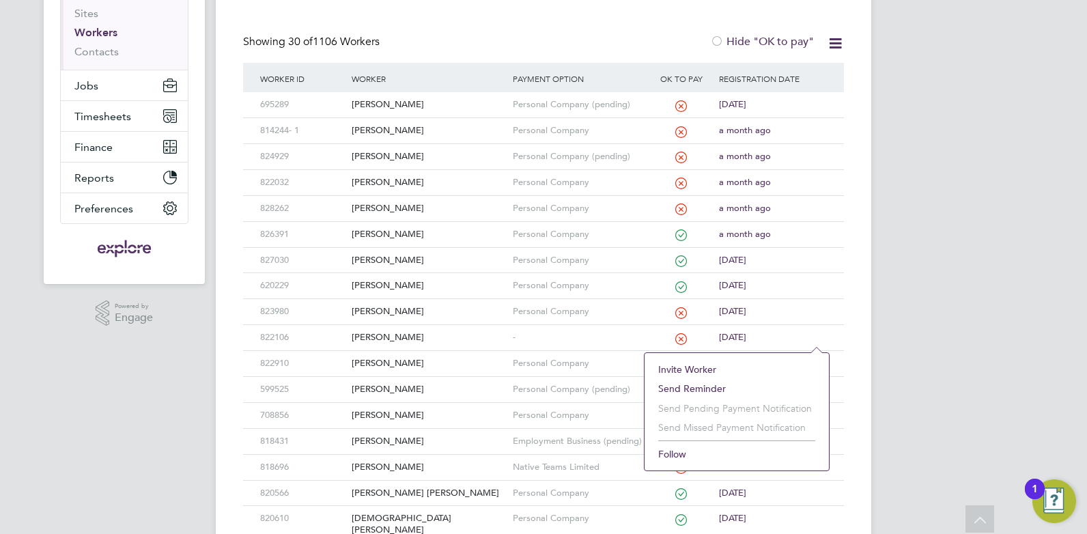
click at [971, 330] on div "JL Juan Londono Notifications Applications: Current page: Network Team Members …" at bounding box center [543, 388] width 1087 height 1186
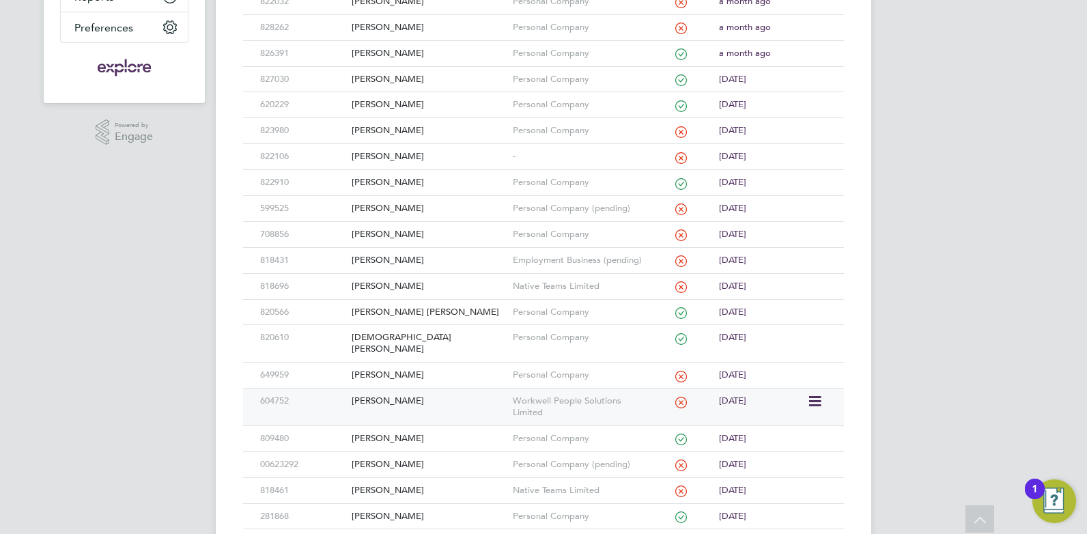
scroll to position [410, 0]
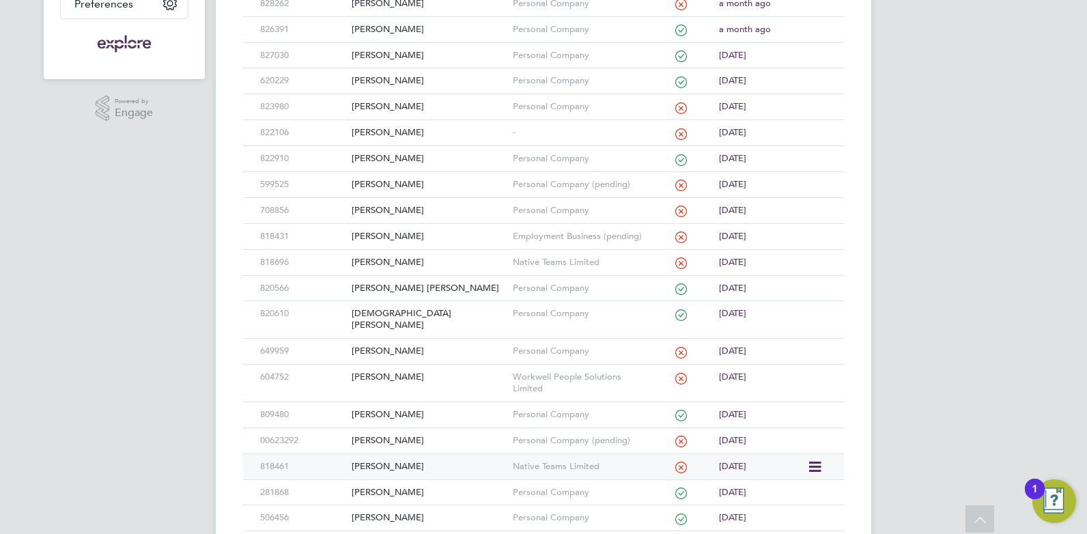
click at [440, 456] on div "Rahul Dastidar" at bounding box center [428, 466] width 160 height 25
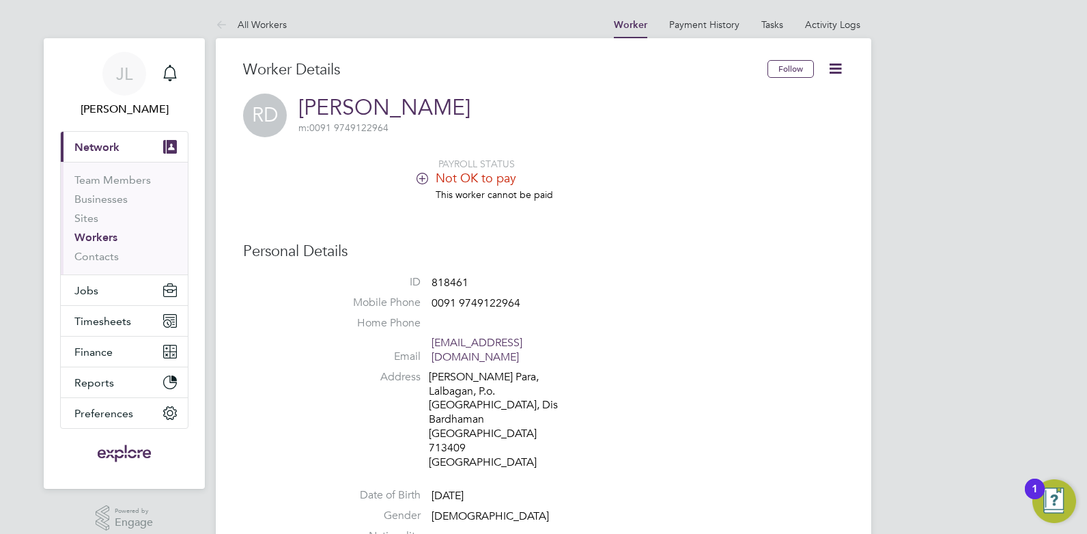
click at [425, 177] on icon at bounding box center [422, 178] width 10 height 10
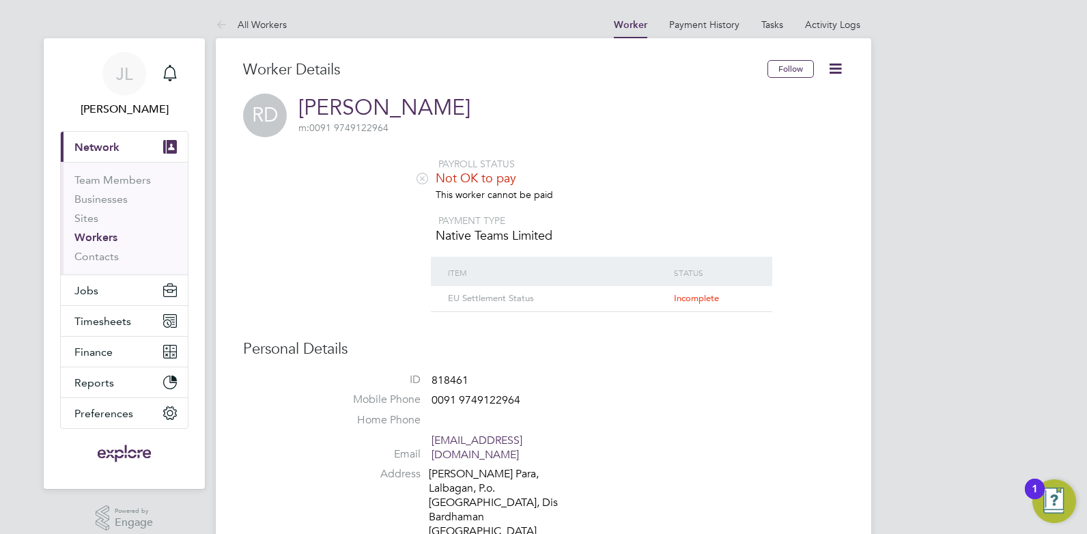
click at [425, 177] on icon at bounding box center [422, 178] width 10 height 10
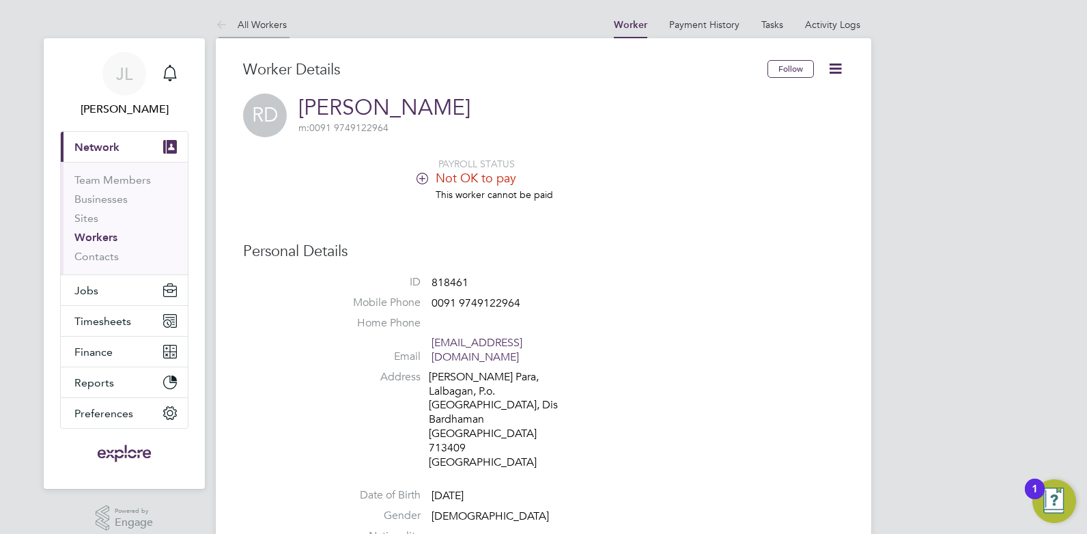
click at [259, 30] on li "All Workers" at bounding box center [251, 24] width 71 height 27
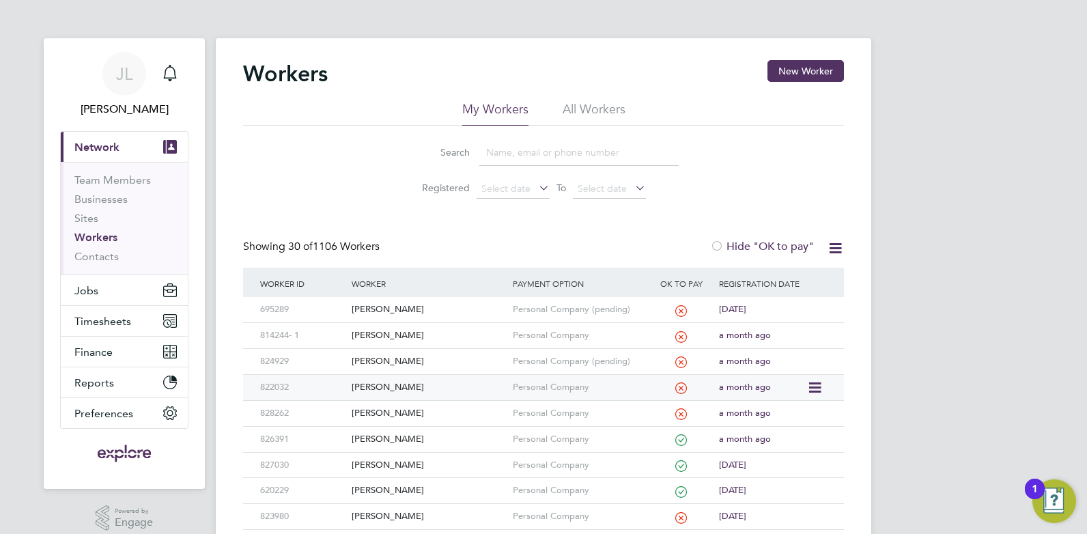
click at [465, 391] on div "[PERSON_NAME]" at bounding box center [428, 387] width 160 height 25
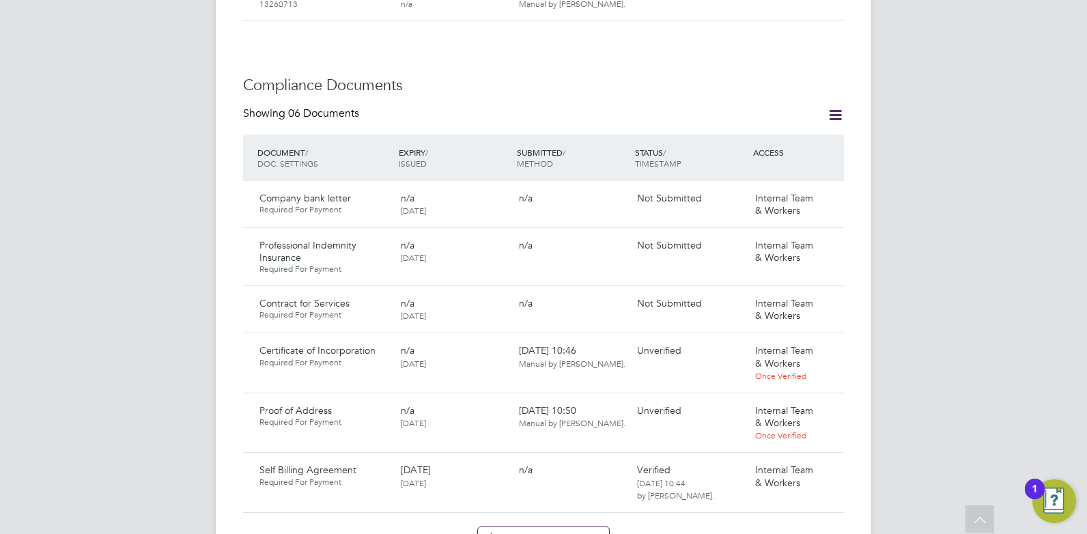
scroll to position [751, 0]
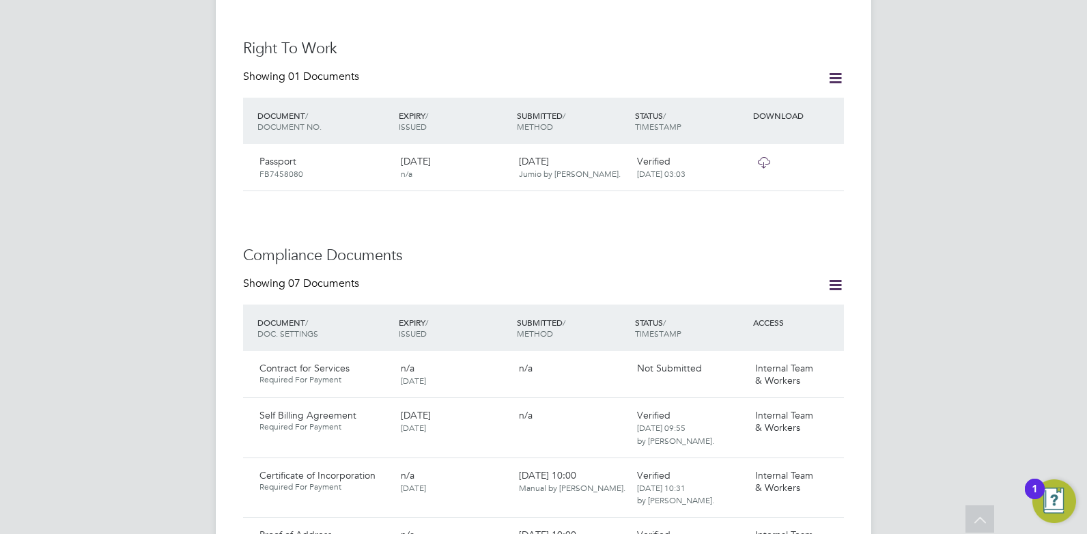
scroll to position [546, 0]
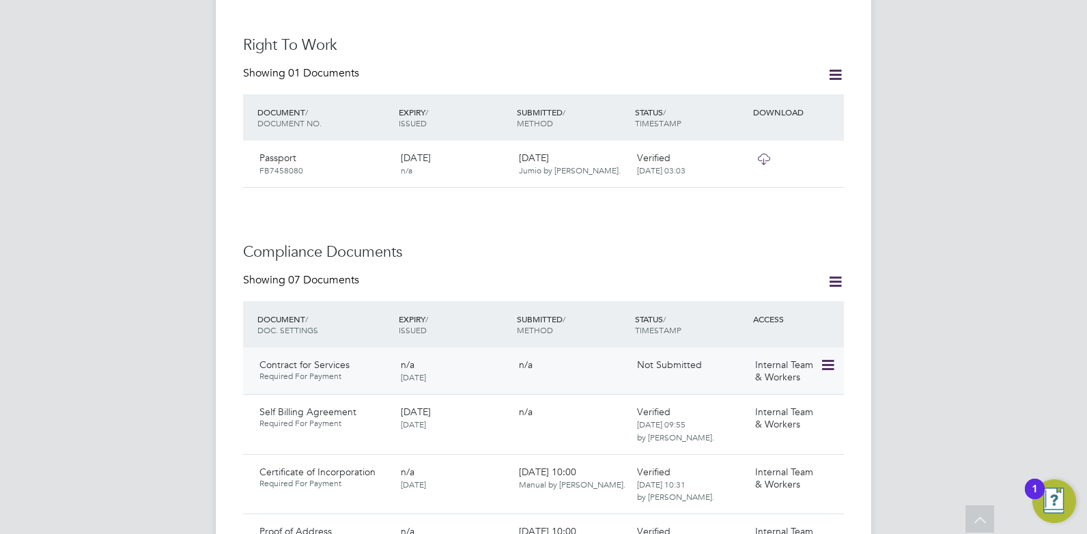
click at [834, 357] on icon at bounding box center [827, 365] width 14 height 16
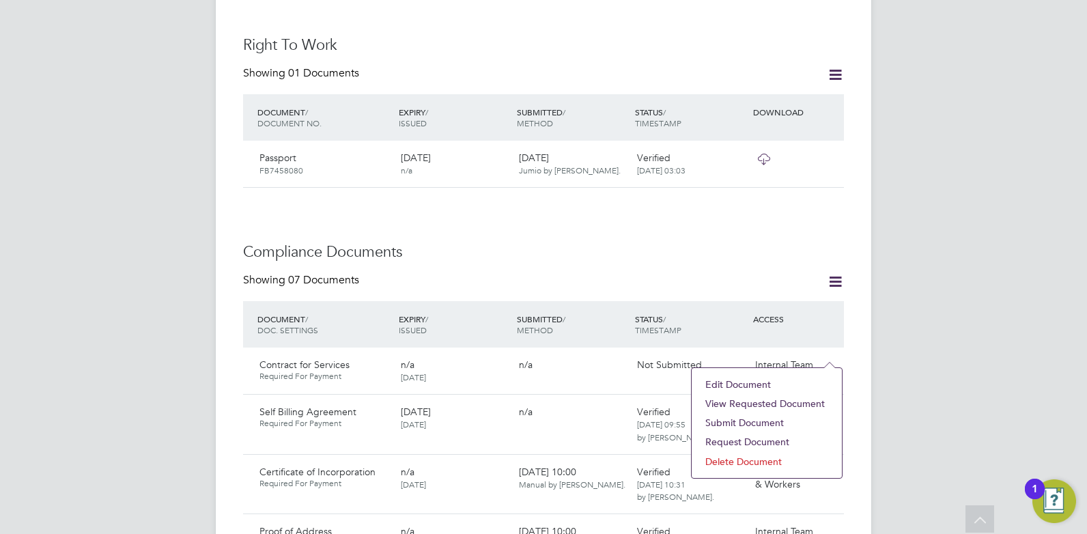
click at [741, 421] on li "Submit Document" at bounding box center [766, 422] width 137 height 19
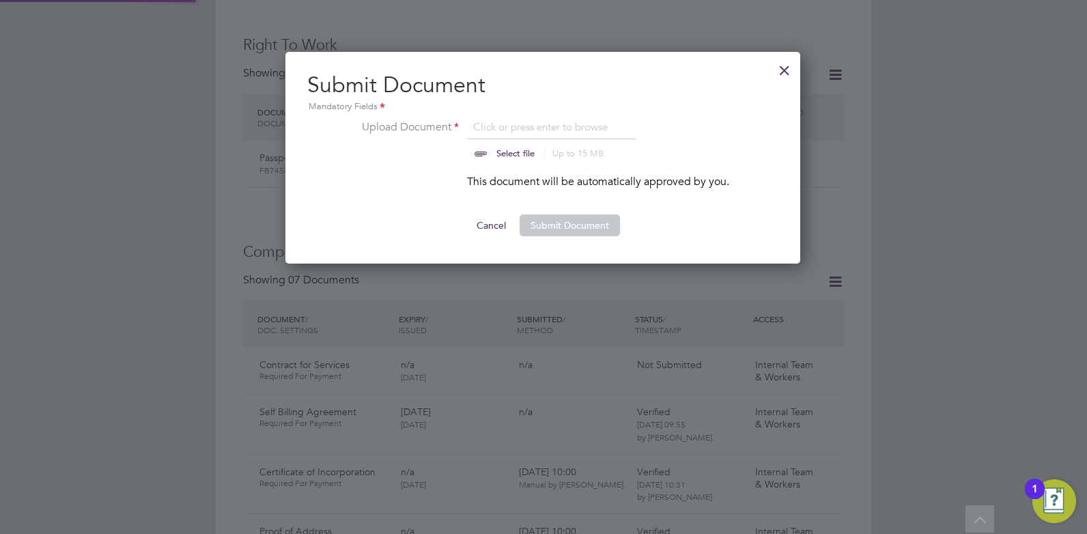
scroll to position [212, 516]
click at [515, 130] on input "file" at bounding box center [528, 139] width 214 height 41
type input "C:\fakepath\Candidate_Contract_-_Witold_Szejgis_signed.pdf"
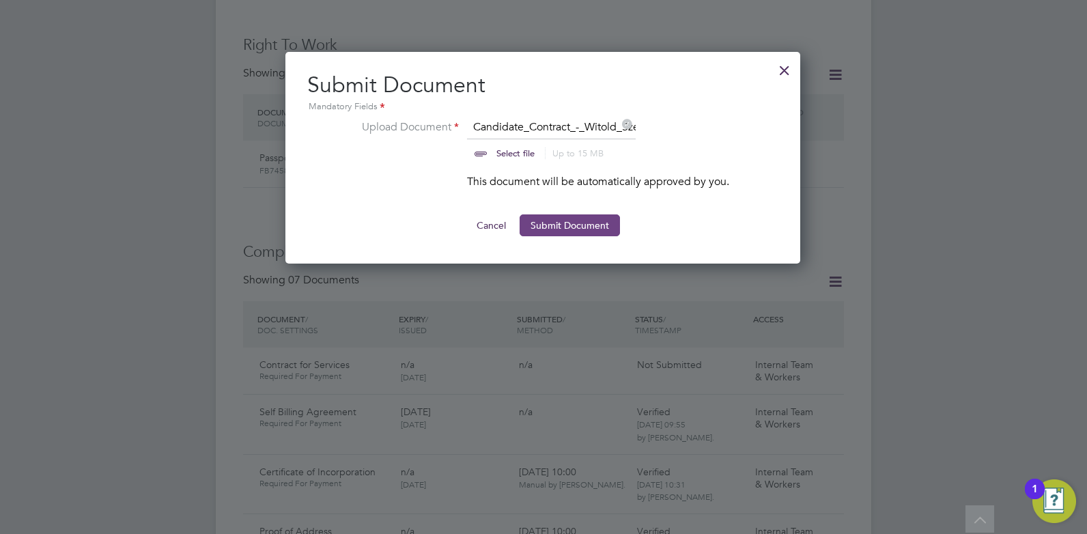
click at [581, 224] on button "Submit Document" at bounding box center [569, 225] width 100 height 22
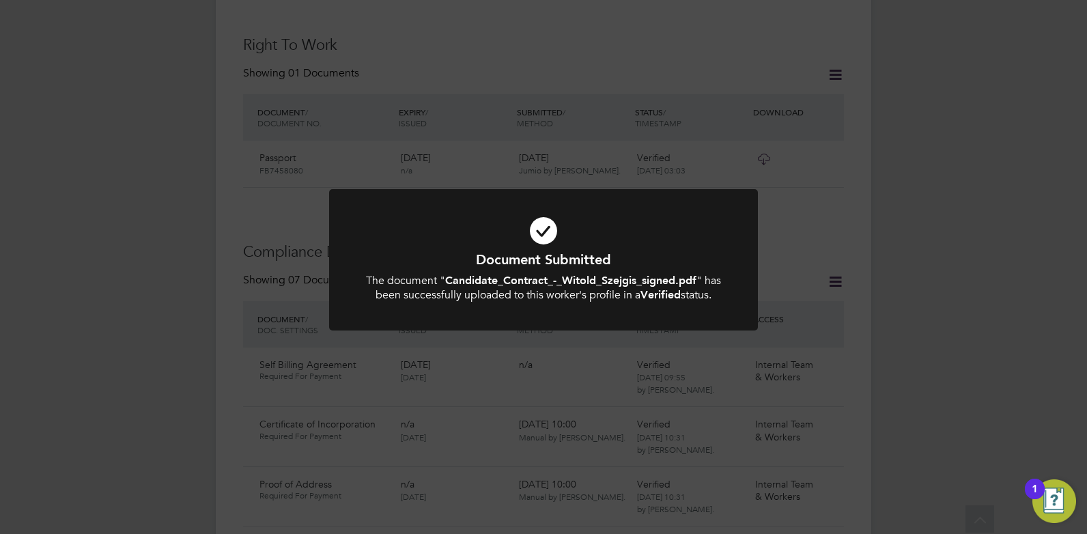
click at [539, 231] on icon at bounding box center [543, 230] width 355 height 53
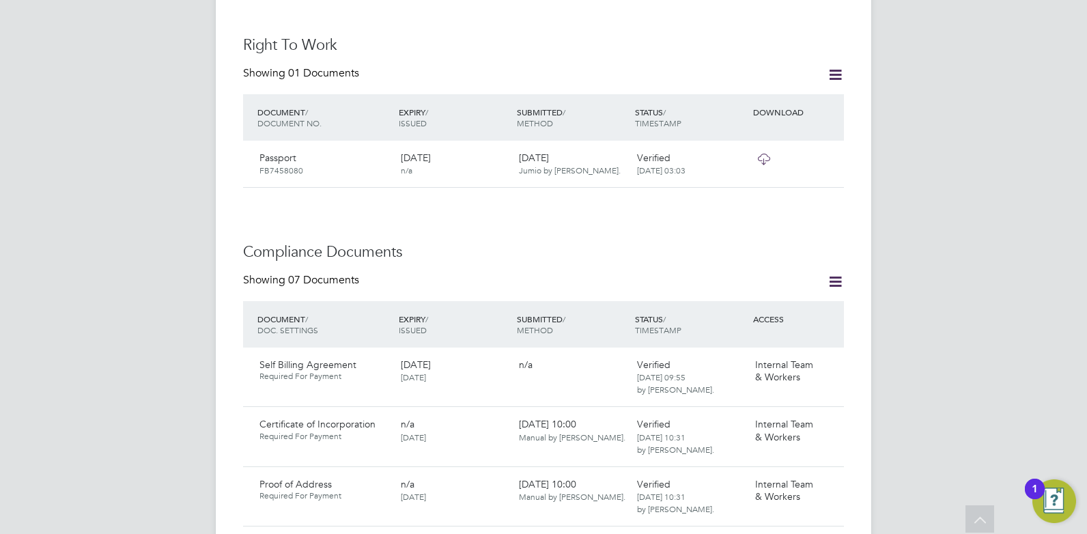
click at [730, 273] on div "Showing 07 Documents" at bounding box center [543, 287] width 601 height 28
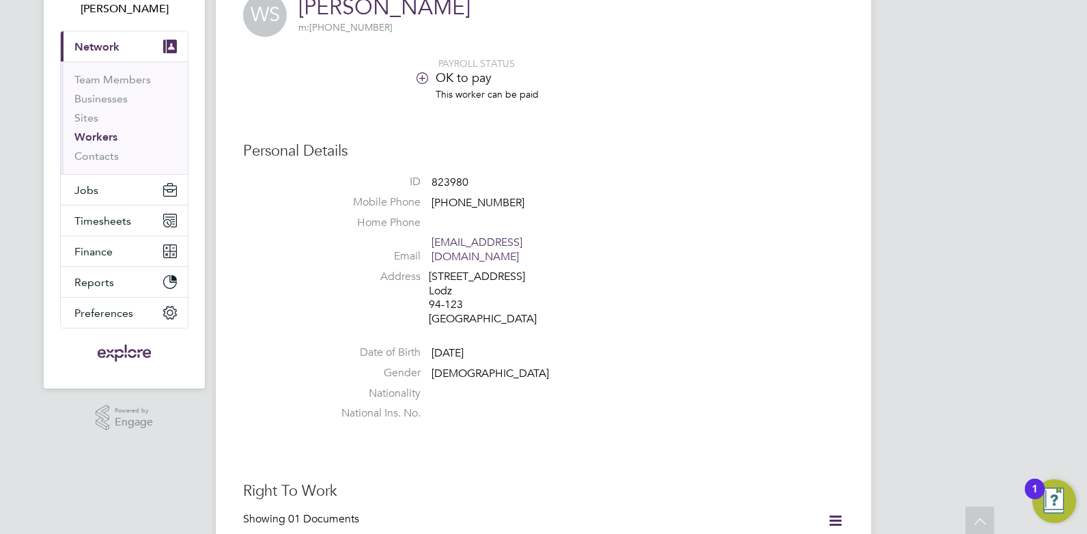
scroll to position [0, 0]
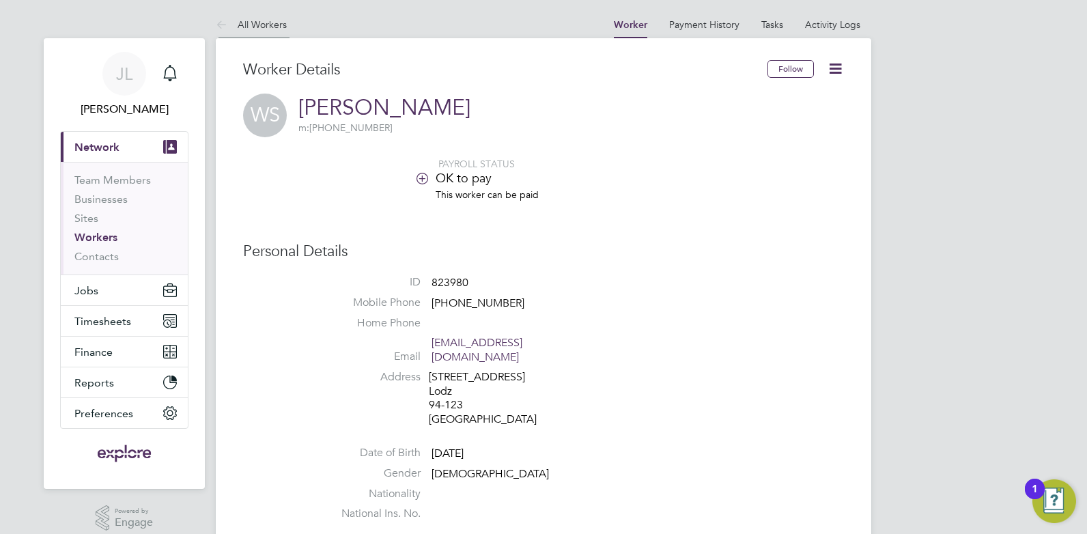
click at [261, 25] on link "All Workers" at bounding box center [251, 24] width 71 height 12
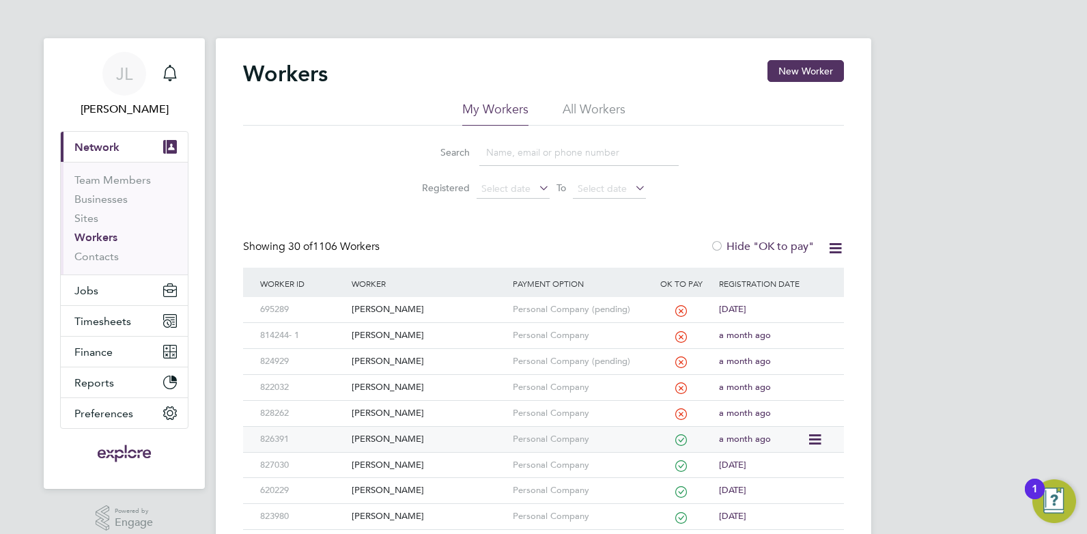
click at [393, 441] on div "[PERSON_NAME]" at bounding box center [428, 439] width 160 height 25
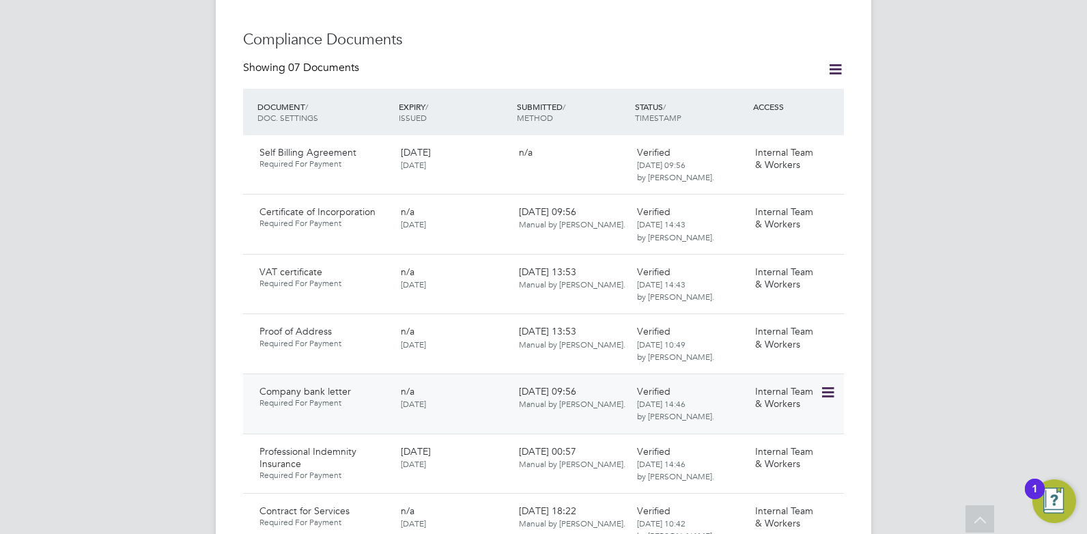
scroll to position [956, 0]
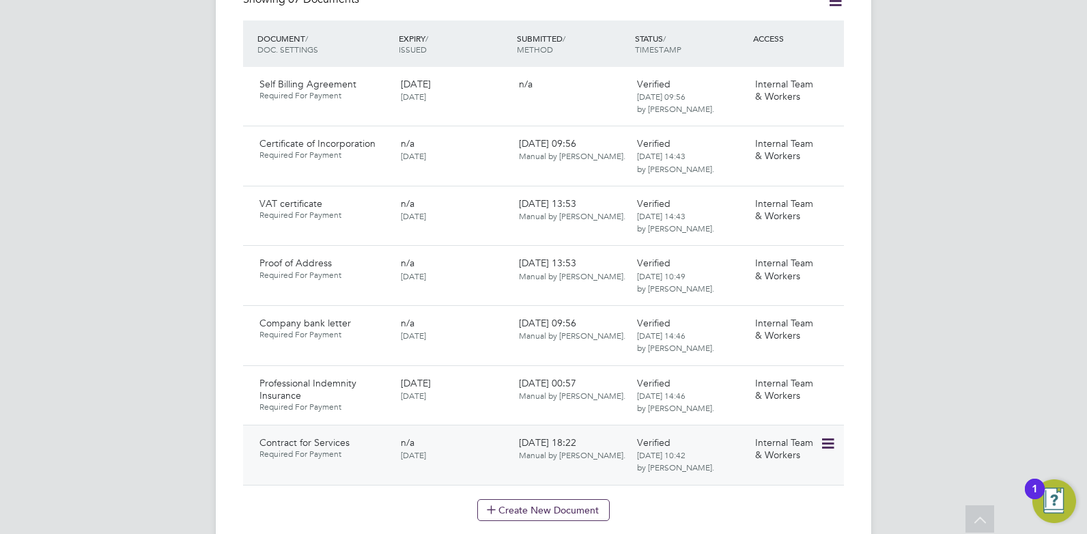
click at [824, 436] on icon at bounding box center [827, 444] width 14 height 16
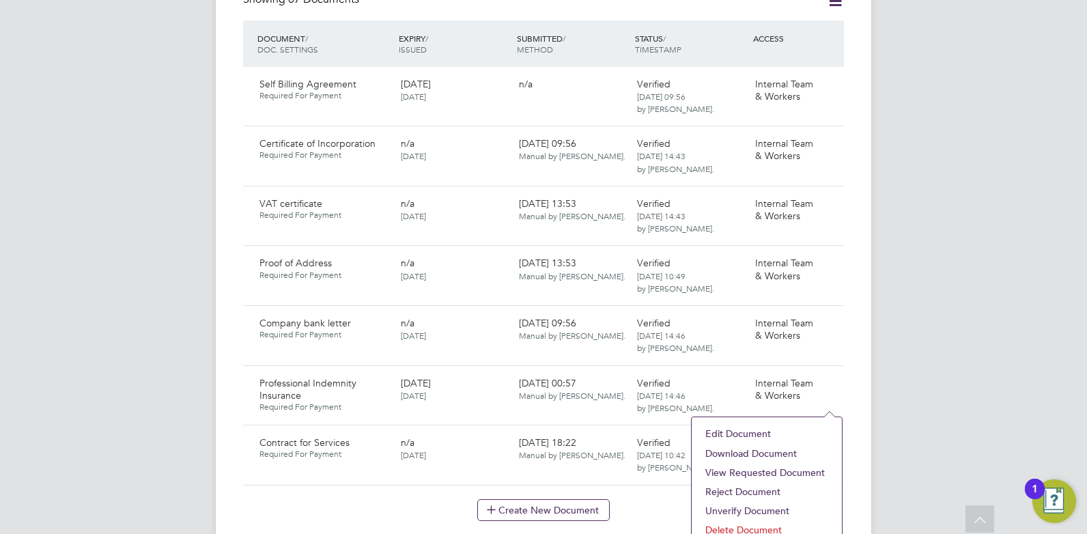
click at [758, 451] on li "Download Document" at bounding box center [766, 453] width 137 height 19
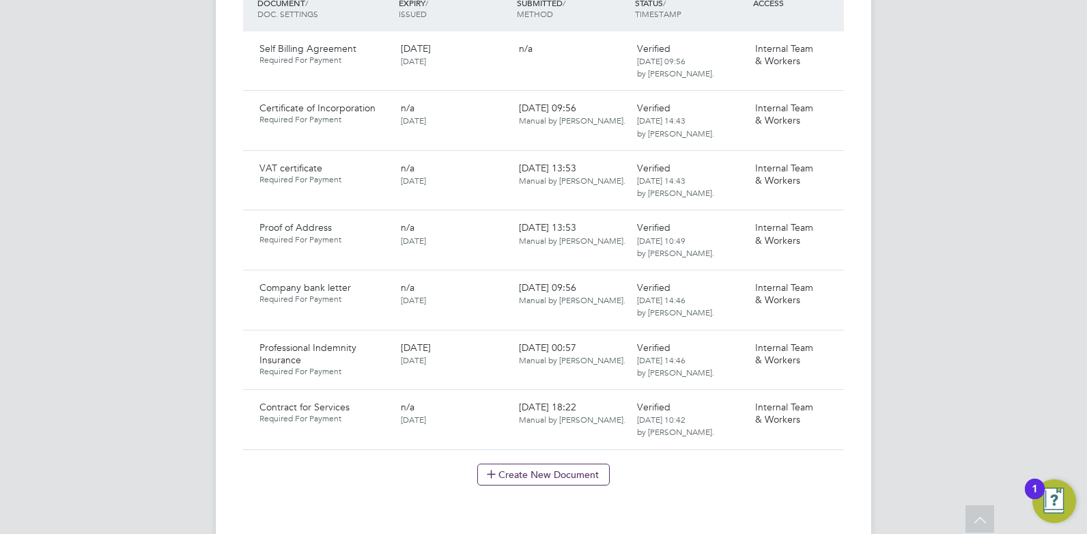
scroll to position [1024, 0]
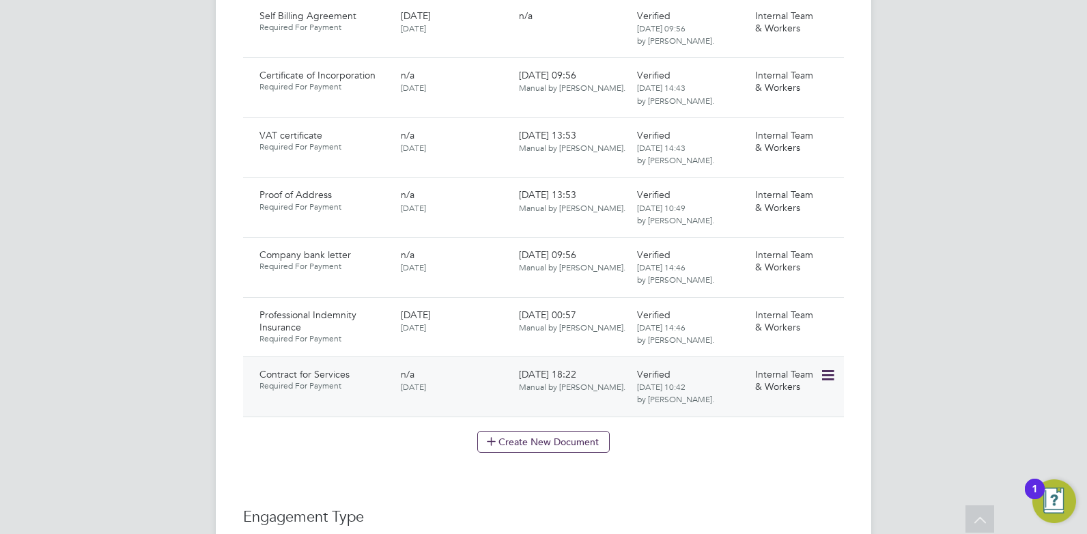
click at [829, 367] on icon at bounding box center [827, 375] width 14 height 16
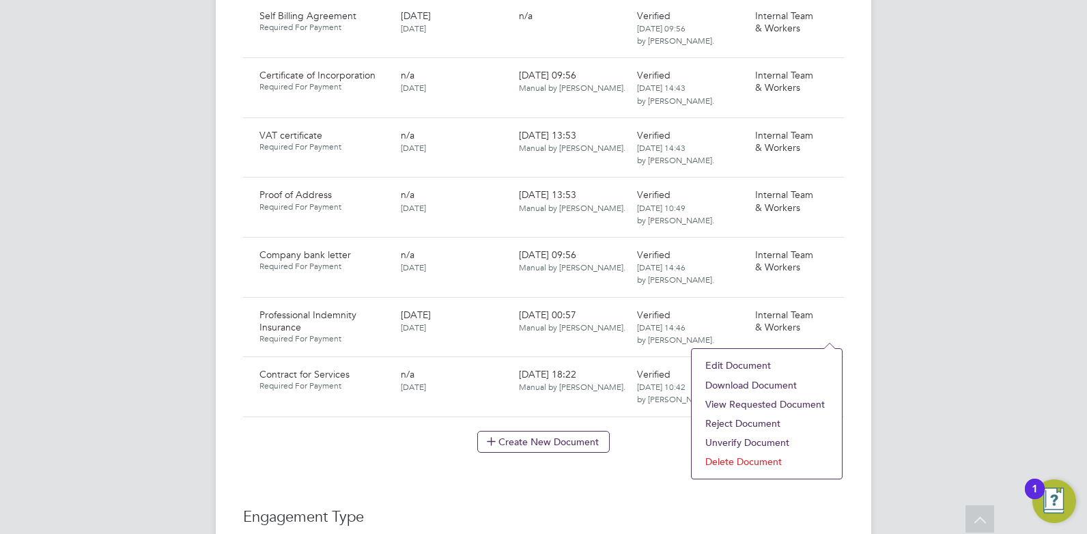
click at [775, 384] on li "Download Document" at bounding box center [766, 384] width 137 height 19
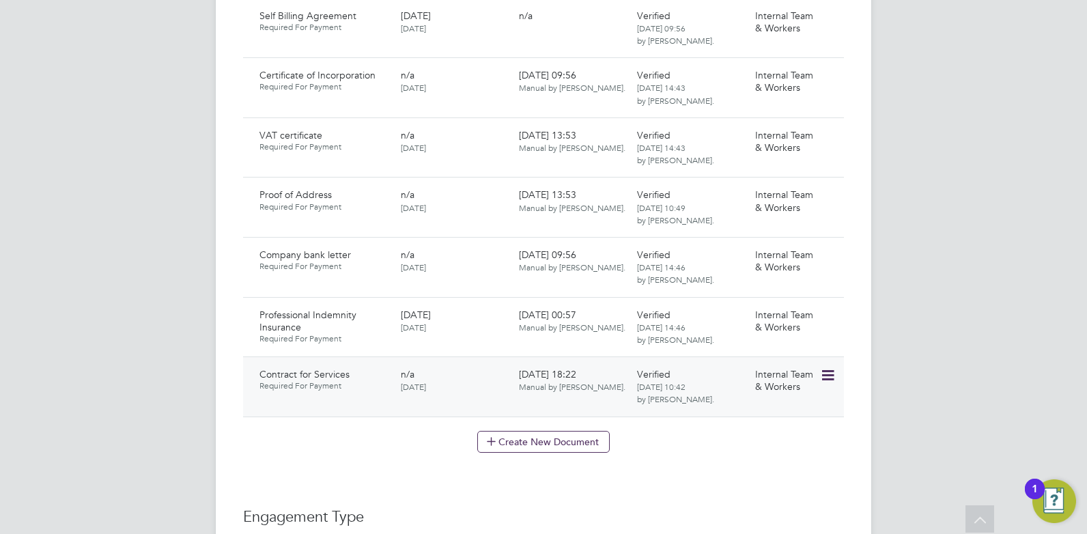
click at [827, 367] on icon at bounding box center [827, 375] width 14 height 16
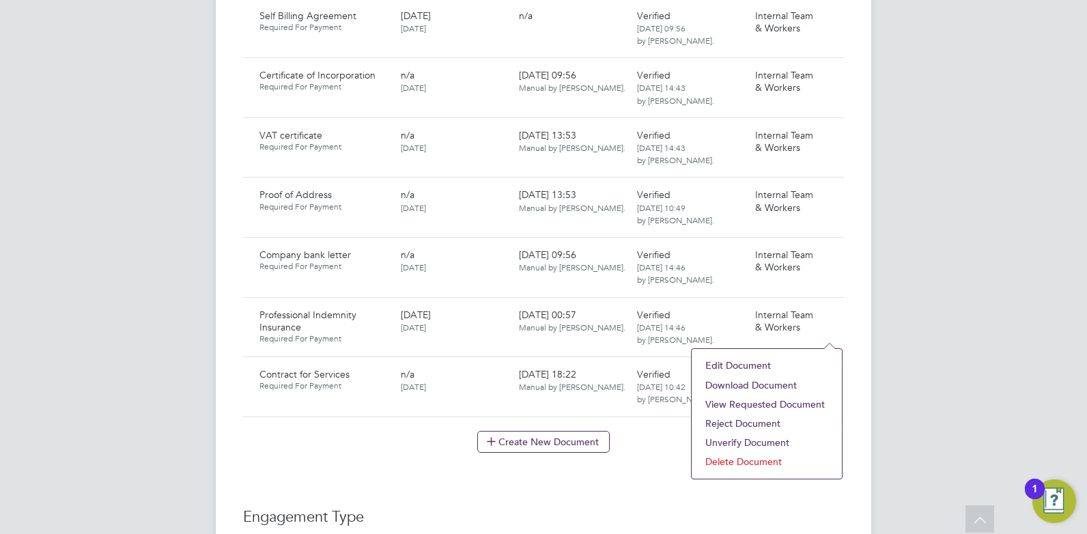
click at [776, 385] on li "Download Document" at bounding box center [766, 384] width 137 height 19
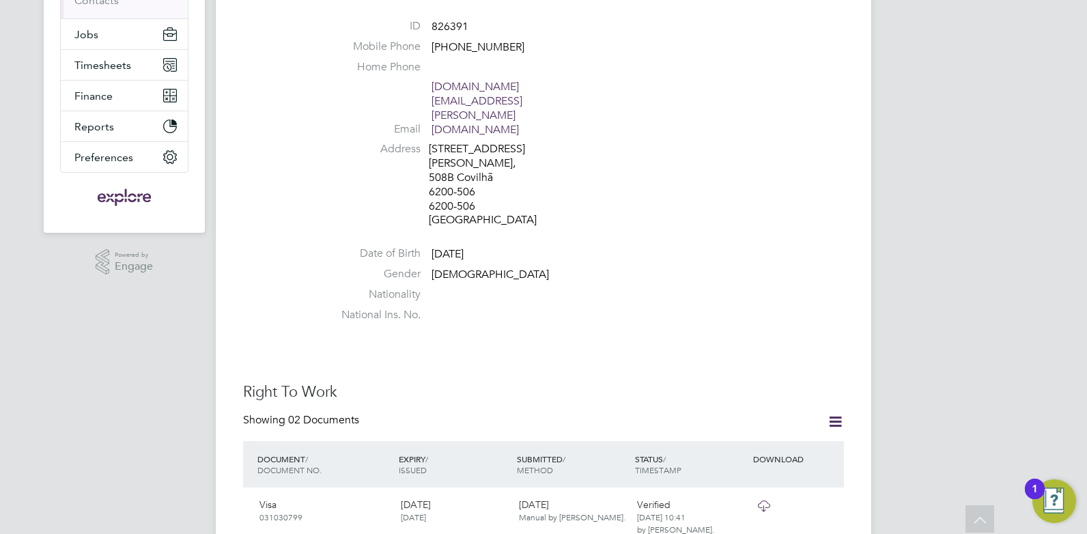
scroll to position [137, 0]
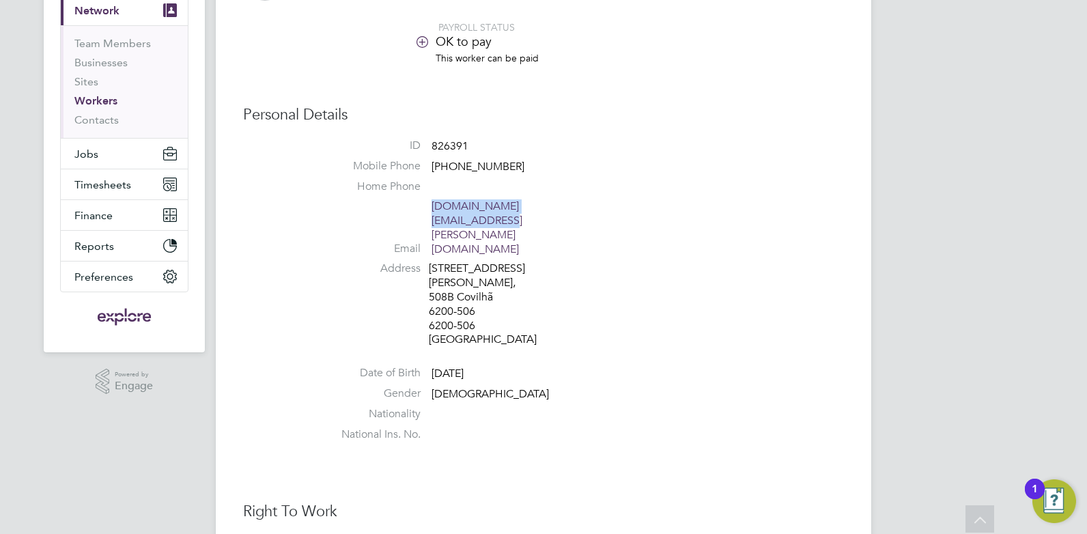
drag, startPoint x: 583, startPoint y: 207, endPoint x: 433, endPoint y: 214, distance: 150.4
click at [433, 214] on li "Email [DOMAIN_NAME][EMAIL_ADDRESS][PERSON_NAME][DOMAIN_NAME]" at bounding box center [584, 230] width 519 height 62
copy link "[DOMAIN_NAME][EMAIL_ADDRESS][PERSON_NAME][DOMAIN_NAME]"
